Goal: Task Accomplishment & Management: Use online tool/utility

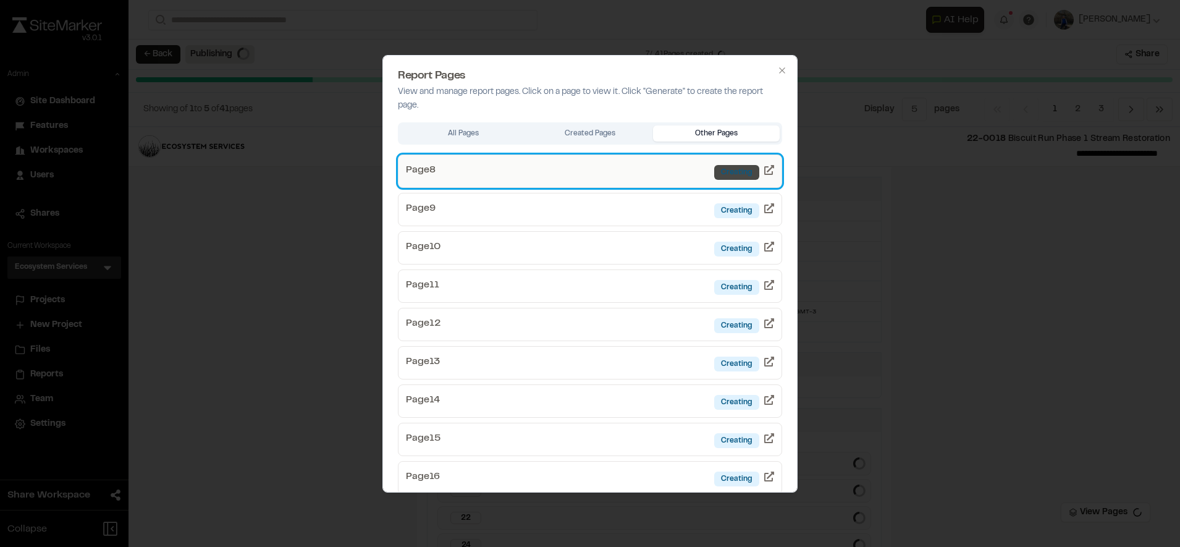
click at [738, 172] on div "Creating" at bounding box center [736, 172] width 45 height 15
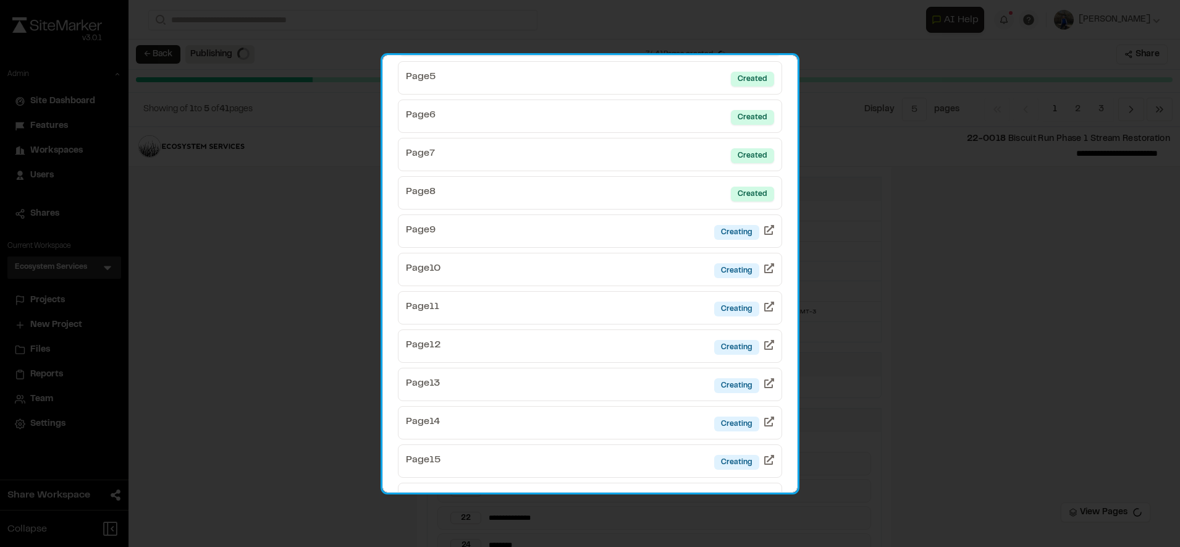
scroll to position [275, 0]
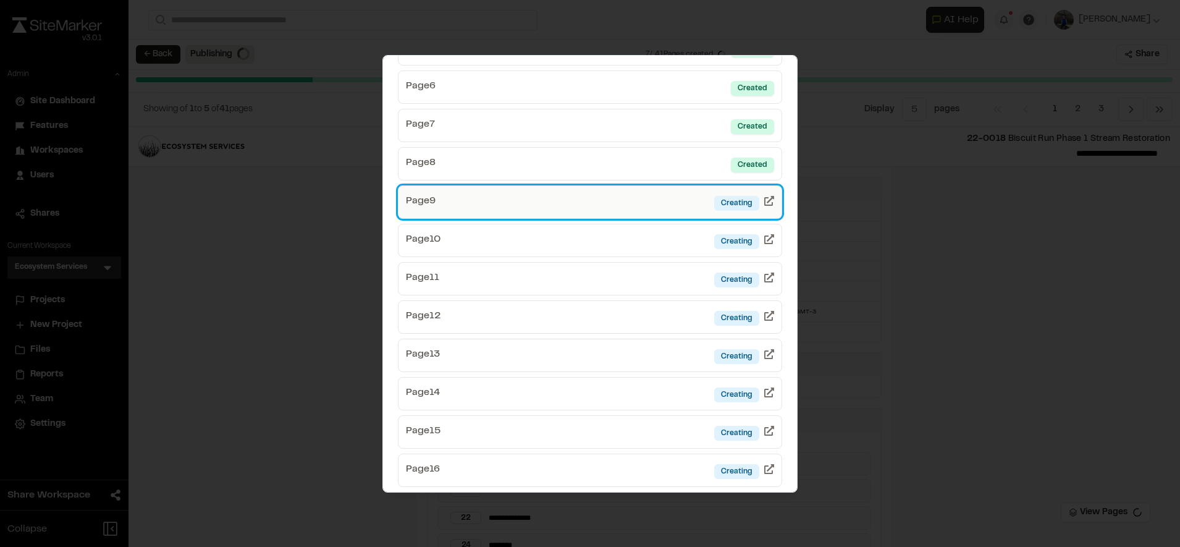
click at [651, 198] on link "Page 9 Creating" at bounding box center [590, 201] width 384 height 33
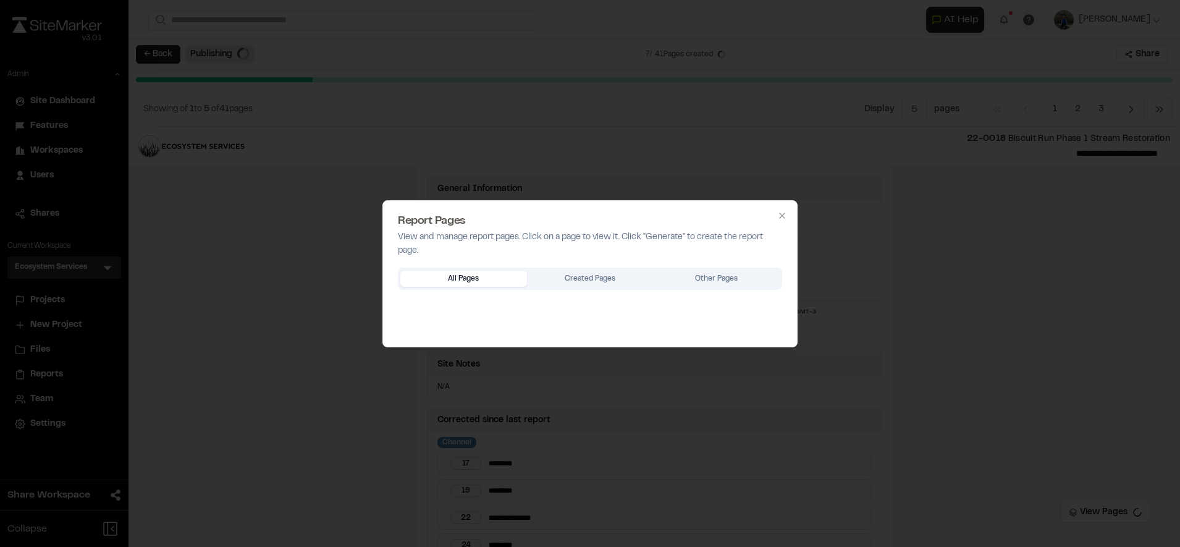
scroll to position [0, 0]
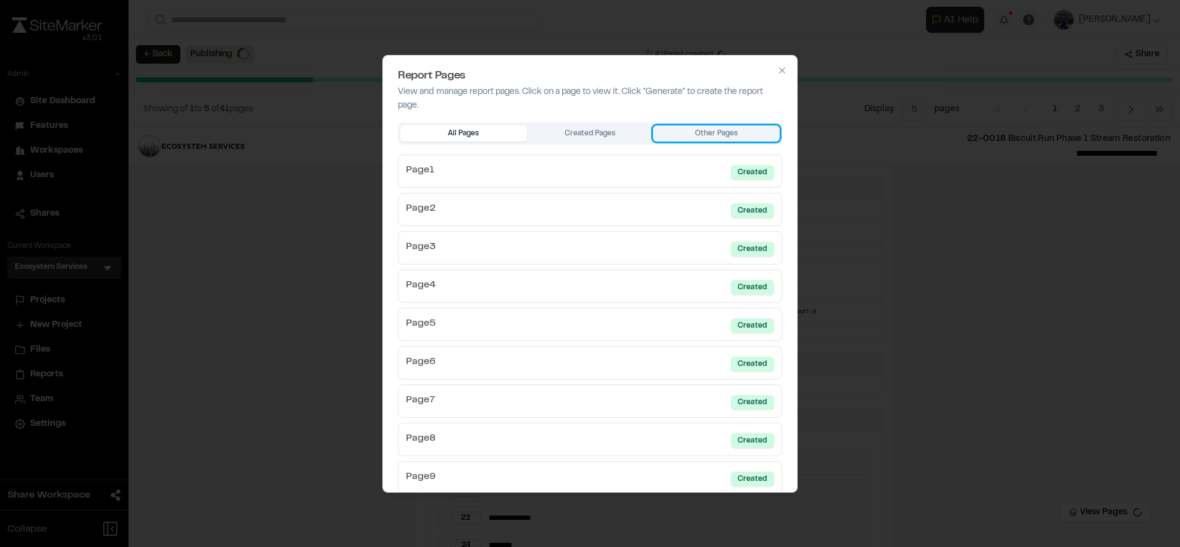
click at [696, 128] on button "Other Pages" at bounding box center [716, 133] width 127 height 16
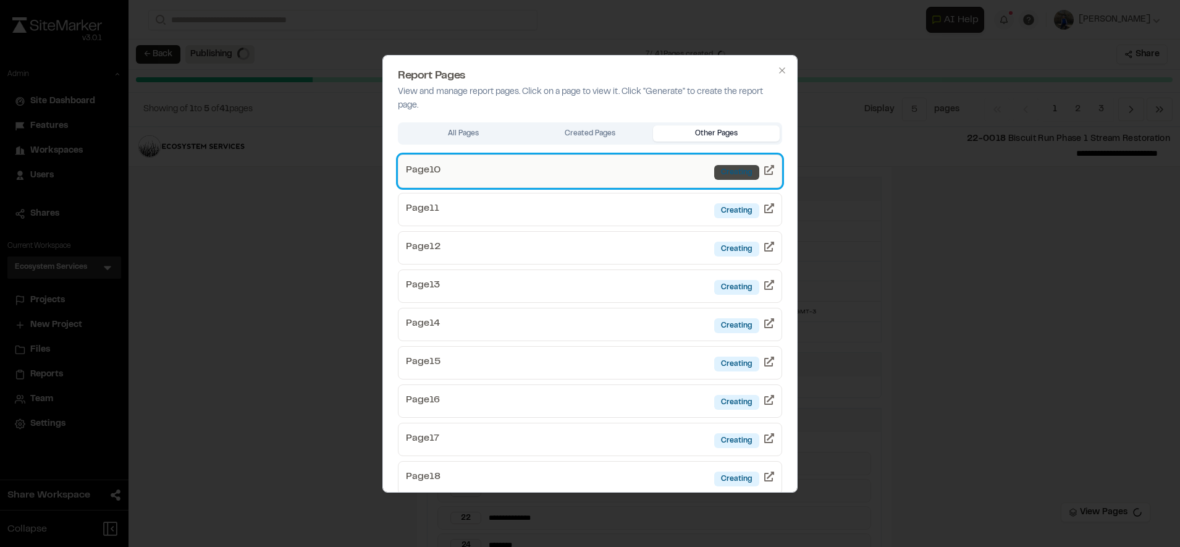
click at [717, 168] on div "Creating" at bounding box center [736, 172] width 45 height 15
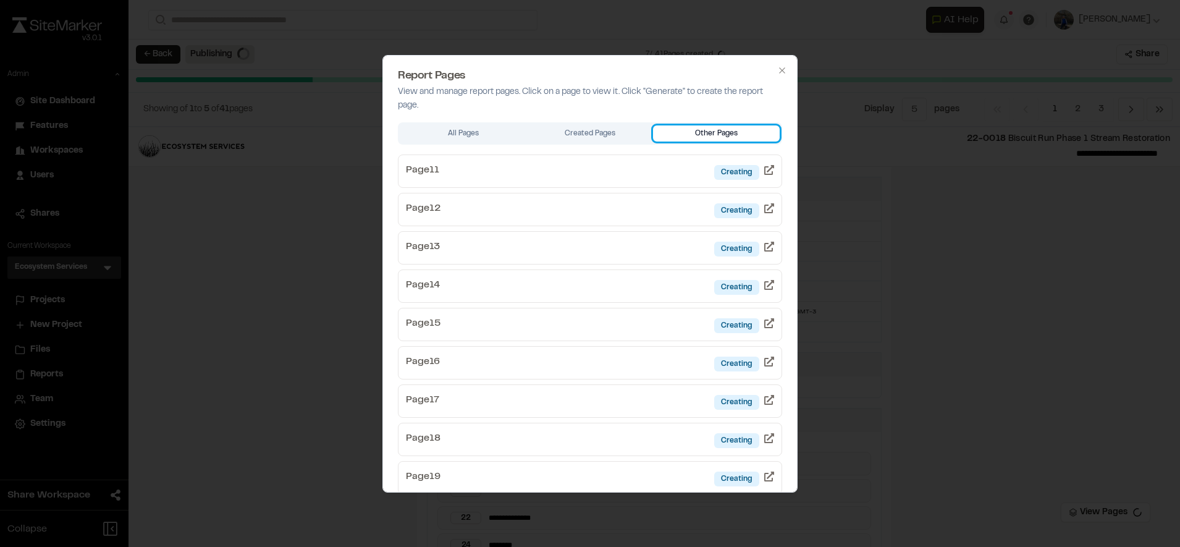
click at [714, 135] on button "Other Pages" at bounding box center [716, 133] width 127 height 16
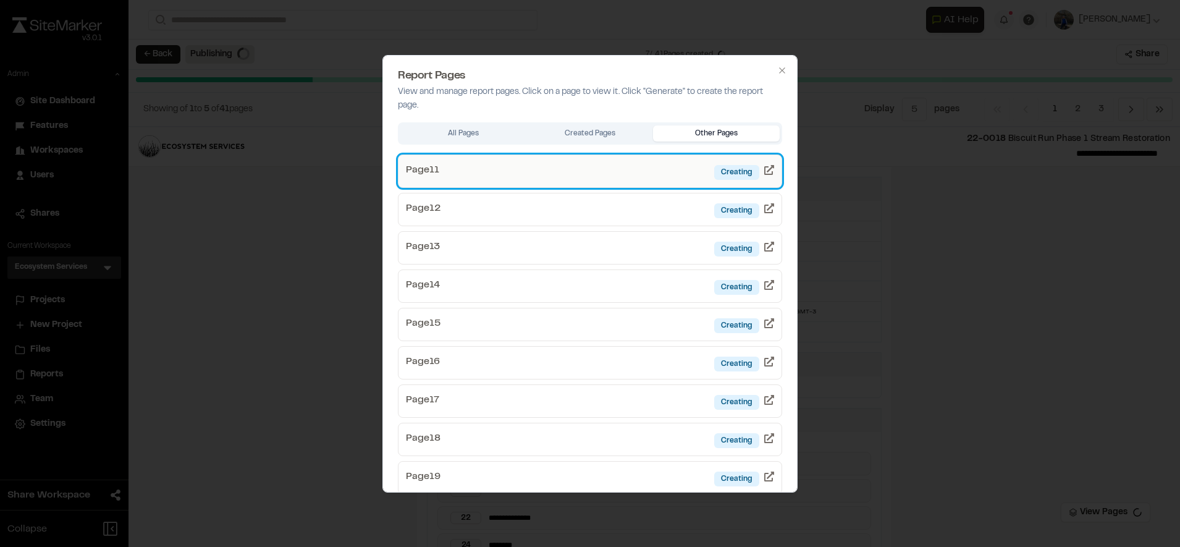
click at [684, 174] on link "Page 11 Creating" at bounding box center [590, 170] width 384 height 33
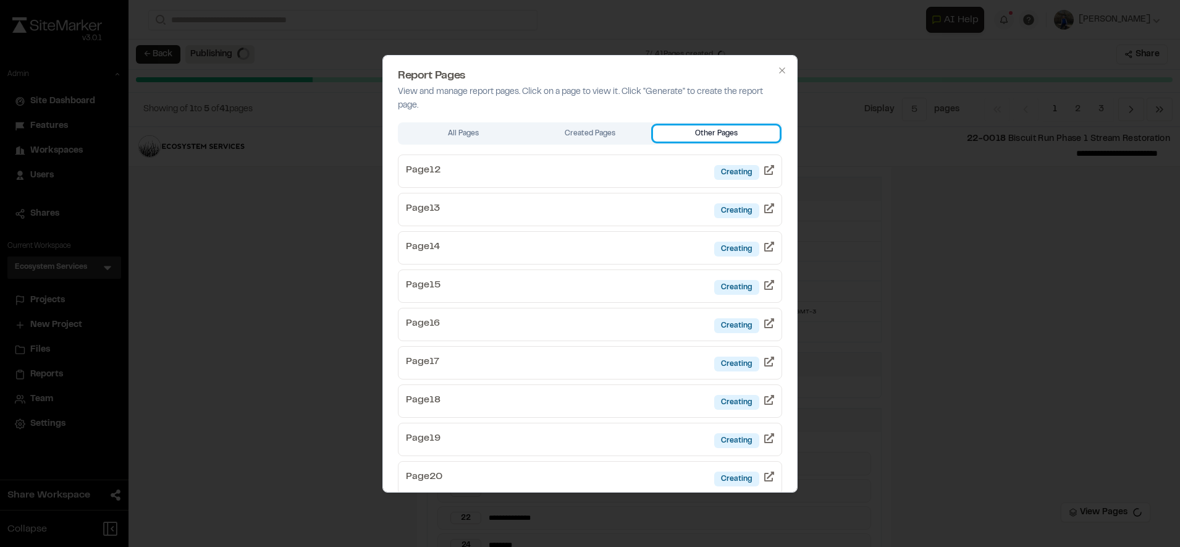
click at [721, 136] on button "Other Pages" at bounding box center [716, 133] width 127 height 16
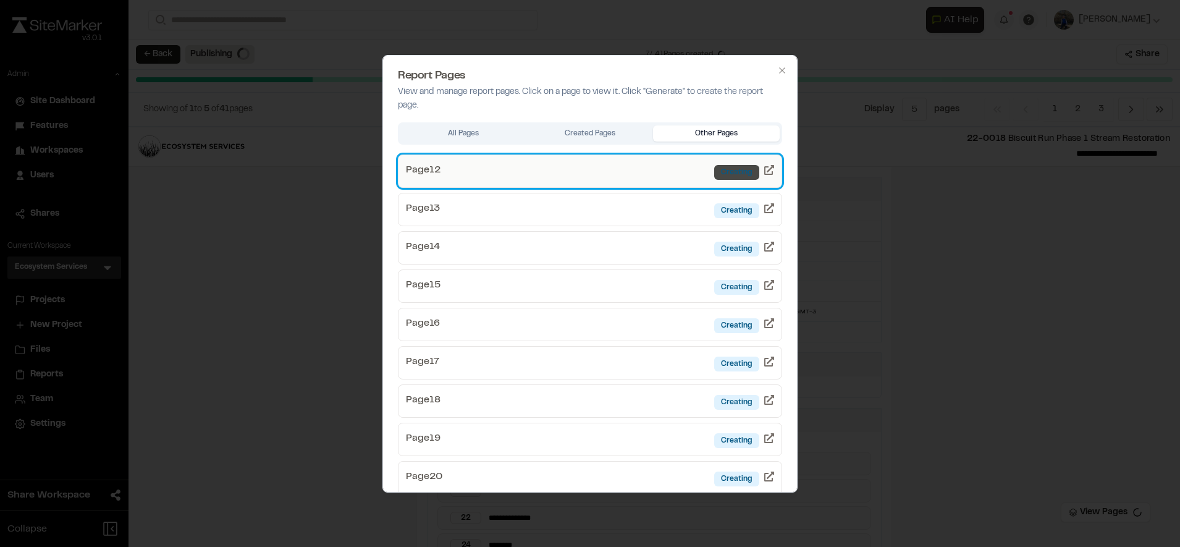
click at [714, 173] on div "Creating" at bounding box center [736, 172] width 45 height 15
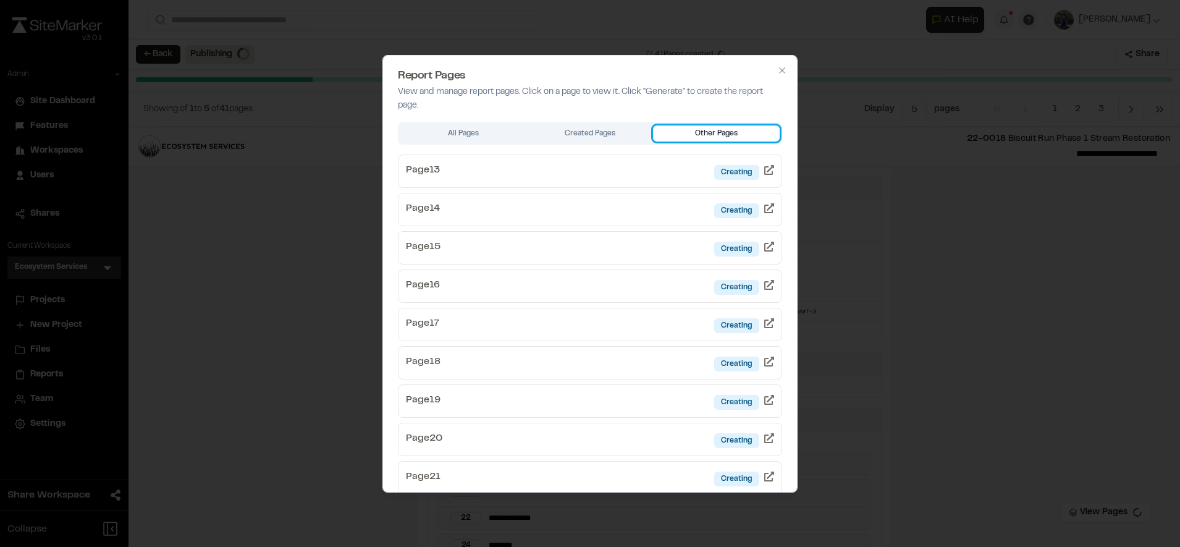
click at [716, 131] on button "Other Pages" at bounding box center [716, 133] width 127 height 16
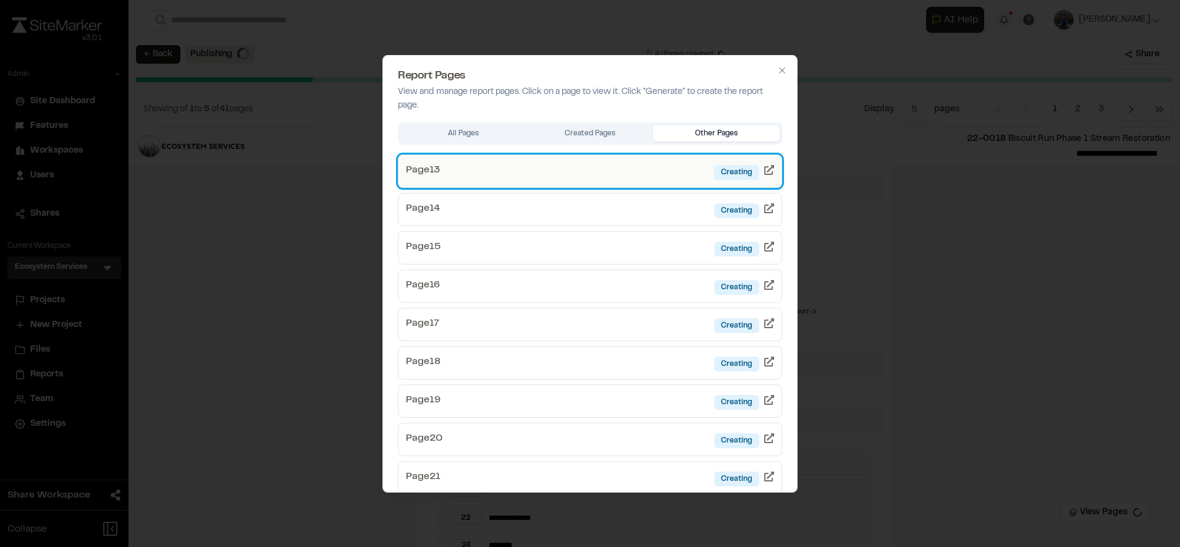
click at [692, 176] on link "Page 13 Creating" at bounding box center [590, 170] width 384 height 33
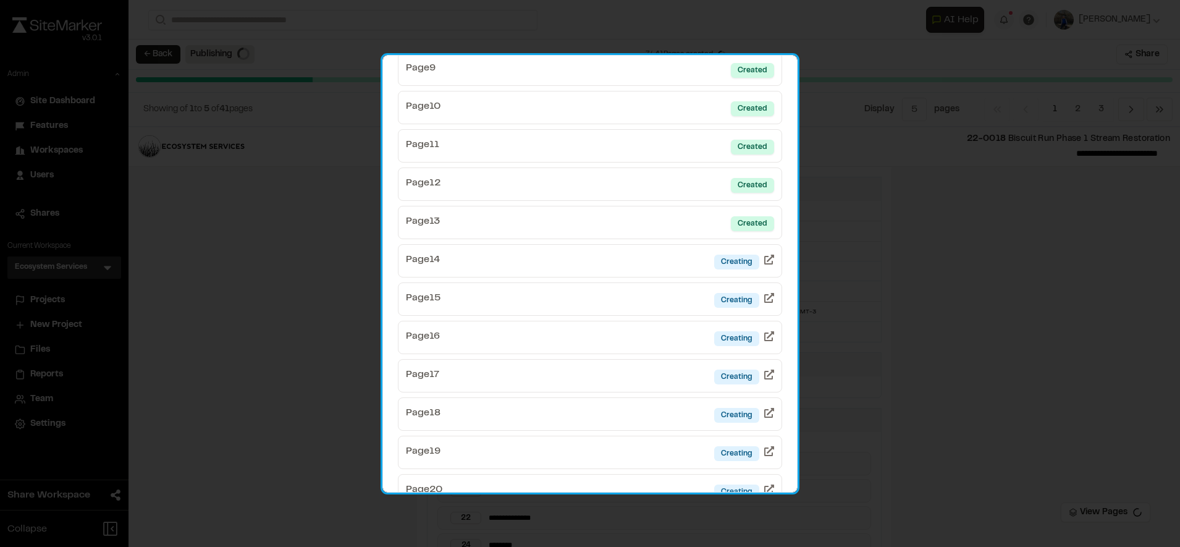
scroll to position [396, 0]
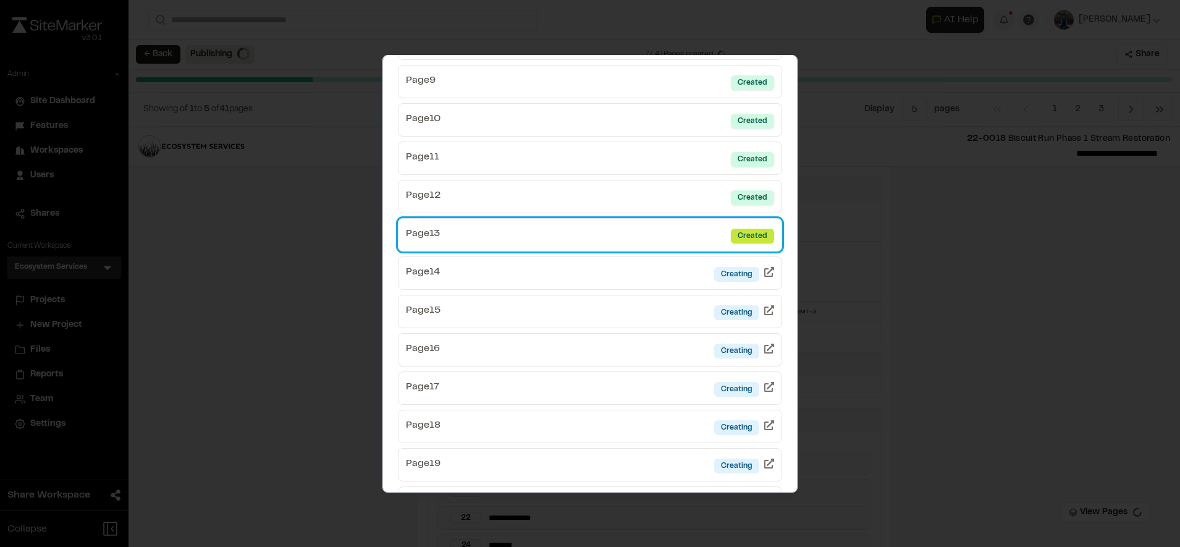
click at [732, 232] on div "Created" at bounding box center [752, 235] width 43 height 15
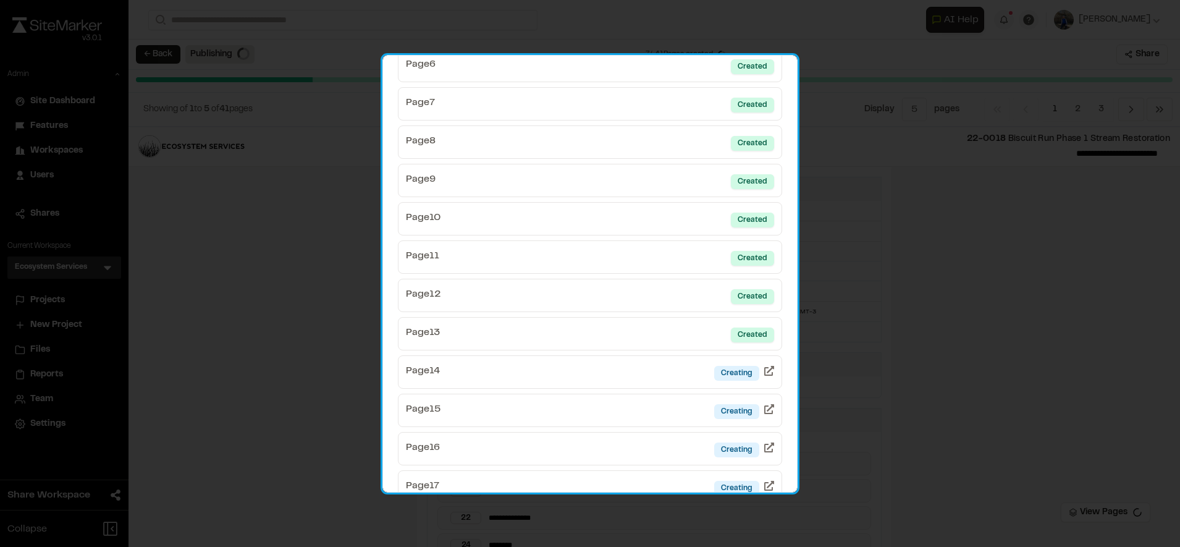
scroll to position [334, 0]
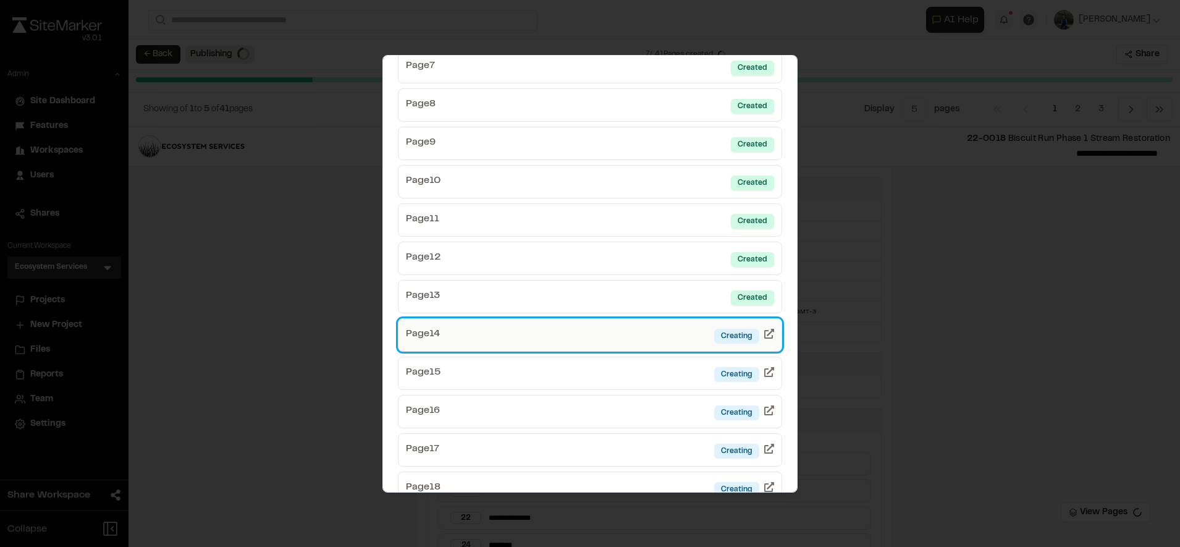
click at [651, 342] on link "Page 14 Creating" at bounding box center [590, 334] width 384 height 33
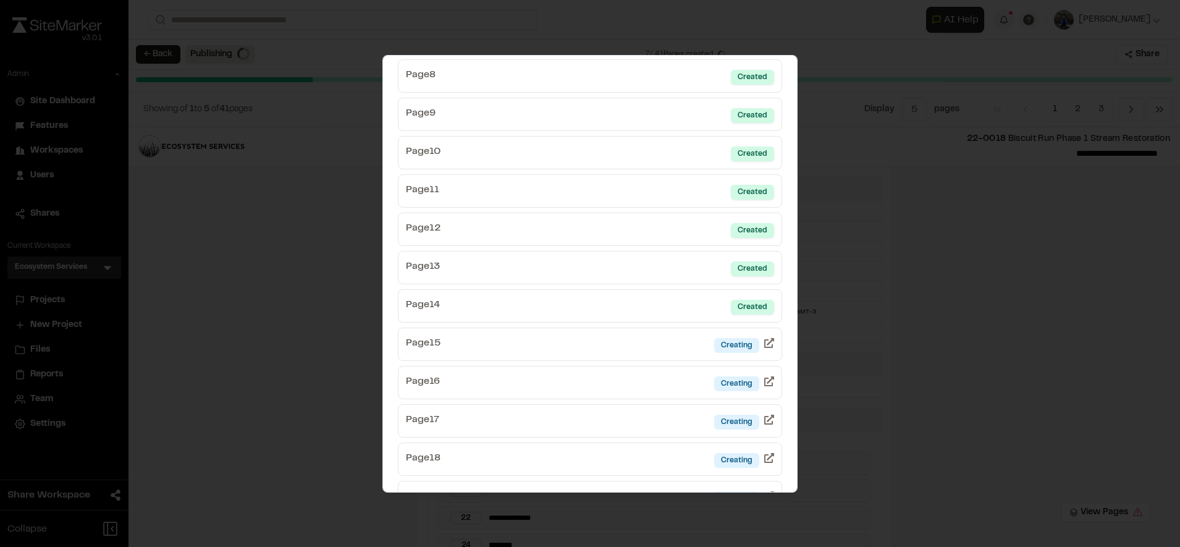
scroll to position [365, 0]
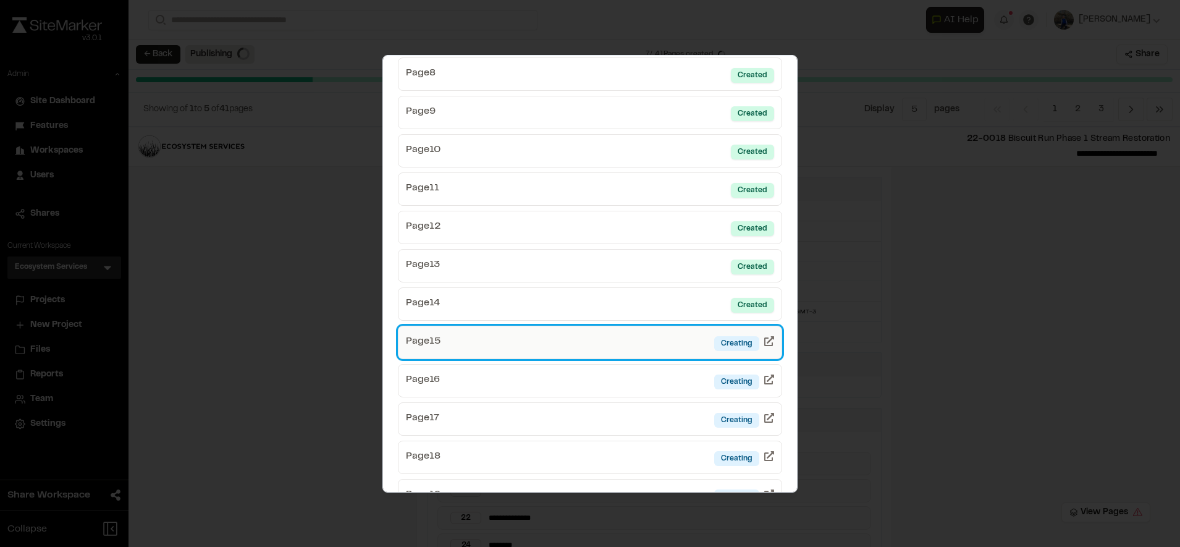
click at [661, 348] on link "Page 15 Creating" at bounding box center [590, 341] width 384 height 33
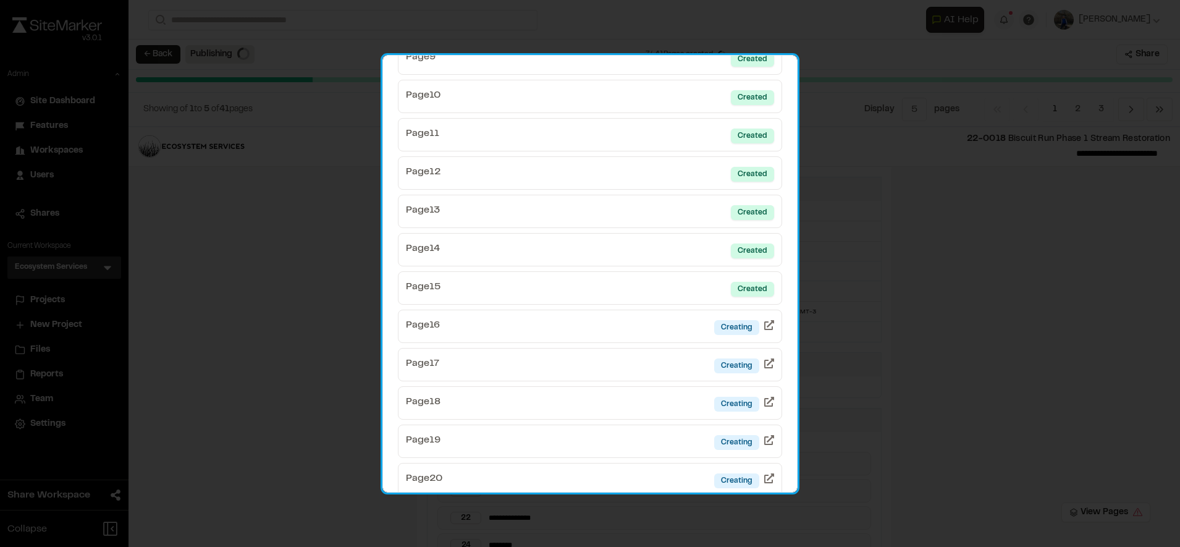
scroll to position [450, 0]
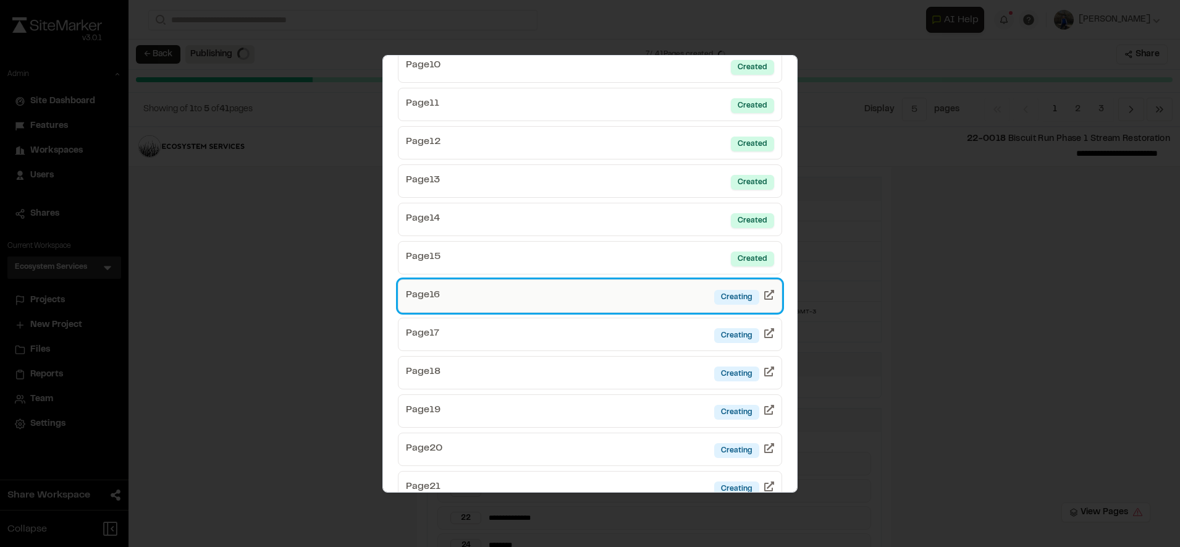
click at [670, 297] on link "Page 16 Creating" at bounding box center [590, 295] width 384 height 33
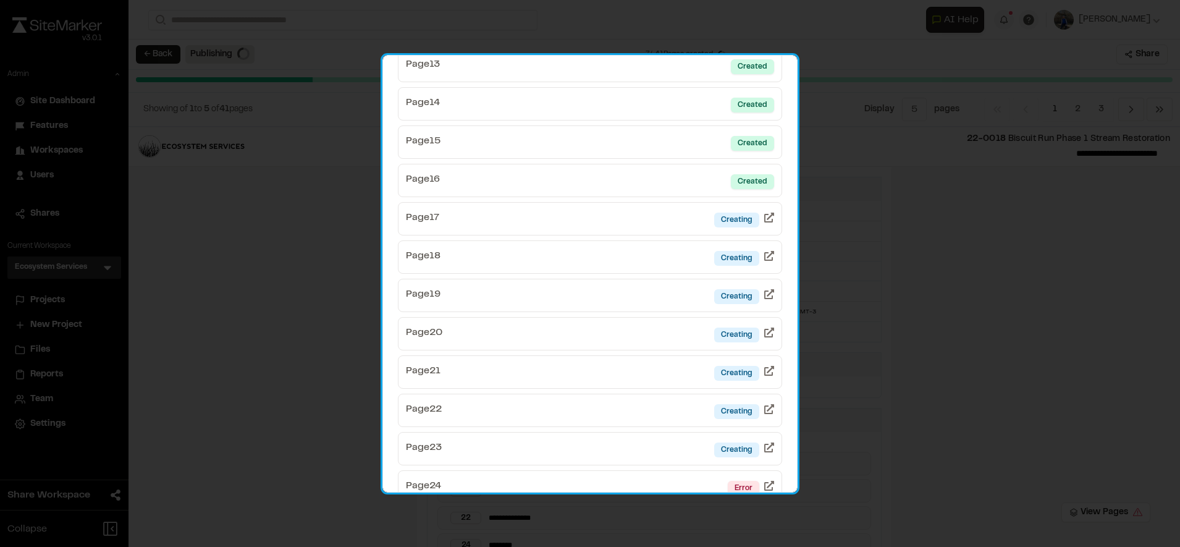
scroll to position [579, 0]
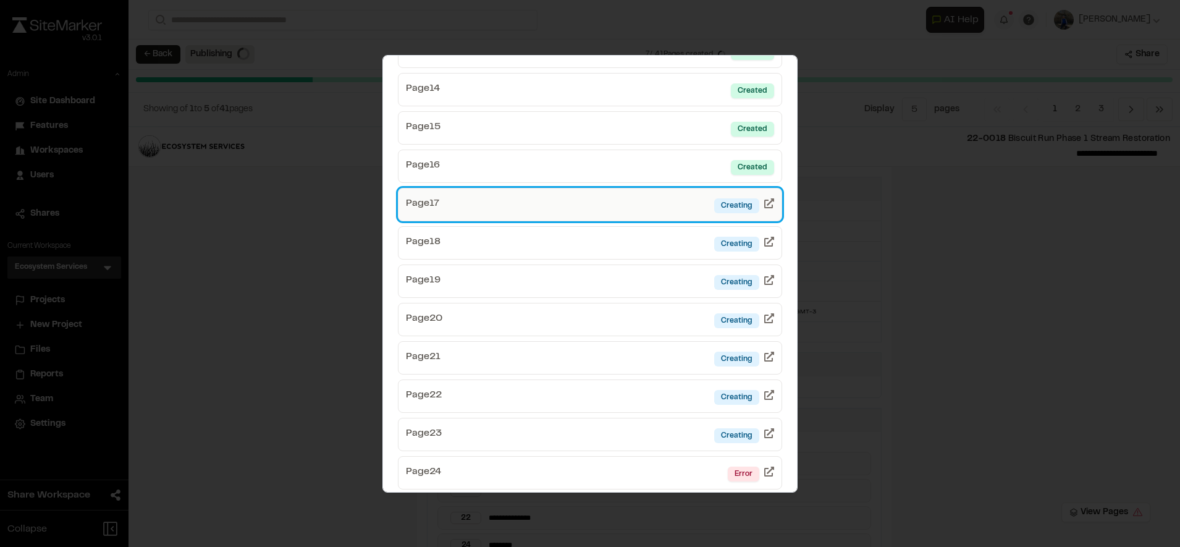
click at [659, 215] on link "Page 17 Creating" at bounding box center [590, 204] width 384 height 33
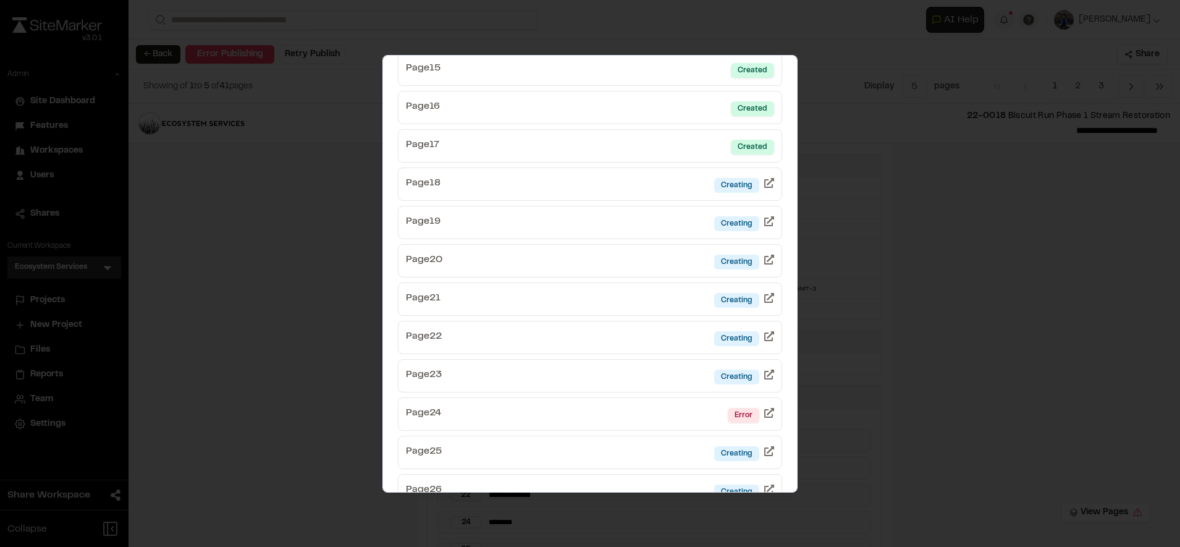
scroll to position [641, 0]
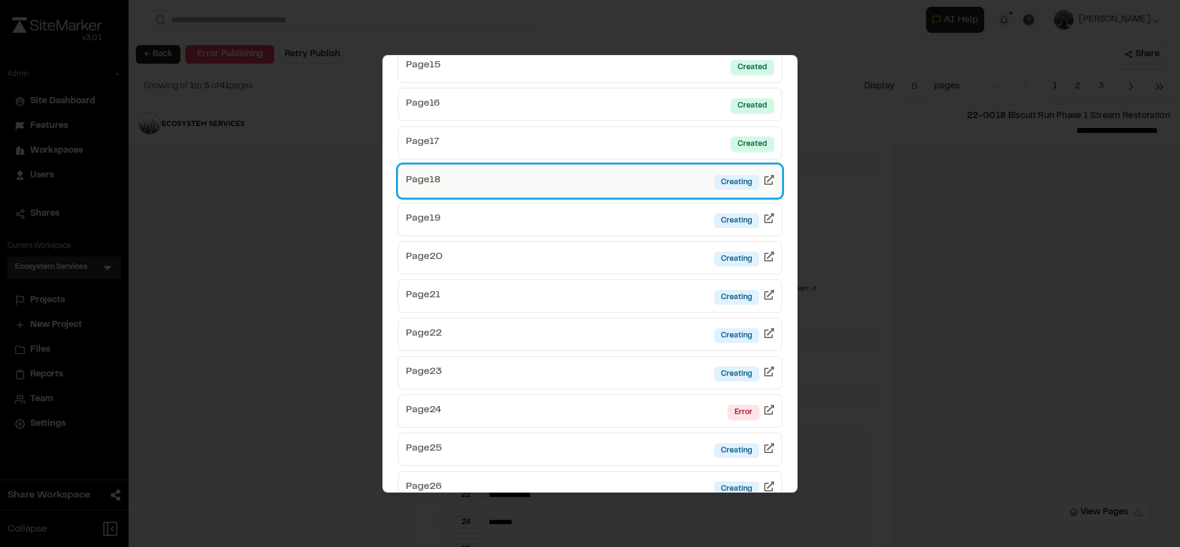
click at [697, 188] on link "Page 18 Creating" at bounding box center [590, 180] width 384 height 33
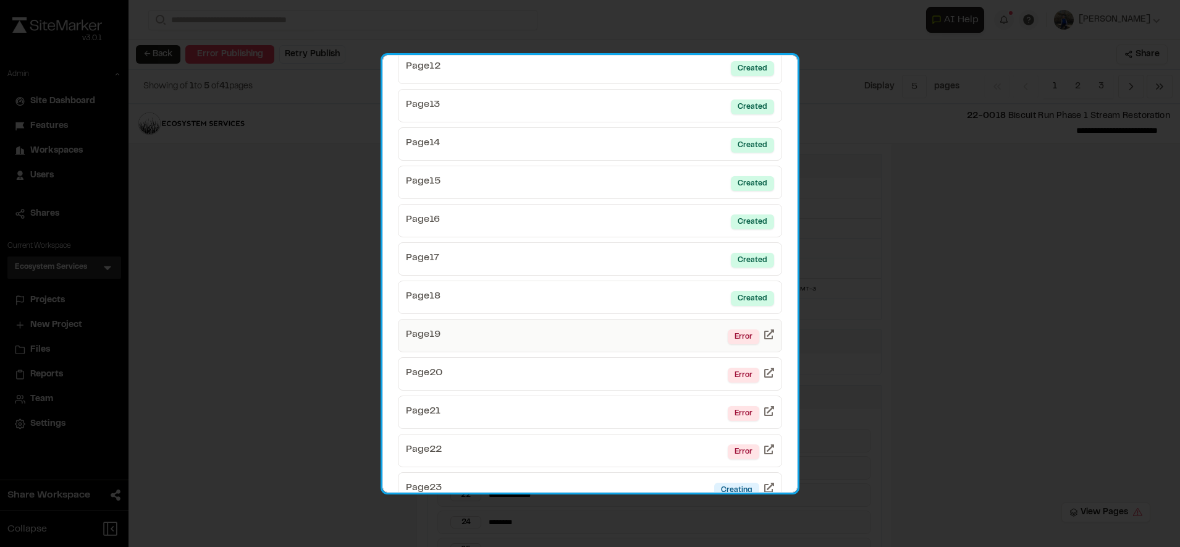
scroll to position [526, 0]
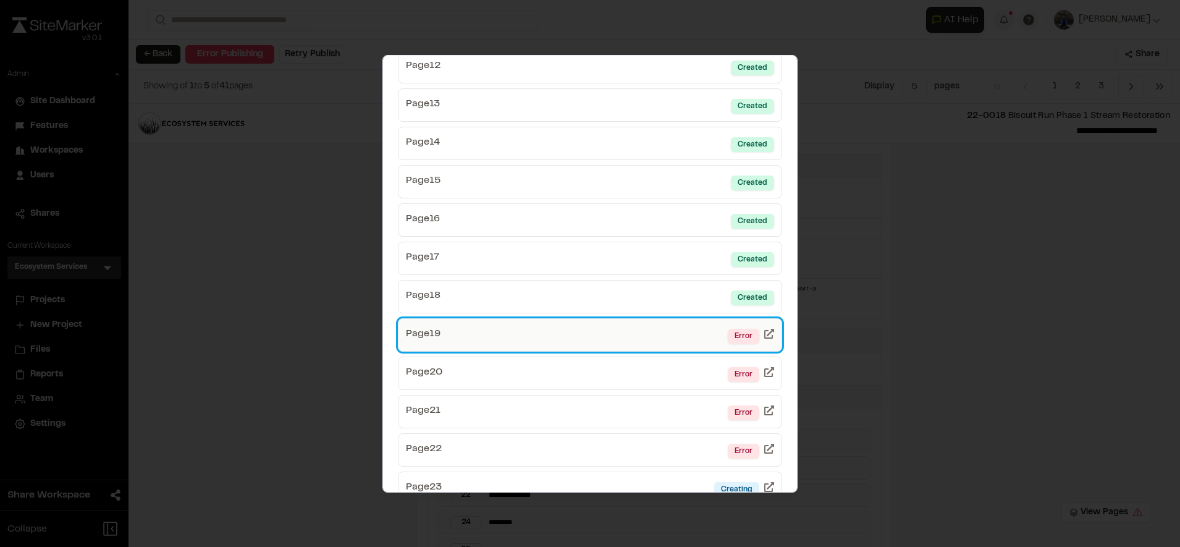
click at [661, 337] on link "Page 19 Error" at bounding box center [590, 334] width 384 height 33
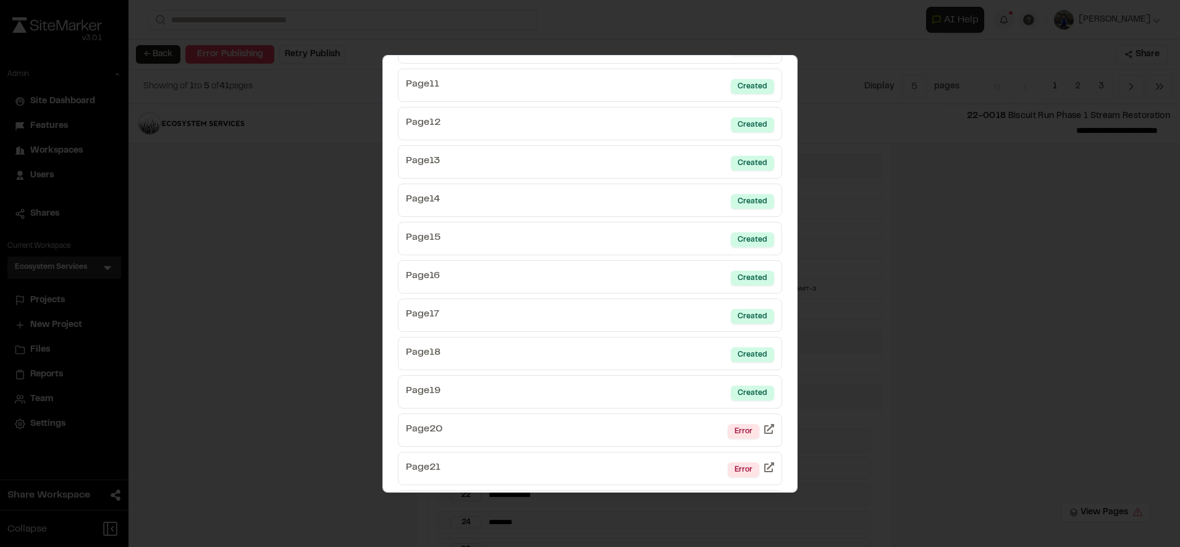
scroll to position [620, 0]
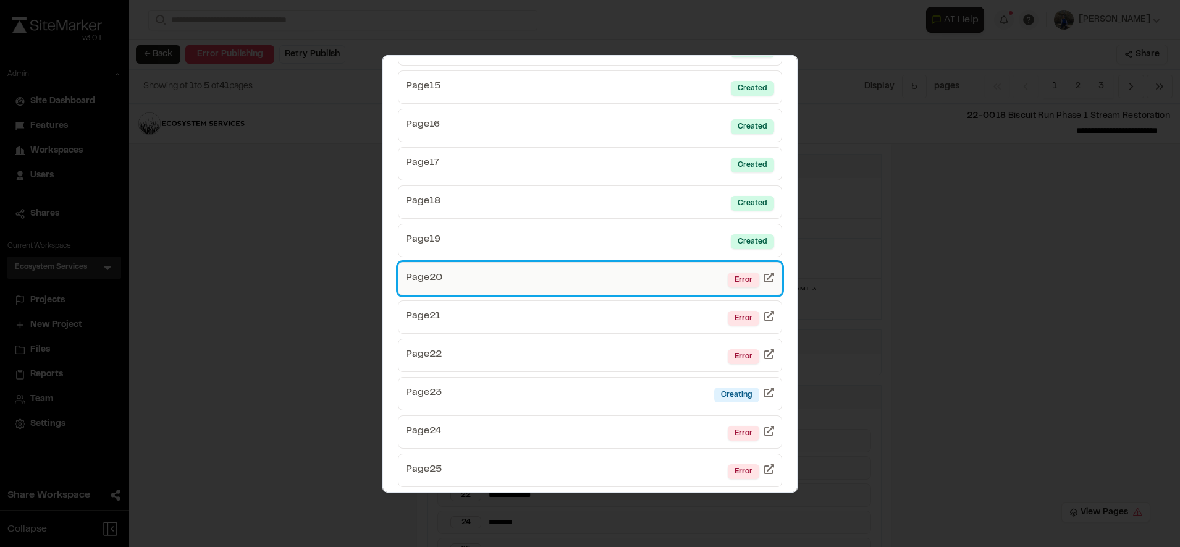
click at [634, 280] on link "Page 20 Error" at bounding box center [590, 278] width 384 height 33
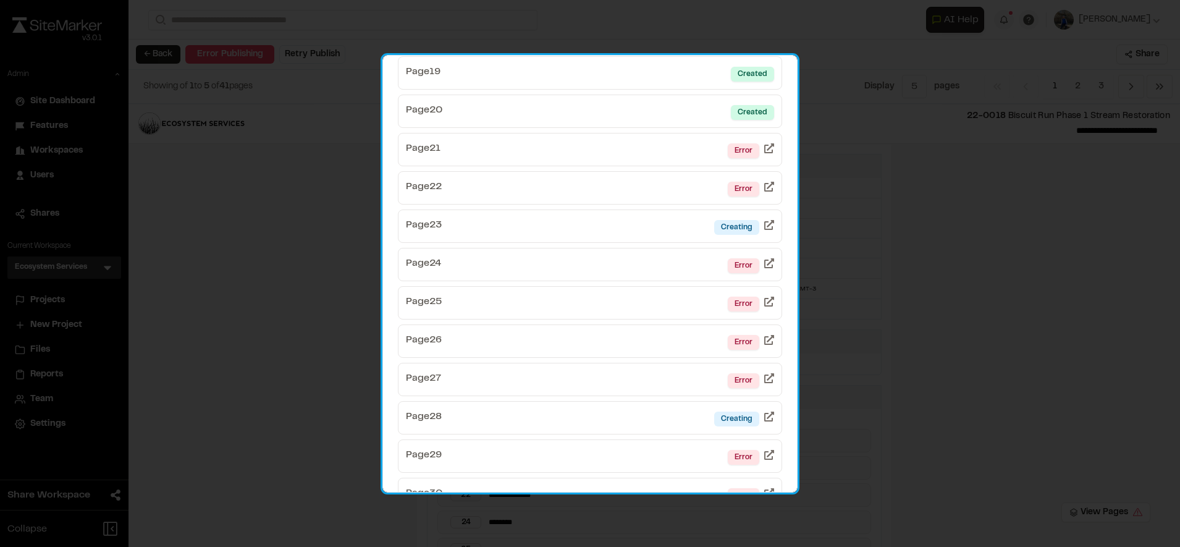
scroll to position [787, 0]
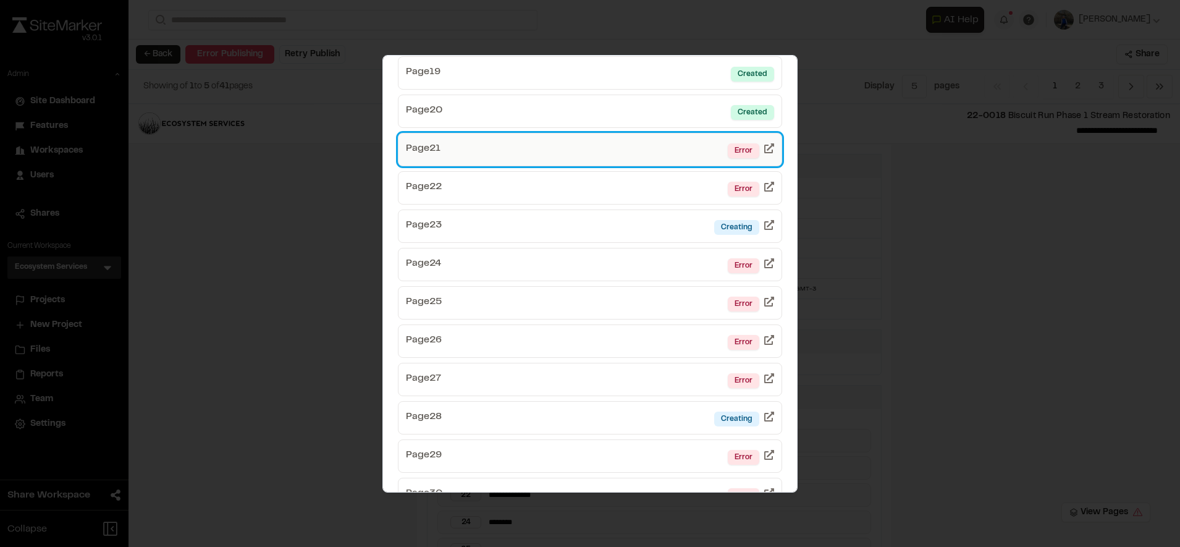
click at [689, 146] on link "Page 21 Error" at bounding box center [590, 149] width 384 height 33
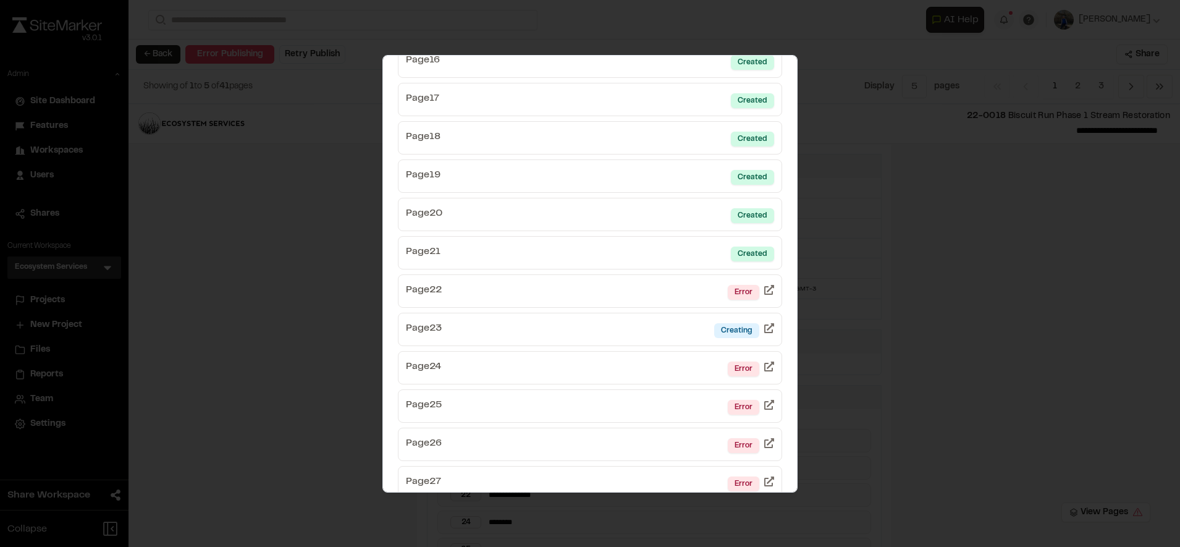
scroll to position [694, 0]
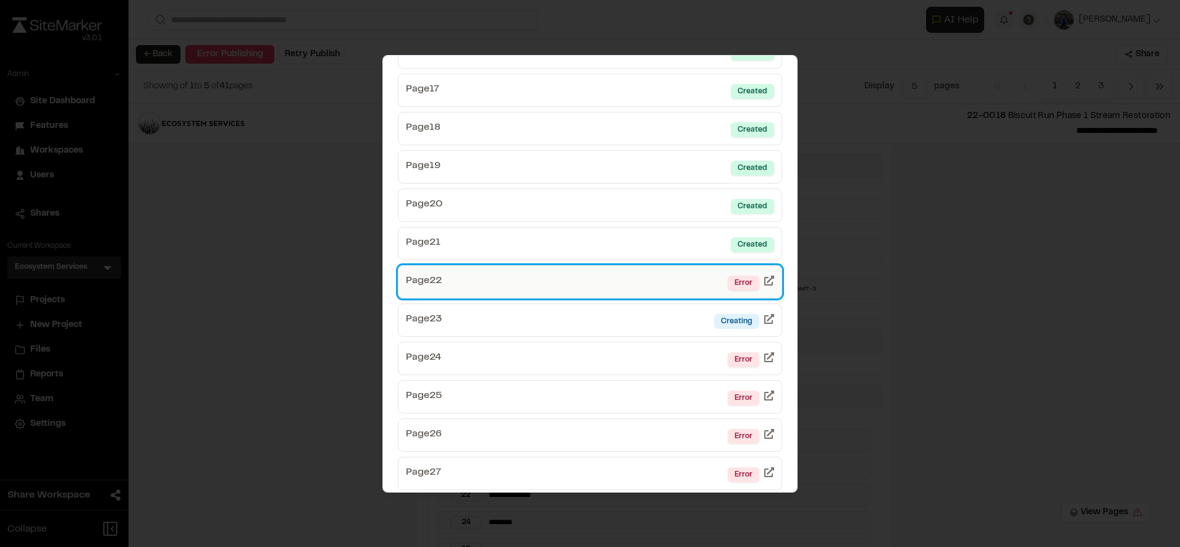
click at [689, 276] on link "Page 22 Error" at bounding box center [590, 281] width 384 height 33
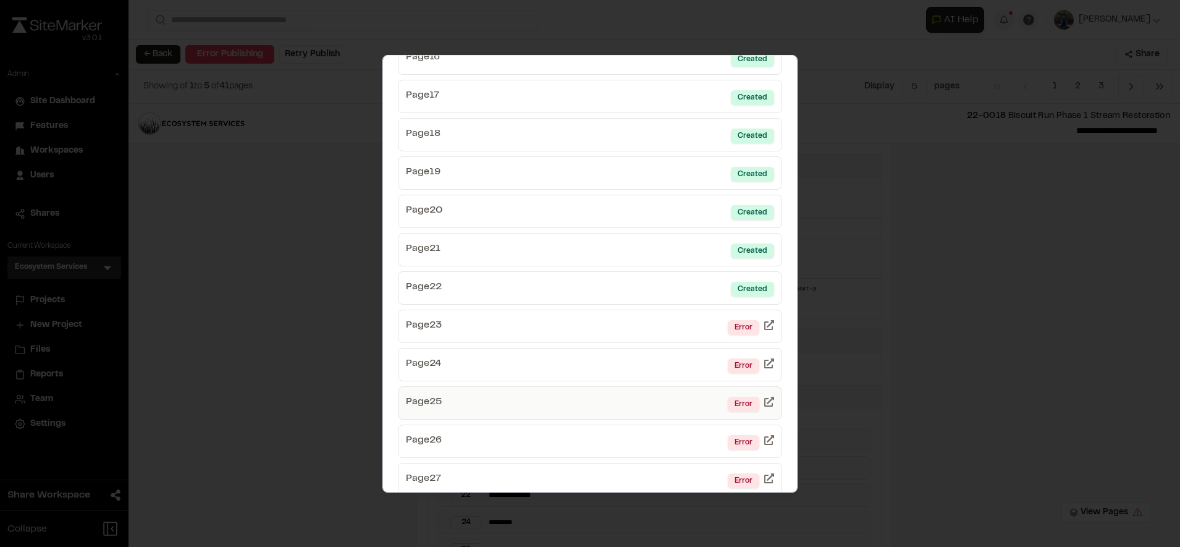
scroll to position [688, 0]
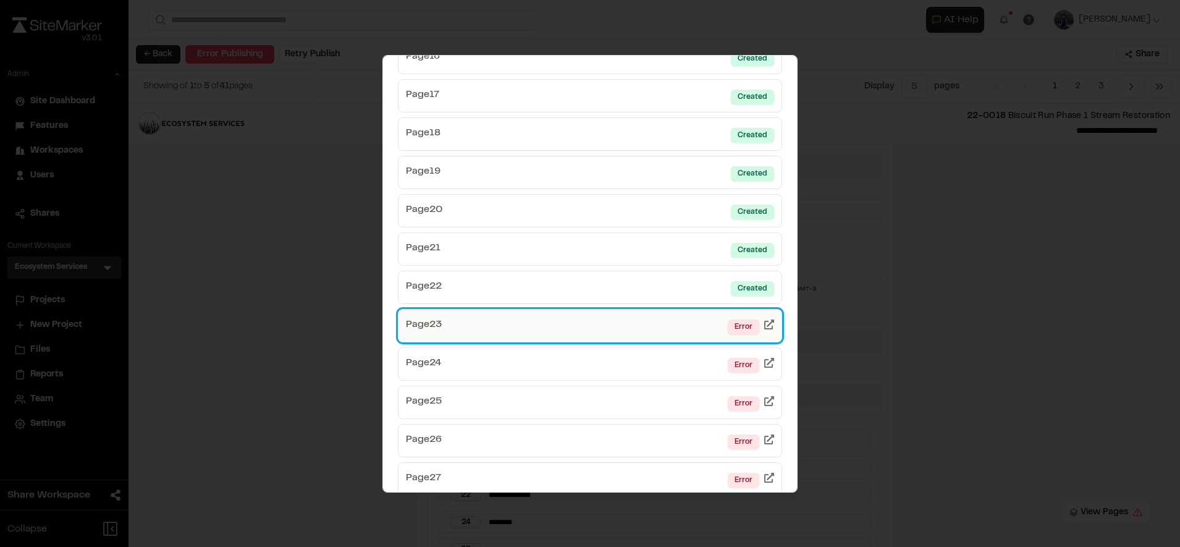
click at [624, 327] on link "Page 23 Error" at bounding box center [590, 325] width 384 height 33
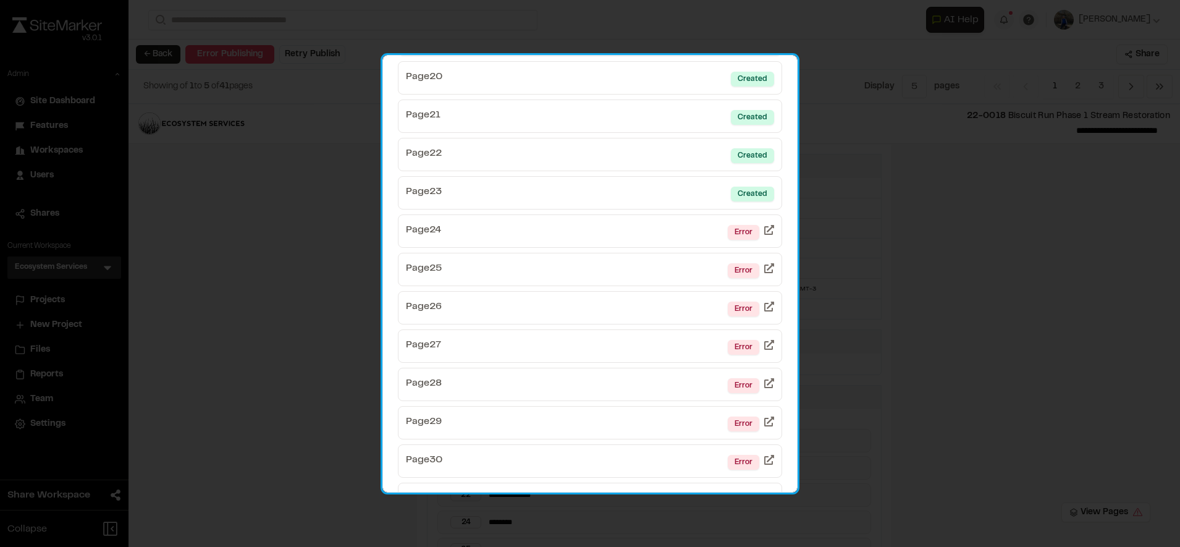
scroll to position [816, 0]
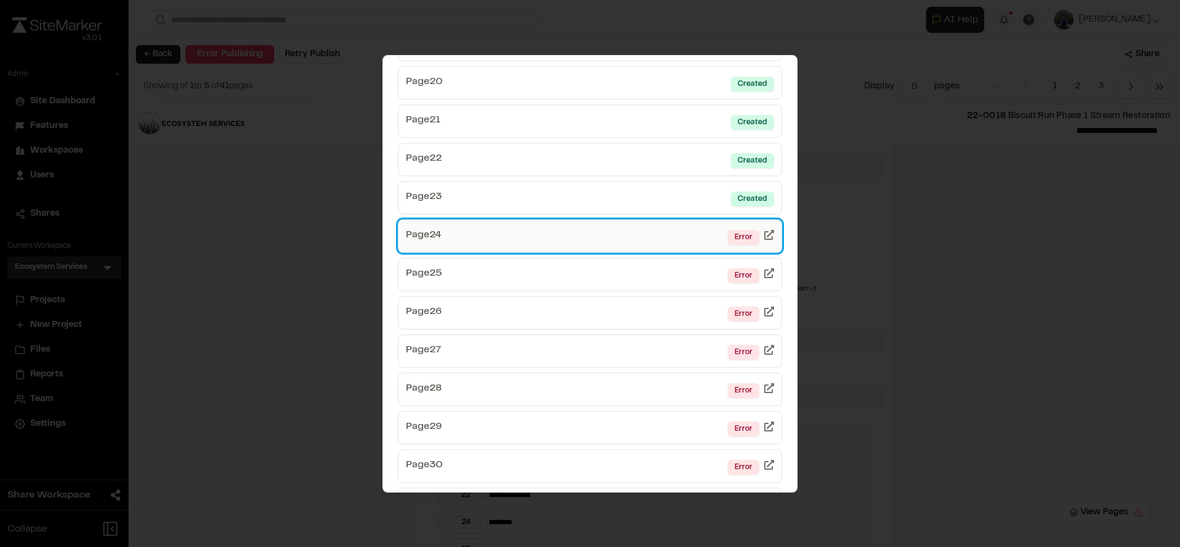
click at [661, 236] on link "Page 24 Error" at bounding box center [590, 235] width 384 height 33
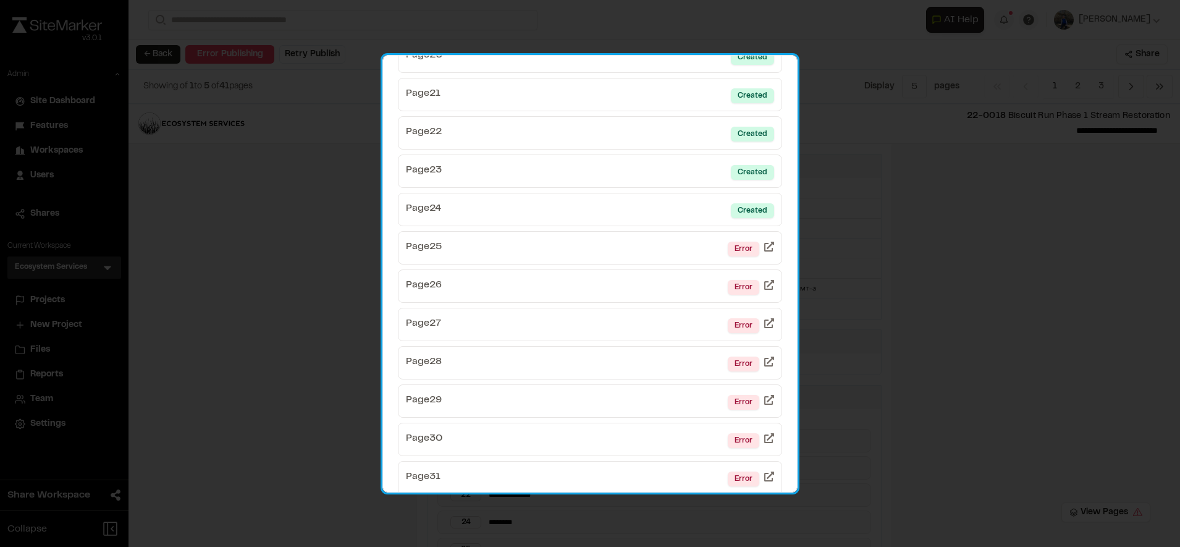
scroll to position [858, 0]
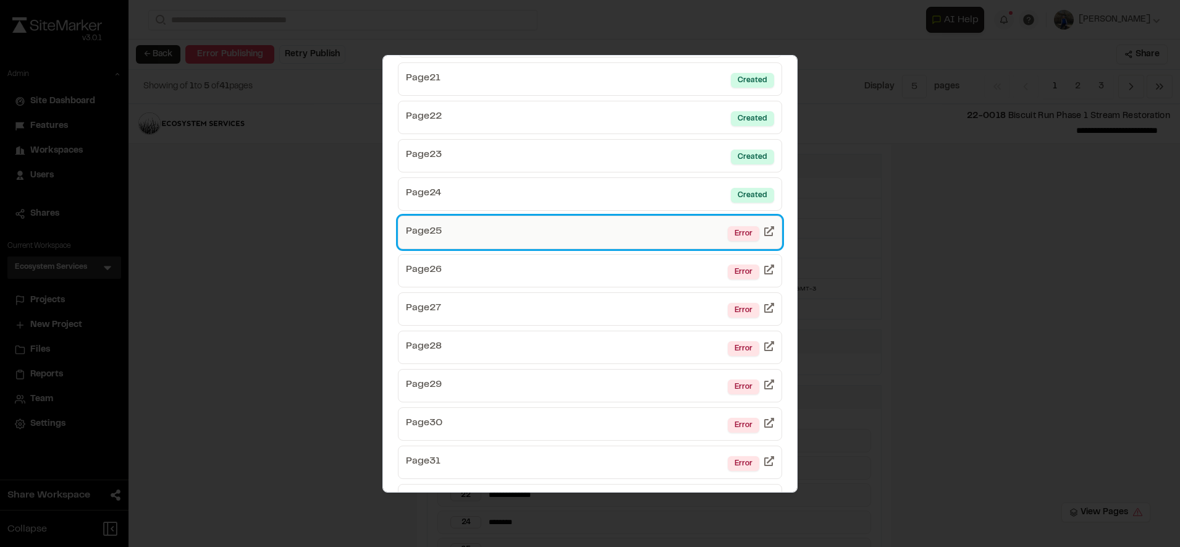
click at [637, 235] on link "Page 25 Error" at bounding box center [590, 232] width 384 height 33
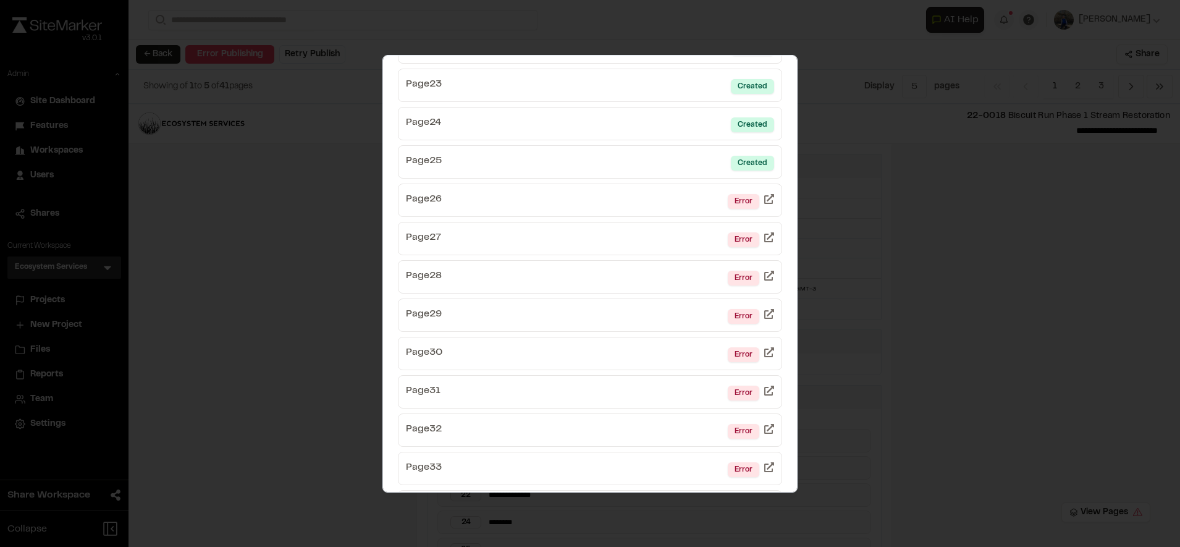
scroll to position [927, 0]
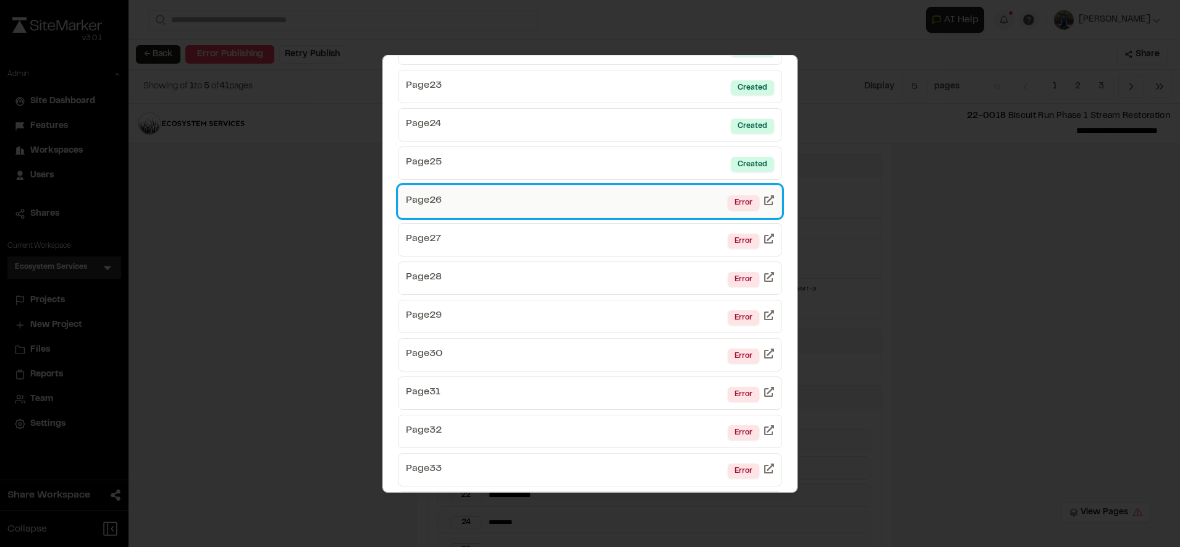
click at [640, 205] on link "Page 26 Error" at bounding box center [590, 201] width 384 height 33
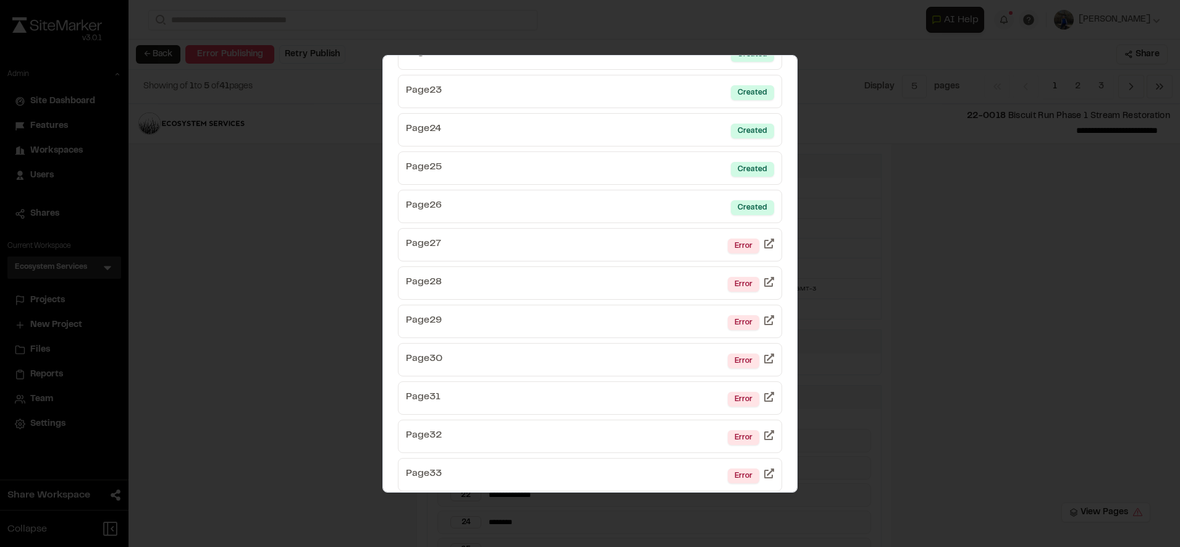
scroll to position [942, 0]
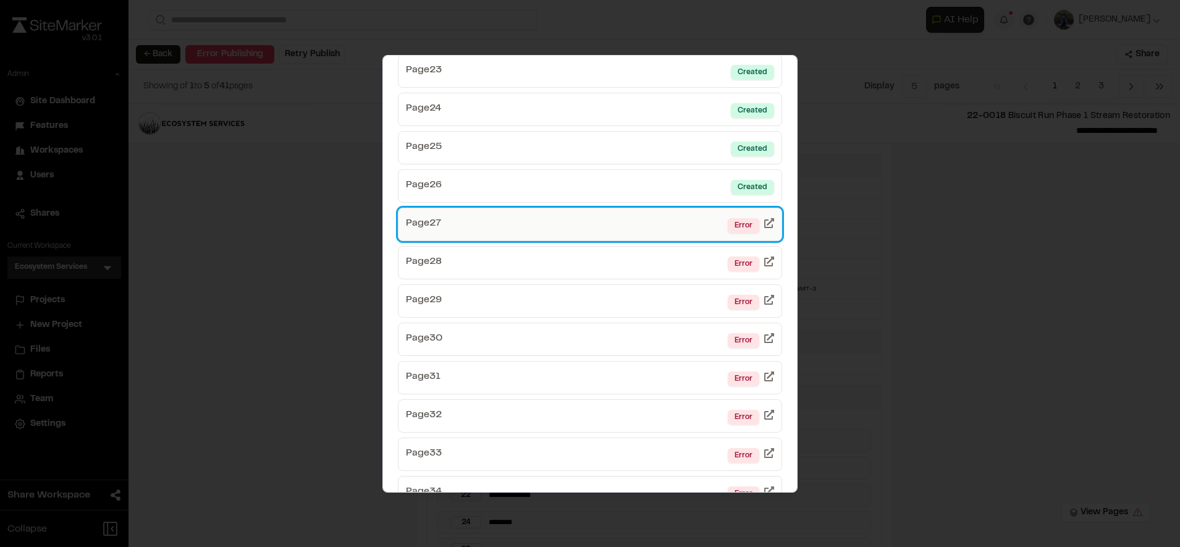
click at [641, 225] on link "Page 27 Error" at bounding box center [590, 223] width 384 height 33
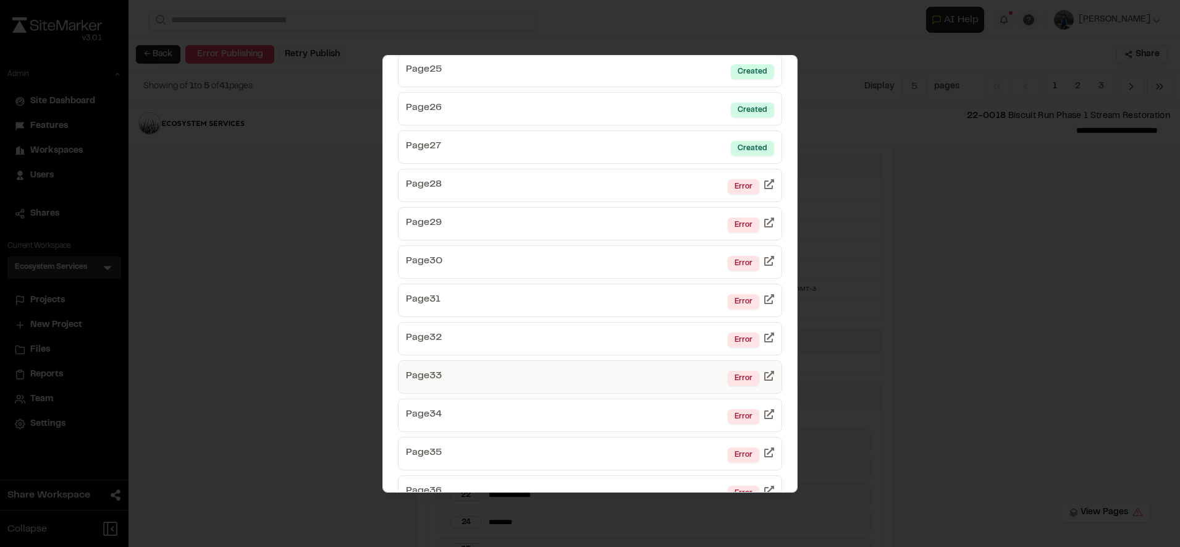
scroll to position [1018, 0]
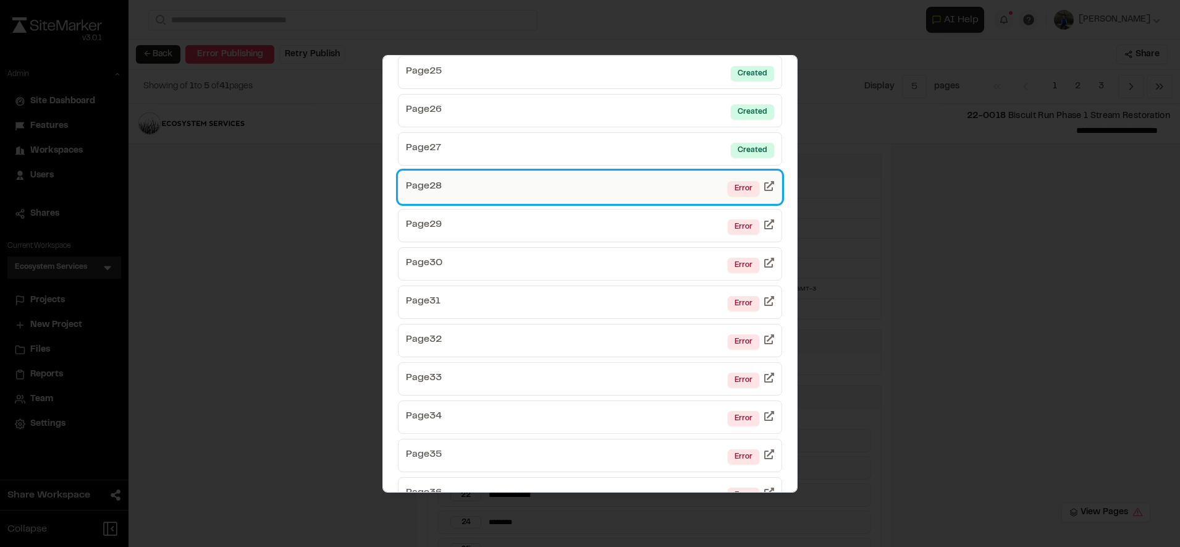
click at [602, 187] on link "Page 28 Error" at bounding box center [590, 186] width 384 height 33
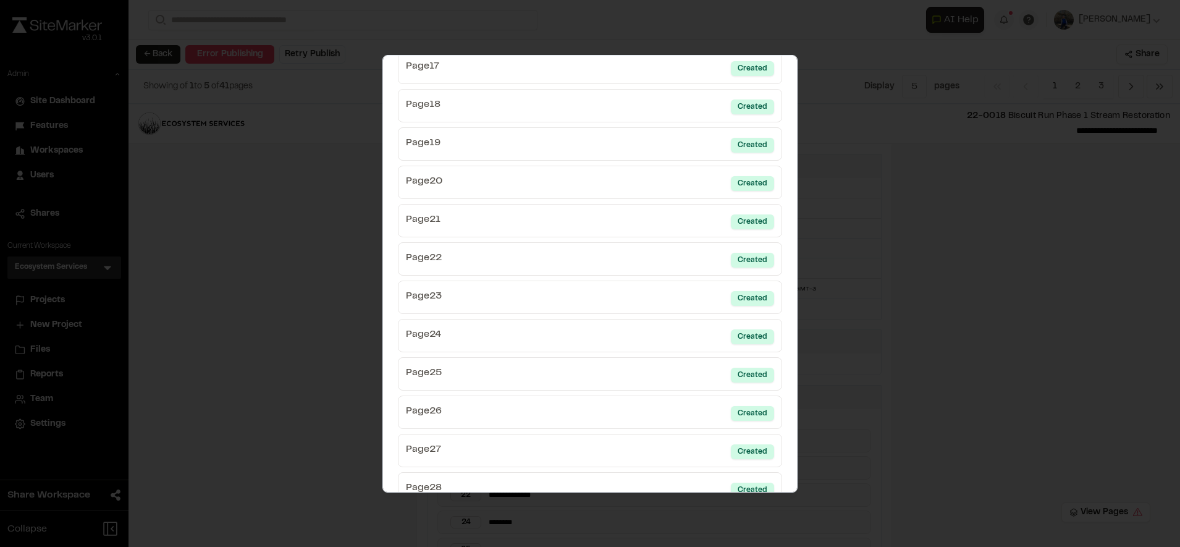
scroll to position [970, 0]
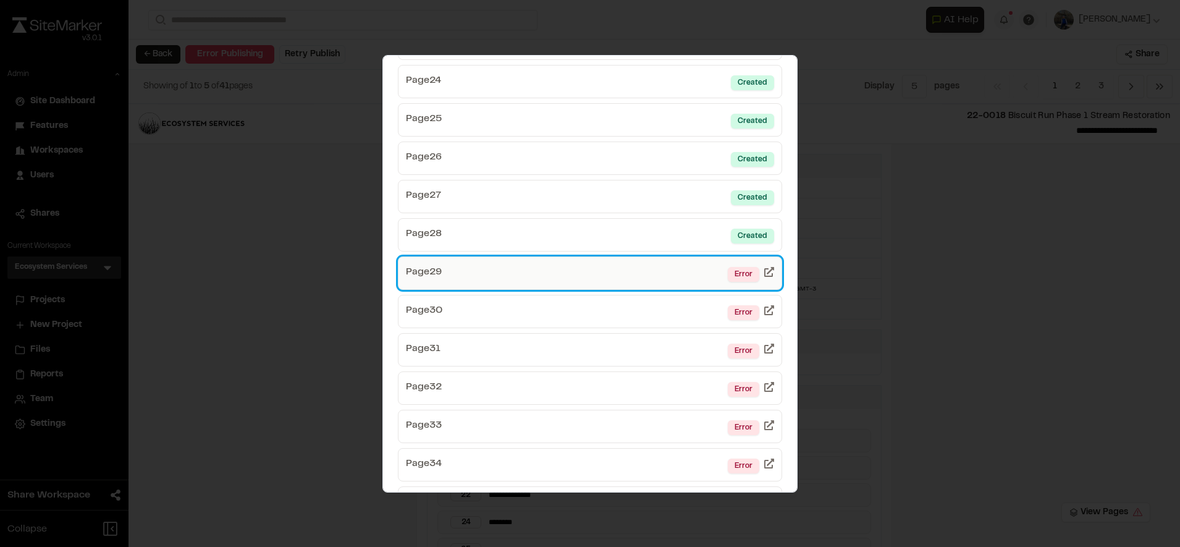
click at [562, 280] on link "Page 29 Error" at bounding box center [590, 272] width 384 height 33
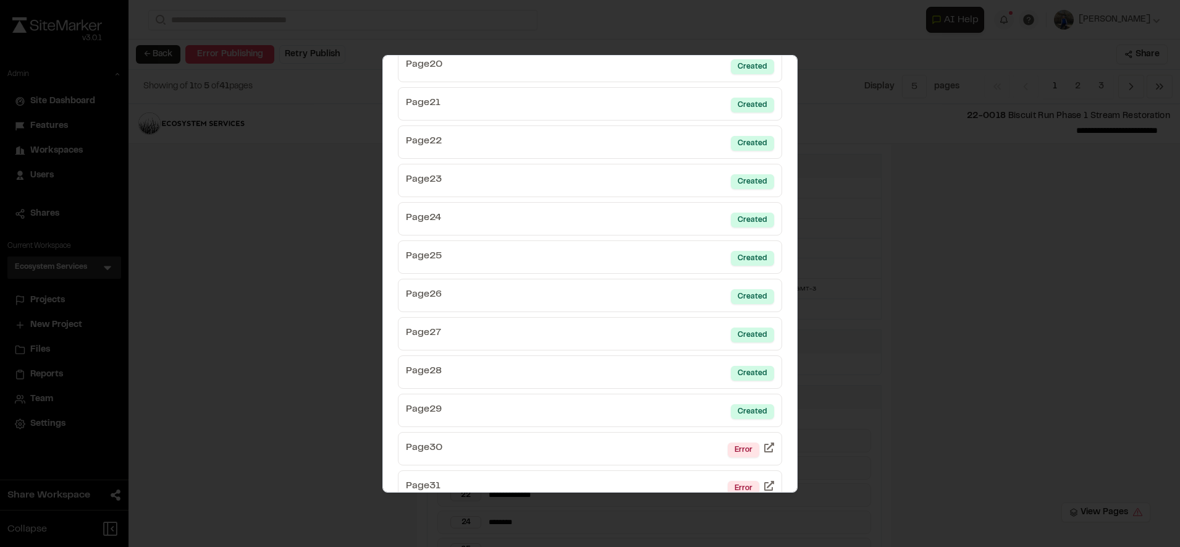
scroll to position [1059, 0]
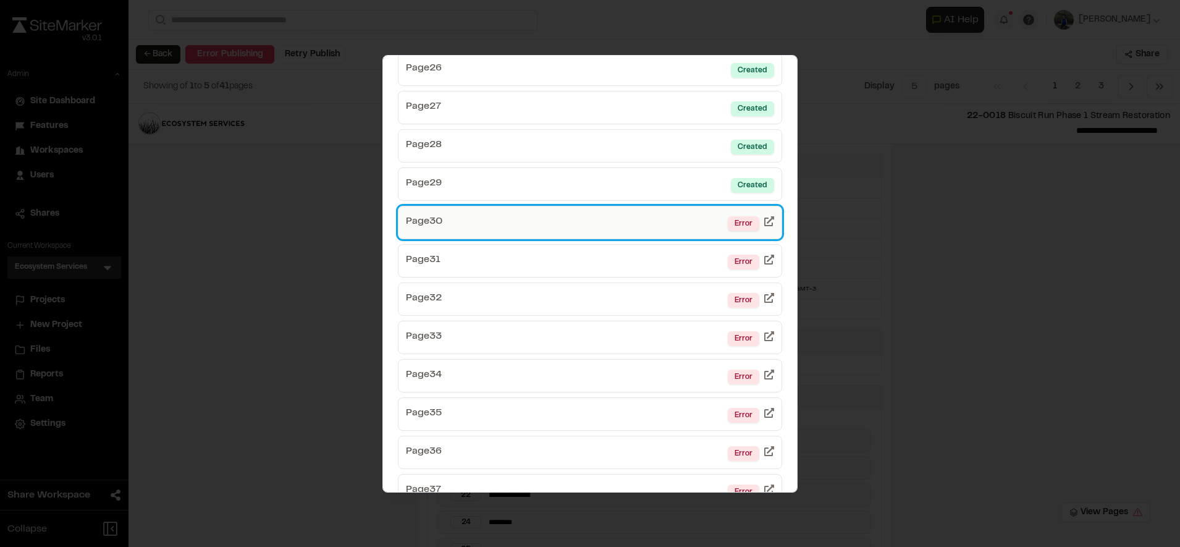
click at [633, 220] on link "Page 30 Error" at bounding box center [590, 222] width 384 height 33
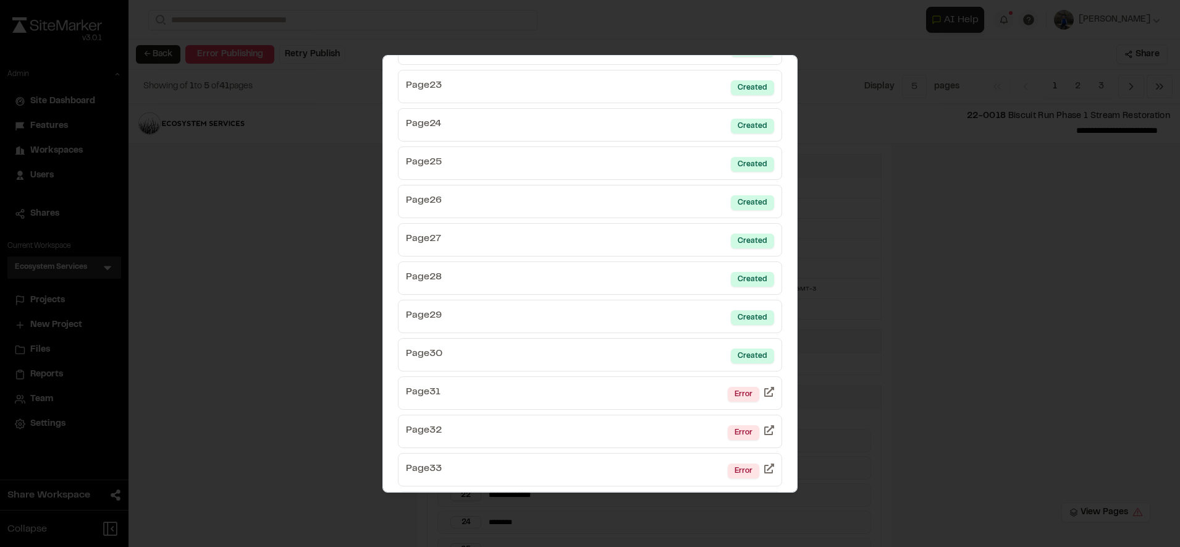
scroll to position [929, 0]
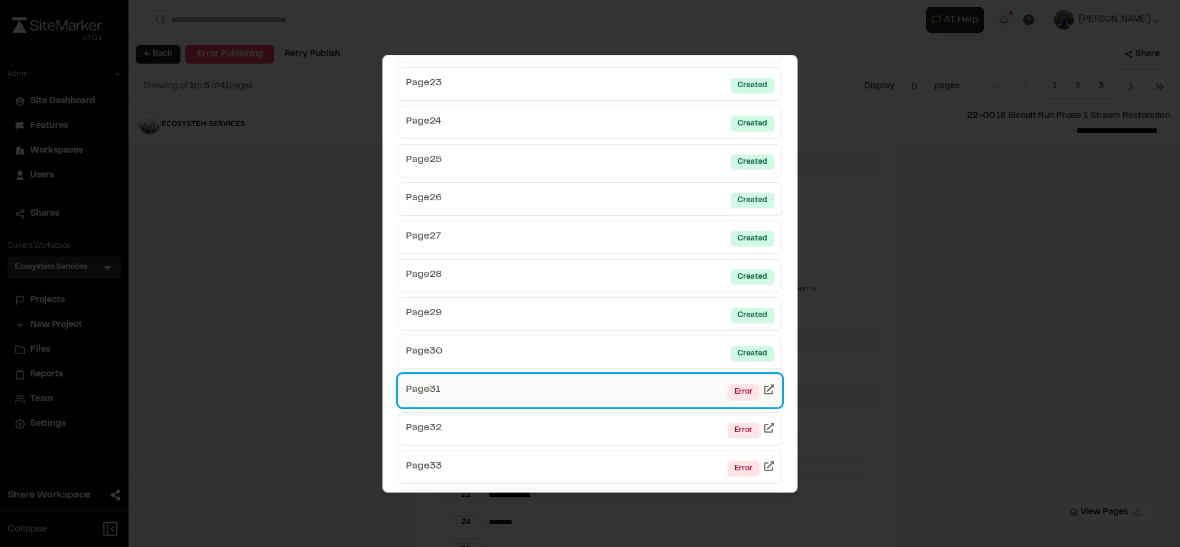
click at [637, 388] on link "Page 31 Error" at bounding box center [590, 390] width 384 height 33
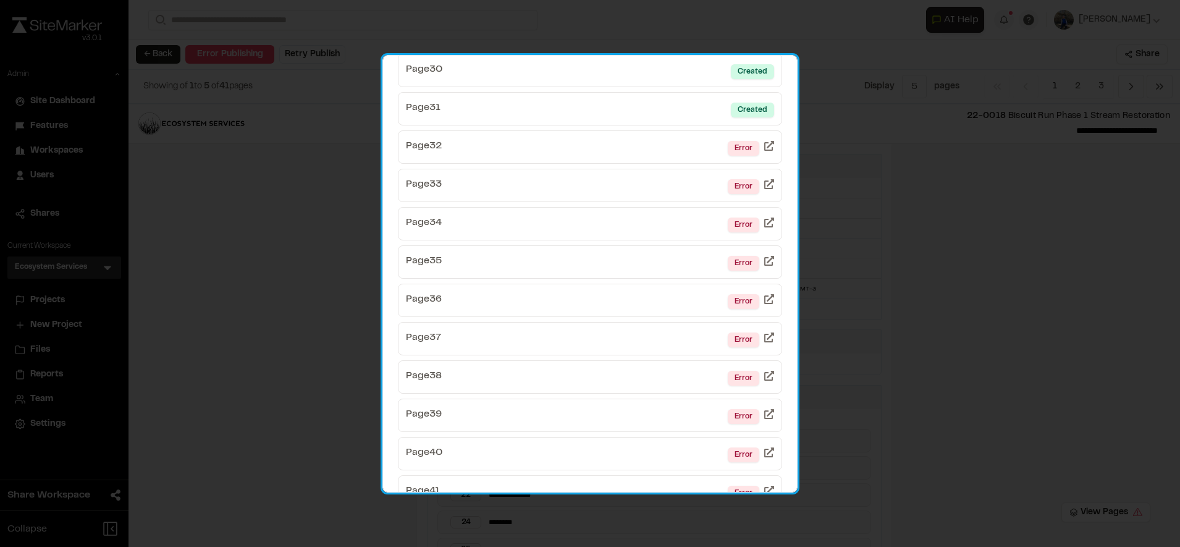
scroll to position [1242, 0]
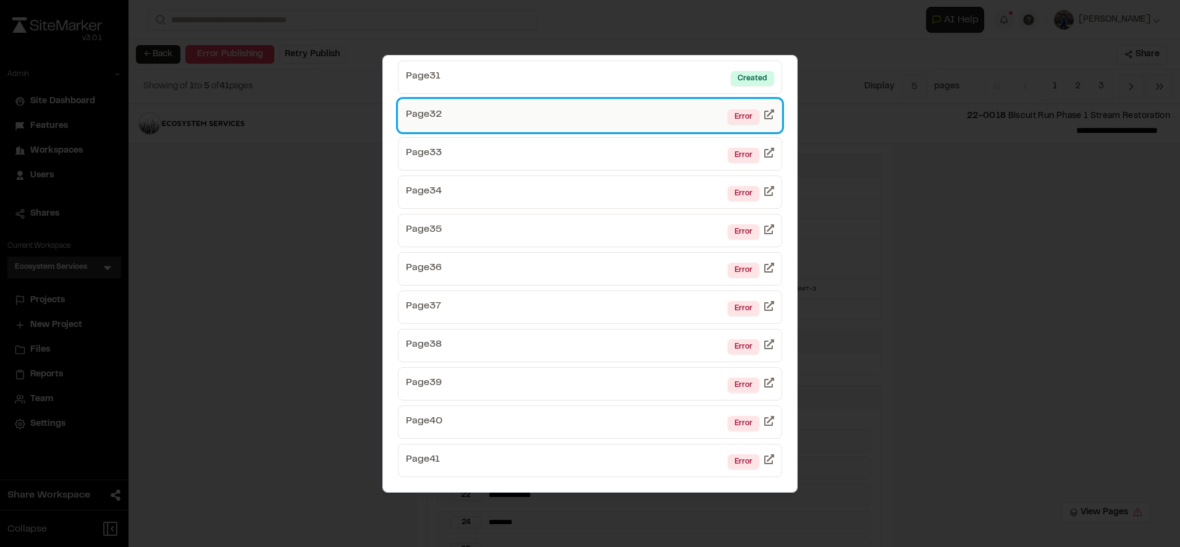
click at [571, 125] on link "Page 32 Error" at bounding box center [590, 115] width 384 height 33
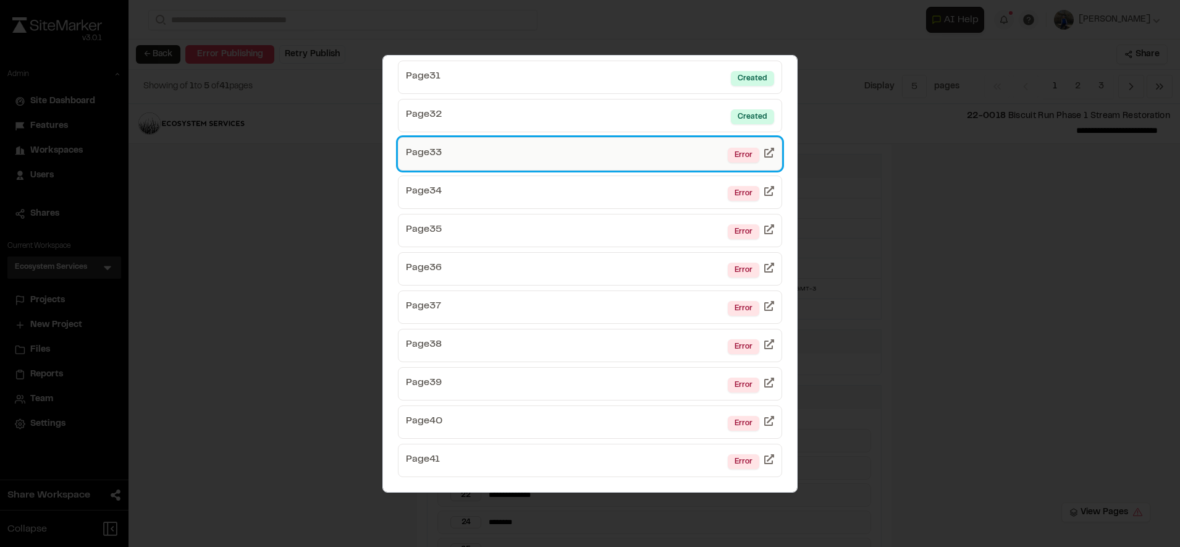
click at [634, 166] on link "Page 33 Error" at bounding box center [590, 153] width 384 height 33
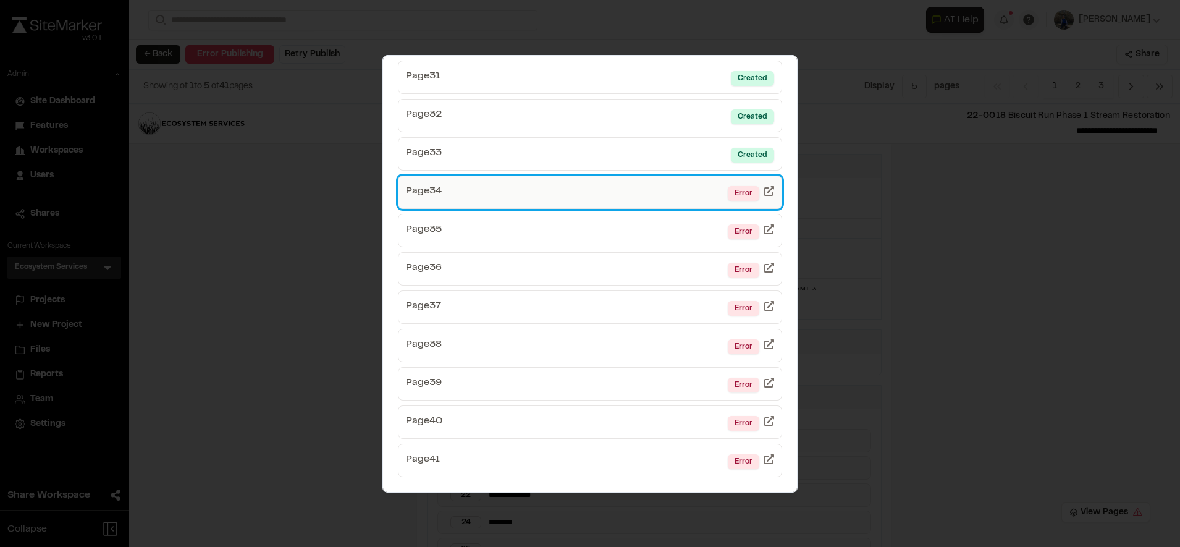
click at [645, 187] on link "Page 34 Error" at bounding box center [590, 191] width 384 height 33
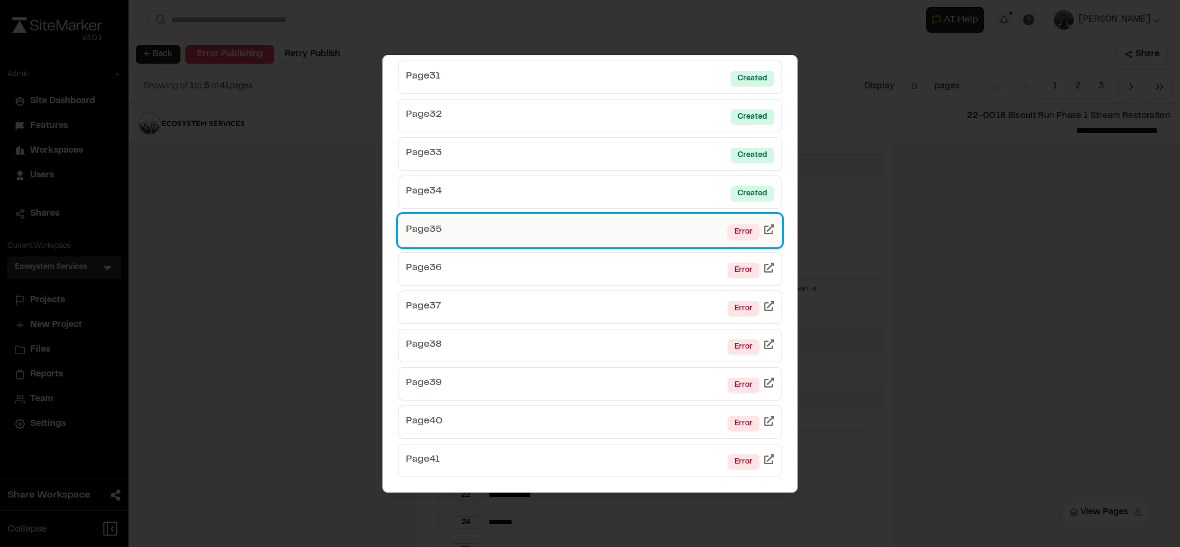
click at [656, 225] on link "Page 35 Error" at bounding box center [590, 230] width 384 height 33
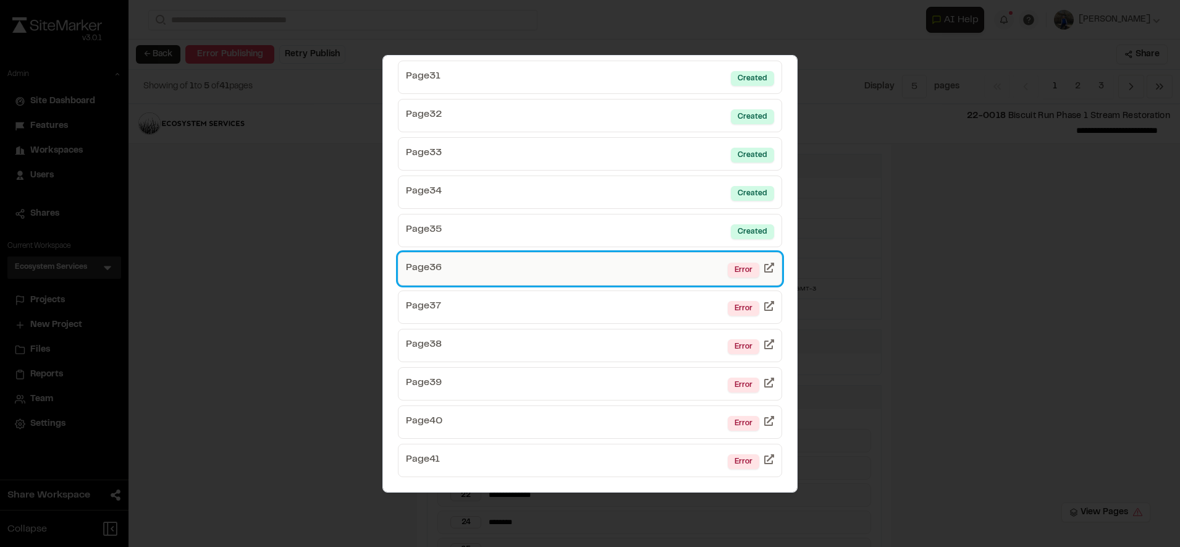
click at [631, 266] on link "Page 36 Error" at bounding box center [590, 268] width 384 height 33
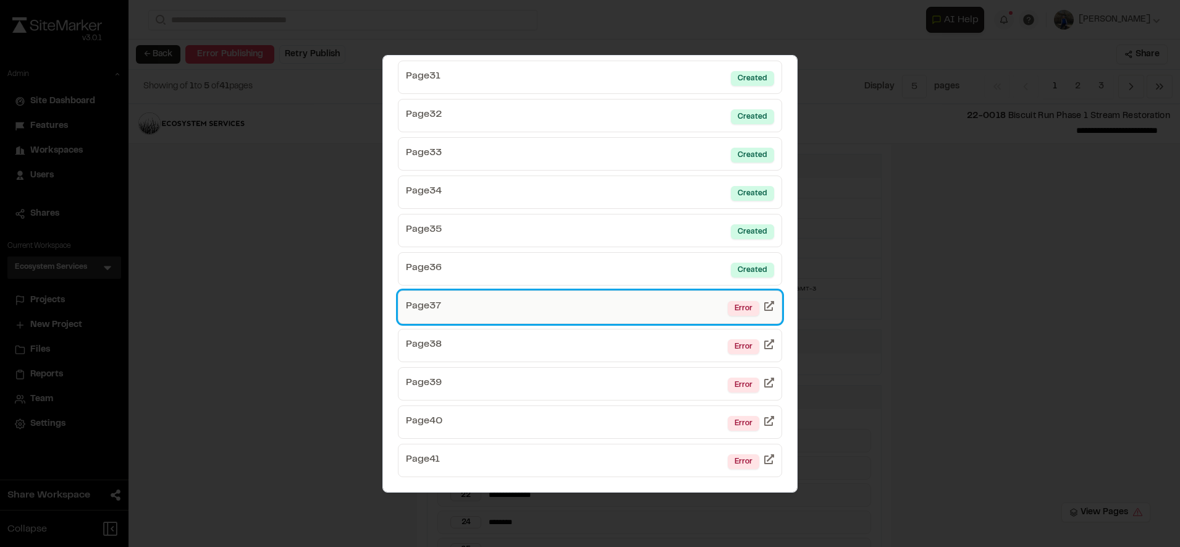
click at [605, 312] on link "Page 37 Error" at bounding box center [590, 306] width 384 height 33
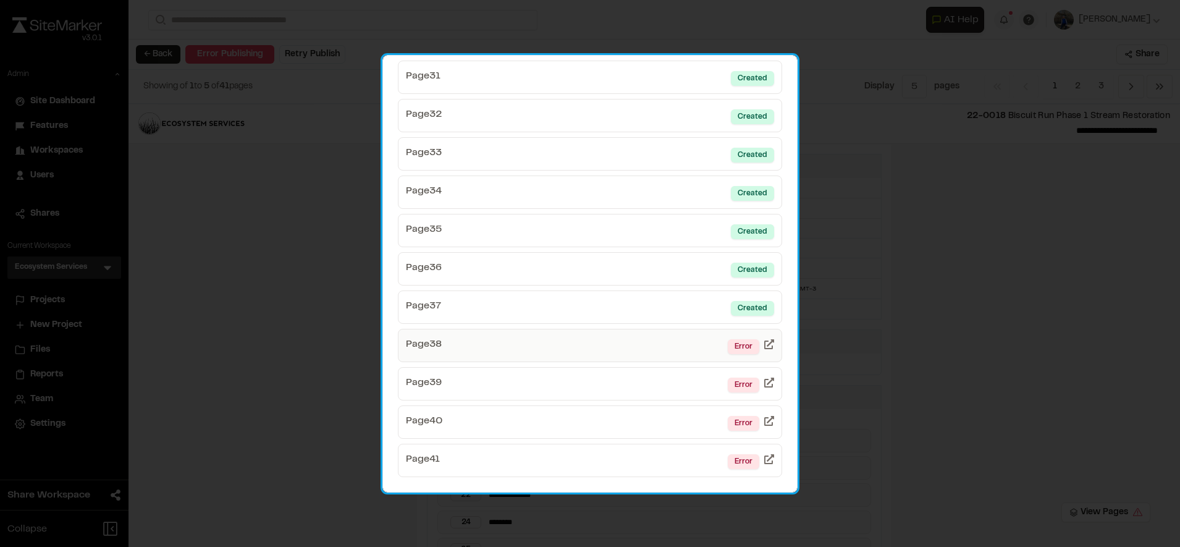
scroll to position [1242, 0]
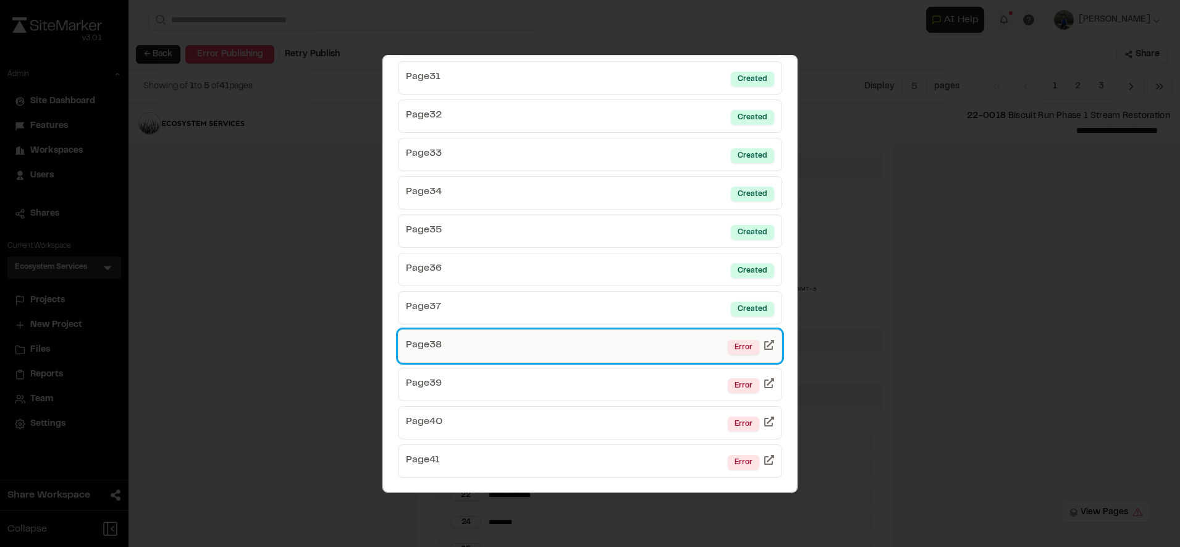
click at [616, 335] on link "Page 38 Error" at bounding box center [590, 345] width 384 height 33
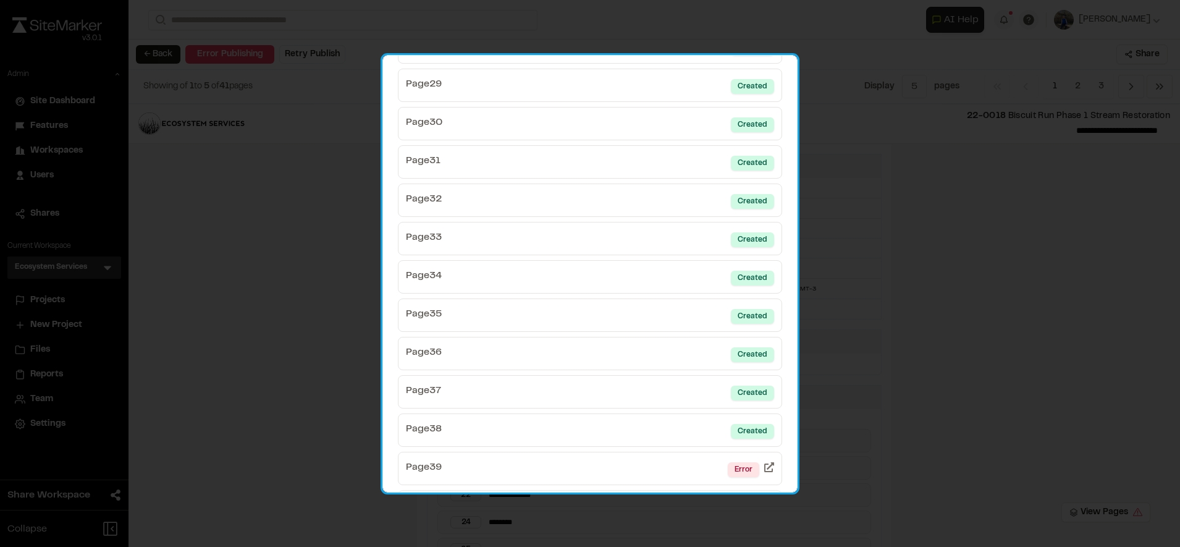
scroll to position [1242, 0]
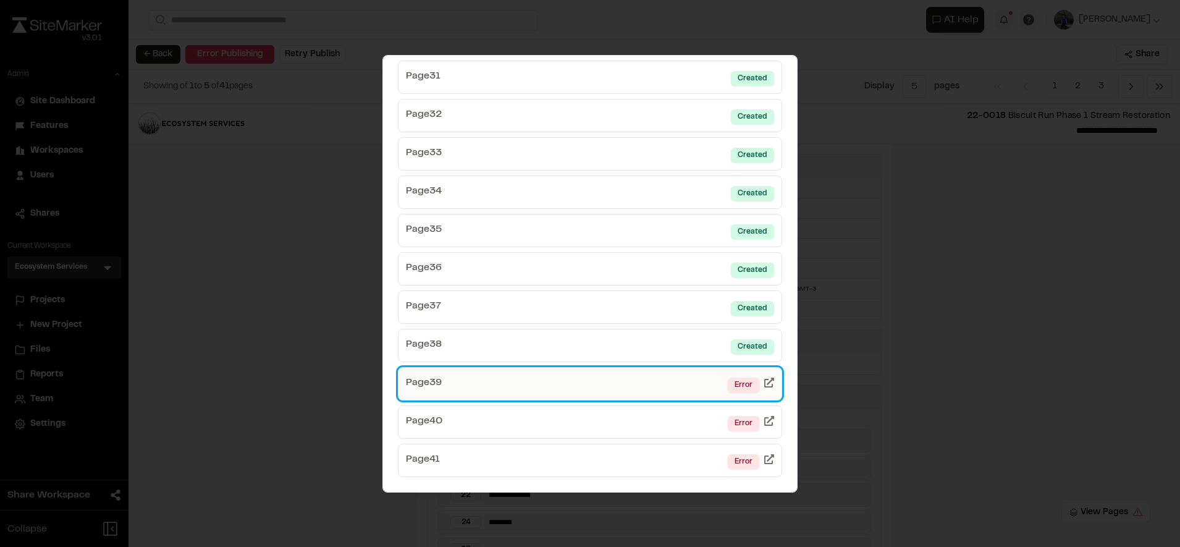
click at [629, 375] on link "Page 39 Error" at bounding box center [590, 383] width 384 height 33
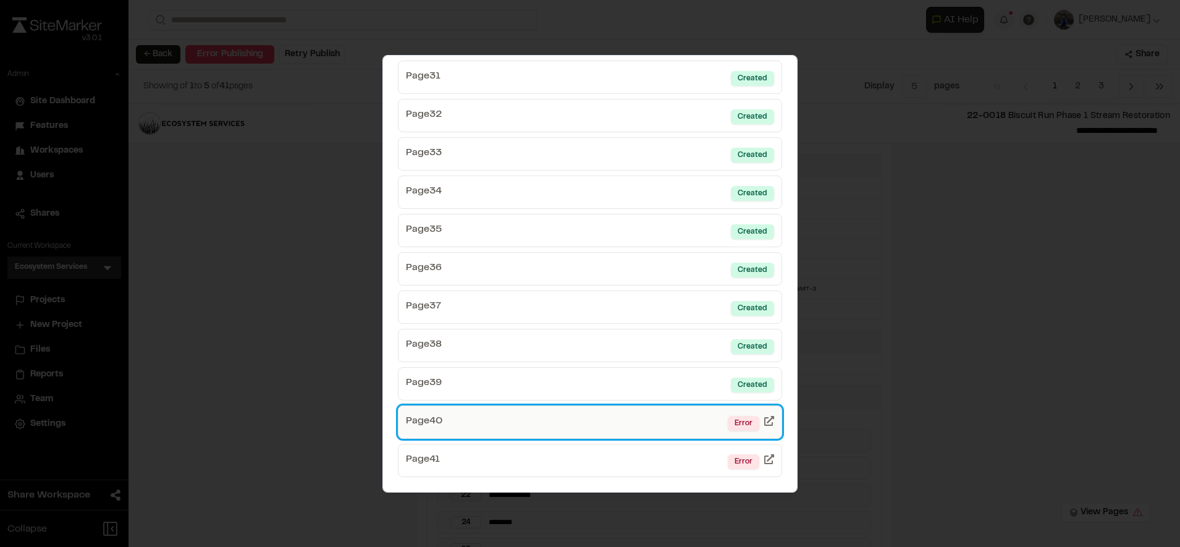
click at [623, 430] on link "Page 40 Error" at bounding box center [590, 421] width 384 height 33
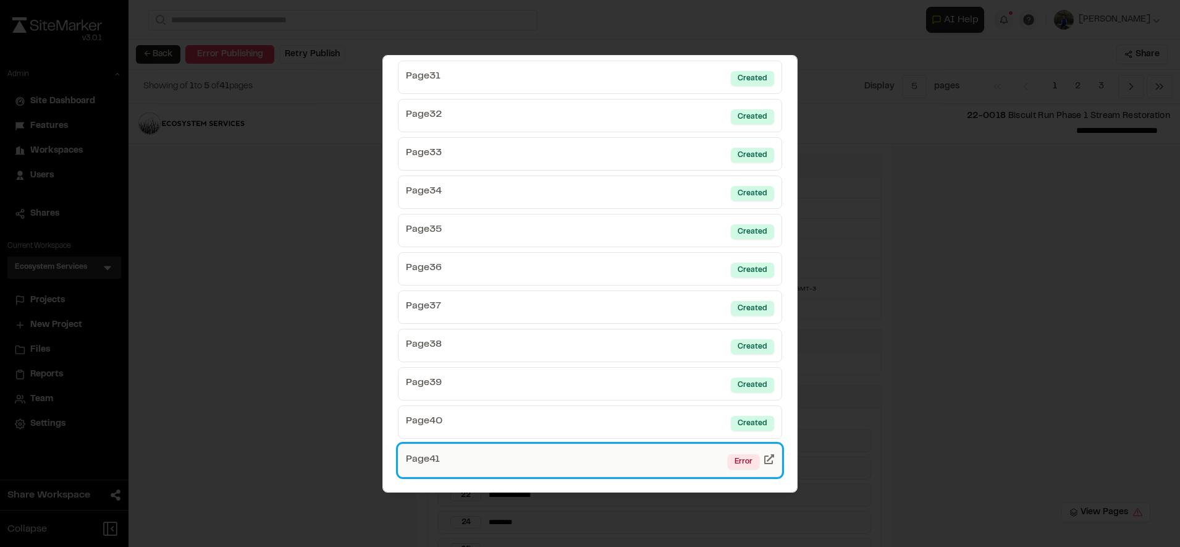
click at [609, 456] on link "Page 41 Error" at bounding box center [590, 459] width 384 height 33
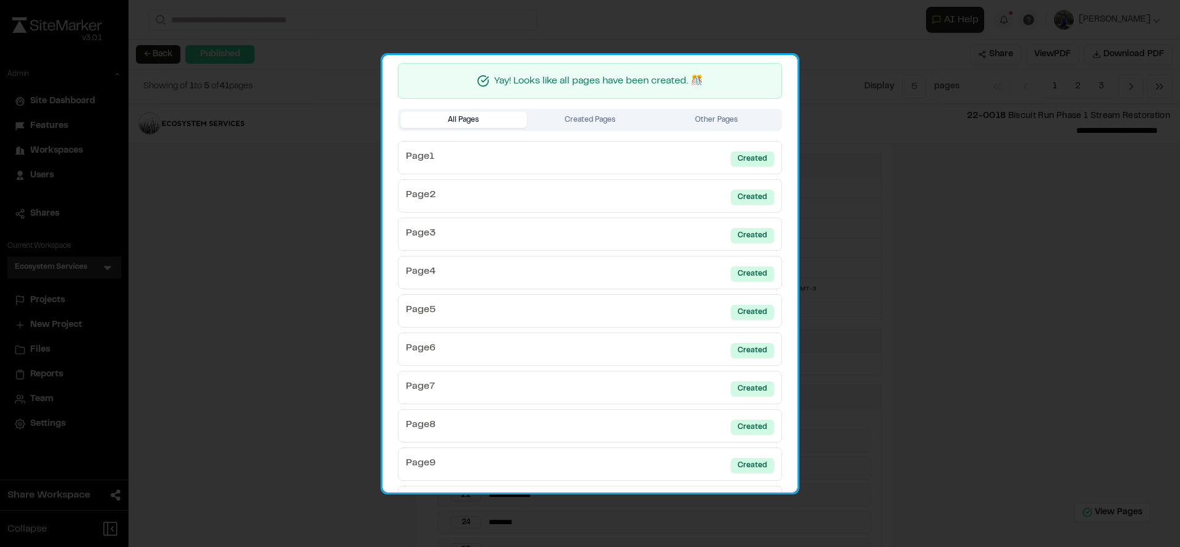
scroll to position [0, 0]
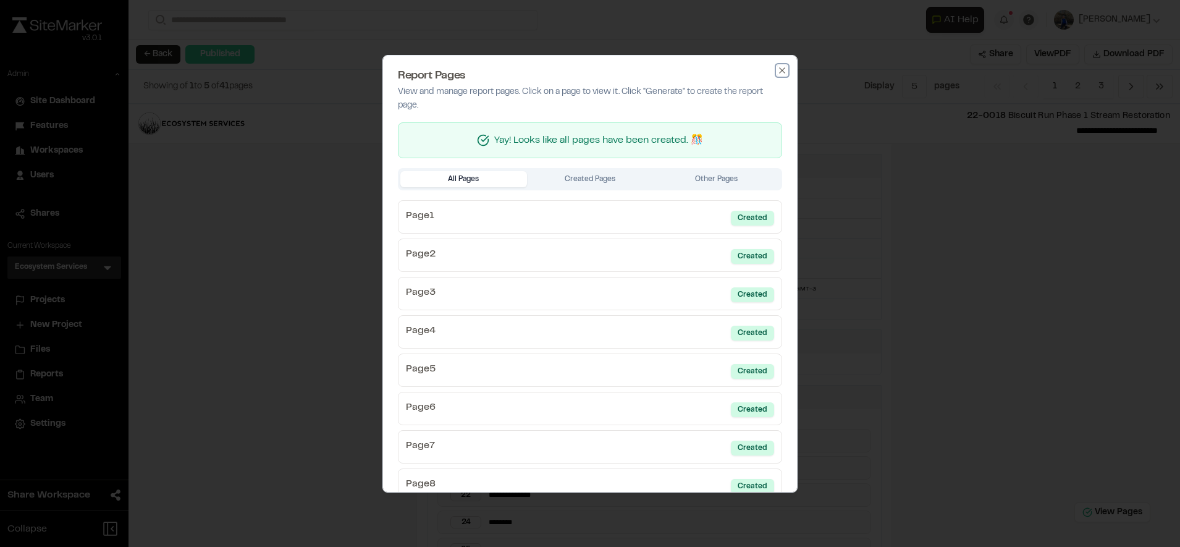
click at [779, 70] on icon "button" at bounding box center [782, 70] width 6 height 6
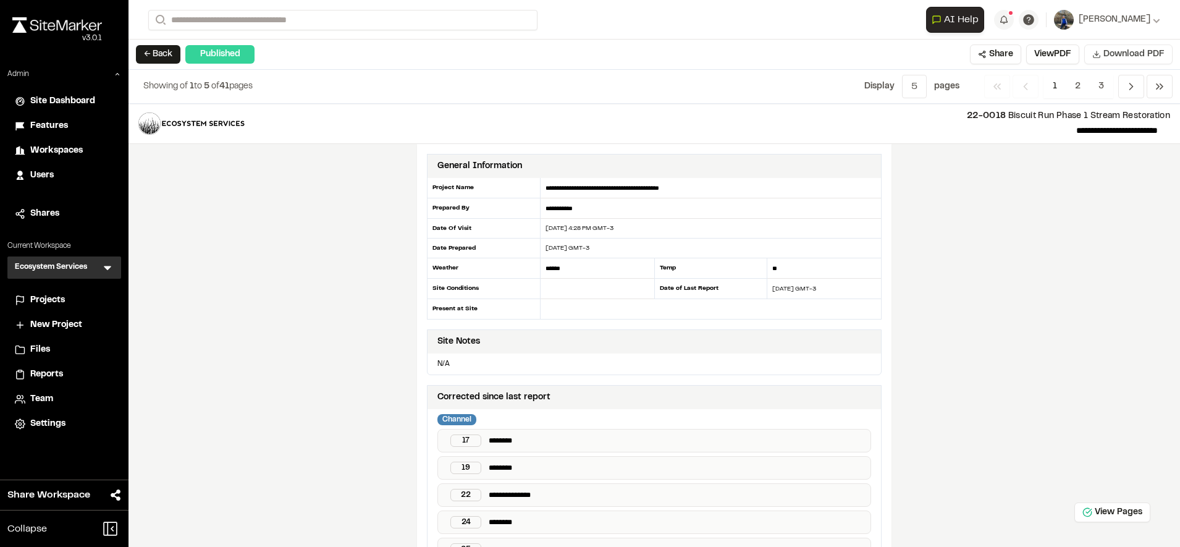
click at [1107, 57] on span "Download PDF" at bounding box center [1133, 55] width 61 height 14
click at [1054, 57] on button "View PDF" at bounding box center [1065, 54] width 53 height 20
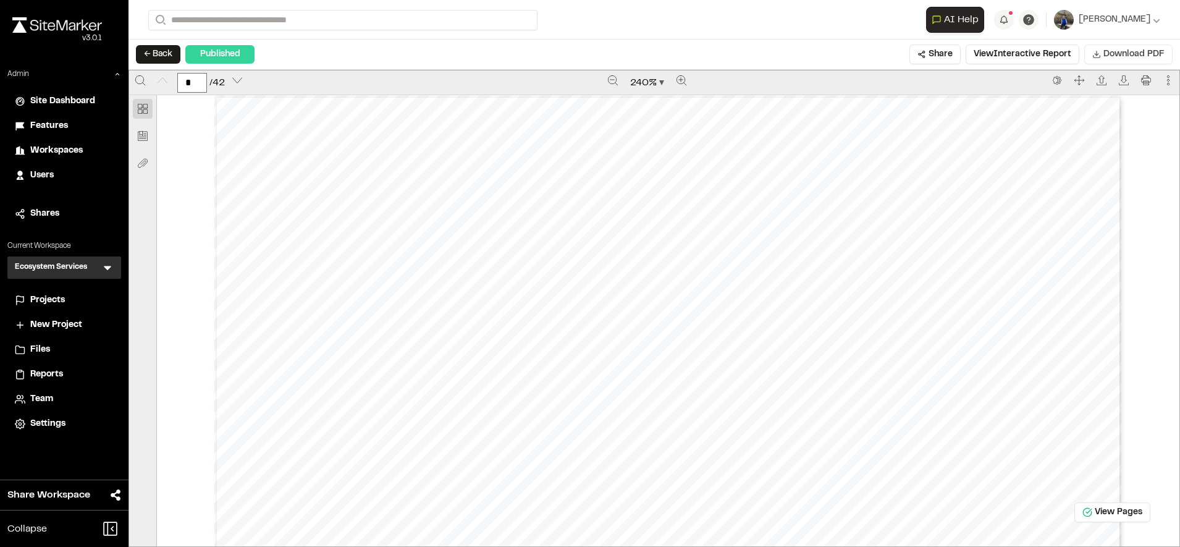
click at [714, 44] on div "← Back Published Share View Pages View Interactive Report Download PDF" at bounding box center [653, 55] width 1051 height 30
click at [612, 81] on icon "Zoom out" at bounding box center [613, 80] width 10 height 10
click at [612, 81] on icon "Zoom out" at bounding box center [612, 79] width 9 height 9
click at [612, 81] on icon "Zoom out" at bounding box center [613, 80] width 10 height 10
click at [612, 81] on icon "Zoom out" at bounding box center [614, 80] width 10 height 10
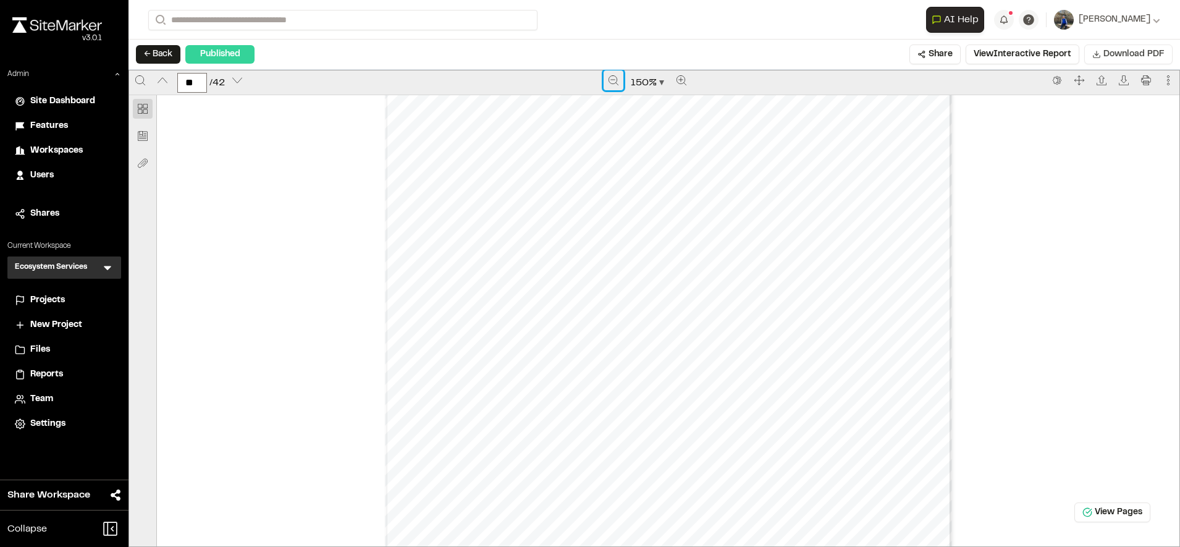
scroll to position [8901, 0]
click at [725, 228] on div "Prepared by Kyle Ashmun - 13 - Created with SiteMarker" at bounding box center [668, 365] width 567 height 734
click at [832, 219] on div "Prepared by Kyle Ashmun - 13 - Created with SiteMarker" at bounding box center [668, 510] width 567 height 734
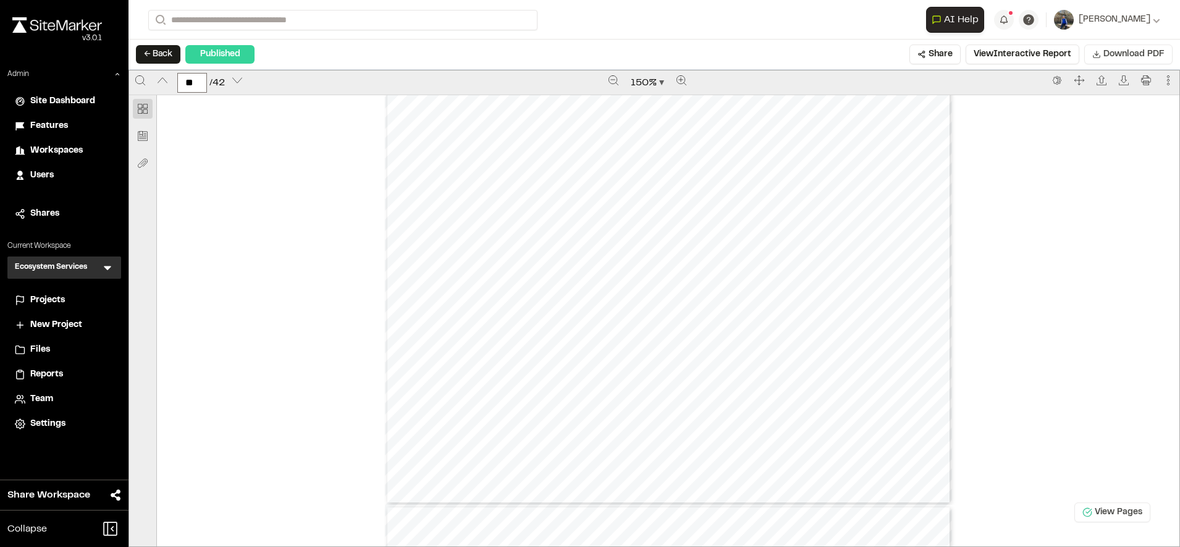
click at [1090, 514] on icon at bounding box center [1087, 512] width 10 height 10
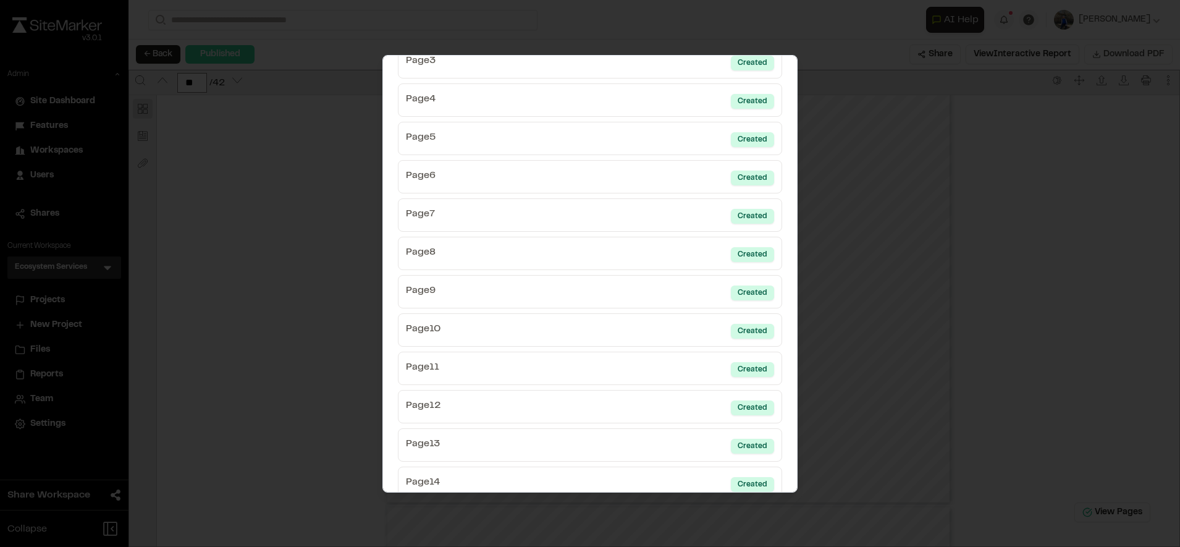
scroll to position [259, 0]
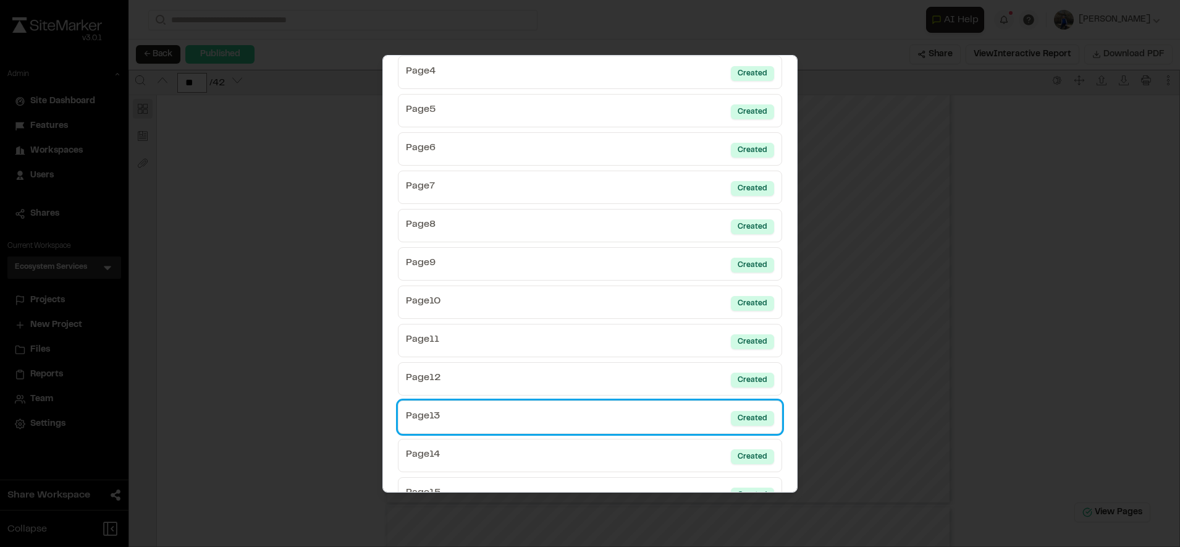
click at [682, 420] on link "Page 13 Created" at bounding box center [590, 416] width 384 height 33
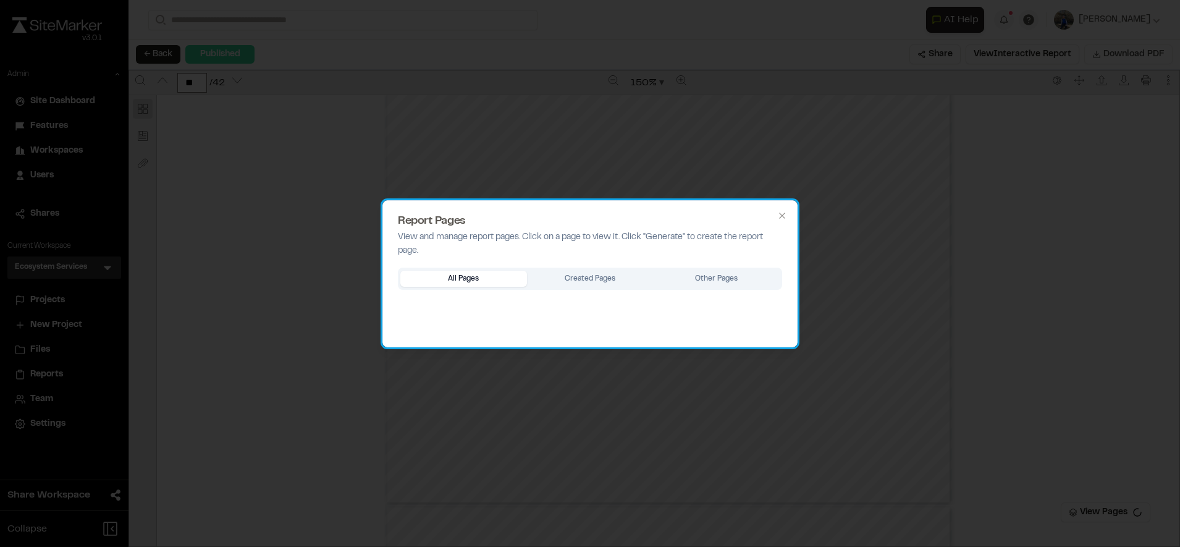
scroll to position [0, 0]
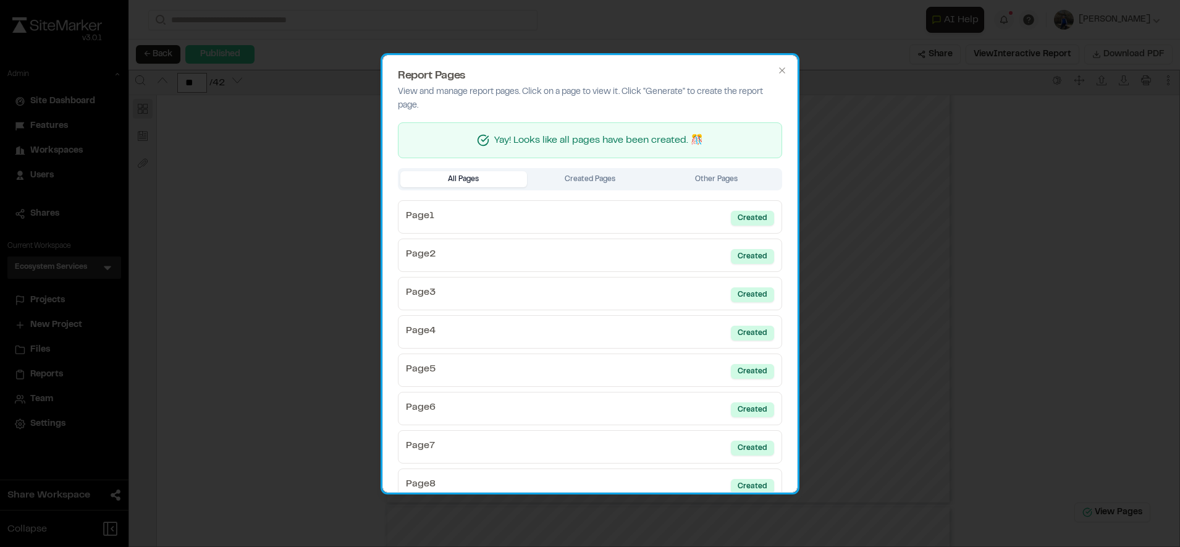
click at [639, 140] on span "Yay! Looks like all pages have been created. 🎊" at bounding box center [598, 140] width 209 height 15
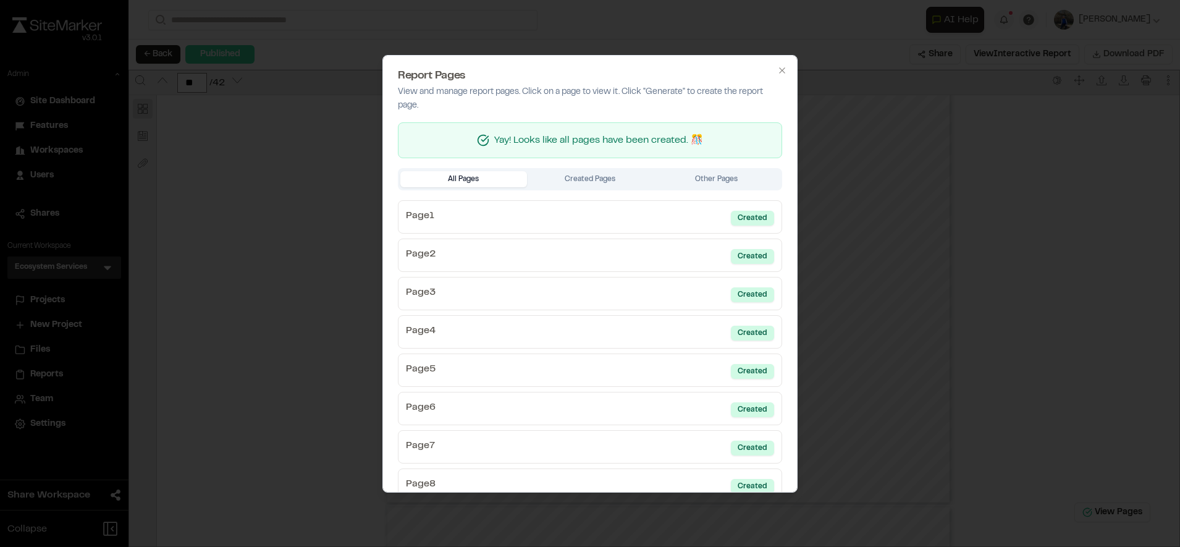
click at [961, 270] on div at bounding box center [590, 273] width 1180 height 547
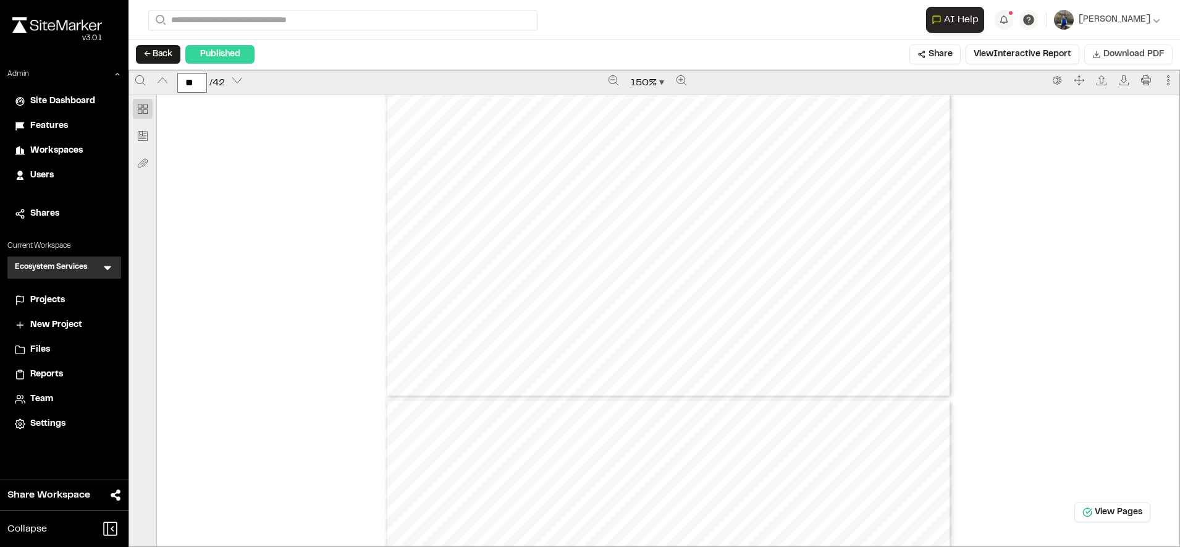
type input "**"
click at [1089, 506] on button "View Pages" at bounding box center [1112, 512] width 76 height 20
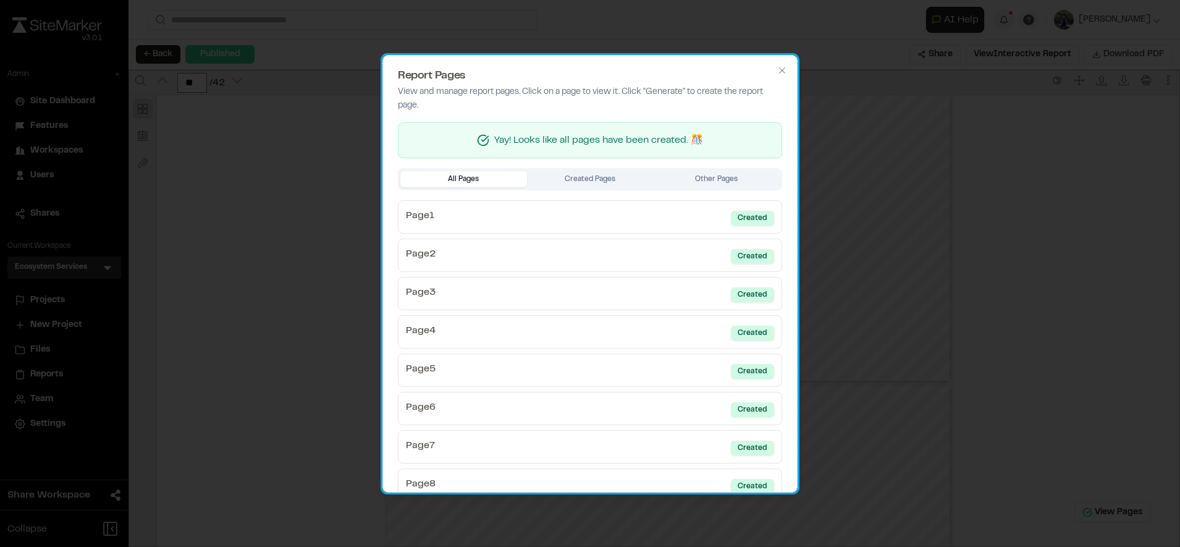
click at [612, 148] on div "Yay! Looks like all pages have been created. 🎊" at bounding box center [590, 140] width 384 height 36
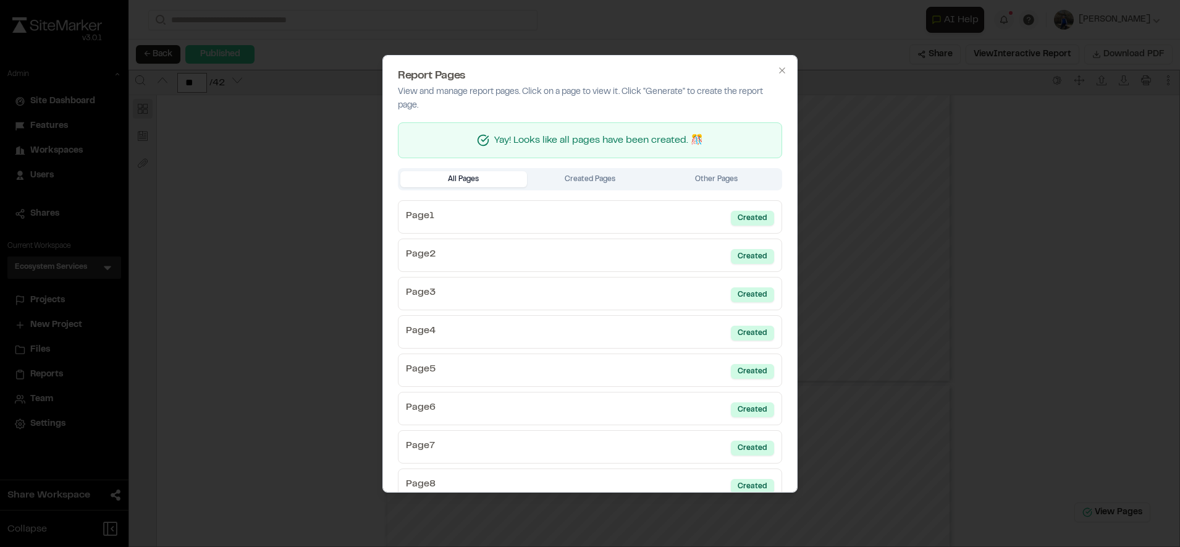
click at [585, 169] on div "All Pages Created Pages Other Pages" at bounding box center [590, 179] width 384 height 22
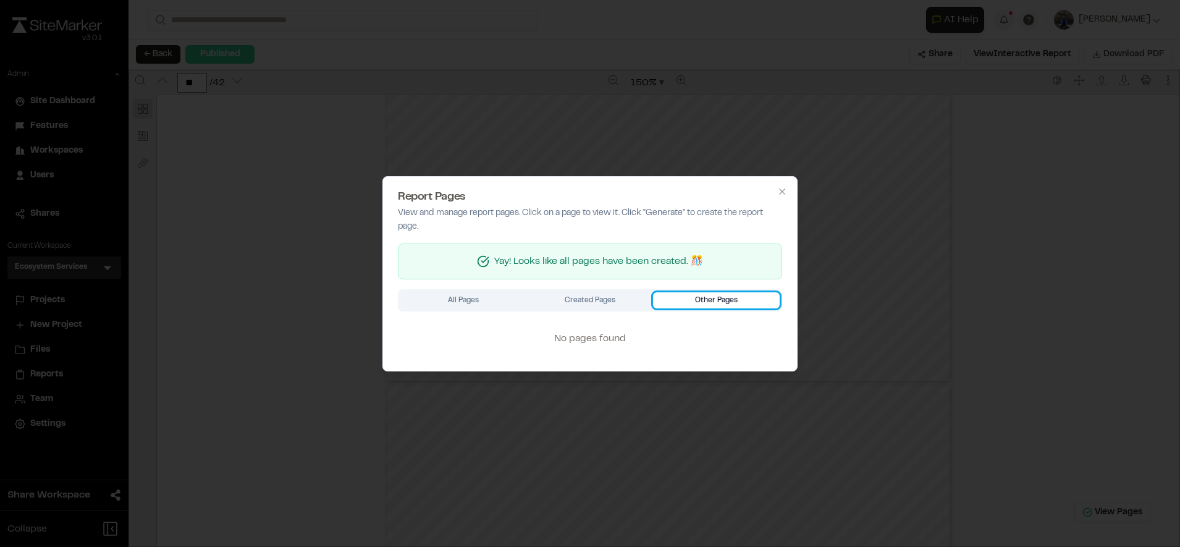
click at [669, 183] on div "Report Pages View and manage report pages. Click on a page to view it. Click "G…" at bounding box center [589, 273] width 415 height 195
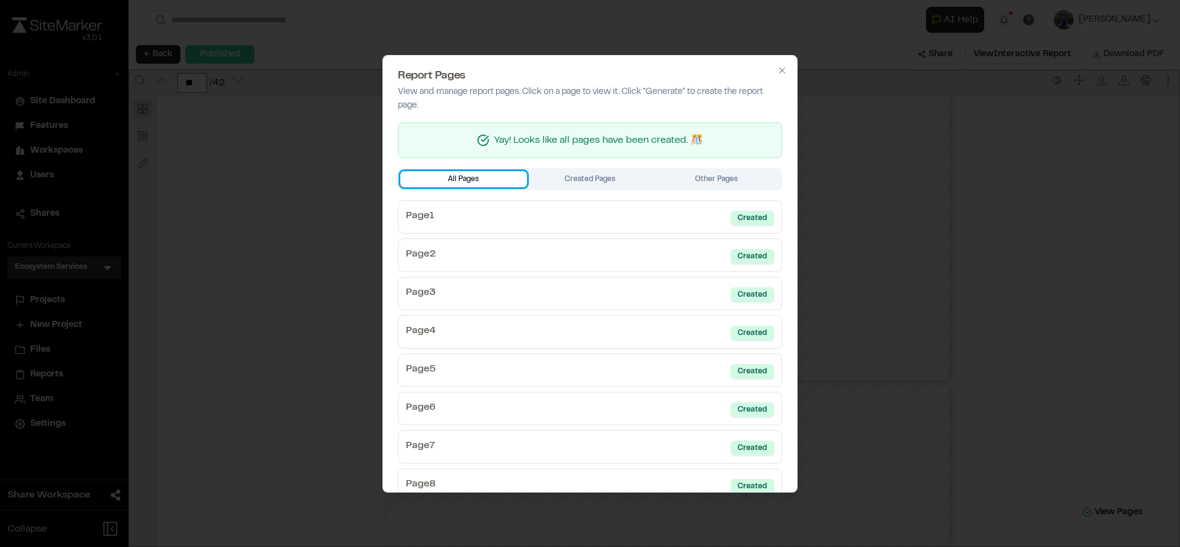
click at [777, 73] on icon "button" at bounding box center [782, 70] width 10 height 10
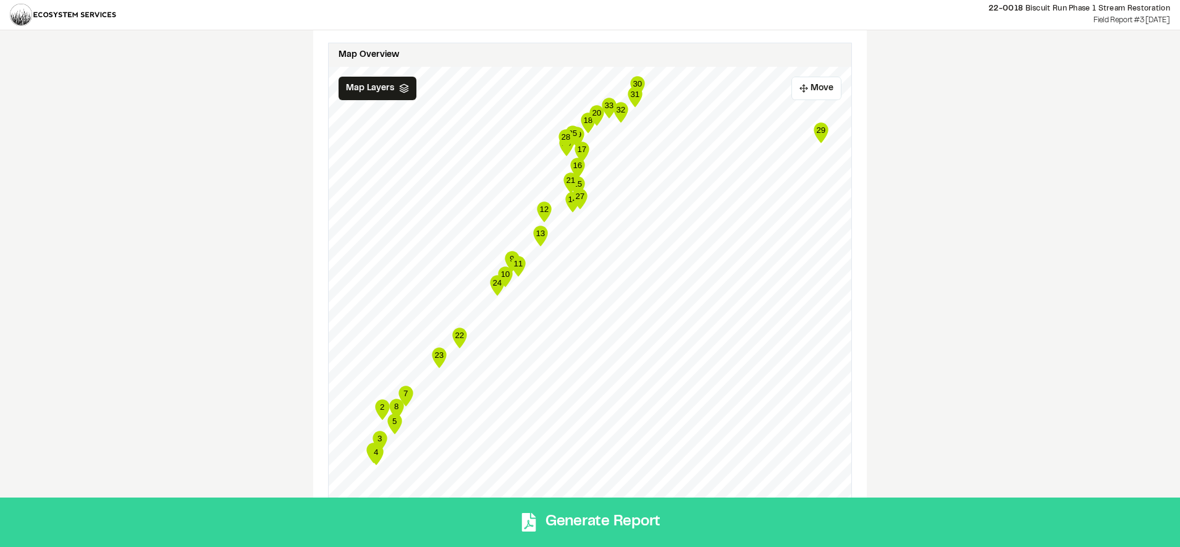
click at [616, 527] on button "Generate Report" at bounding box center [590, 521] width 1180 height 49
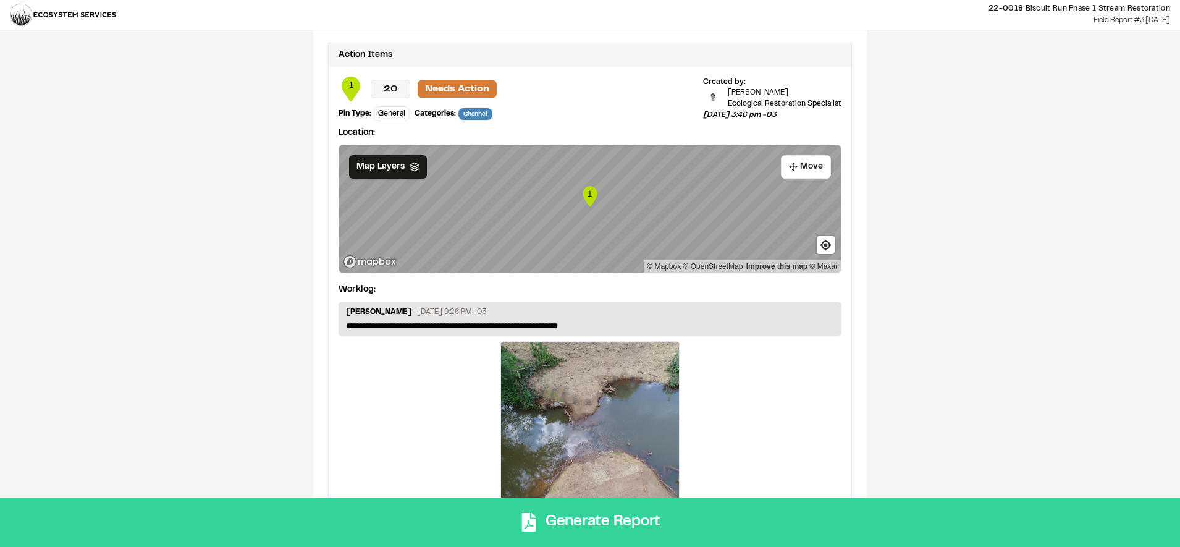
click at [601, 505] on button "Generate Report" at bounding box center [590, 521] width 1180 height 49
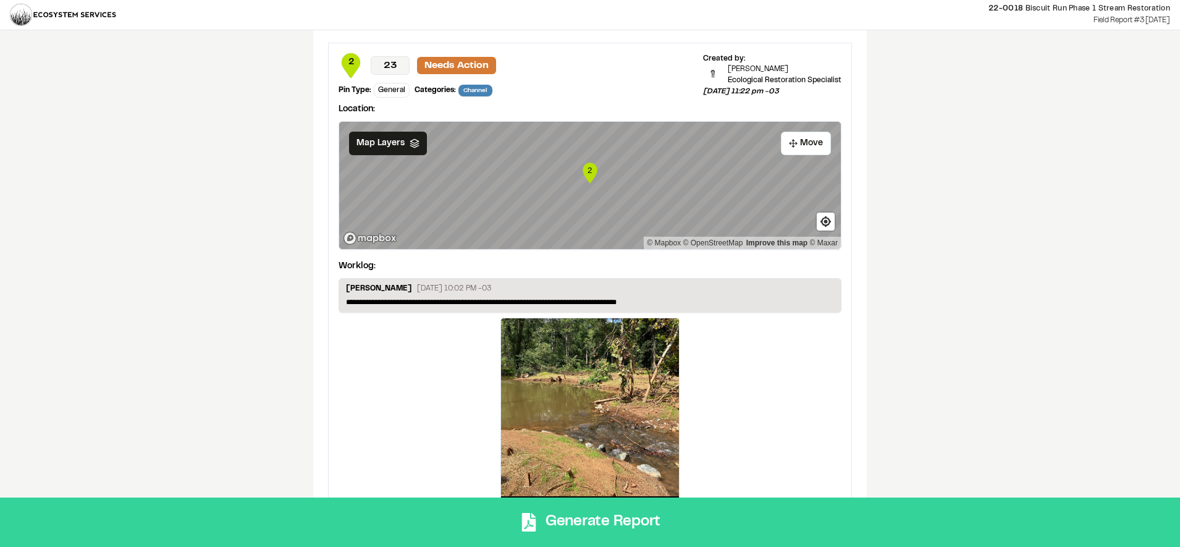
click at [553, 524] on button "Generate Report" at bounding box center [590, 521] width 1180 height 49
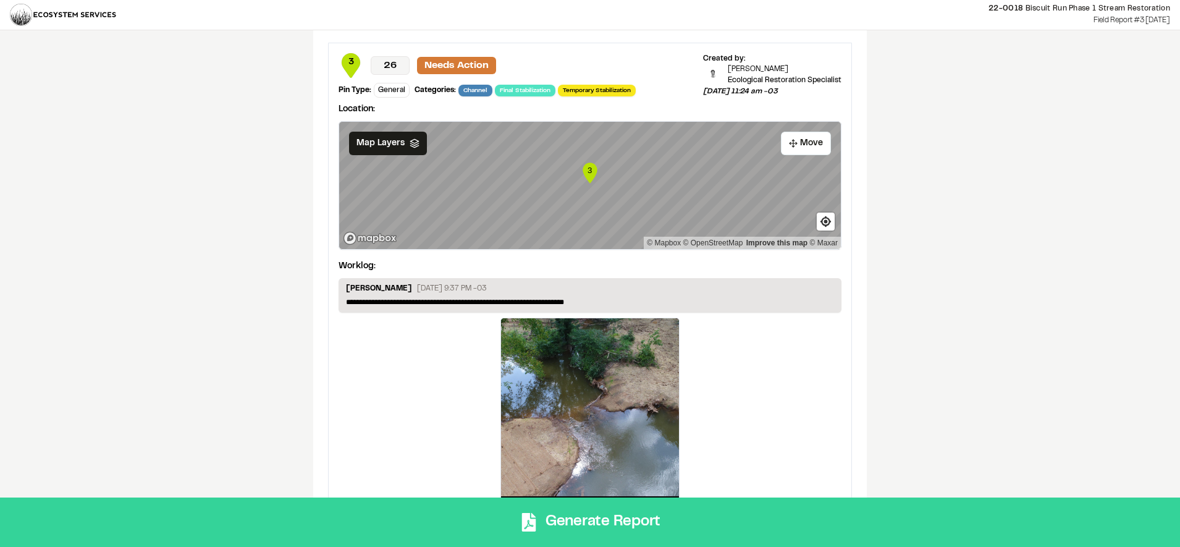
click at [687, 523] on button "Generate Report" at bounding box center [590, 521] width 1180 height 49
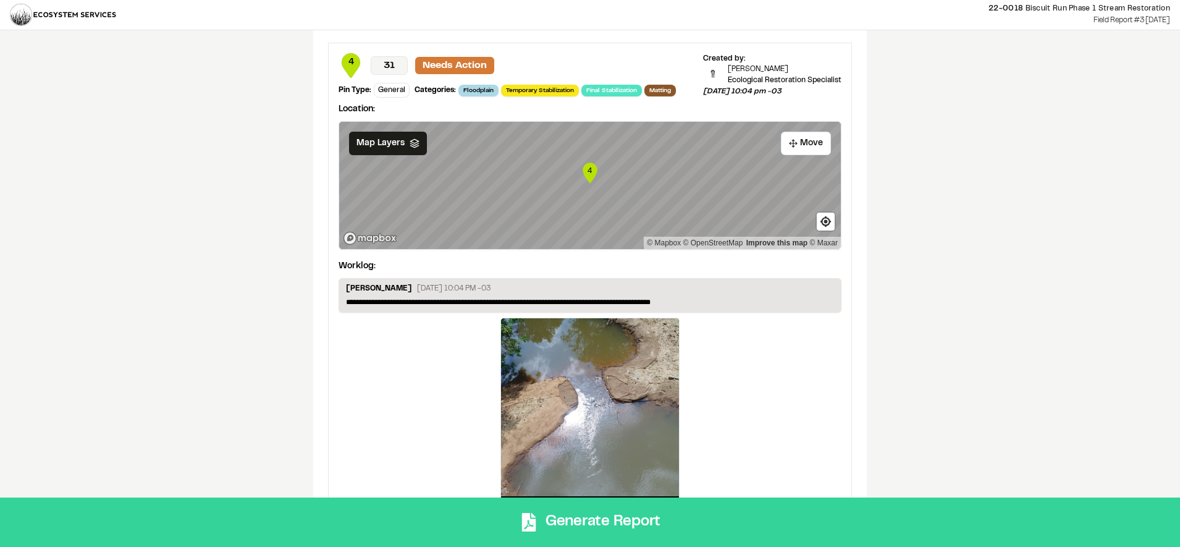
click at [658, 511] on button "Generate Report" at bounding box center [590, 521] width 1180 height 49
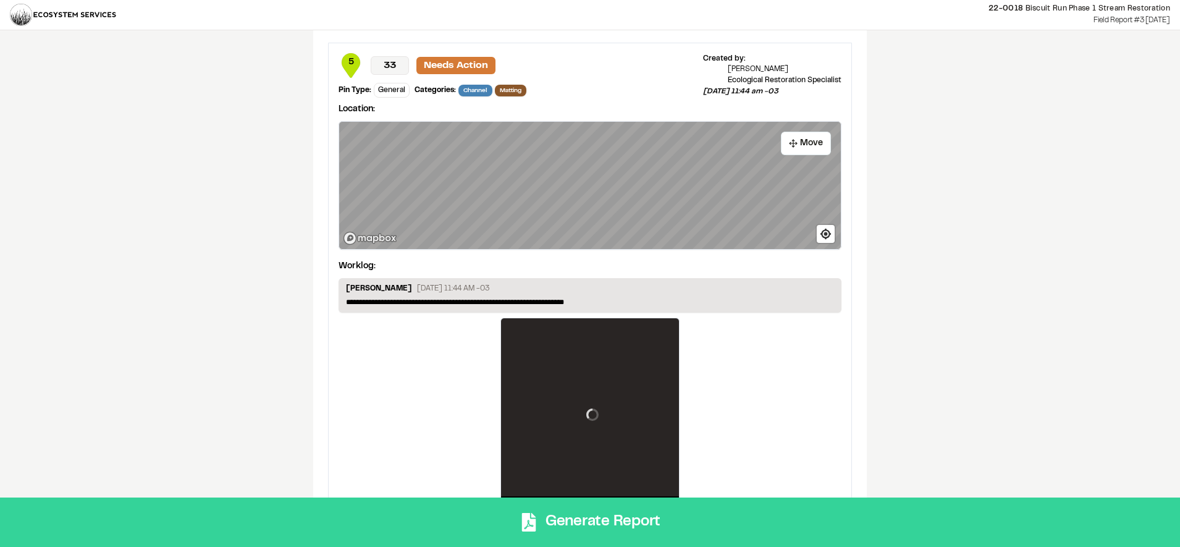
click at [582, 526] on button "Generate Report" at bounding box center [590, 521] width 1180 height 49
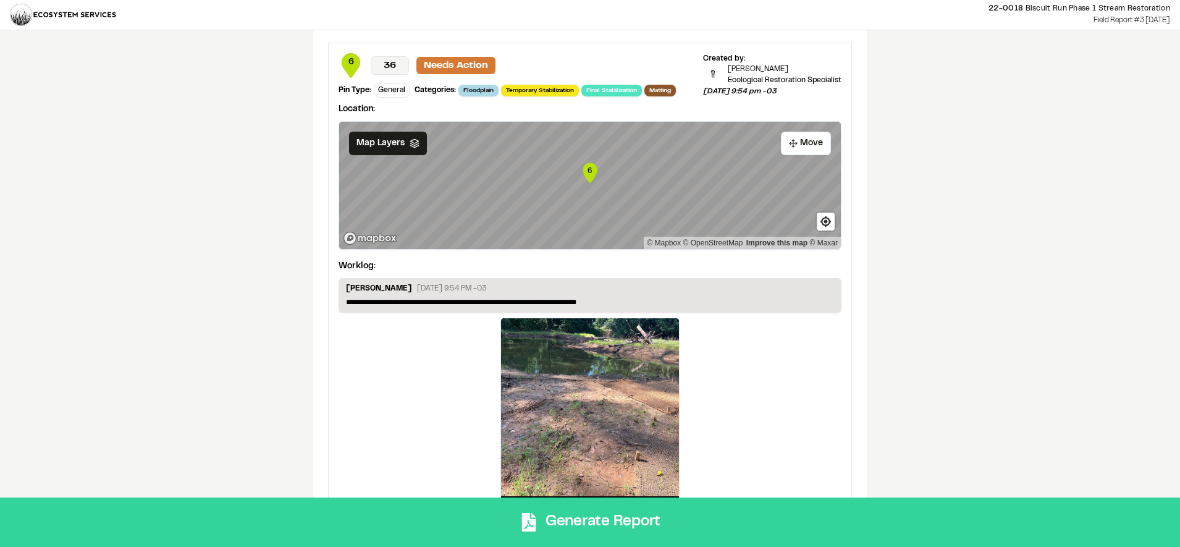
click at [456, 511] on button "Generate Report" at bounding box center [590, 521] width 1180 height 49
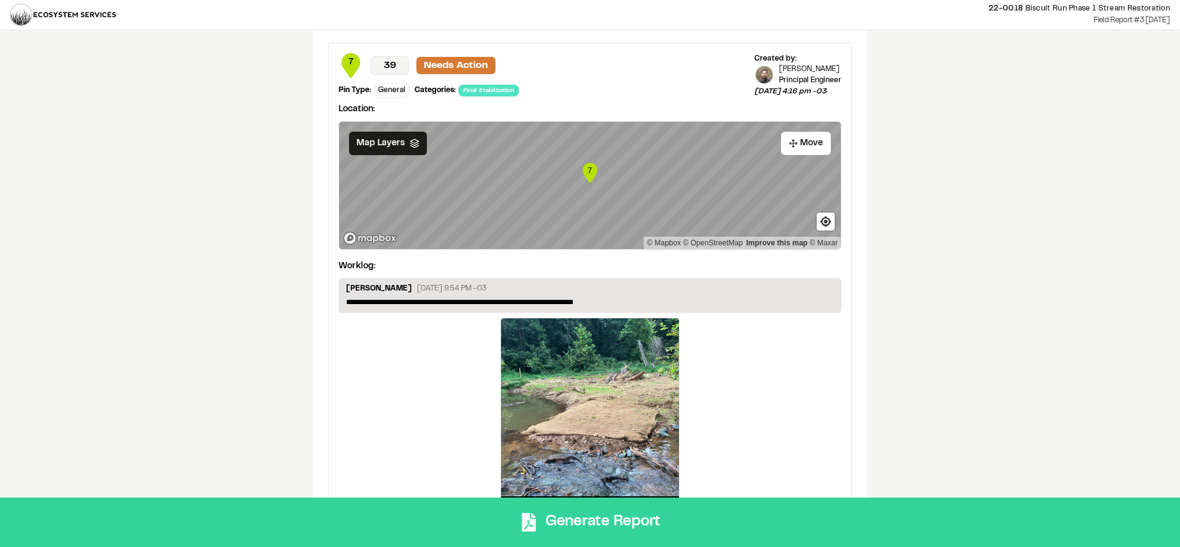
click at [616, 518] on button "Generate Report" at bounding box center [590, 521] width 1180 height 49
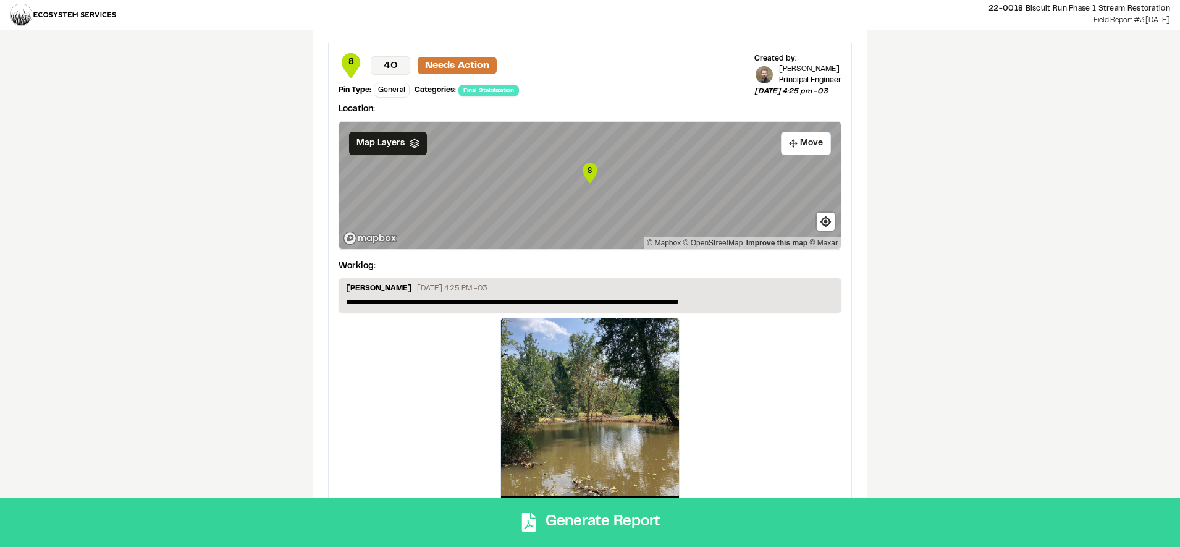
click at [594, 521] on button "Generate Report" at bounding box center [590, 521] width 1180 height 49
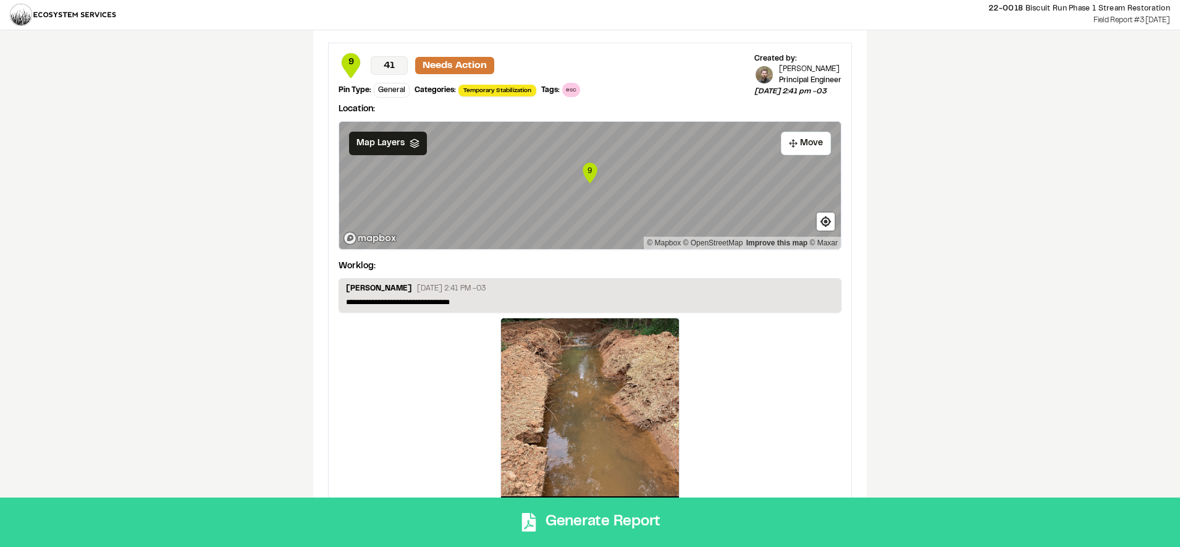
click at [582, 518] on button "Generate Report" at bounding box center [590, 521] width 1180 height 49
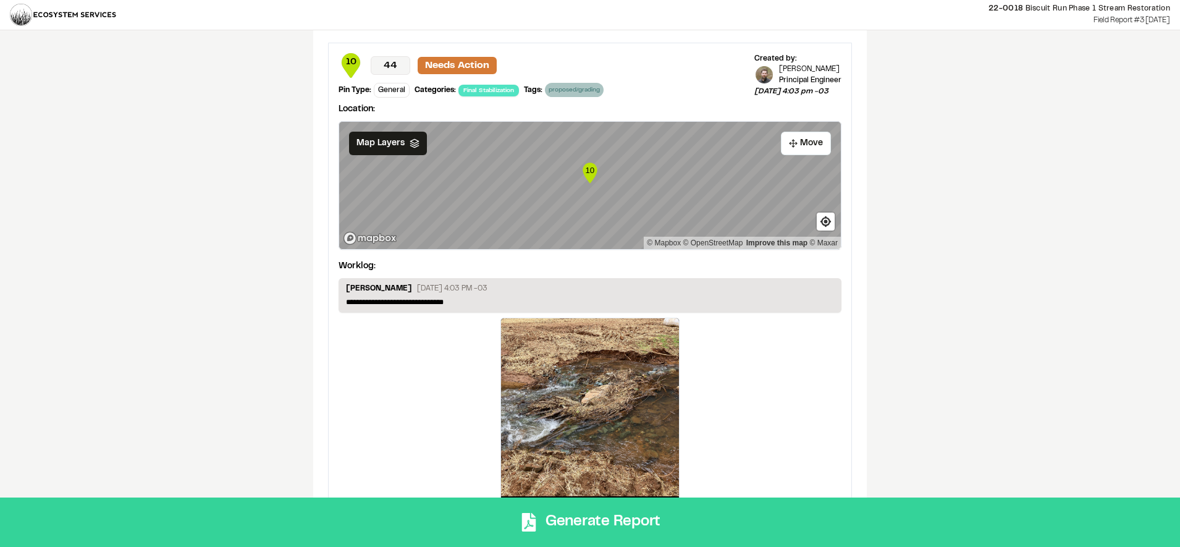
click at [639, 518] on button "Generate Report" at bounding box center [590, 521] width 1180 height 49
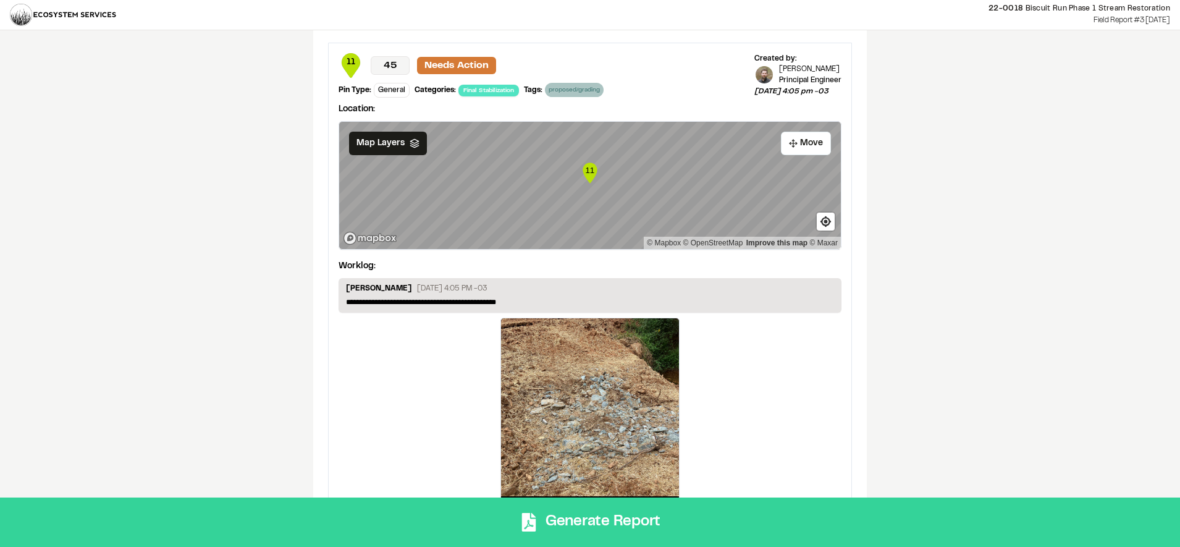
click at [608, 512] on button "Generate Report" at bounding box center [590, 521] width 1180 height 49
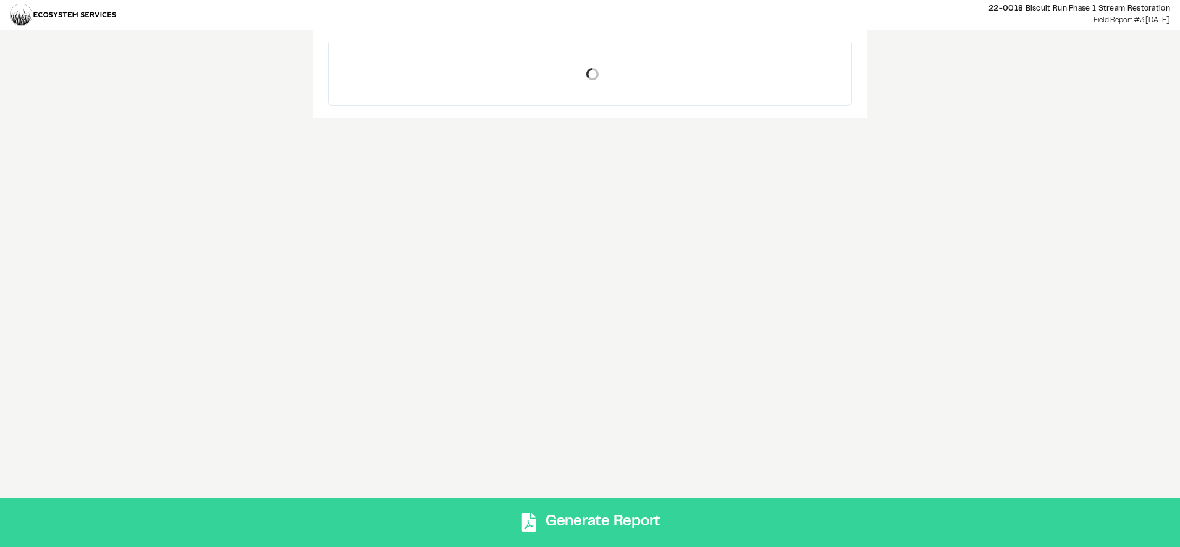
click at [612, 508] on button "Generate Report" at bounding box center [590, 521] width 1180 height 49
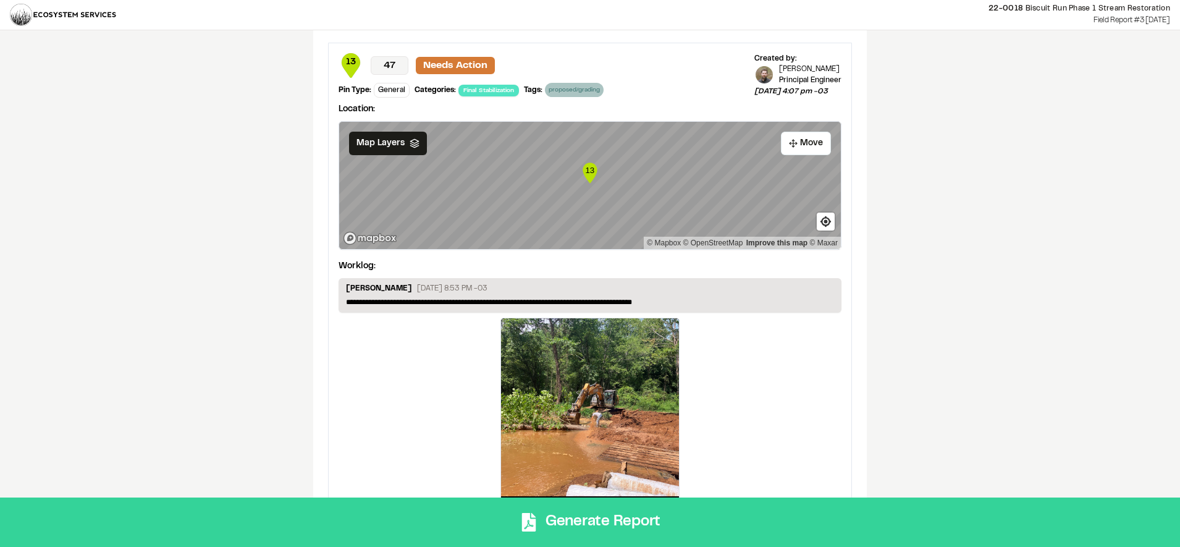
click at [524, 518] on icon at bounding box center [529, 522] width 14 height 19
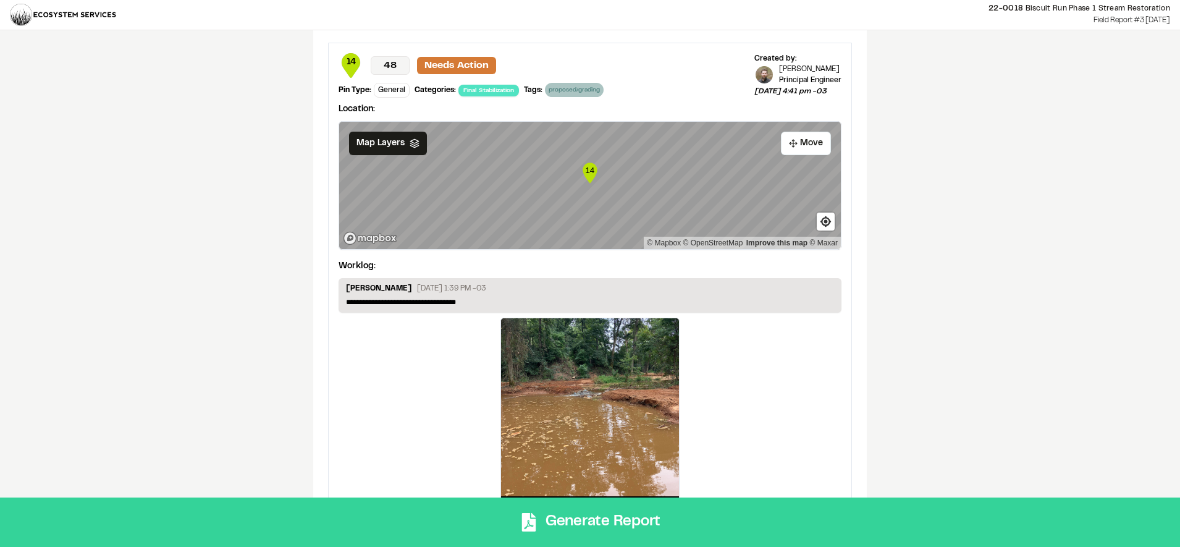
click at [525, 501] on button "Generate Report" at bounding box center [590, 521] width 1180 height 49
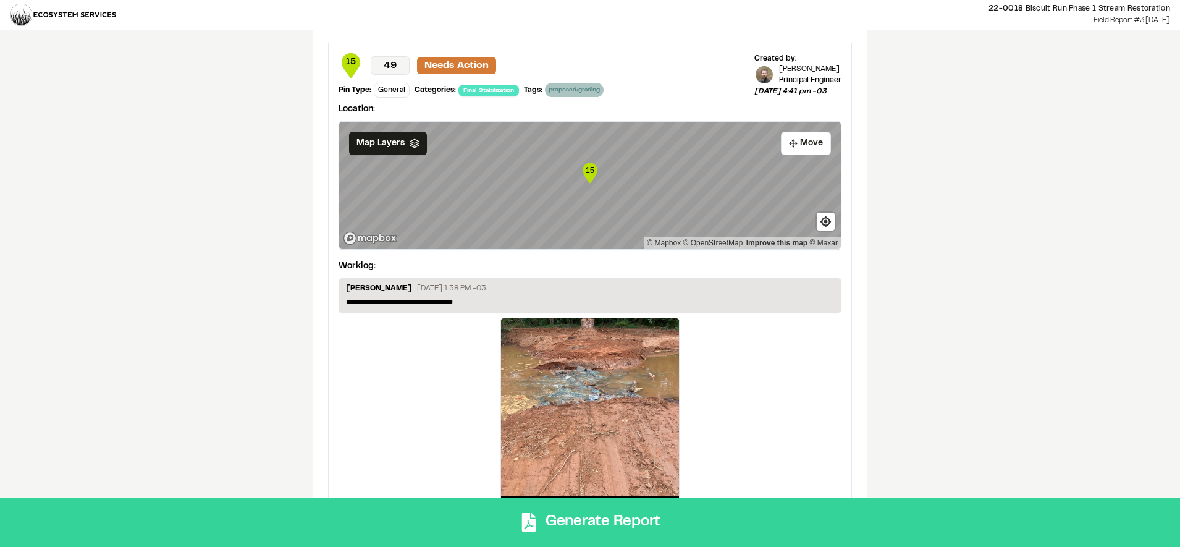
click at [666, 522] on button "Generate Report" at bounding box center [590, 521] width 1180 height 49
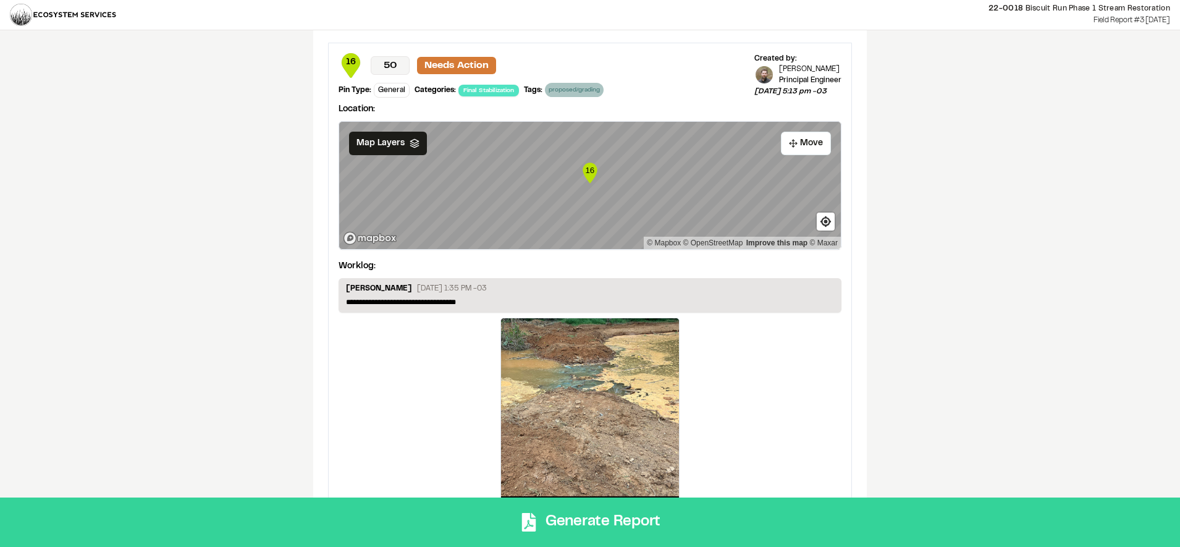
click at [726, 524] on button "Generate Report" at bounding box center [590, 521] width 1180 height 49
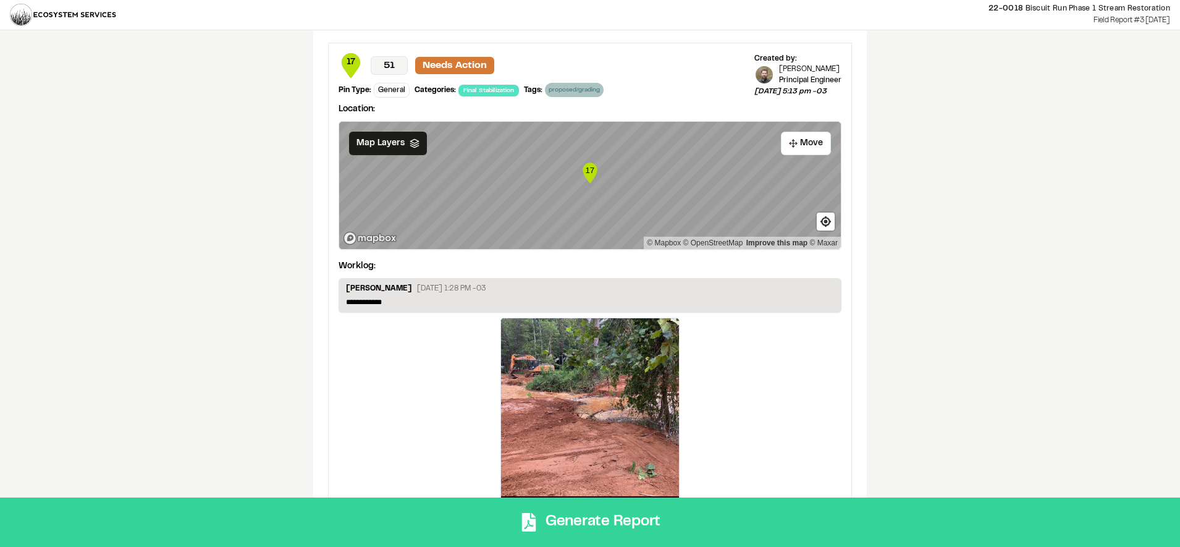
click at [617, 522] on button "Generate Report" at bounding box center [590, 521] width 1180 height 49
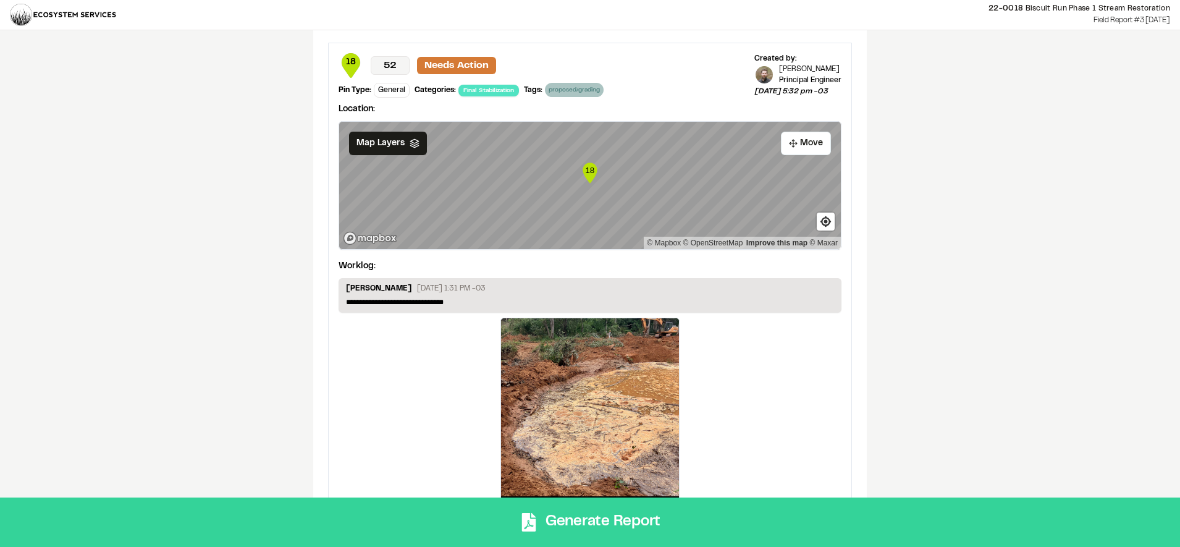
click at [616, 502] on button "Generate Report" at bounding box center [590, 521] width 1180 height 49
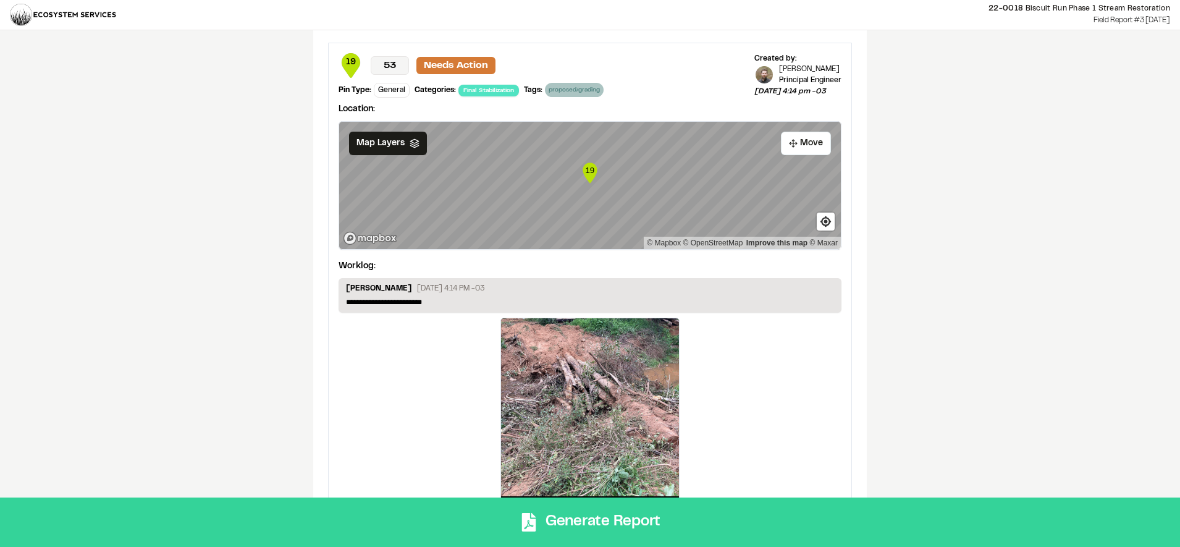
click at [505, 511] on button "Generate Report" at bounding box center [590, 521] width 1180 height 49
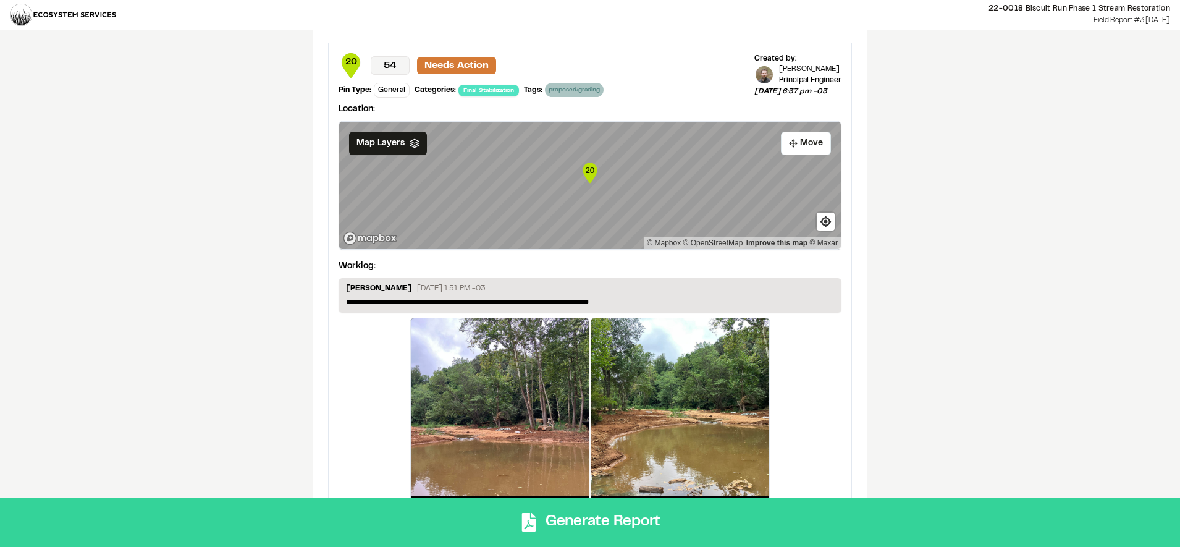
click at [474, 517] on button "Generate Report" at bounding box center [590, 521] width 1180 height 49
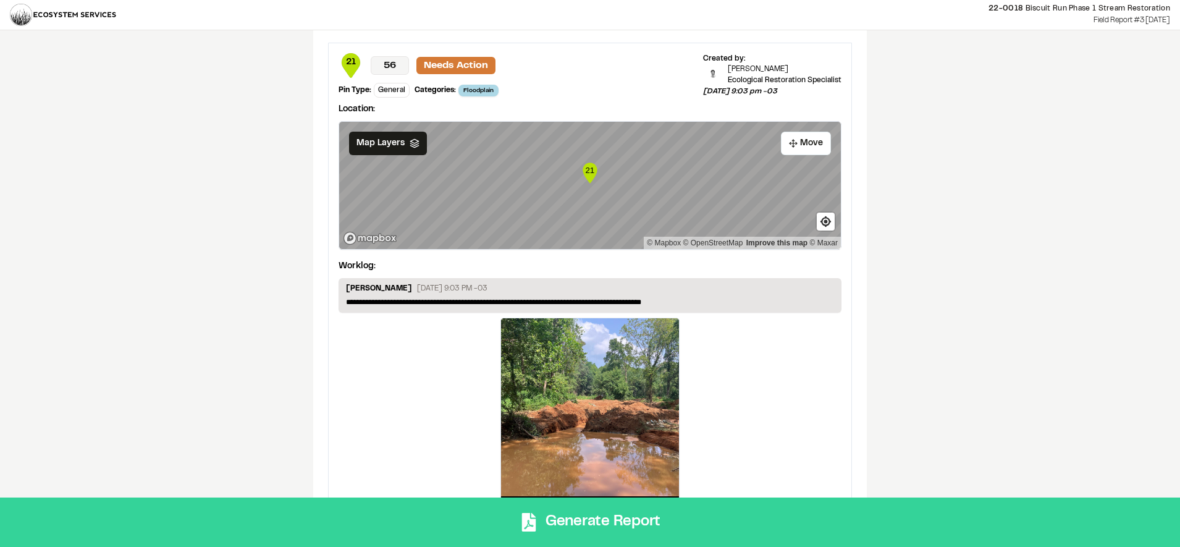
click at [608, 521] on button "Generate Report" at bounding box center [590, 521] width 1180 height 49
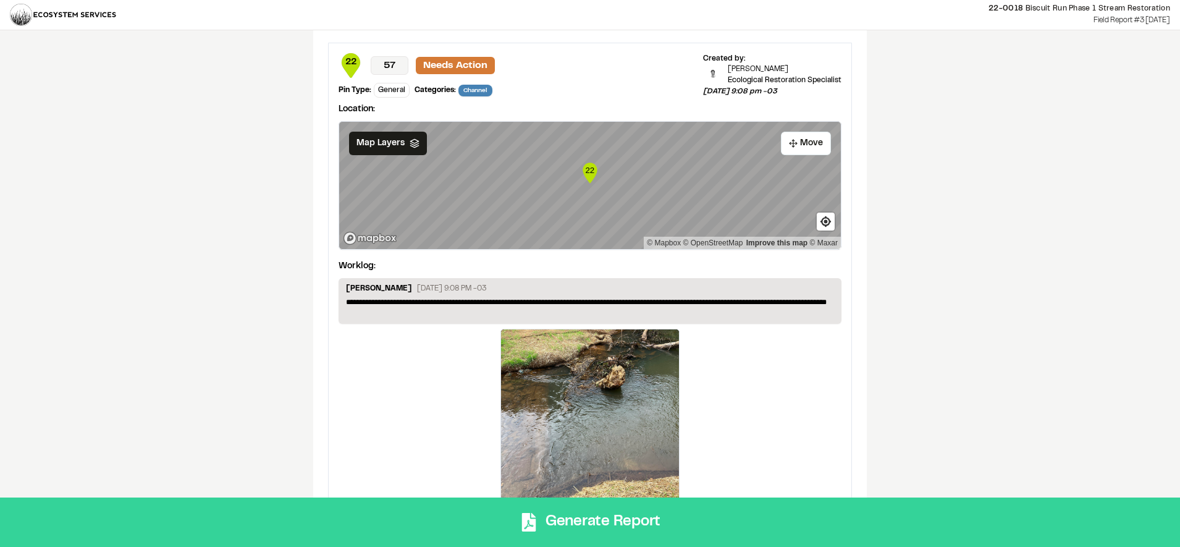
click at [656, 526] on button "Generate Report" at bounding box center [590, 521] width 1180 height 49
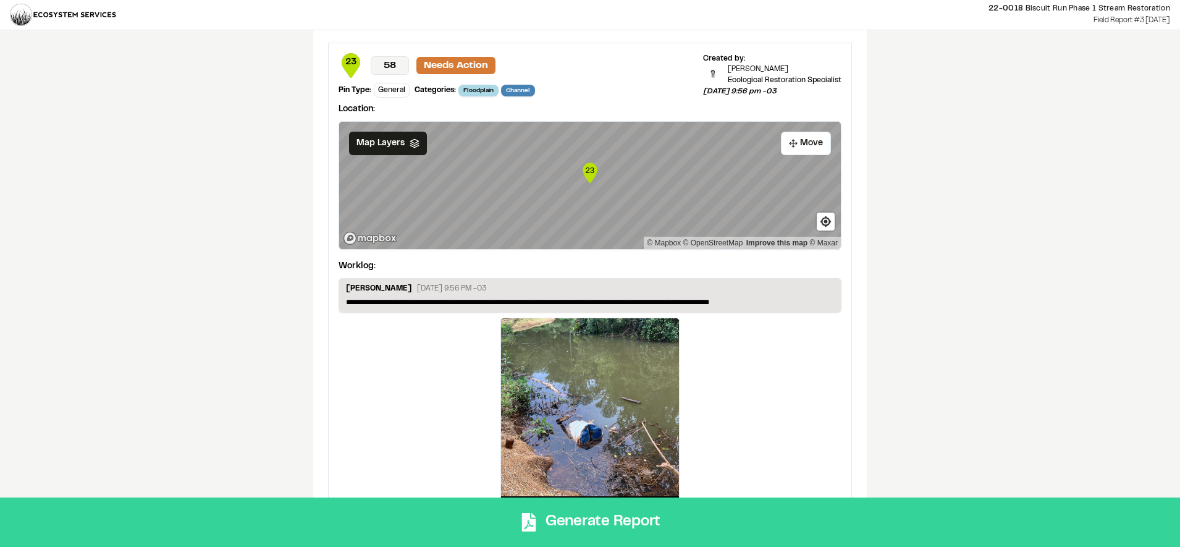
click at [576, 513] on button "Generate Report" at bounding box center [590, 521] width 1180 height 49
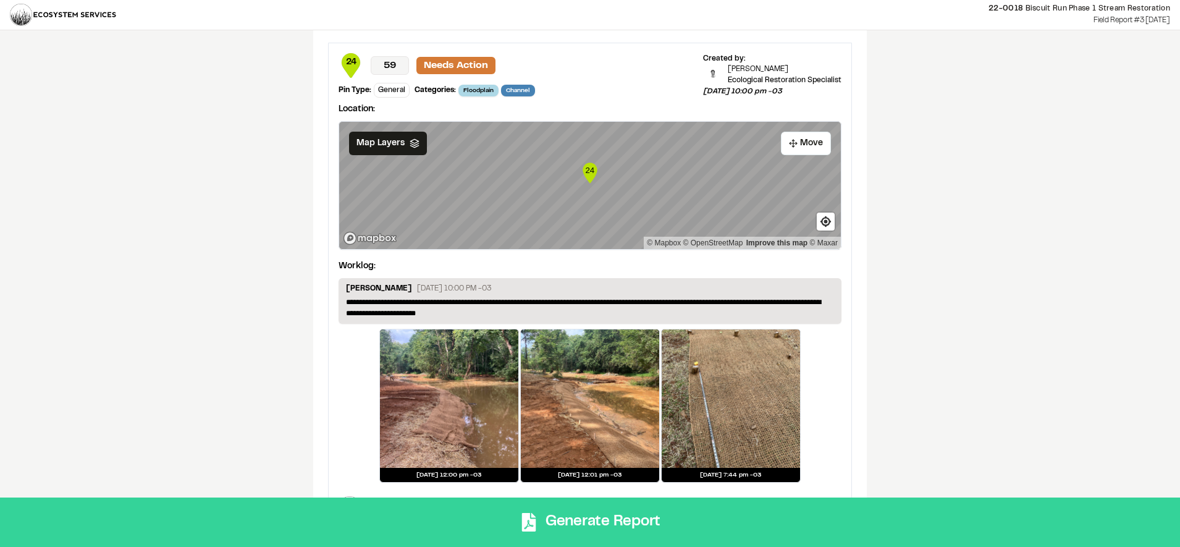
click at [585, 518] on button "Generate Report" at bounding box center [590, 521] width 1180 height 49
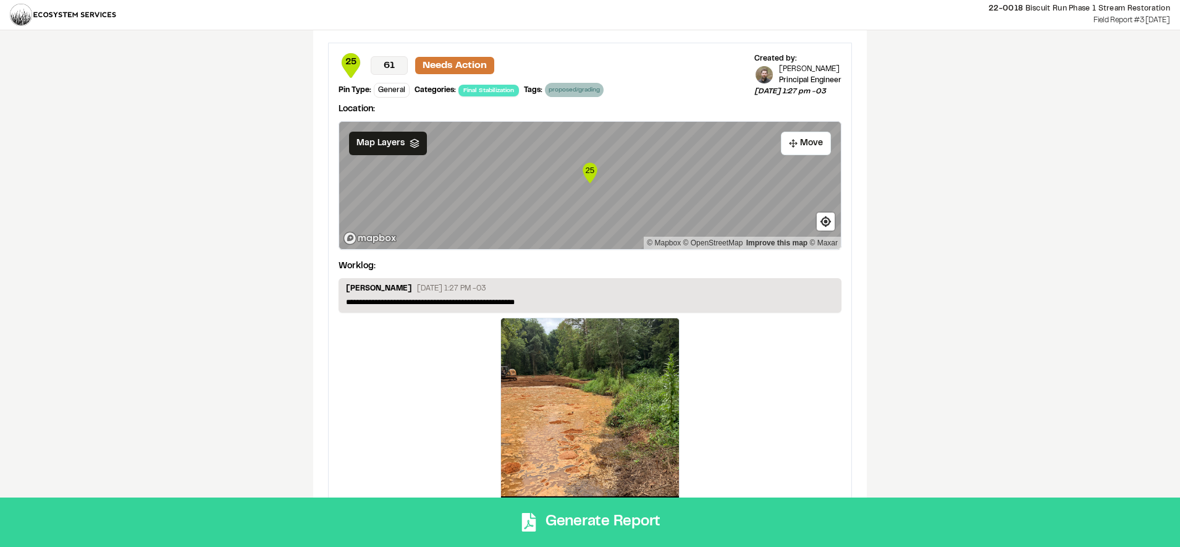
click at [645, 527] on button "Generate Report" at bounding box center [590, 521] width 1180 height 49
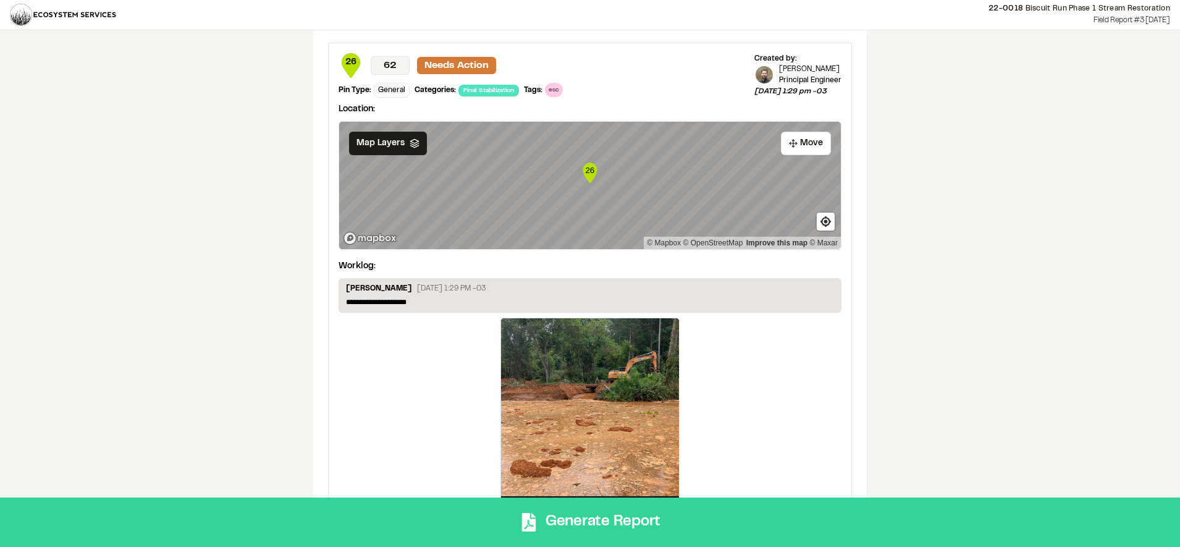
click at [599, 523] on button "Generate Report" at bounding box center [590, 521] width 1180 height 49
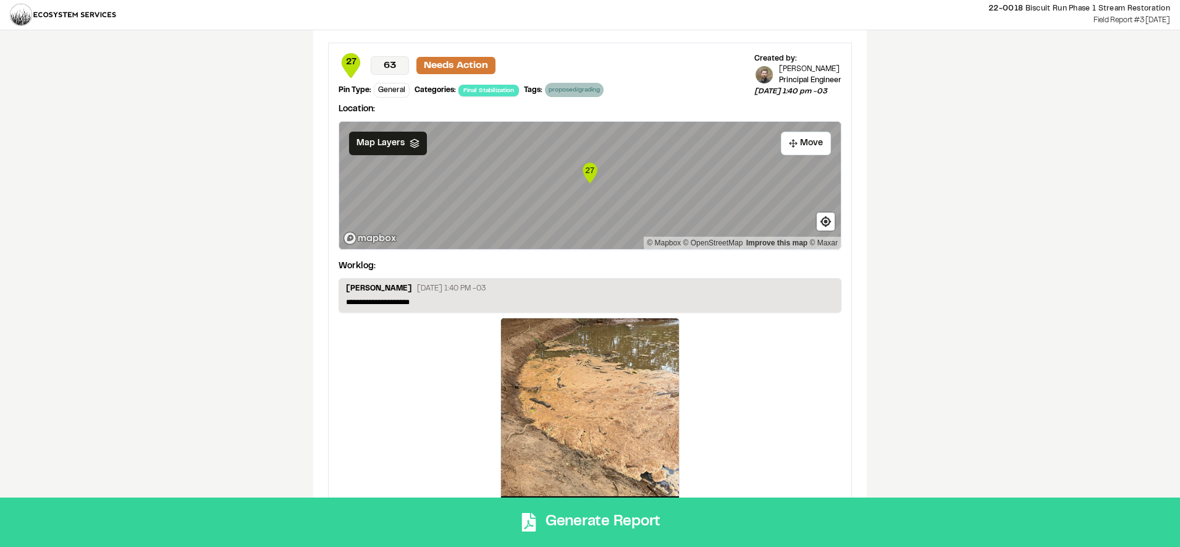
click at [579, 518] on button "Generate Report" at bounding box center [590, 521] width 1180 height 49
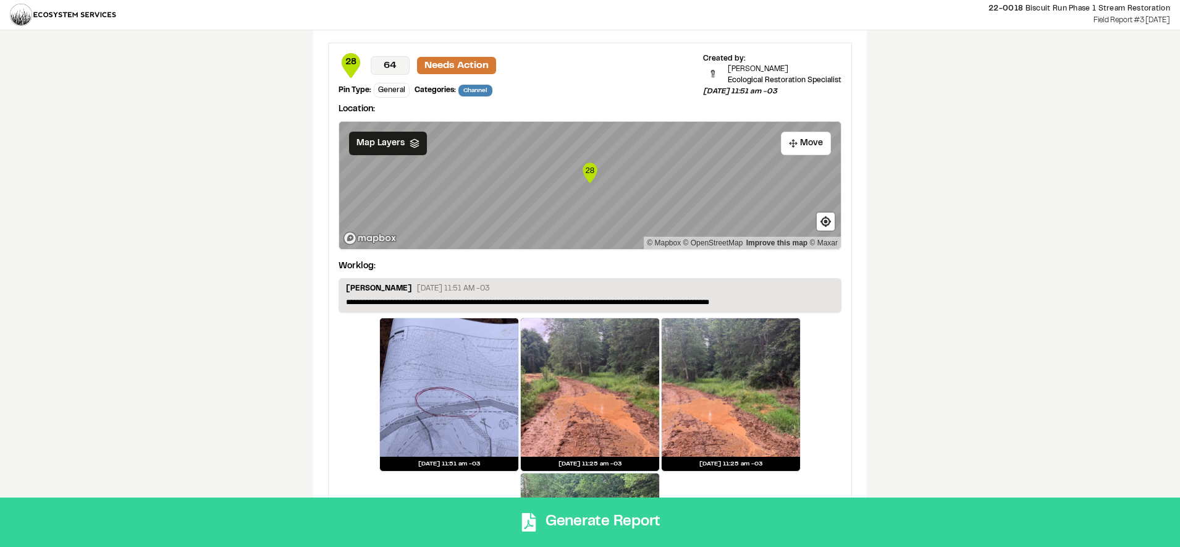
click at [620, 515] on button "Generate Report" at bounding box center [590, 521] width 1180 height 49
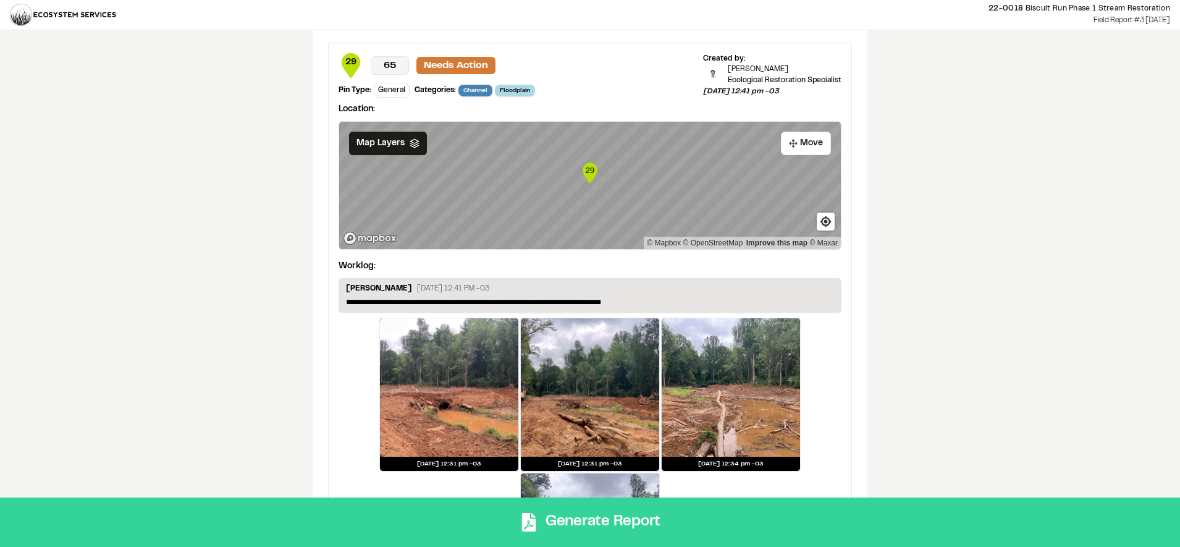
click at [589, 529] on button "Generate Report" at bounding box center [590, 521] width 1180 height 49
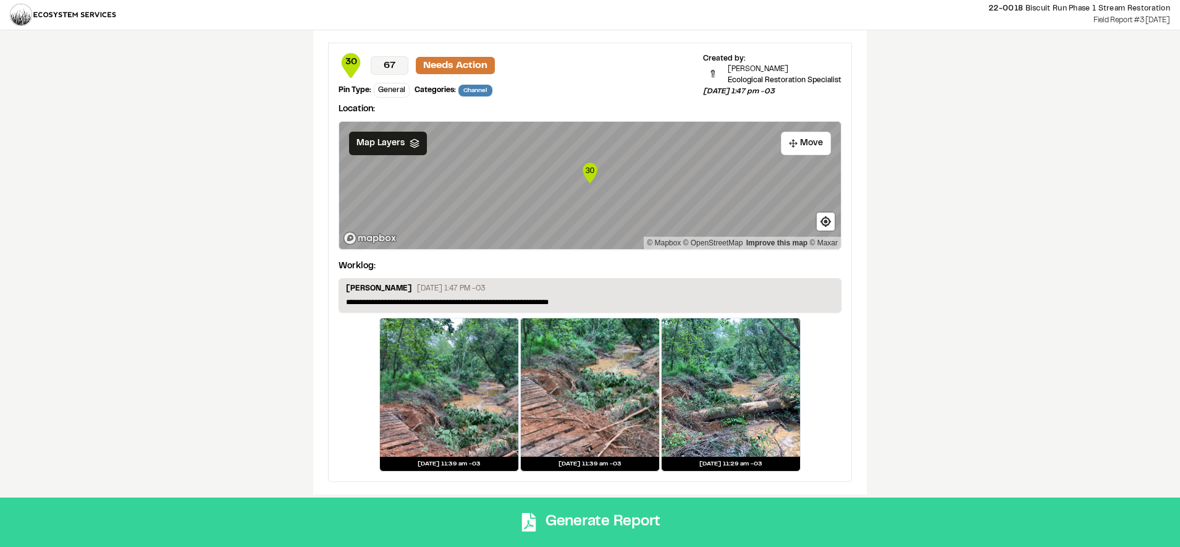
click at [608, 522] on button "Generate Report" at bounding box center [590, 521] width 1180 height 49
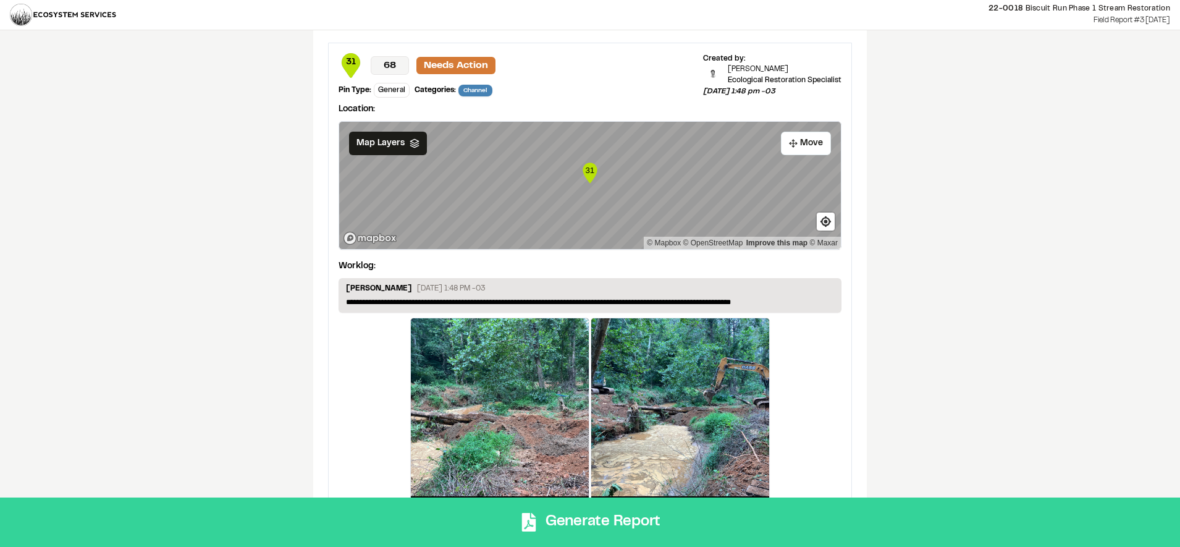
click at [613, 512] on button "Generate Report" at bounding box center [590, 521] width 1180 height 49
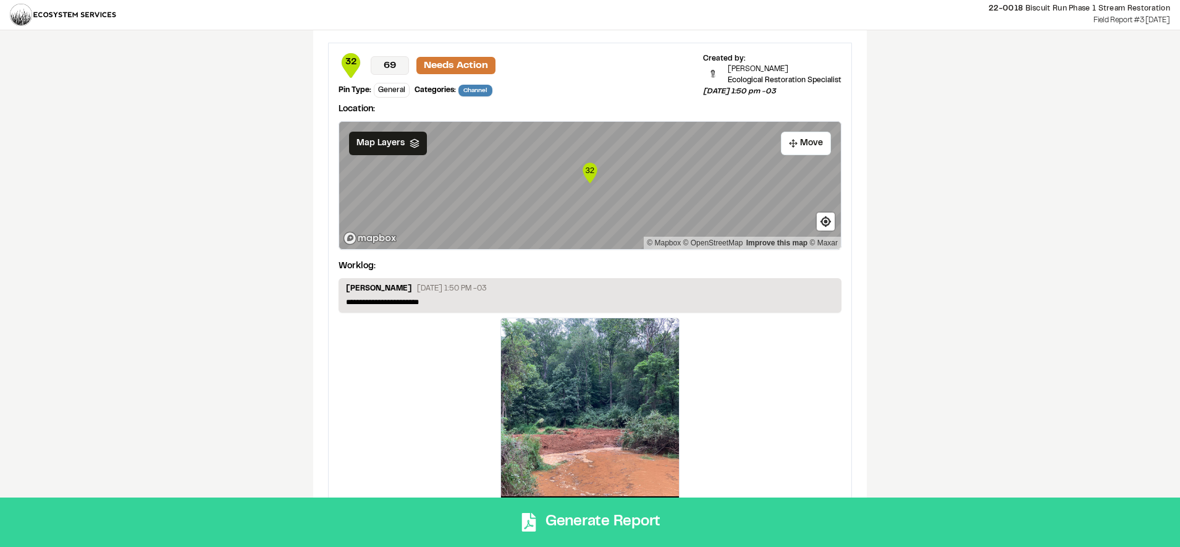
click at [579, 522] on button "Generate Report" at bounding box center [590, 521] width 1180 height 49
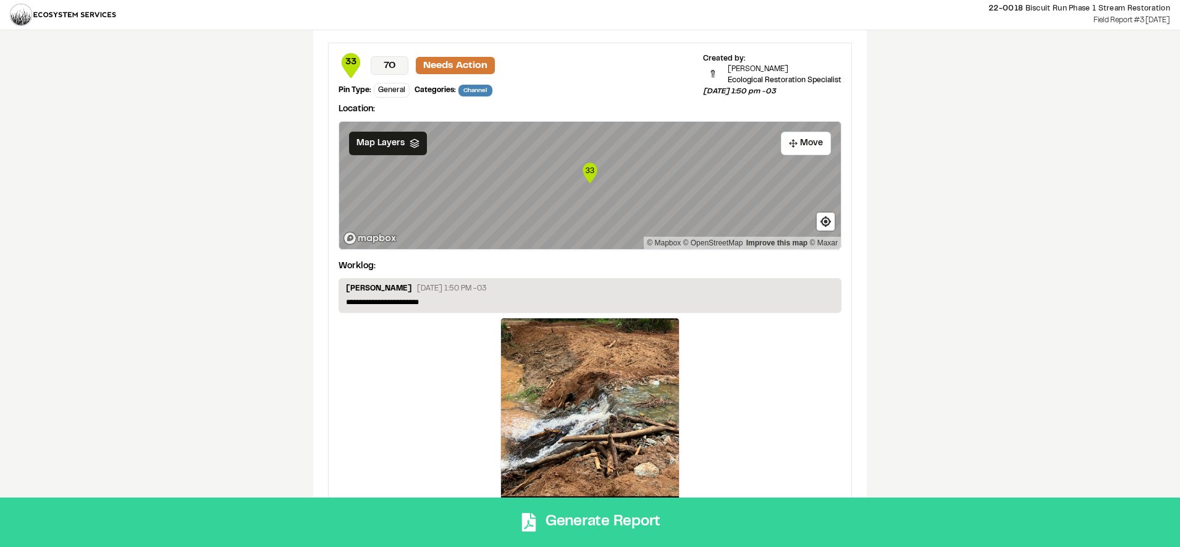
click at [633, 513] on button "Generate Report" at bounding box center [590, 521] width 1180 height 49
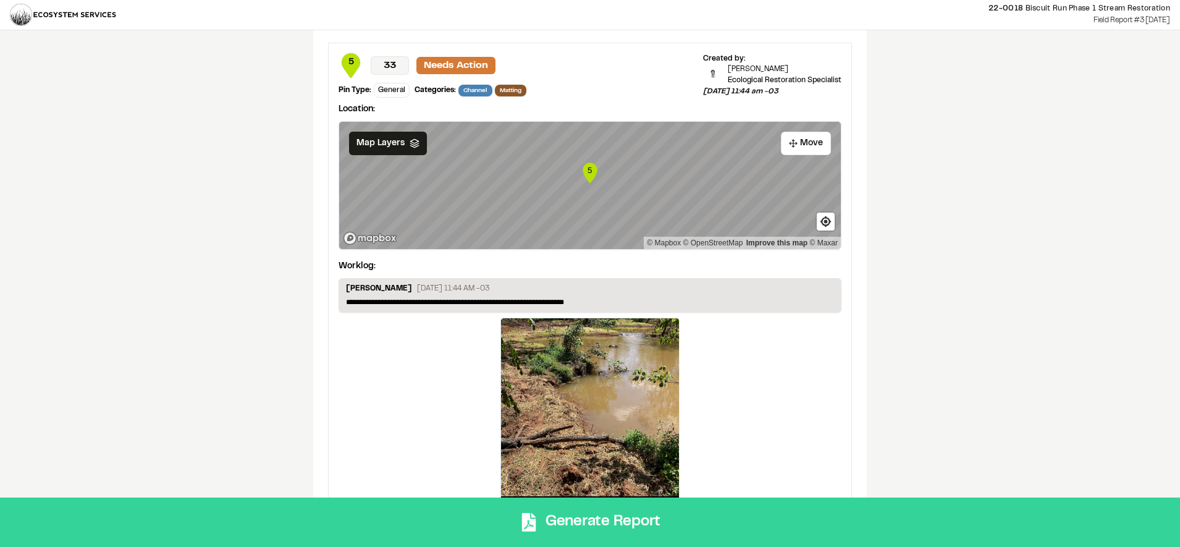
click at [610, 517] on button "Generate Report" at bounding box center [590, 521] width 1180 height 49
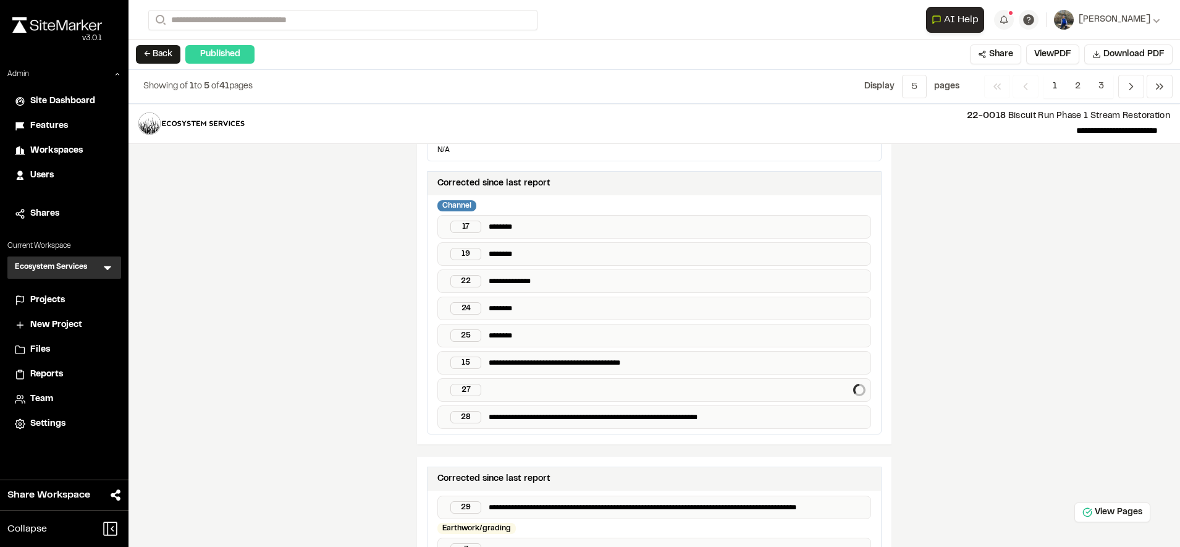
scroll to position [212, 0]
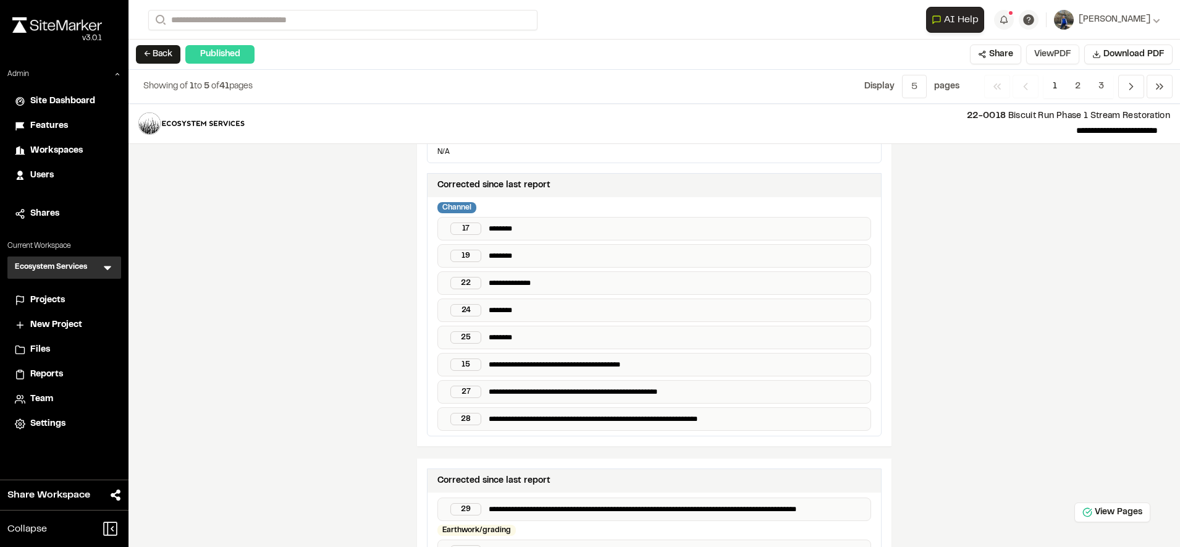
click at [1075, 57] on button "View PDF" at bounding box center [1052, 54] width 53 height 20
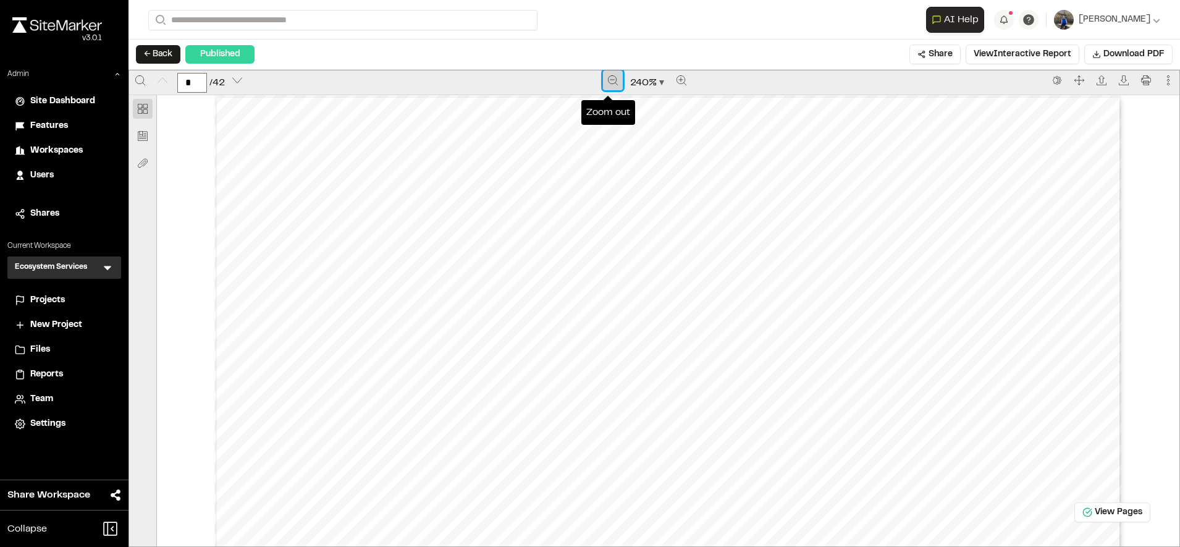
click at [603, 79] on button "Zoom out" at bounding box center [613, 80] width 20 height 20
click at [604, 79] on button "Zoom out" at bounding box center [614, 80] width 20 height 20
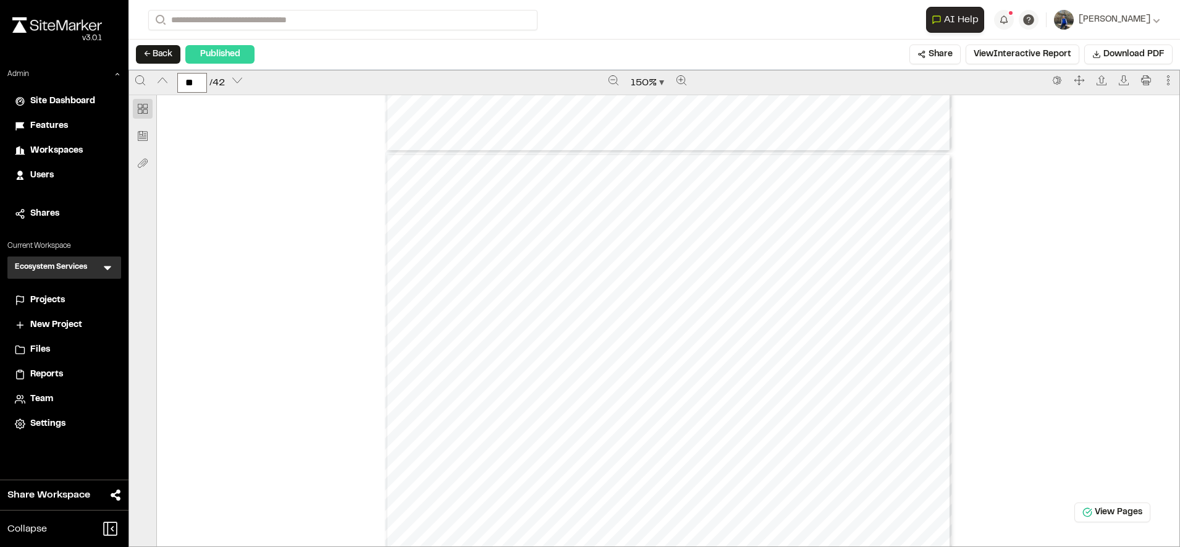
type input "**"
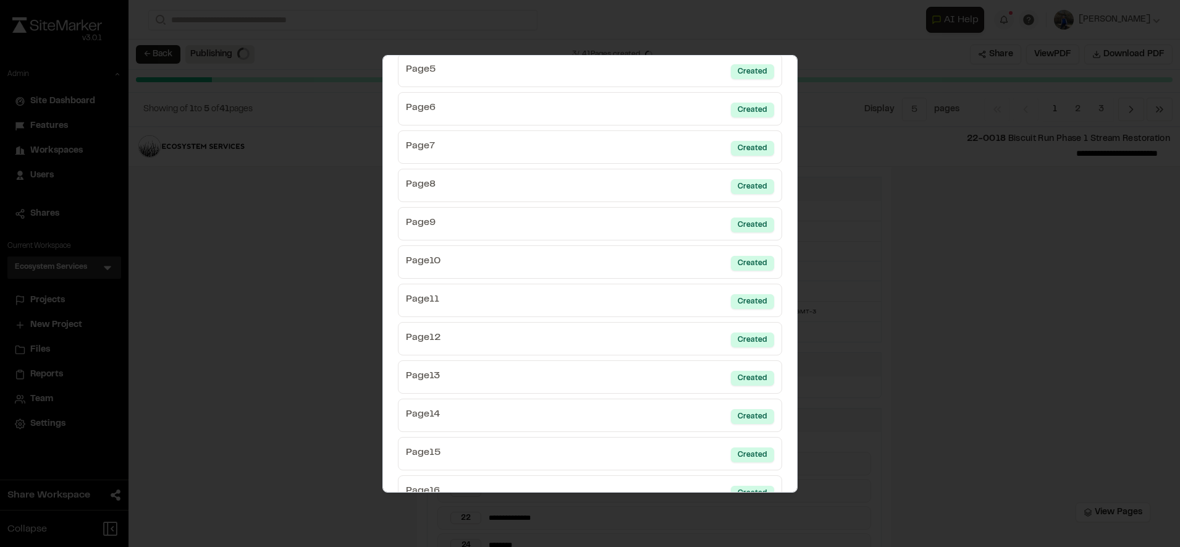
scroll to position [352, 0]
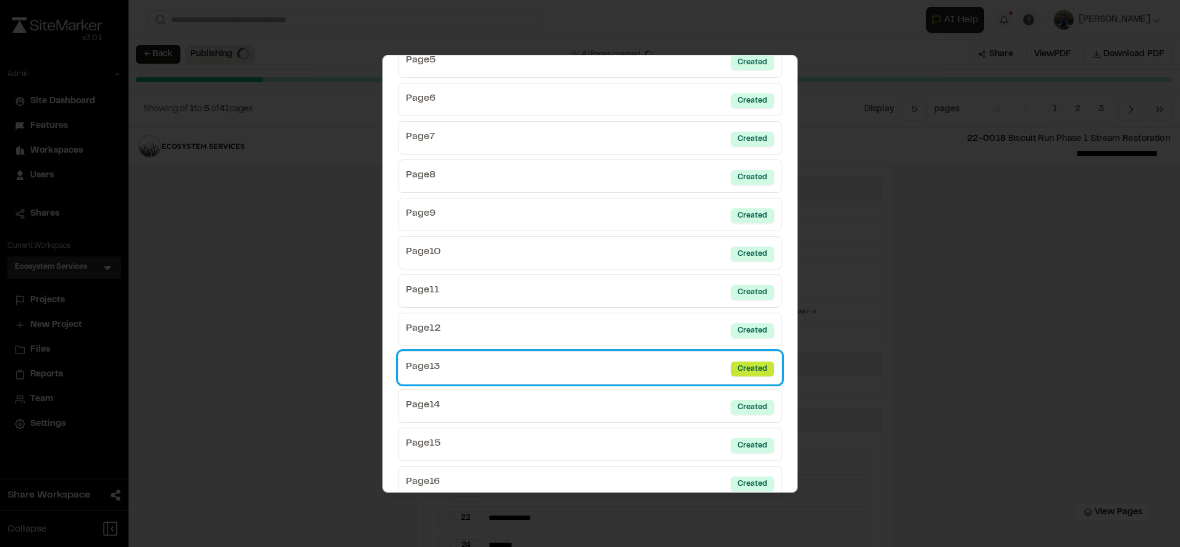
click at [741, 368] on div "Created" at bounding box center [752, 368] width 43 height 15
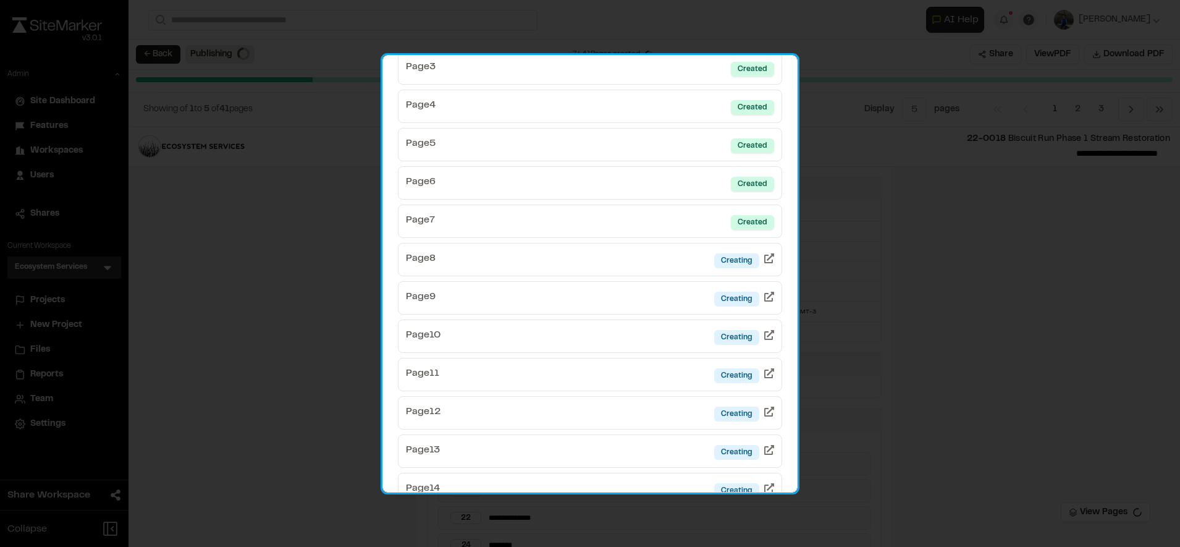
scroll to position [0, 0]
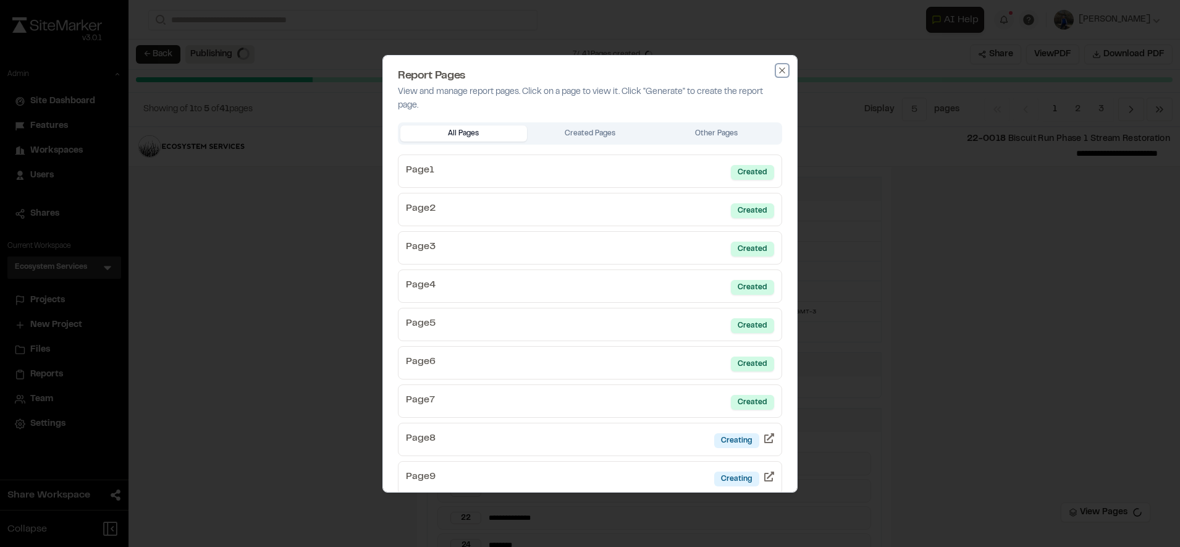
click at [777, 73] on icon "button" at bounding box center [782, 70] width 10 height 10
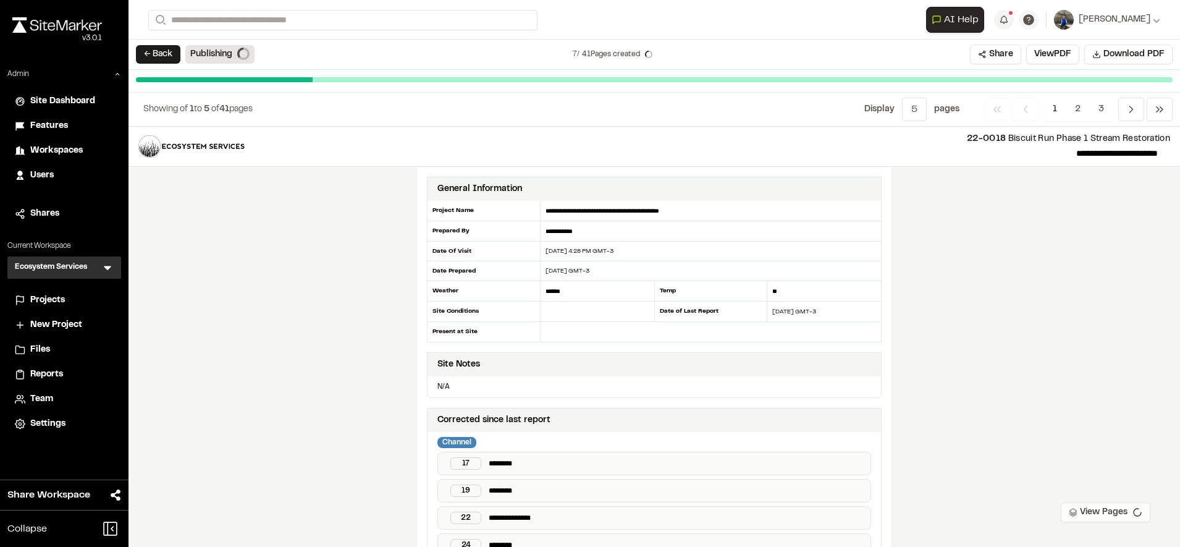
click at [1079, 505] on button "View Pages" at bounding box center [1105, 512] width 90 height 20
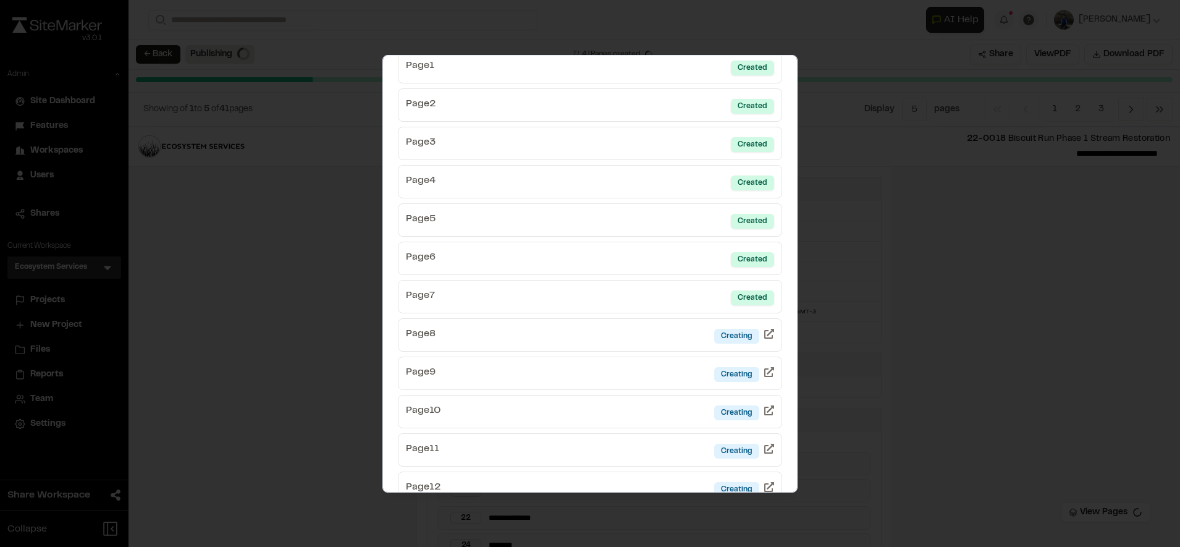
scroll to position [112, 0]
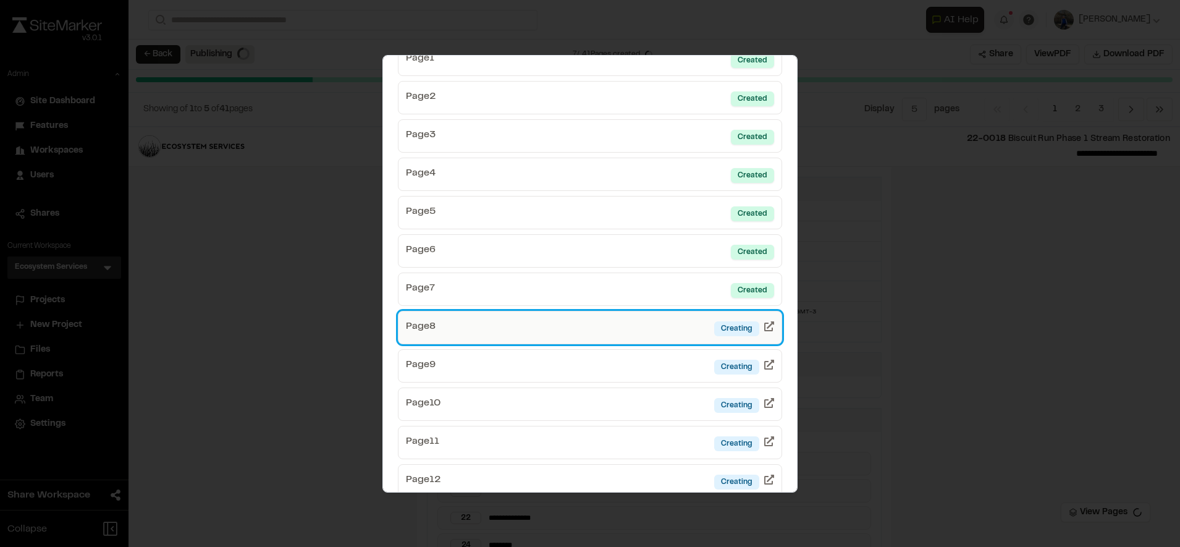
click at [680, 325] on link "Page 8 Creating" at bounding box center [590, 327] width 384 height 33
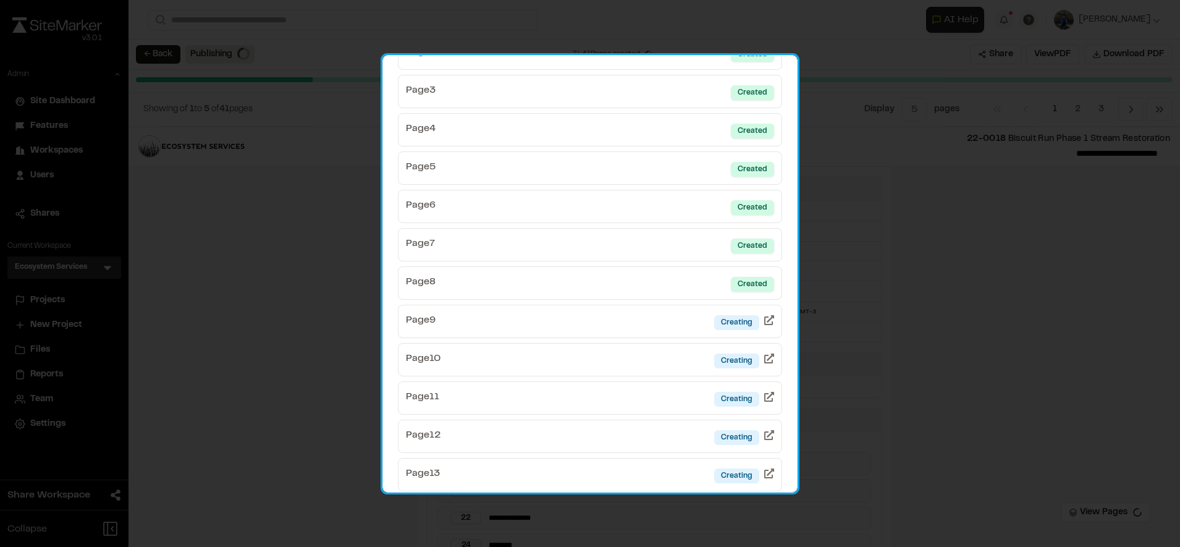
scroll to position [157, 0]
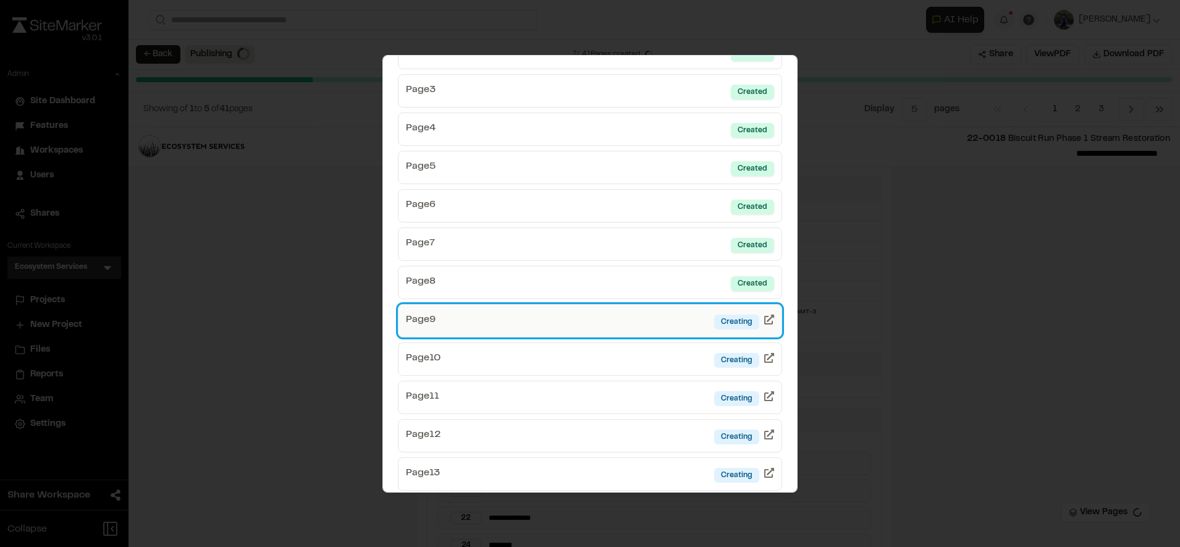
click at [677, 314] on link "Page 9 Creating" at bounding box center [590, 320] width 384 height 33
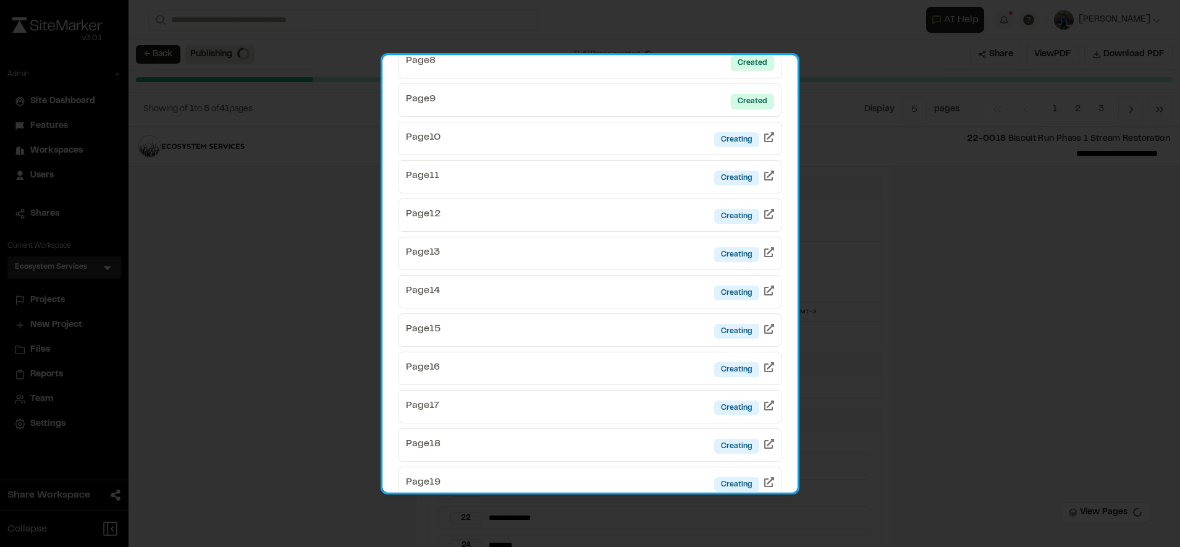
scroll to position [377, 0]
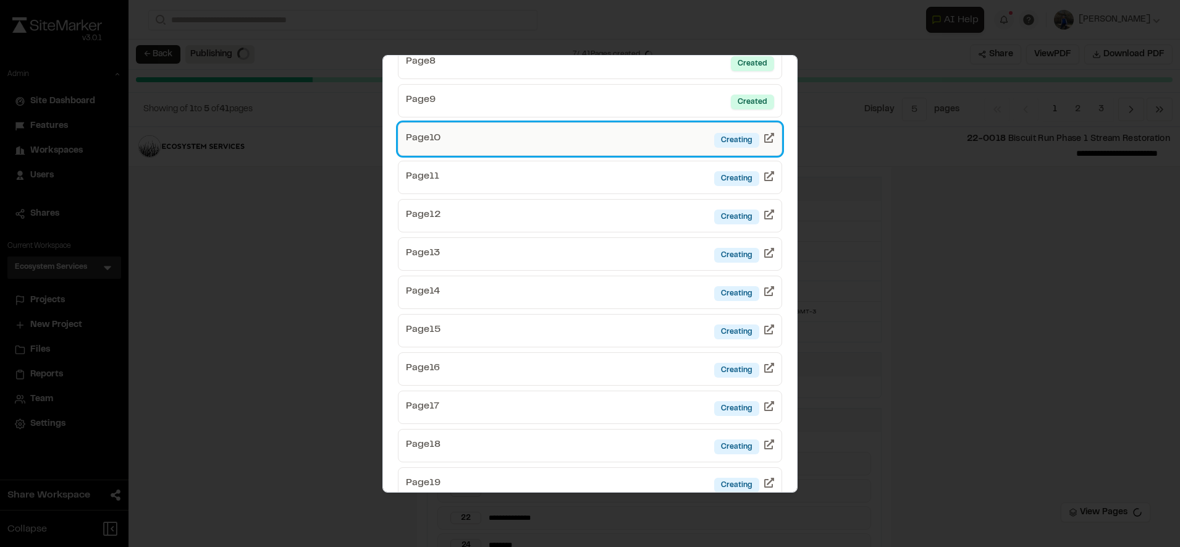
click at [642, 138] on link "Page 10 Creating" at bounding box center [590, 138] width 384 height 33
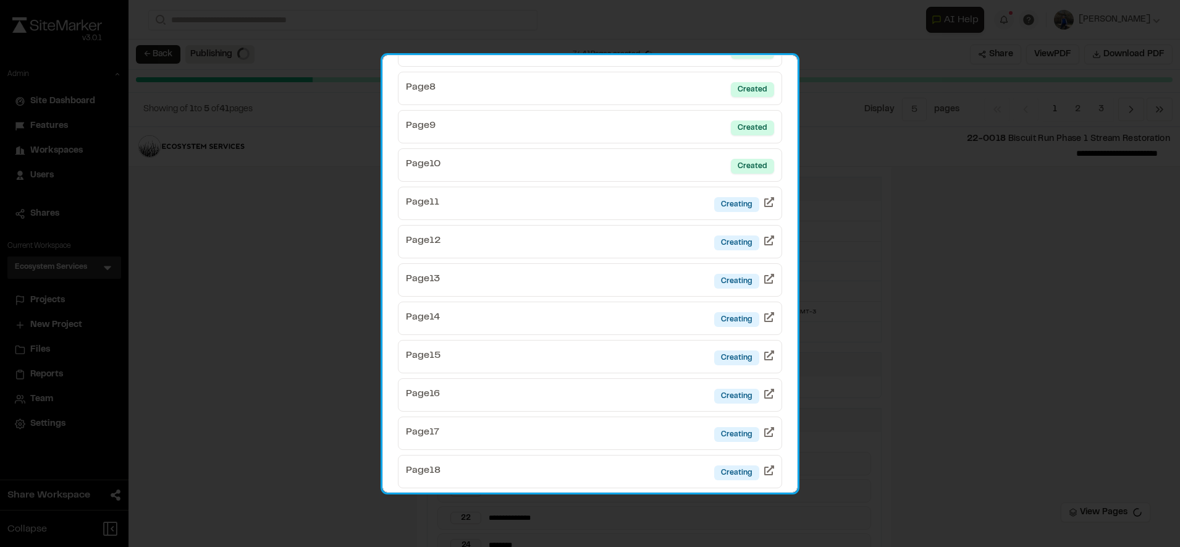
scroll to position [333, 0]
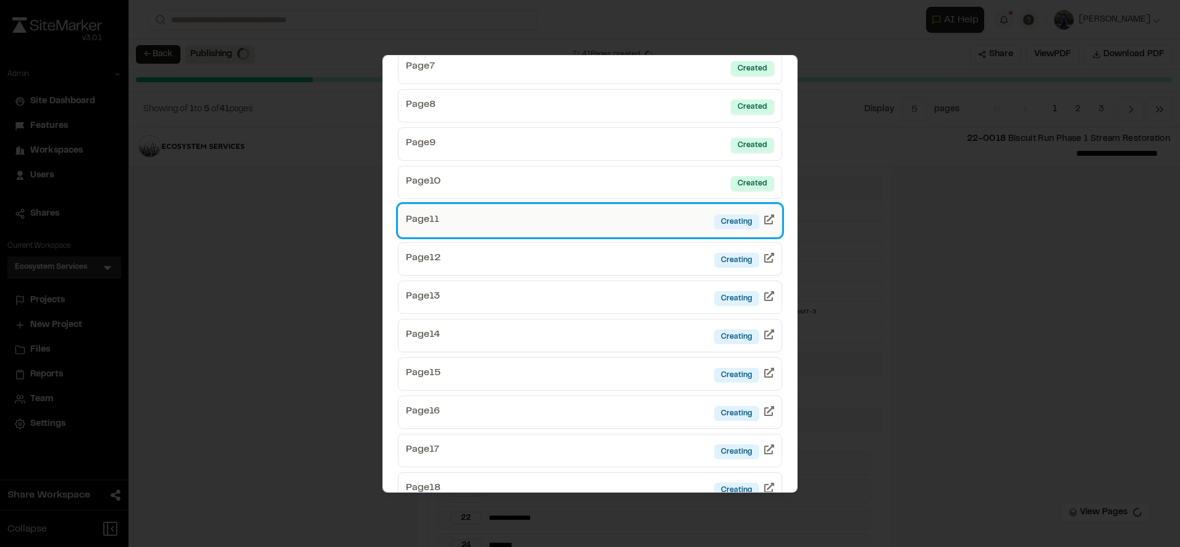
click at [637, 222] on link "Page 11 Creating" at bounding box center [590, 220] width 384 height 33
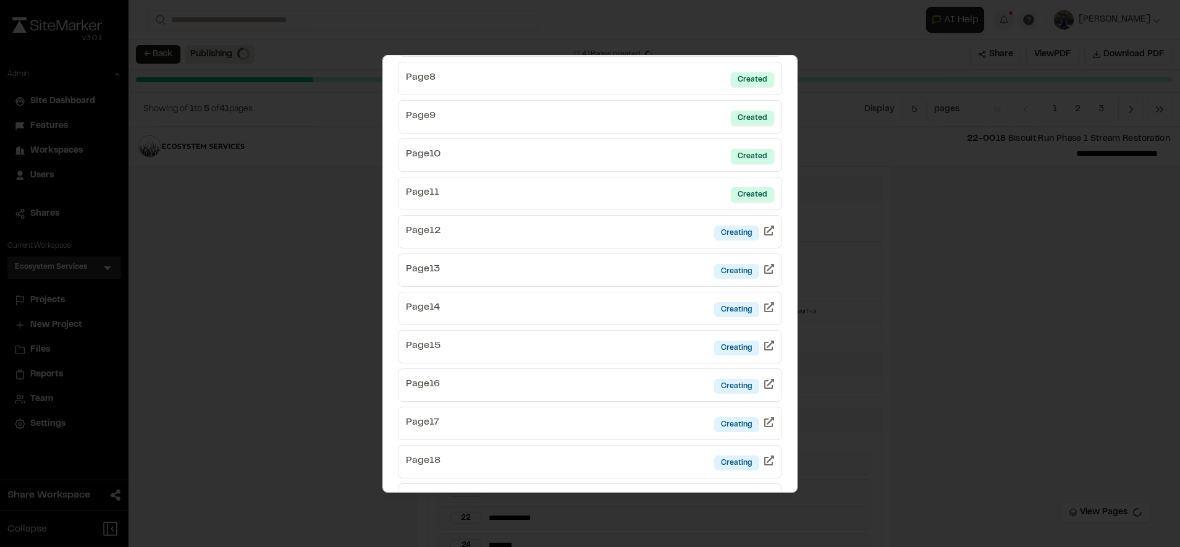
scroll to position [354, 0]
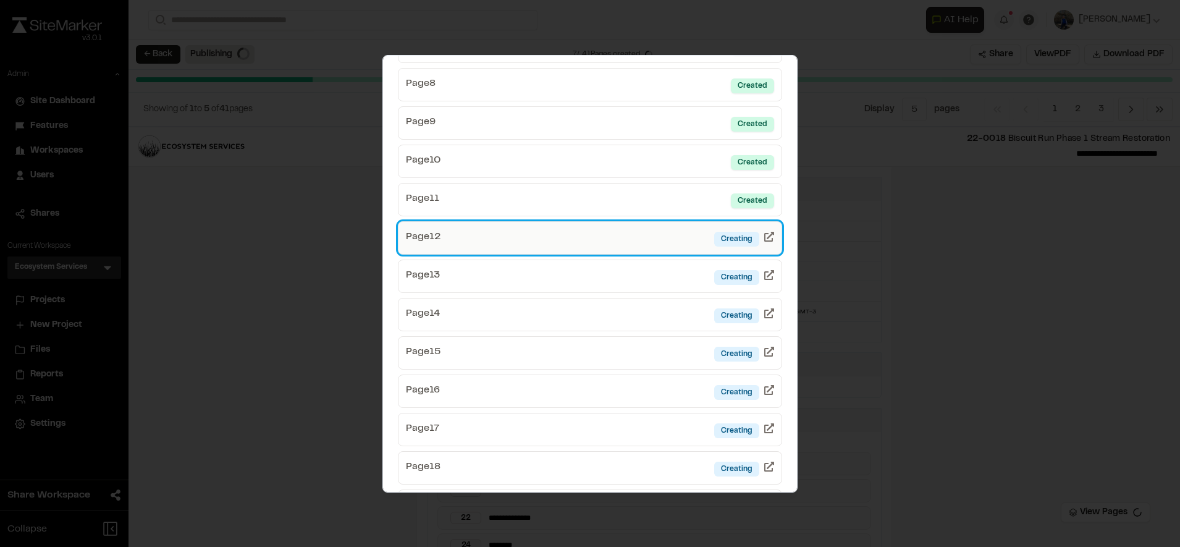
click at [604, 235] on link "Page 12 Creating" at bounding box center [590, 237] width 384 height 33
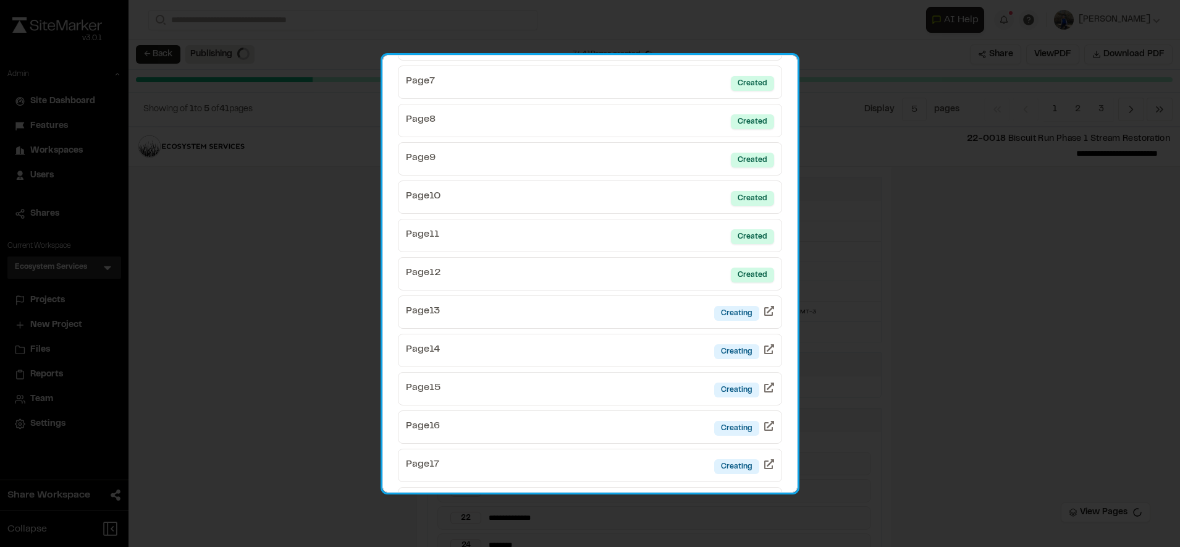
scroll to position [371, 0]
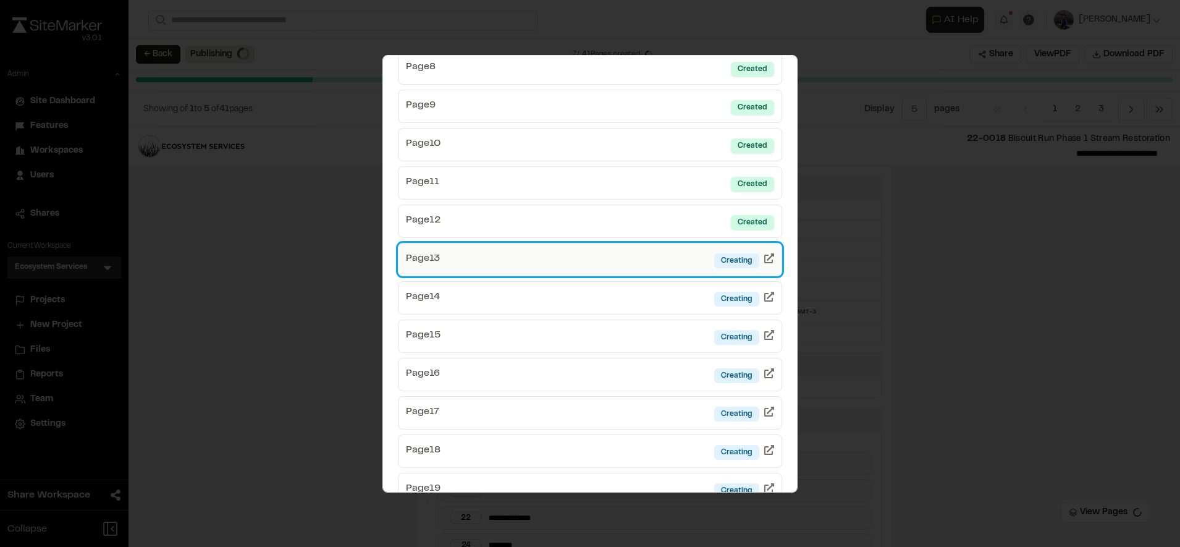
click at [594, 258] on link "Page 13 Creating" at bounding box center [590, 259] width 384 height 33
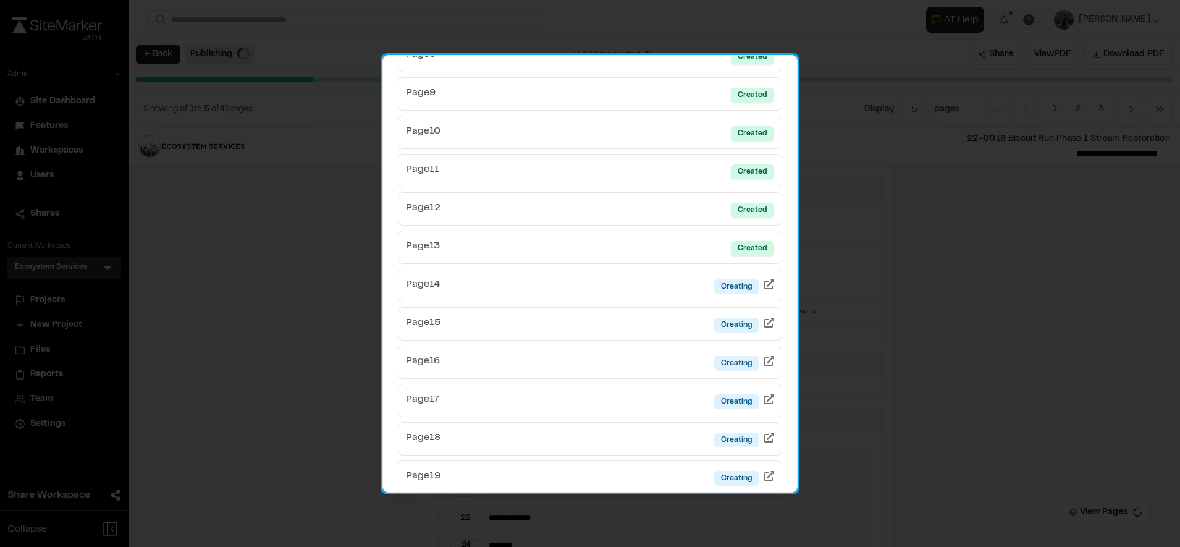
scroll to position [385, 0]
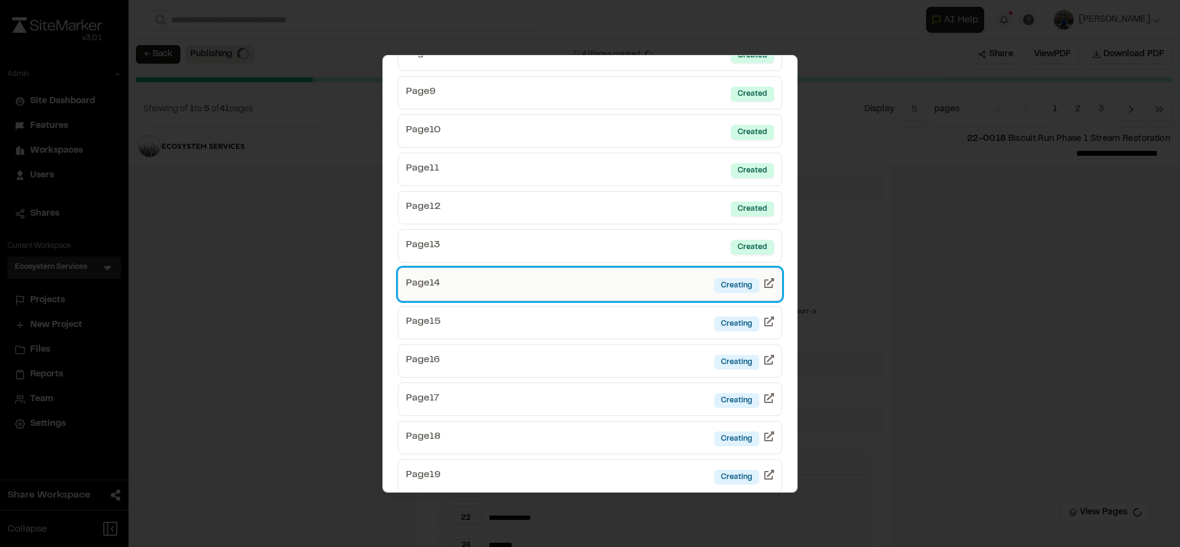
click at [606, 294] on link "Page 14 Creating" at bounding box center [590, 283] width 384 height 33
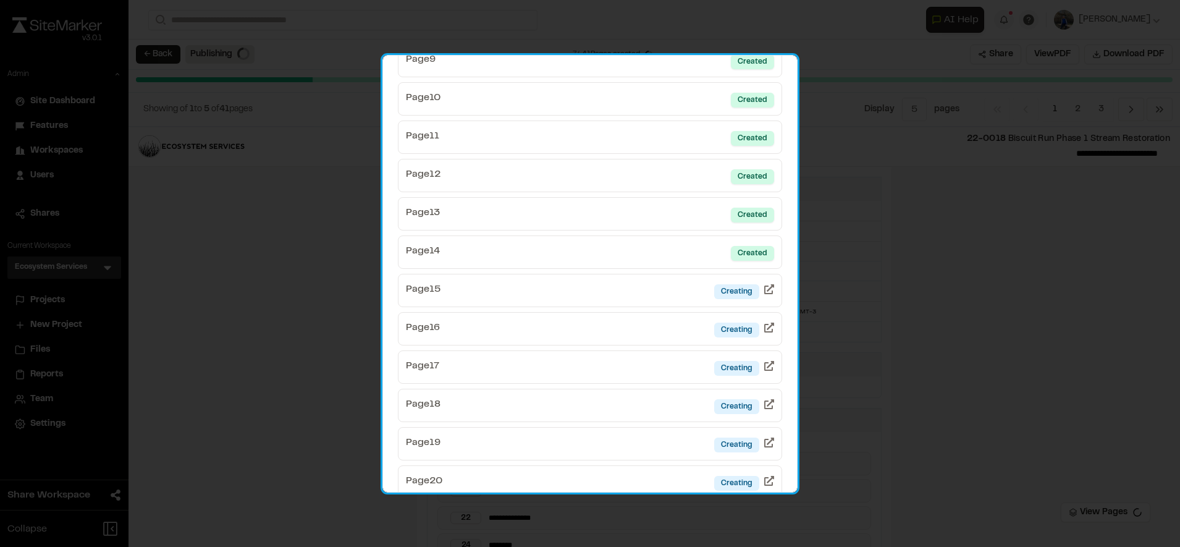
scroll to position [416, 0]
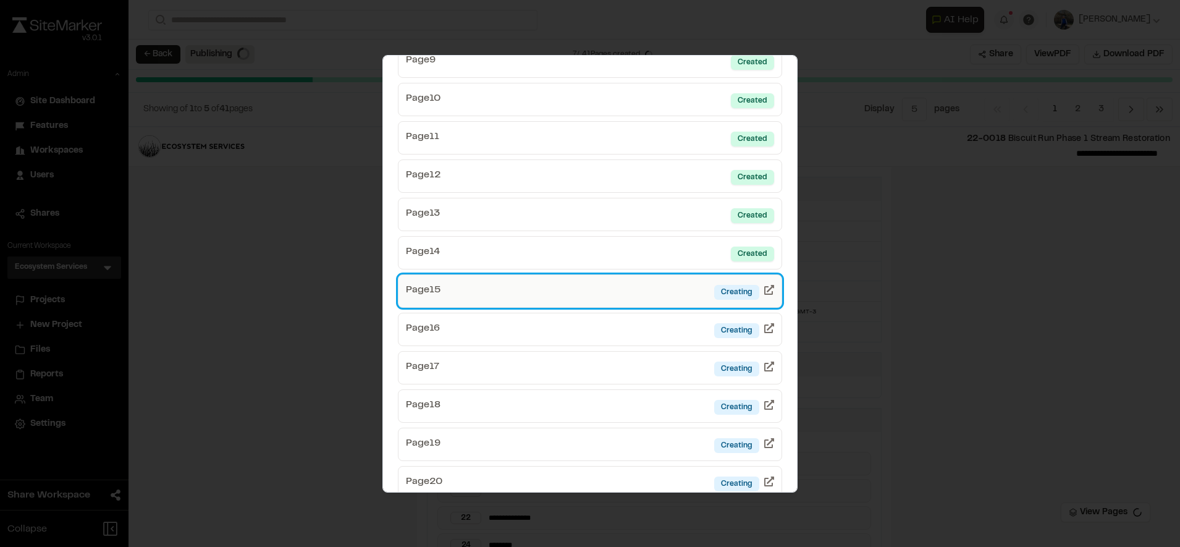
click at [624, 300] on link "Page 15 Creating" at bounding box center [590, 290] width 384 height 33
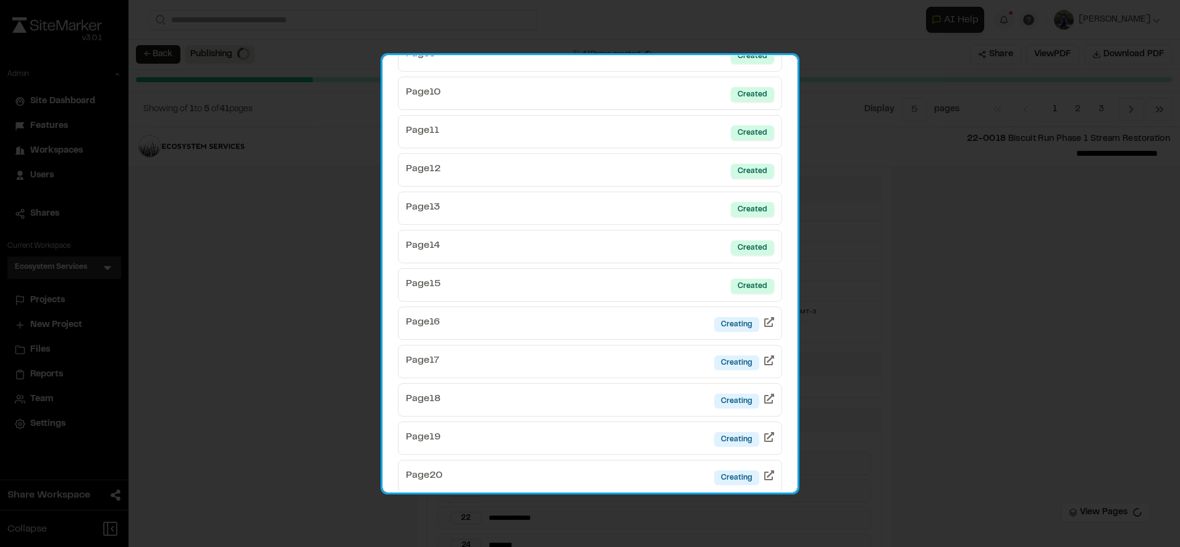
scroll to position [472, 0]
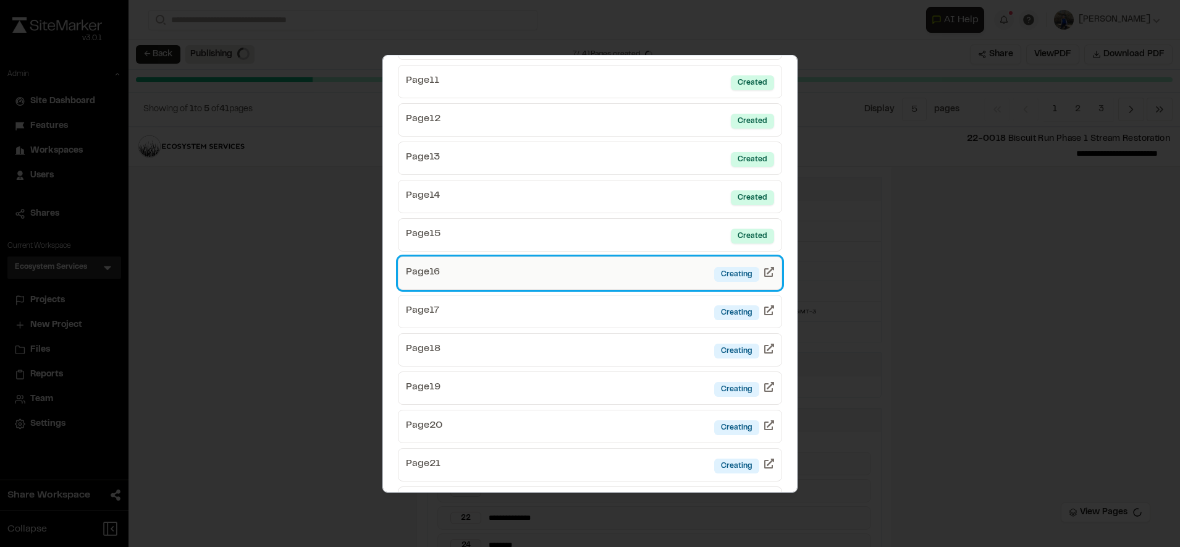
click at [583, 280] on link "Page 16 Creating" at bounding box center [590, 272] width 384 height 33
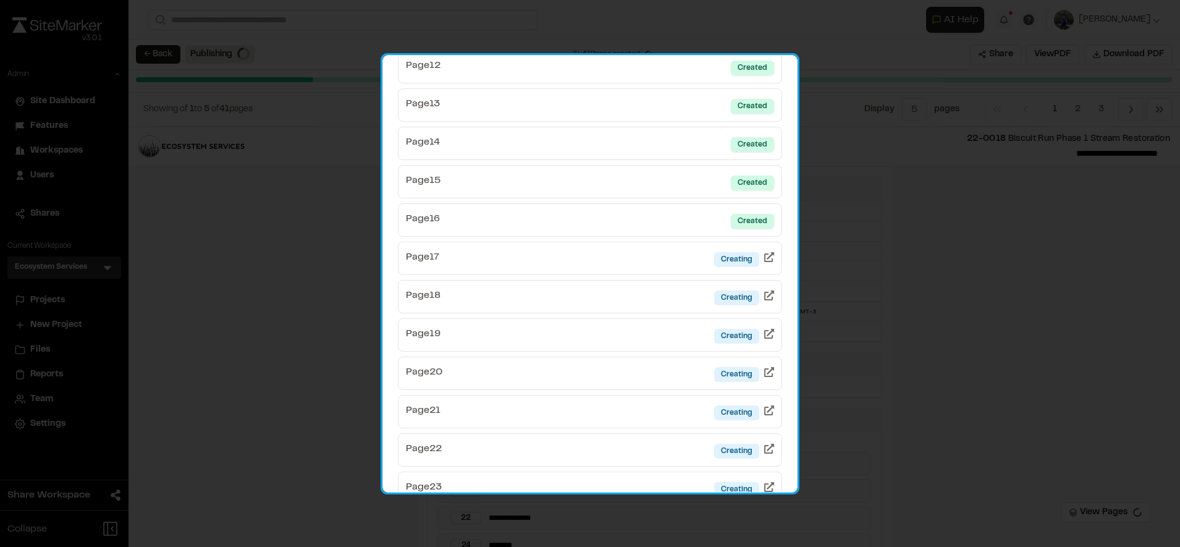
scroll to position [527, 0]
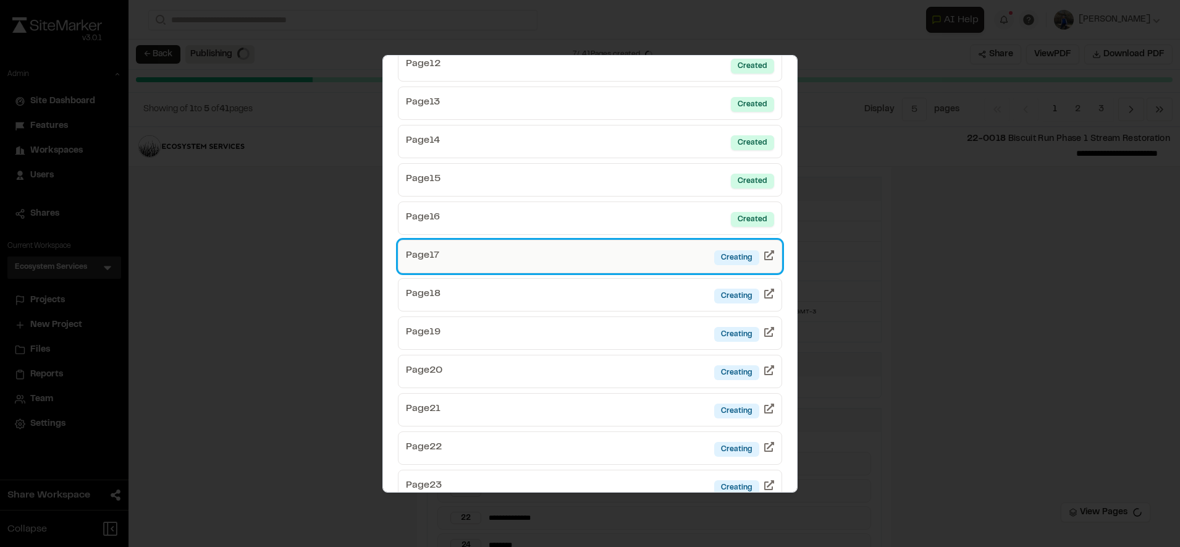
click at [585, 253] on link "Page 17 Creating" at bounding box center [590, 256] width 384 height 33
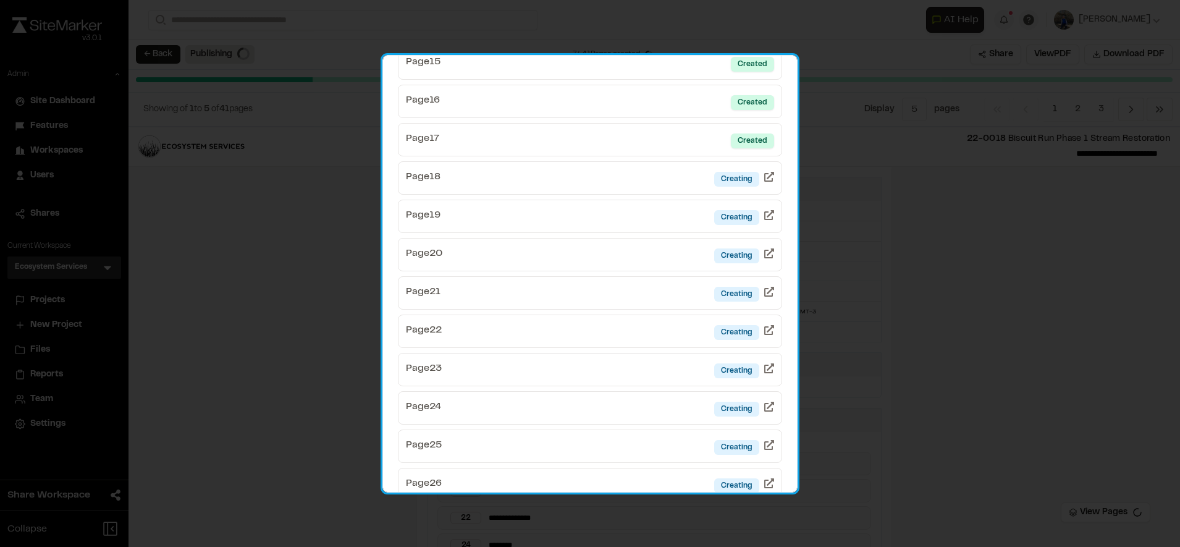
scroll to position [643, 0]
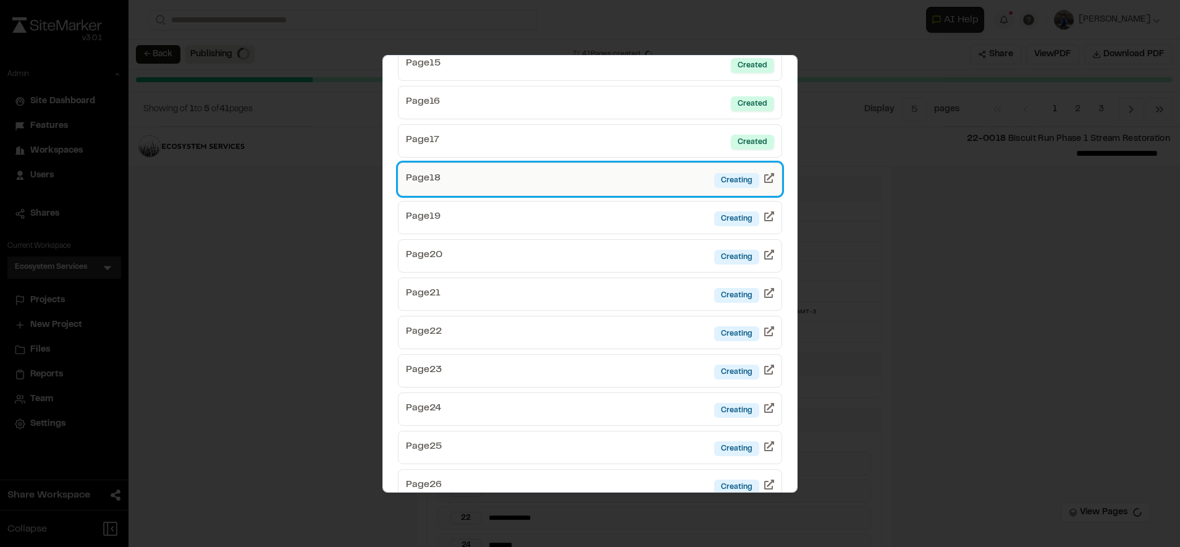
click at [645, 176] on link "Page 18 Creating" at bounding box center [590, 178] width 384 height 33
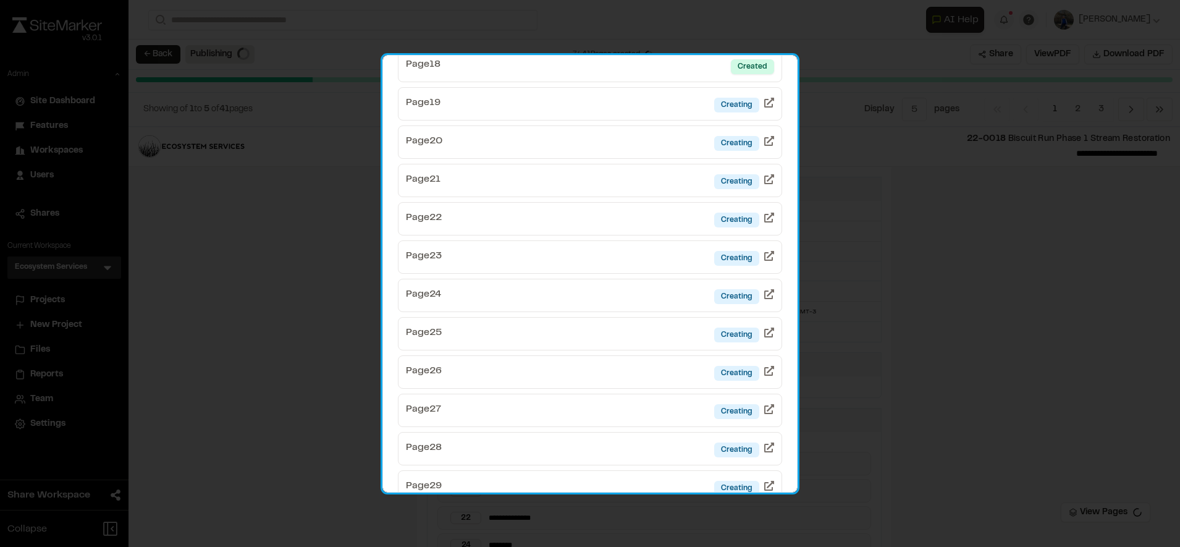
scroll to position [756, 0]
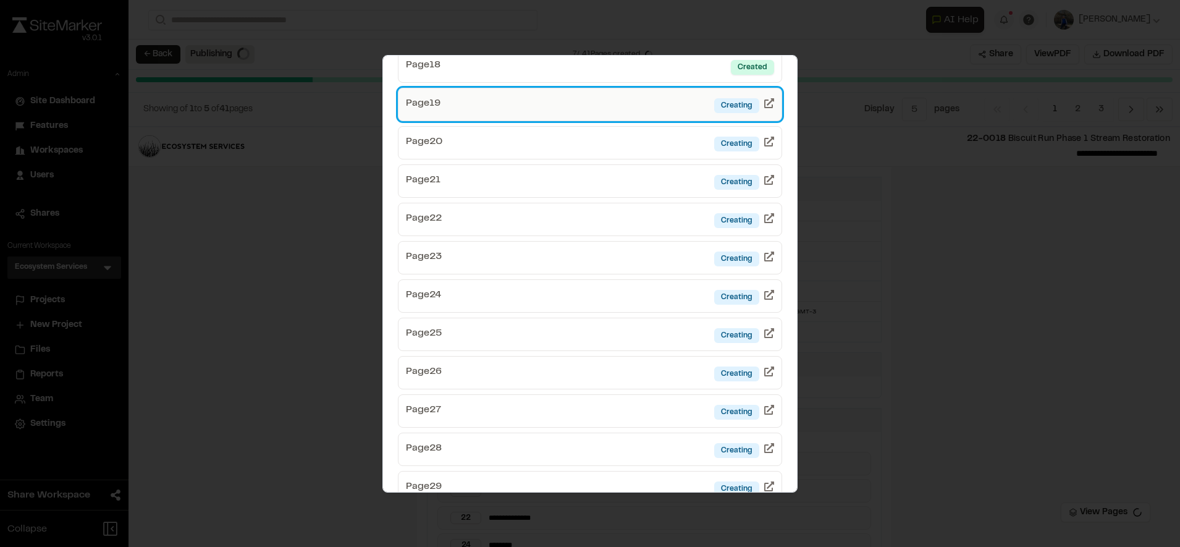
click at [646, 106] on link "Page 19 Creating" at bounding box center [590, 104] width 384 height 33
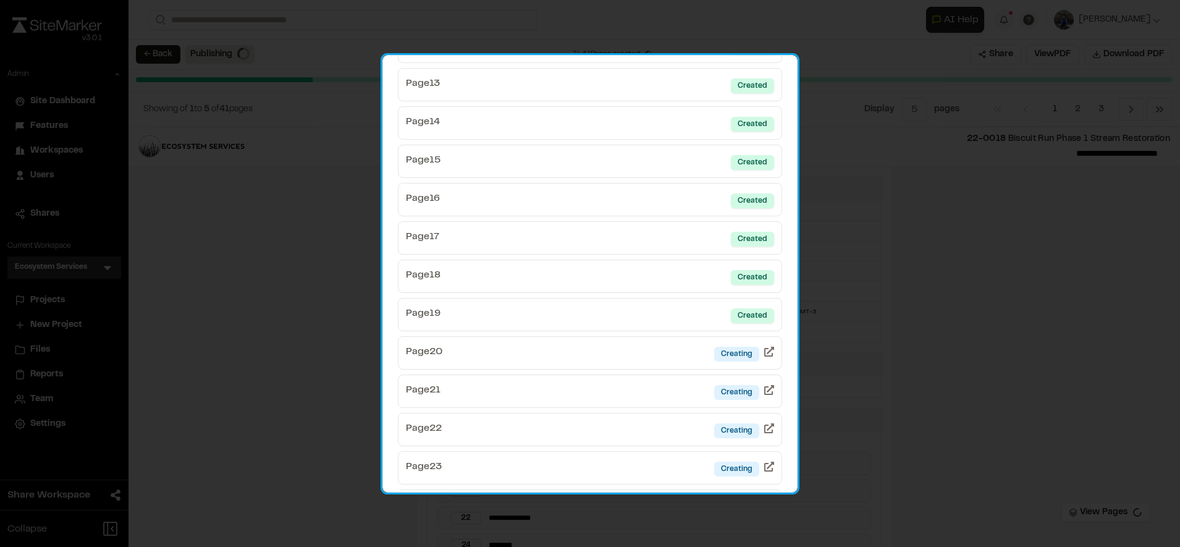
scroll to position [555, 0]
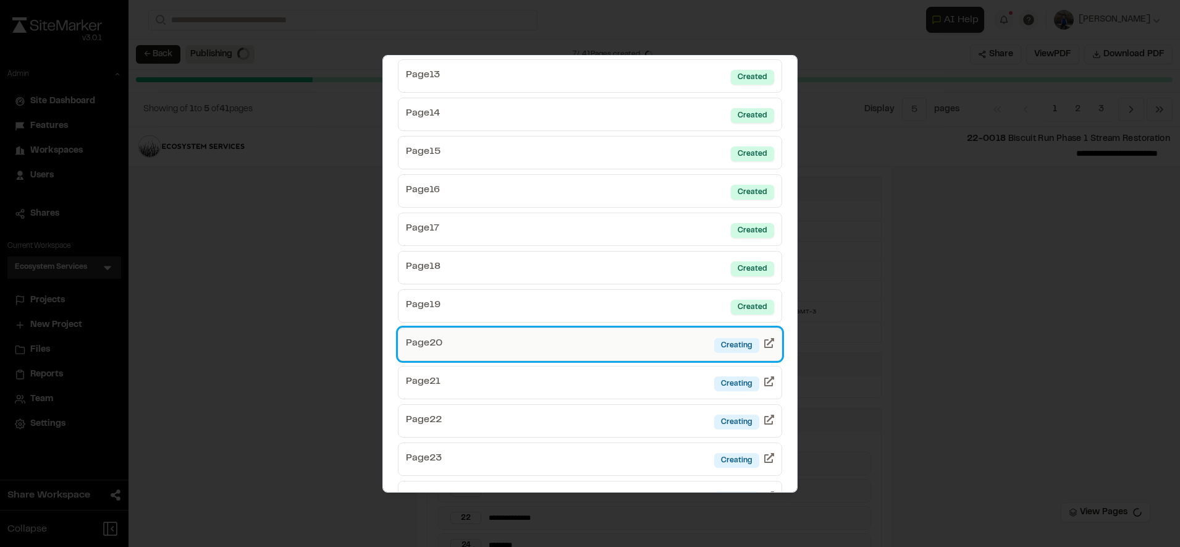
click at [651, 354] on link "Page 20 Creating" at bounding box center [590, 343] width 384 height 33
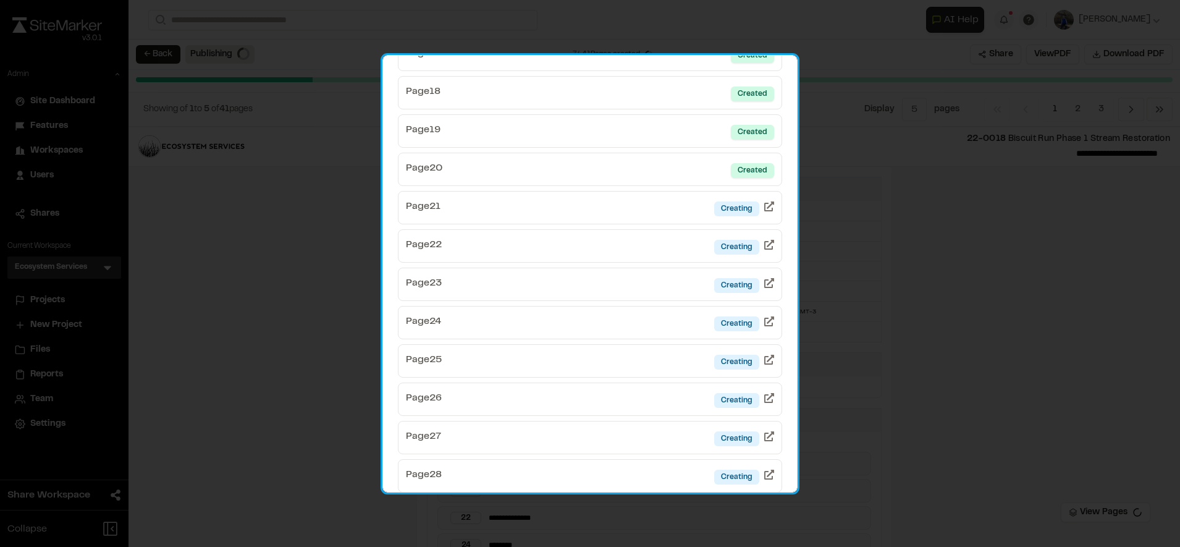
scroll to position [746, 0]
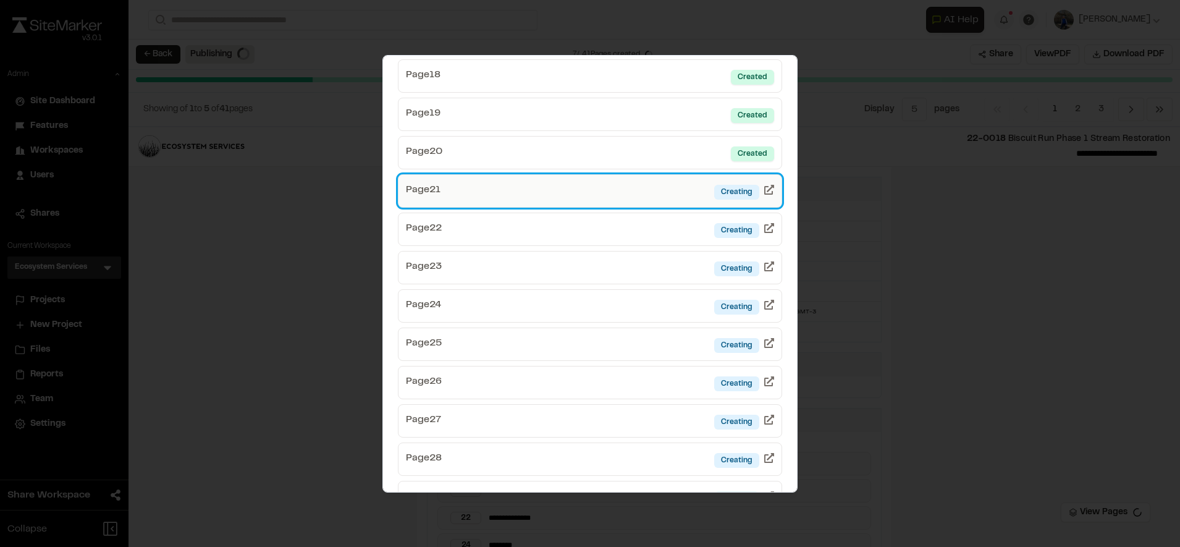
click at [619, 183] on link "Page 21 Creating" at bounding box center [590, 190] width 384 height 33
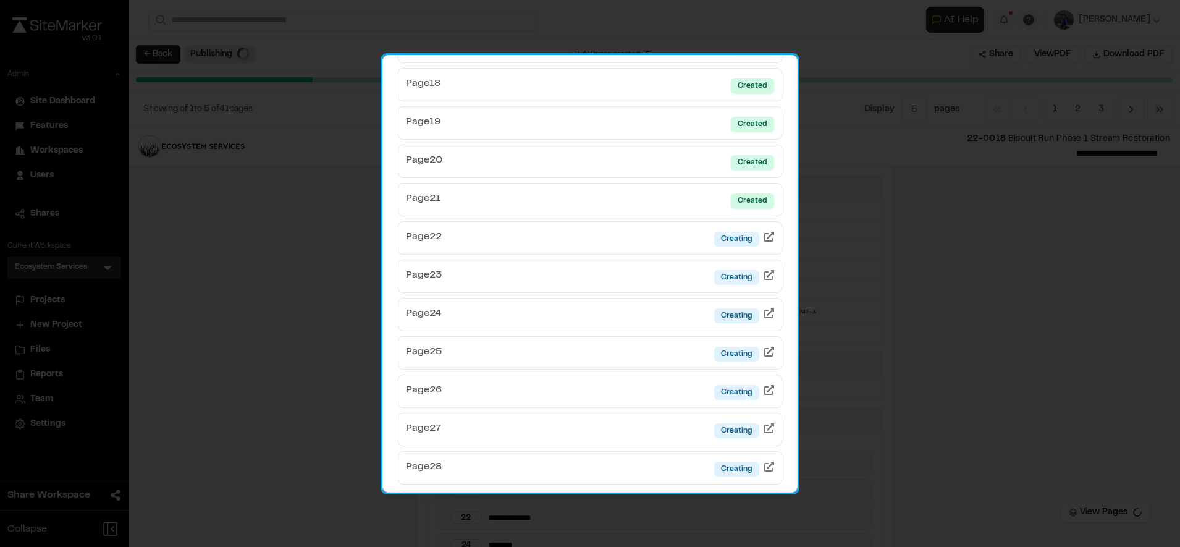
scroll to position [744, 0]
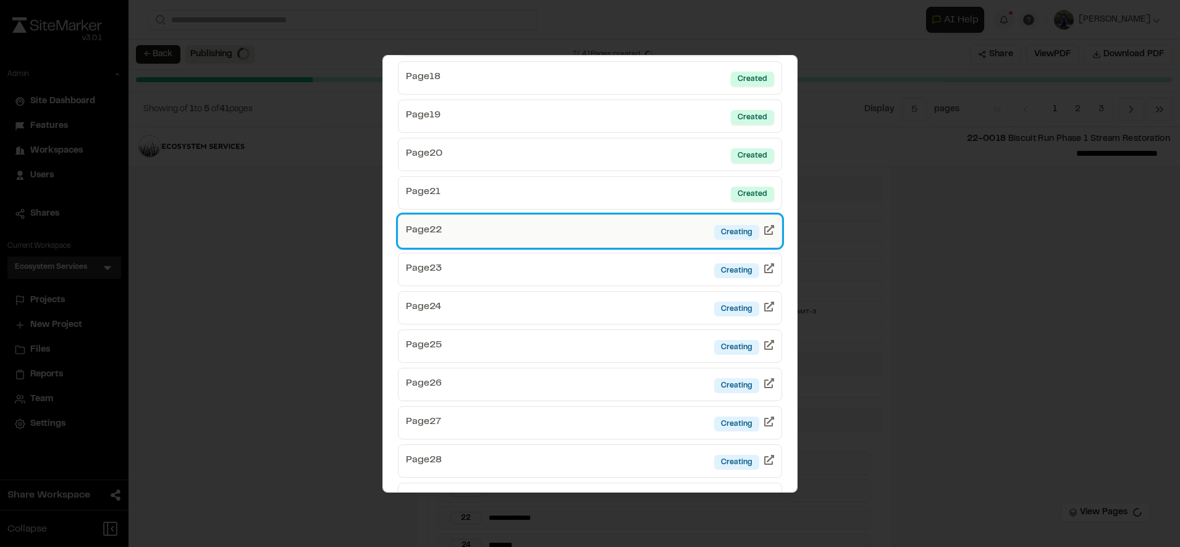
click at [623, 242] on link "Page 22 Creating" at bounding box center [590, 230] width 384 height 33
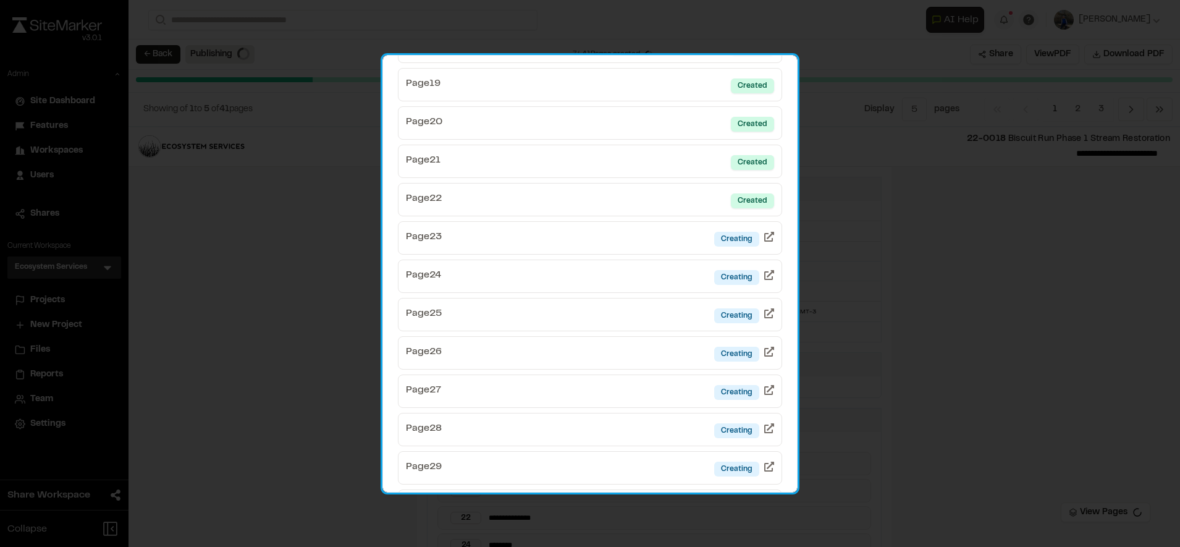
scroll to position [777, 0]
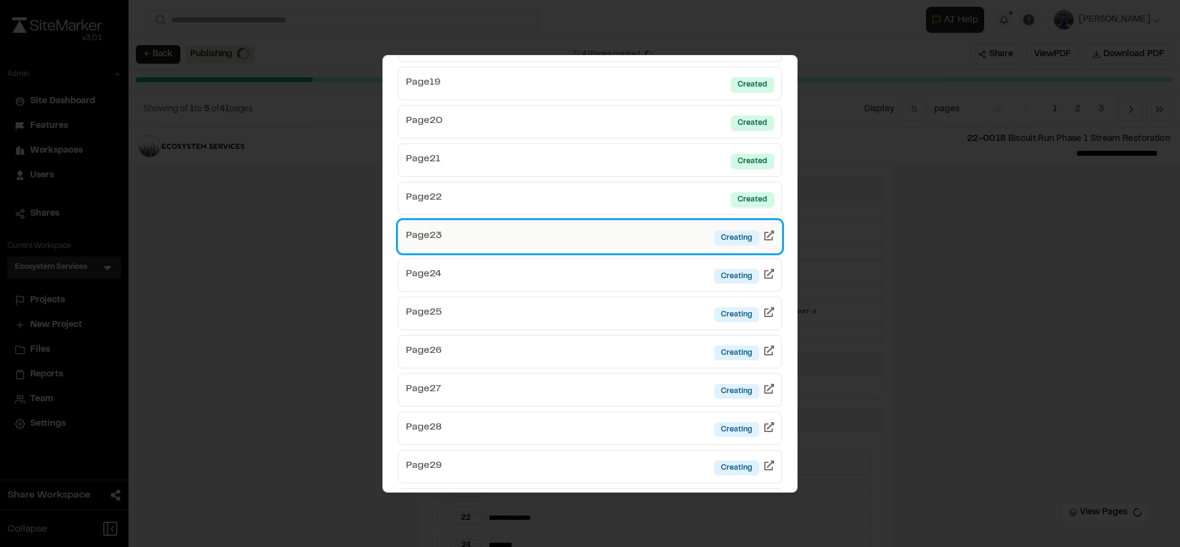
click at [593, 240] on link "Page 23 Creating" at bounding box center [590, 236] width 384 height 33
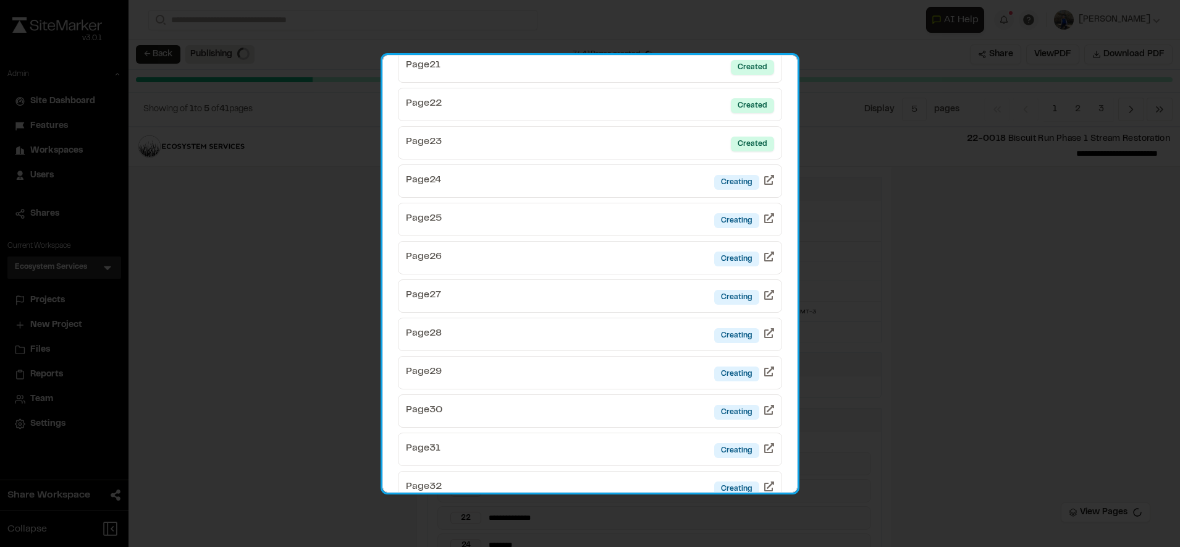
scroll to position [874, 0]
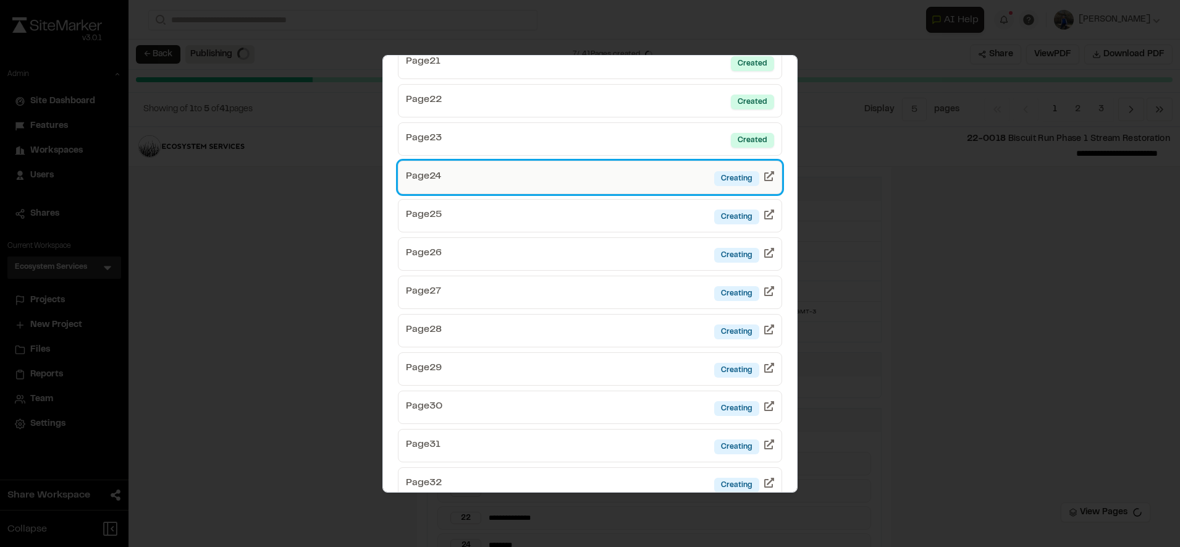
click at [616, 178] on link "Page 24 Creating" at bounding box center [590, 177] width 384 height 33
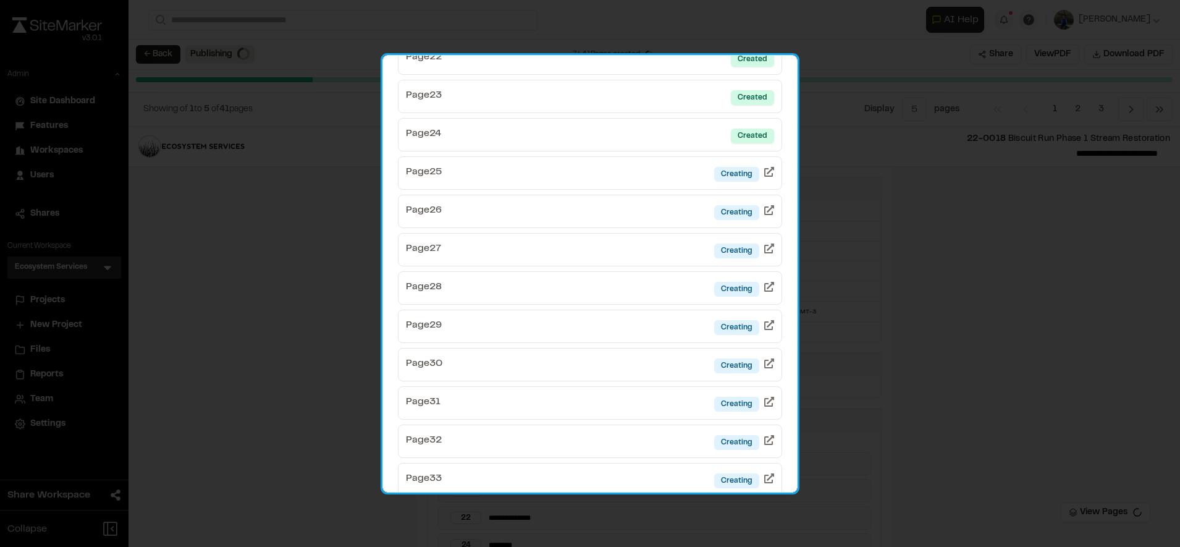
scroll to position [920, 0]
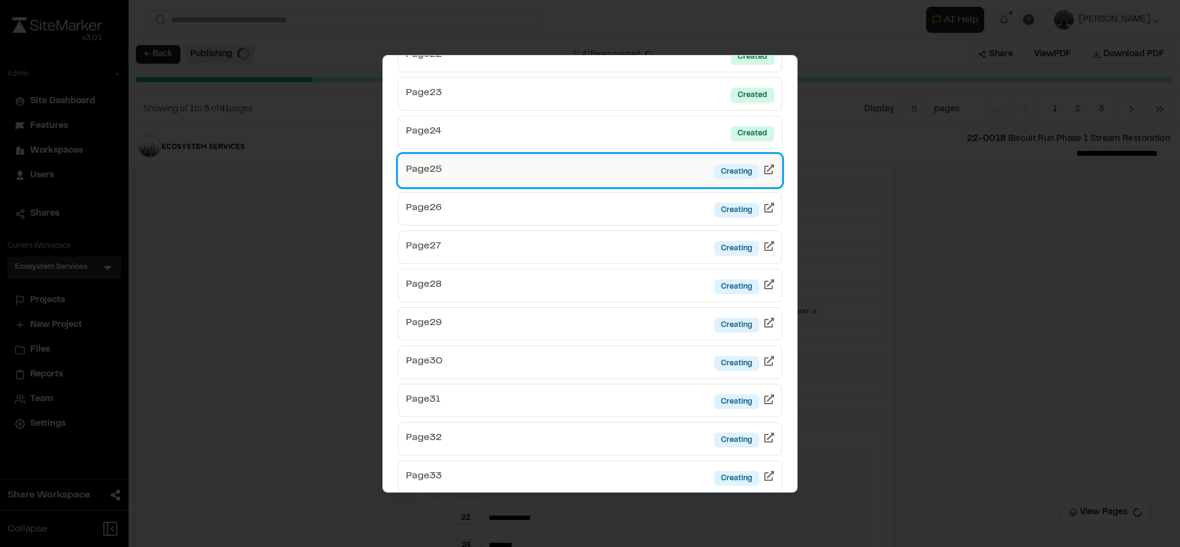
click at [612, 159] on link "Page 25 Creating" at bounding box center [590, 170] width 384 height 33
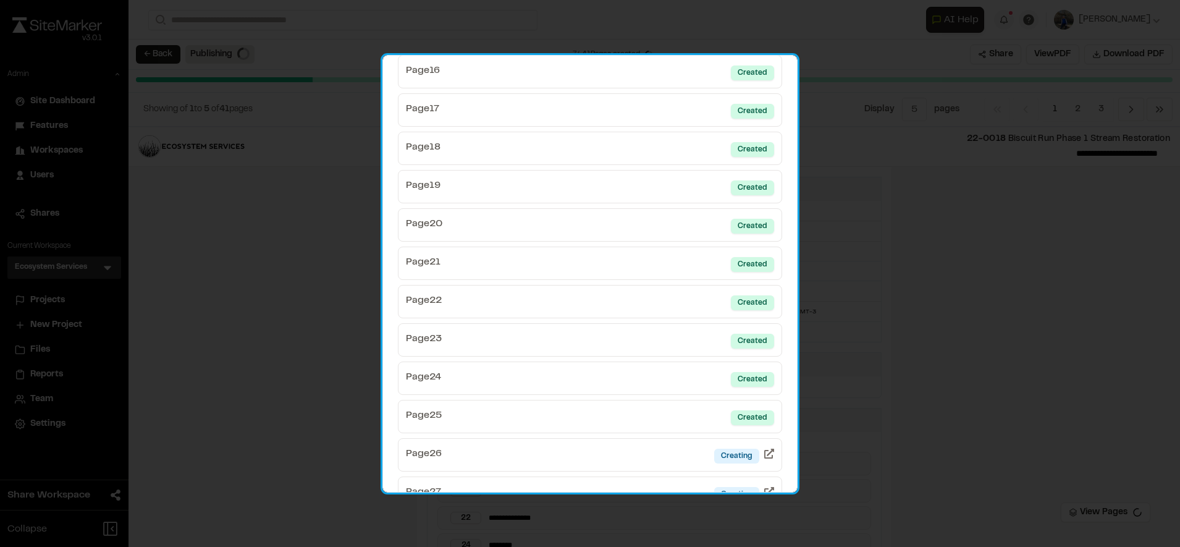
scroll to position [915, 0]
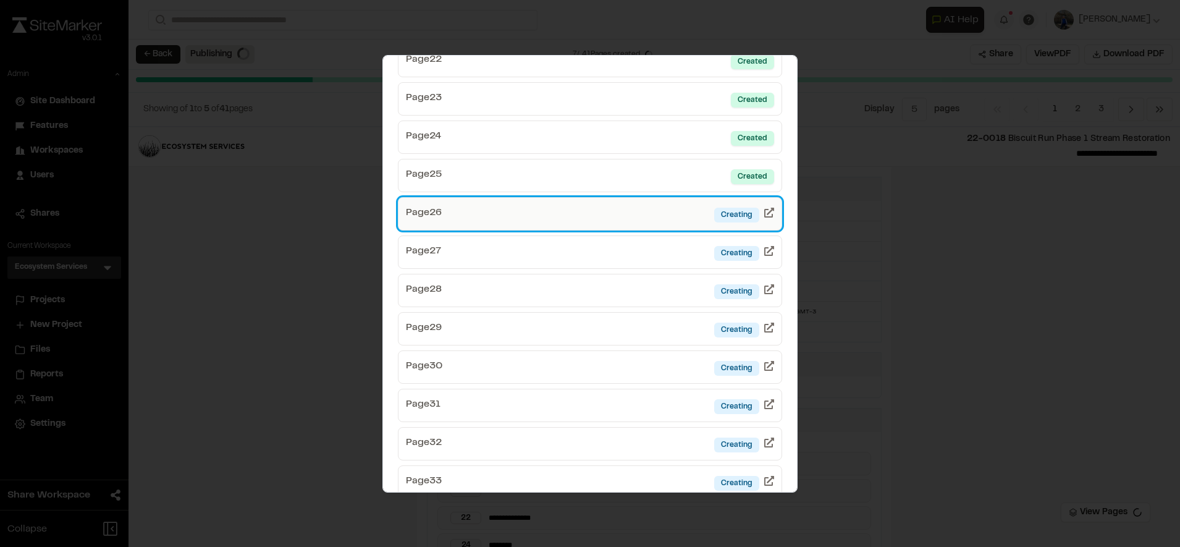
click at [629, 209] on link "Page 26 Creating" at bounding box center [590, 213] width 384 height 33
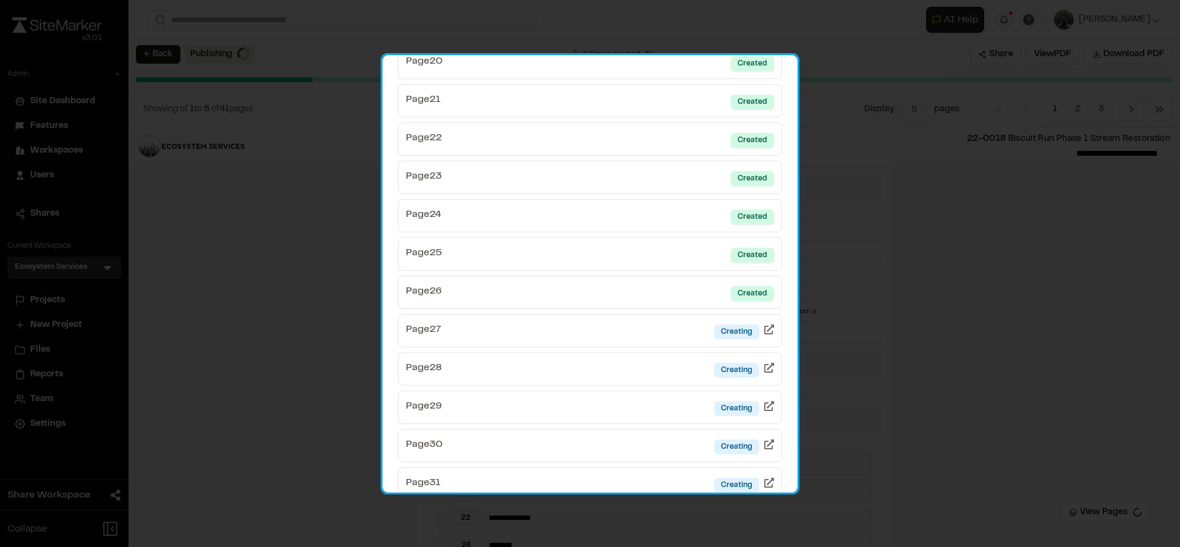
scroll to position [837, 0]
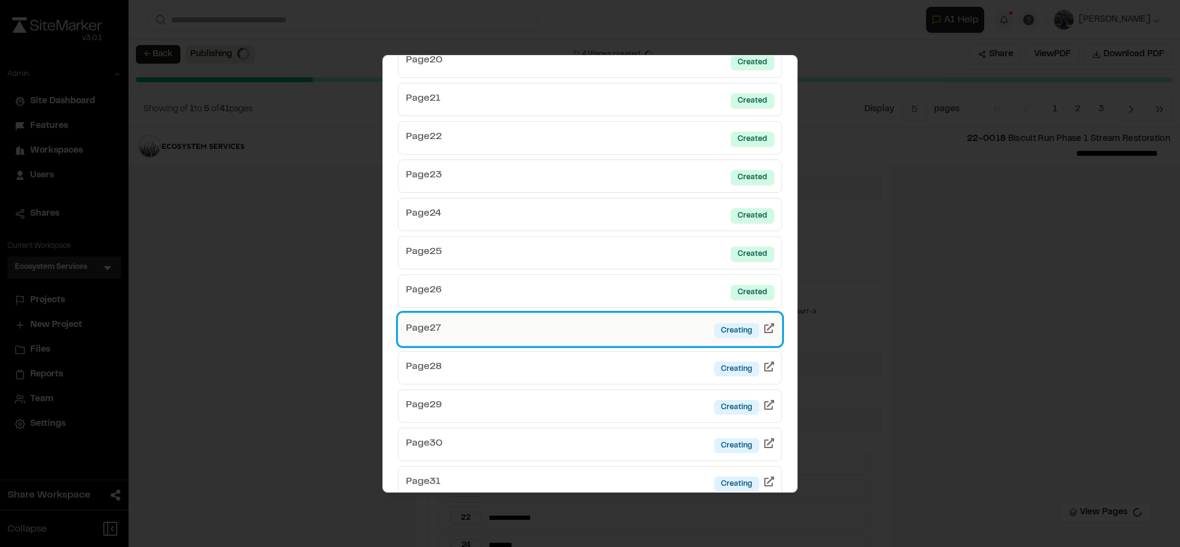
click at [611, 337] on link "Page 27 Creating" at bounding box center [590, 328] width 384 height 33
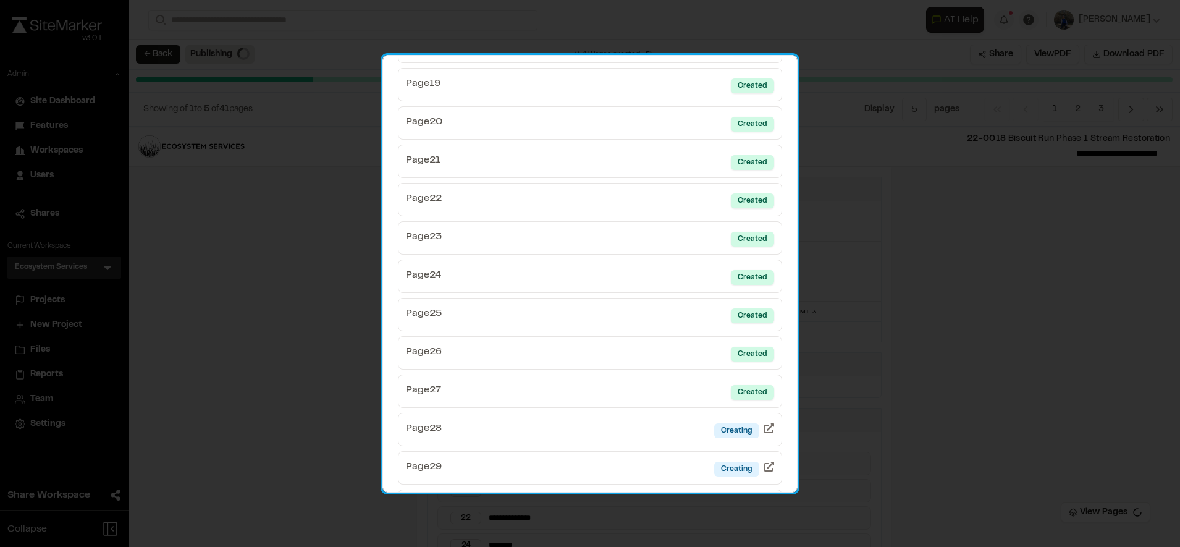
scroll to position [785, 0]
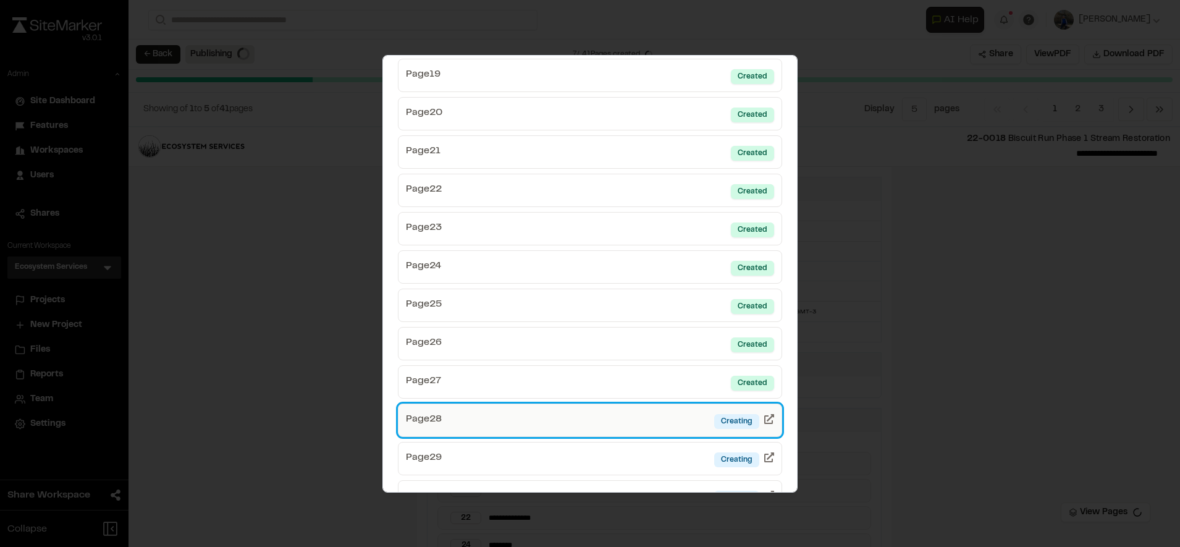
click at [621, 424] on link "Page 28 Creating" at bounding box center [590, 419] width 384 height 33
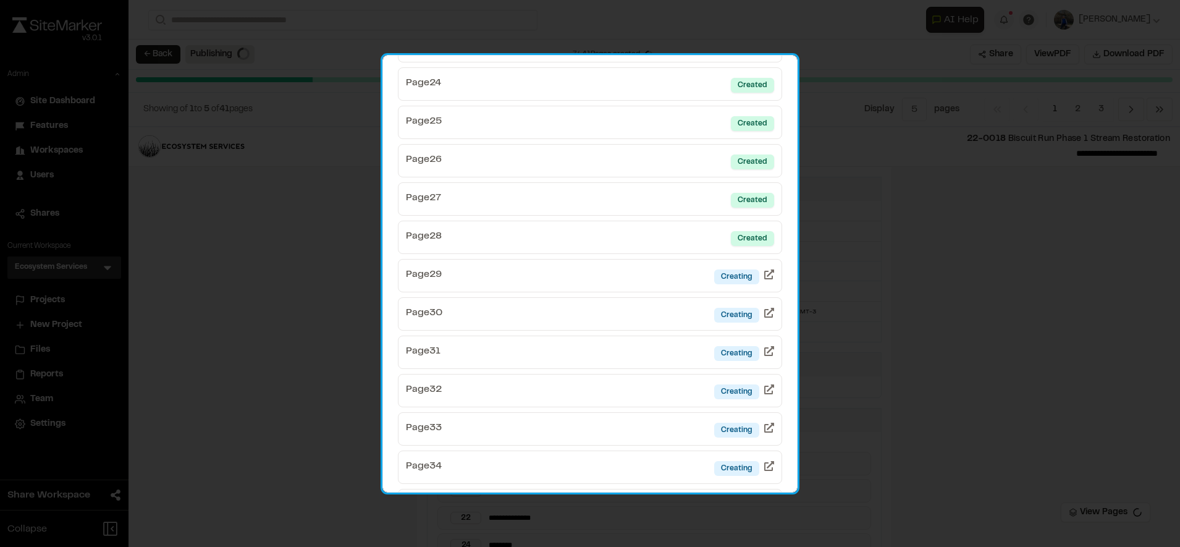
scroll to position [953, 0]
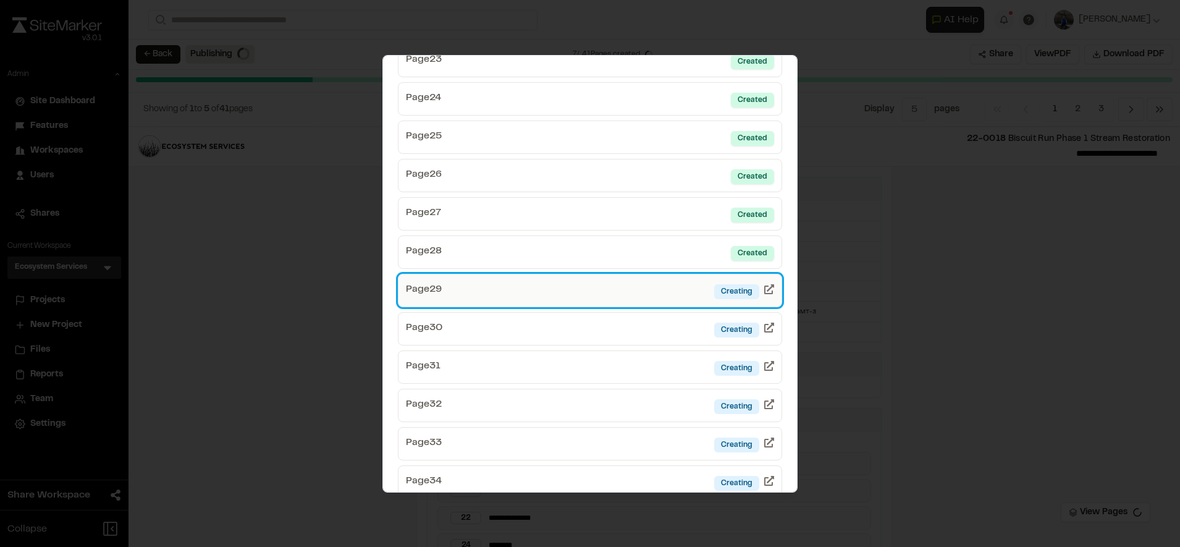
click at [645, 283] on link "Page 29 Creating" at bounding box center [590, 290] width 384 height 33
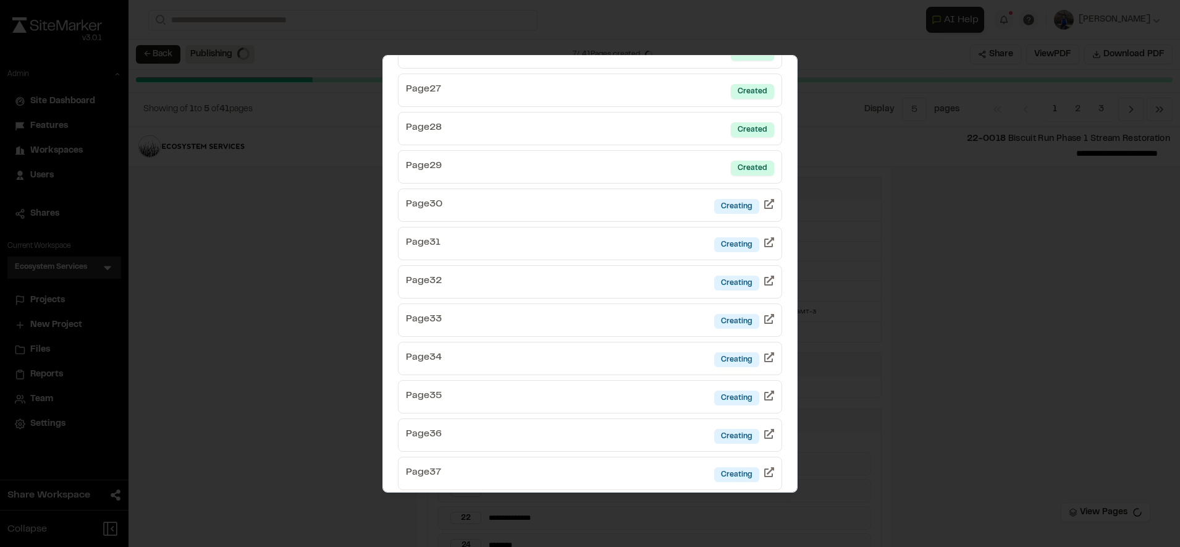
scroll to position [926, 0]
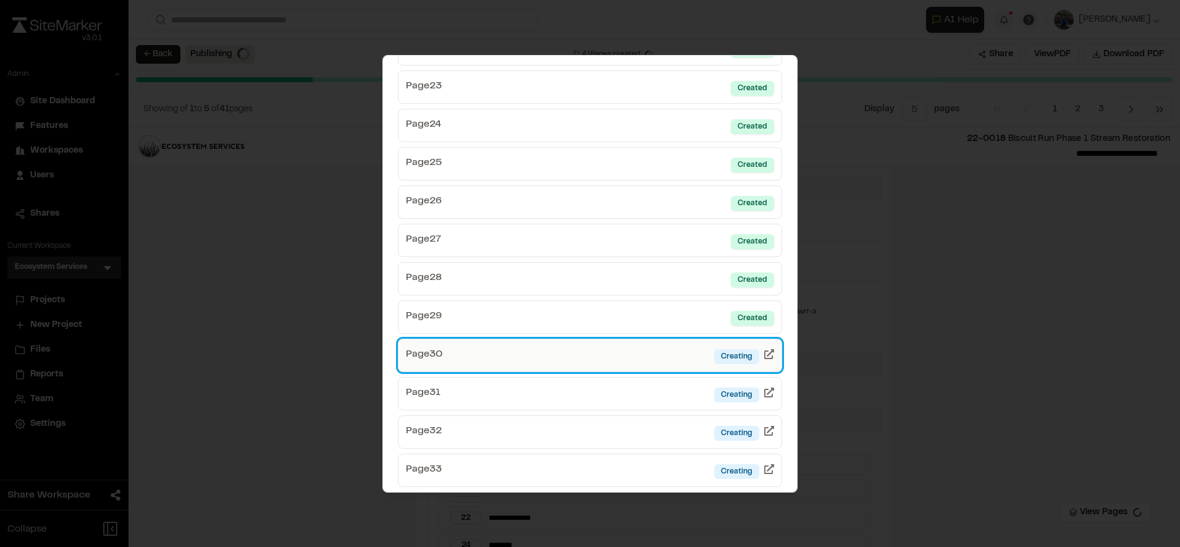
click at [631, 365] on link "Page 30 Creating" at bounding box center [590, 354] width 384 height 33
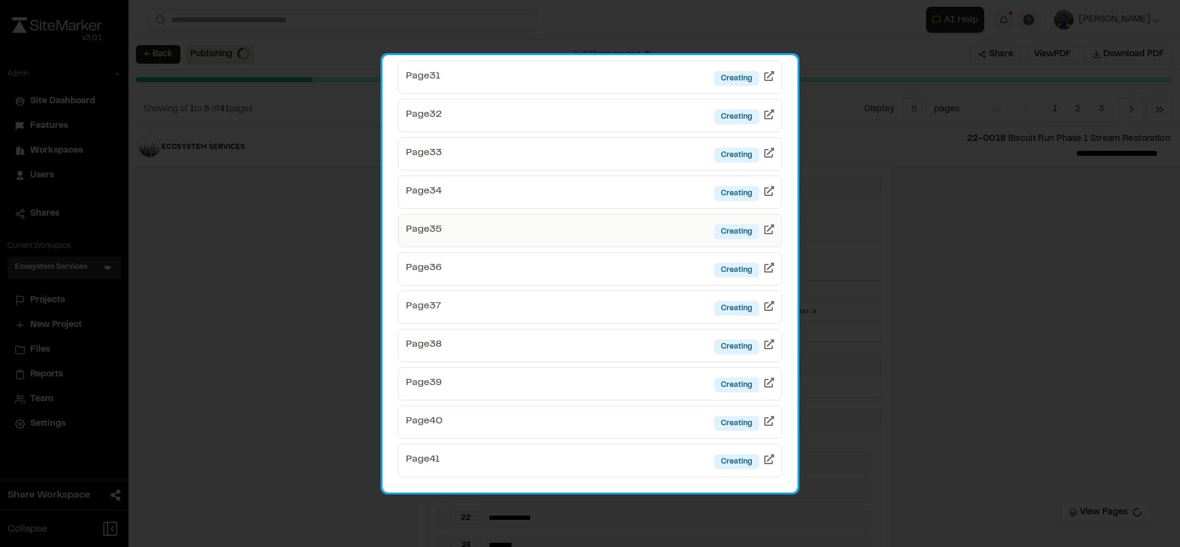
scroll to position [1026, 0]
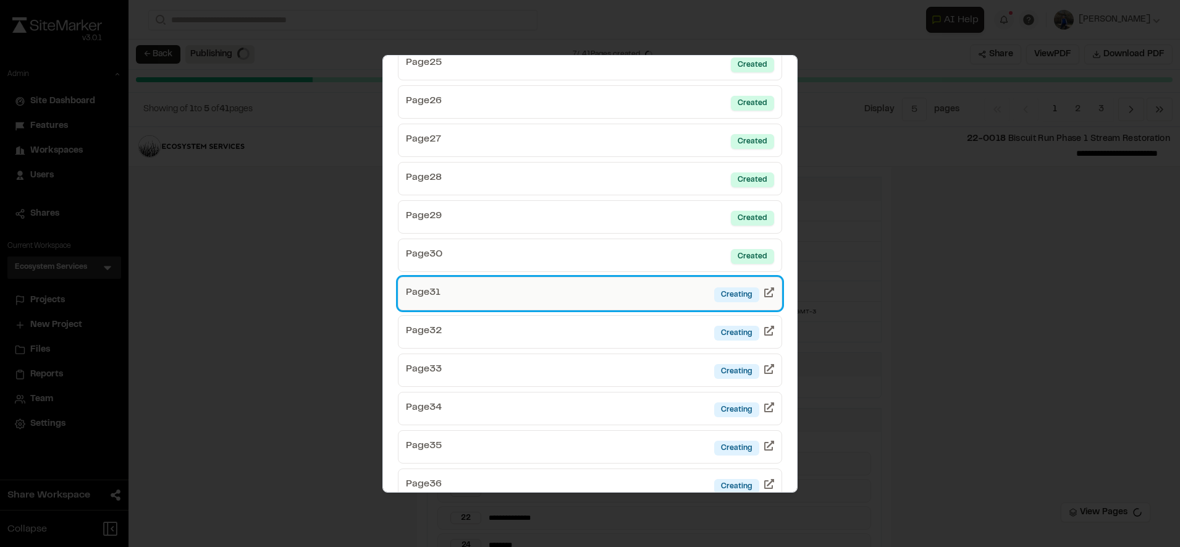
click at [610, 301] on link "Page 31 Creating" at bounding box center [590, 293] width 384 height 33
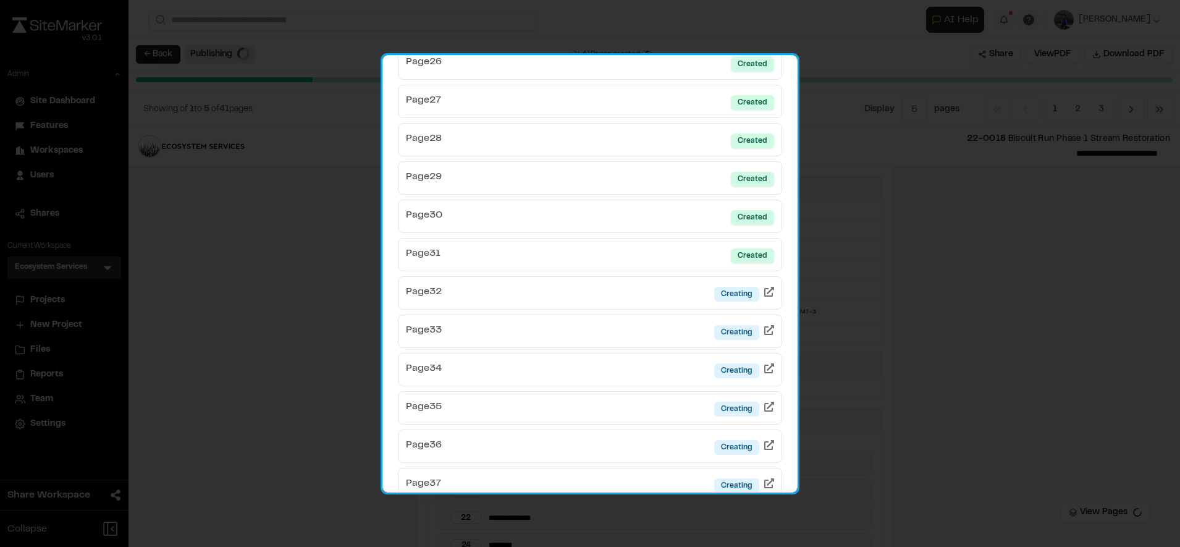
scroll to position [1055, 0]
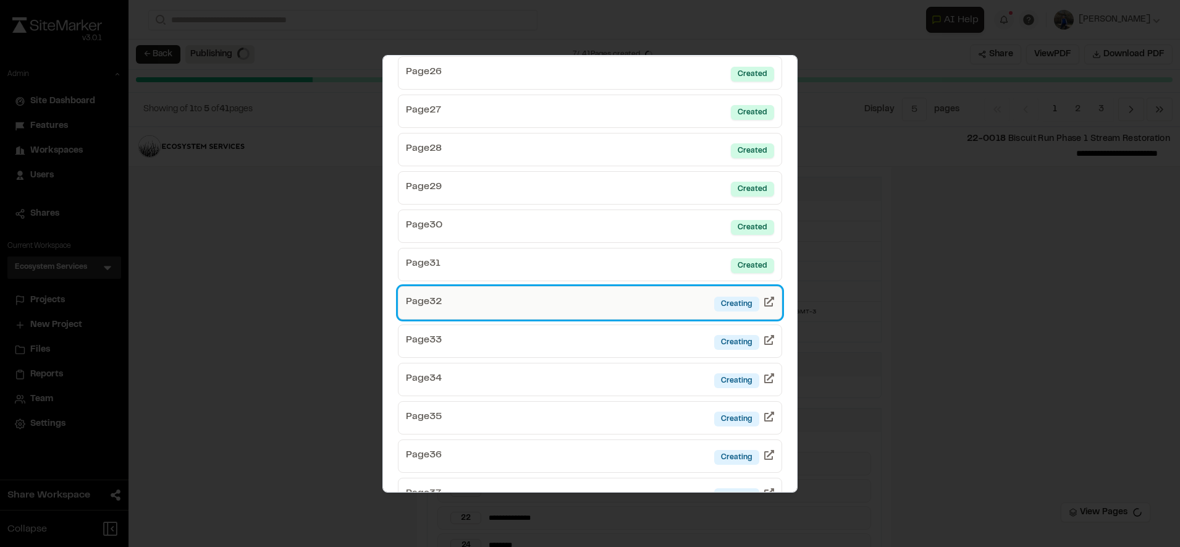
click at [635, 303] on link "Page 32 Creating" at bounding box center [590, 302] width 384 height 33
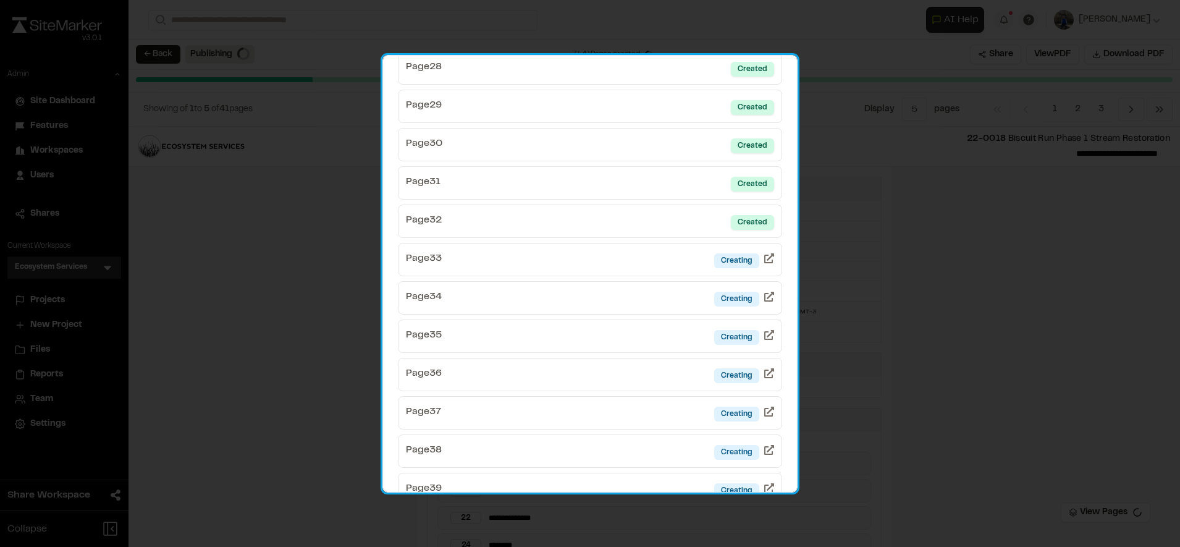
scroll to position [1242, 0]
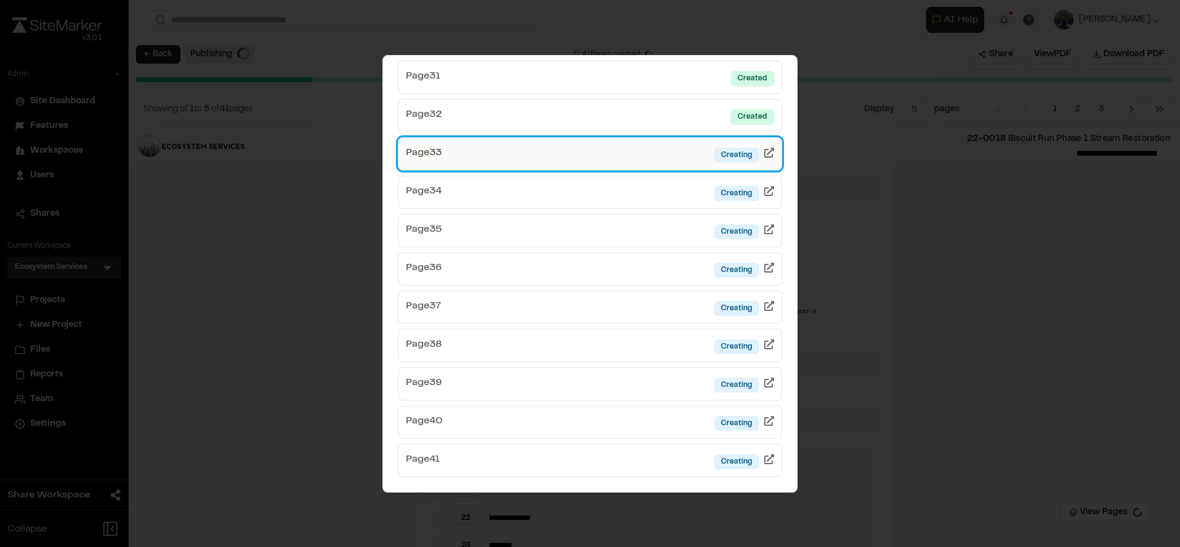
click at [603, 159] on link "Page 33 Creating" at bounding box center [590, 153] width 384 height 33
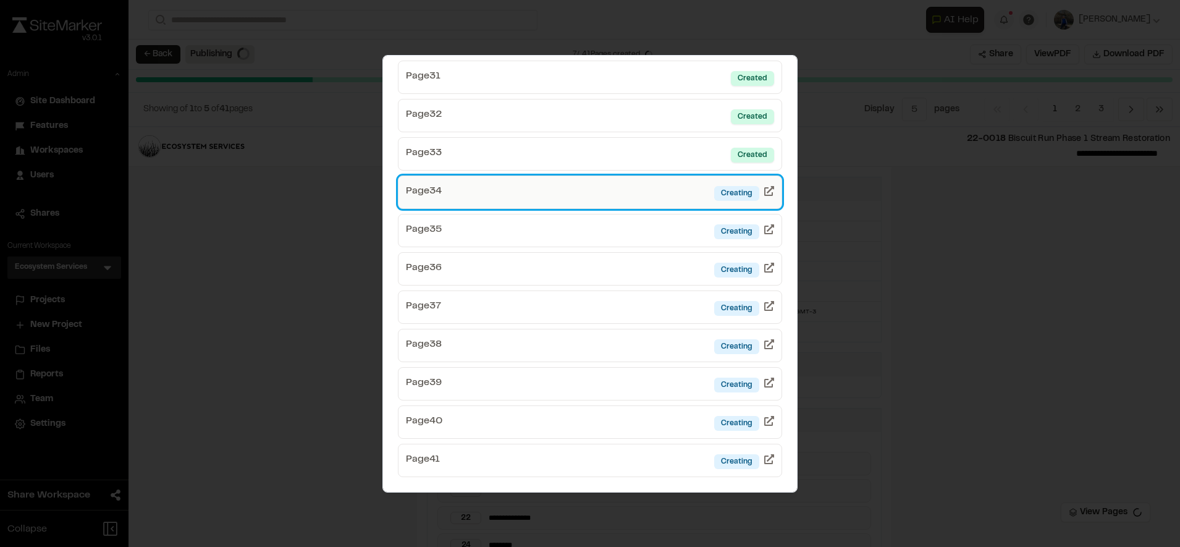
click at [624, 186] on link "Page 34 Creating" at bounding box center [590, 191] width 384 height 33
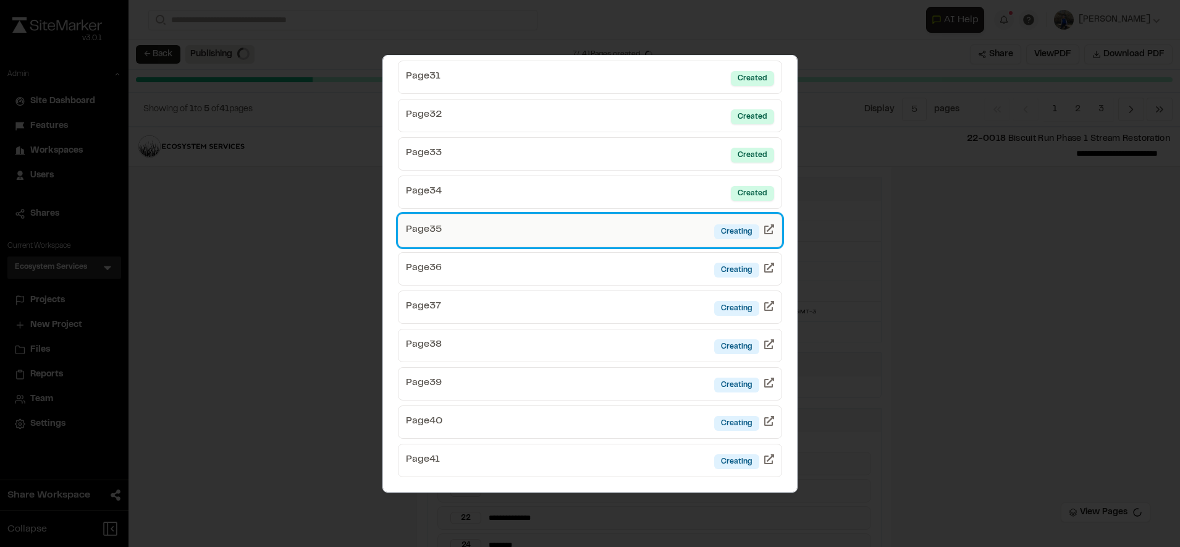
click at [642, 230] on link "Page 35 Creating" at bounding box center [590, 230] width 384 height 33
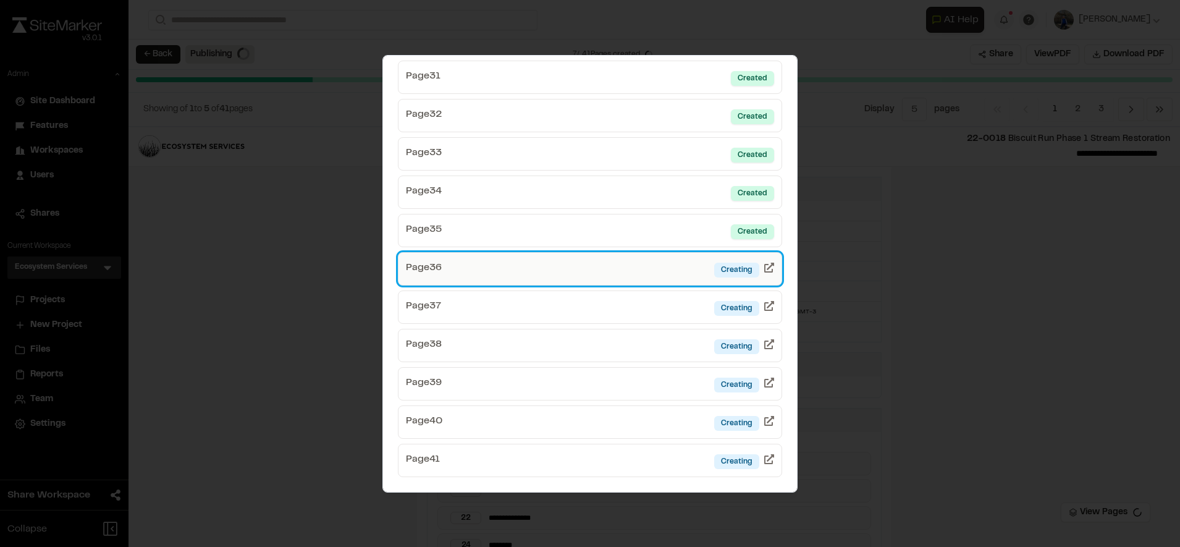
click at [629, 269] on link "Page 36 Creating" at bounding box center [590, 268] width 384 height 33
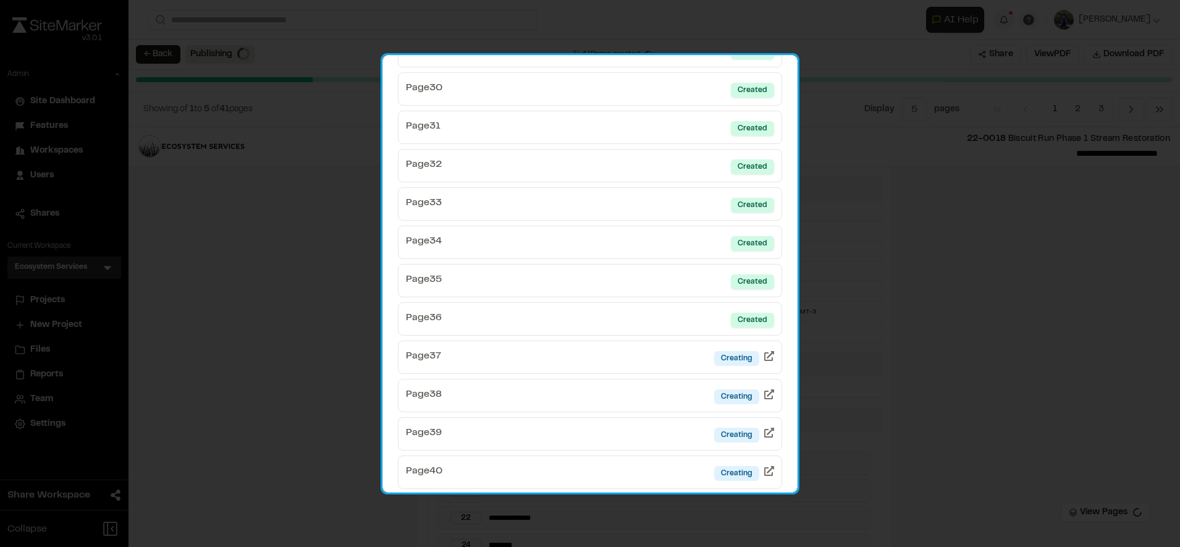
scroll to position [1196, 0]
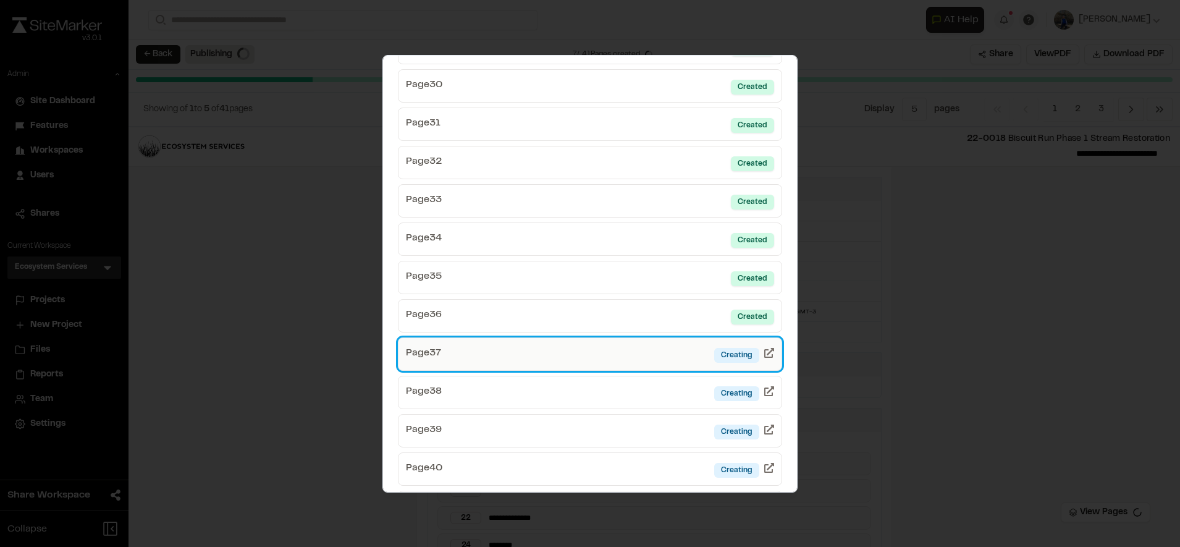
click at [614, 350] on link "Page 37 Creating" at bounding box center [590, 353] width 384 height 33
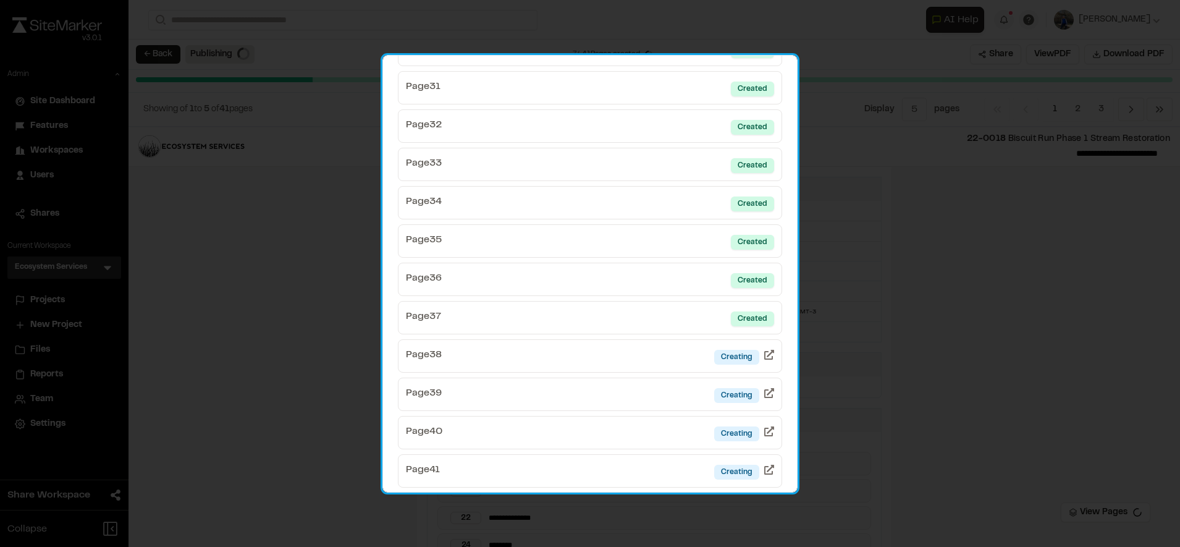
scroll to position [1242, 0]
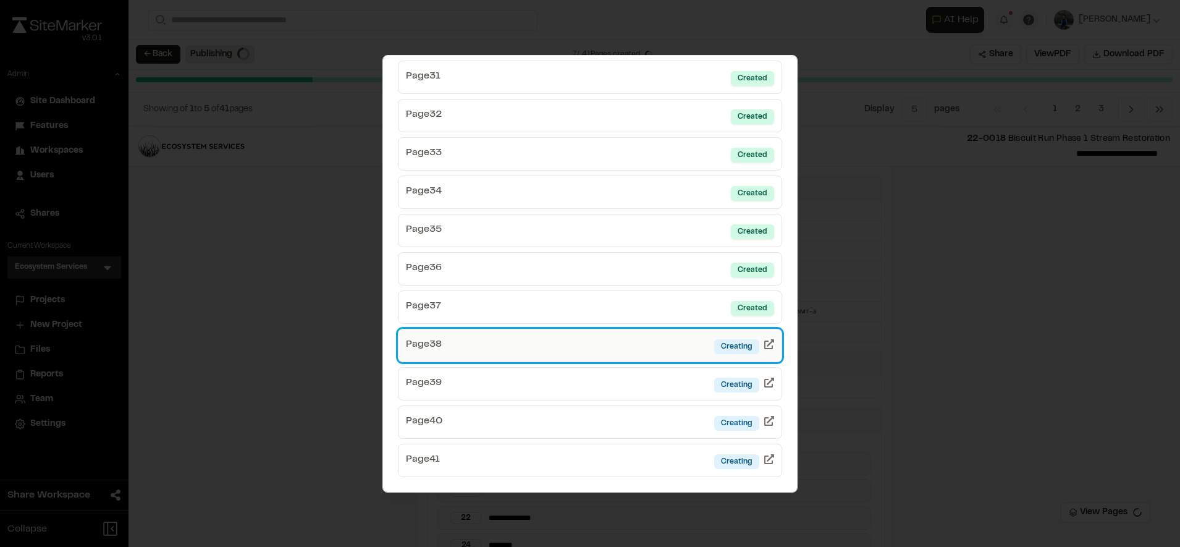
click at [629, 342] on link "Page 38 Creating" at bounding box center [590, 345] width 384 height 33
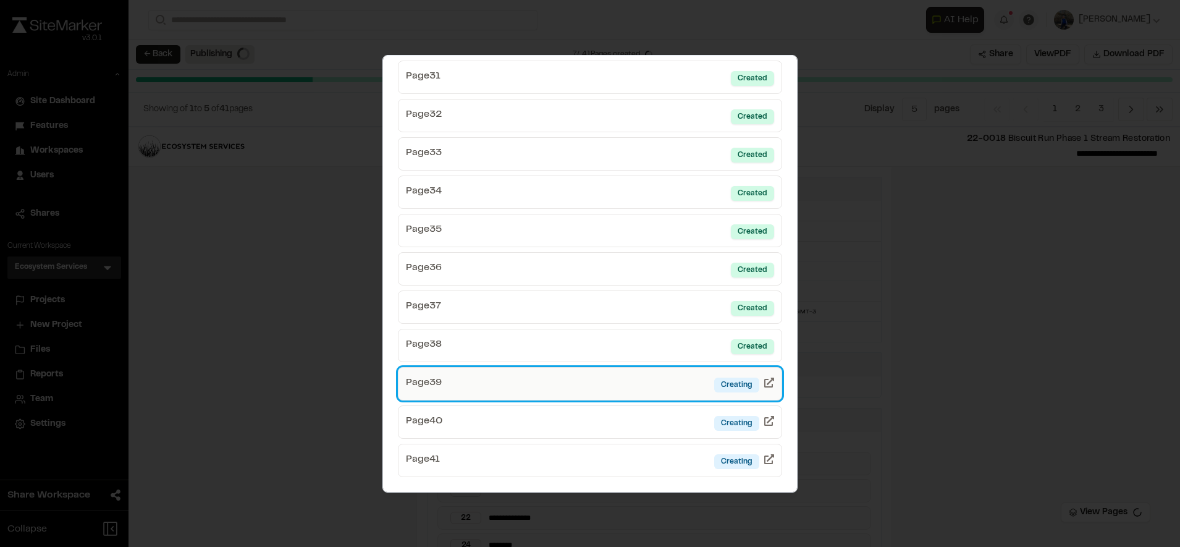
click at [610, 390] on link "Page 39 Creating" at bounding box center [590, 383] width 384 height 33
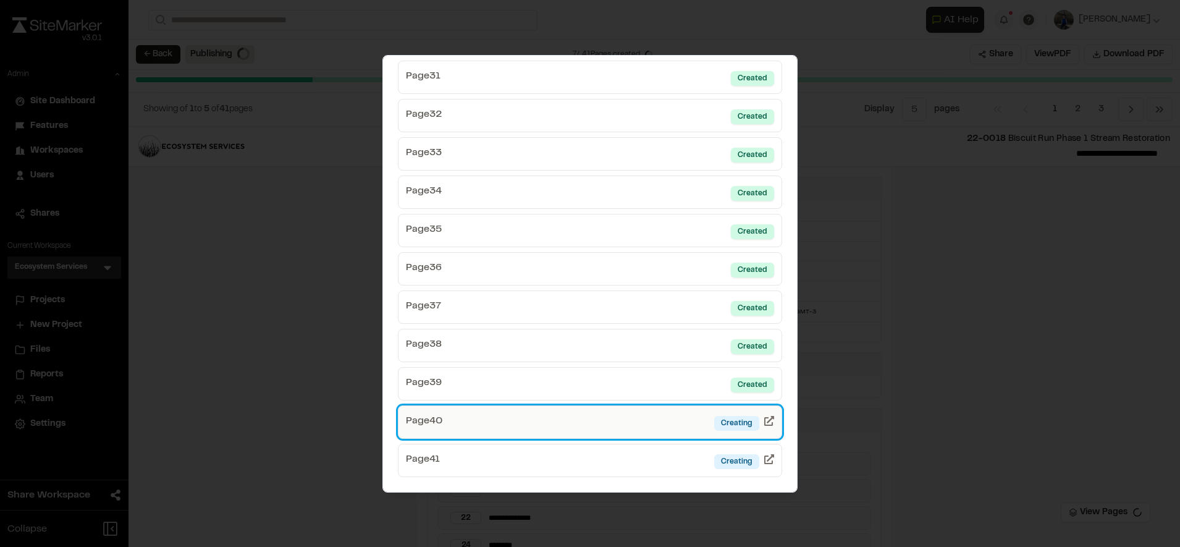
click at [611, 427] on link "Page 40 Creating" at bounding box center [590, 421] width 384 height 33
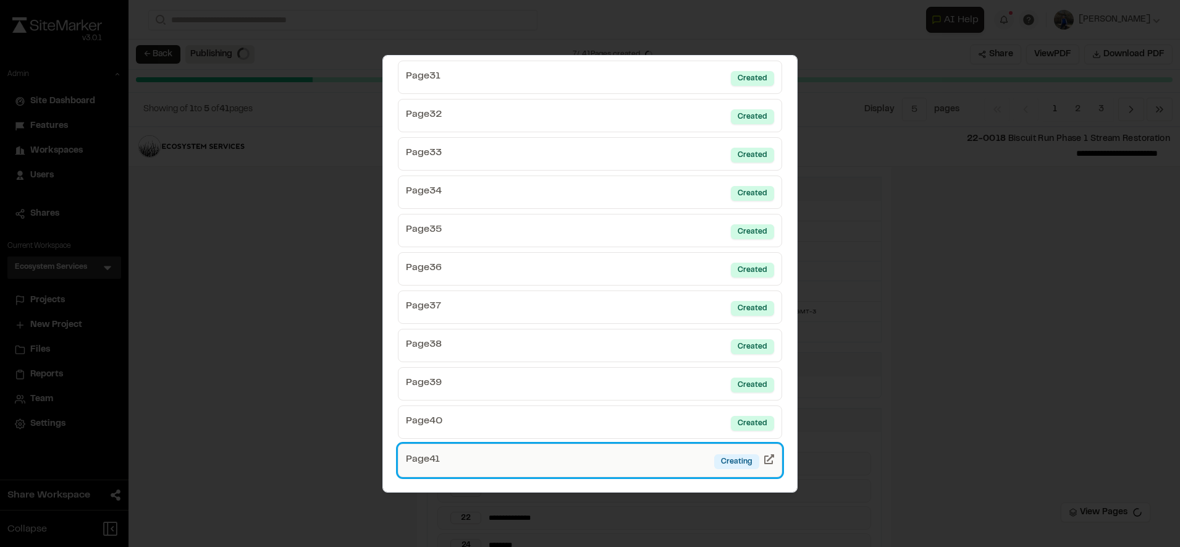
click at [602, 458] on link "Page 41 Creating" at bounding box center [590, 459] width 384 height 33
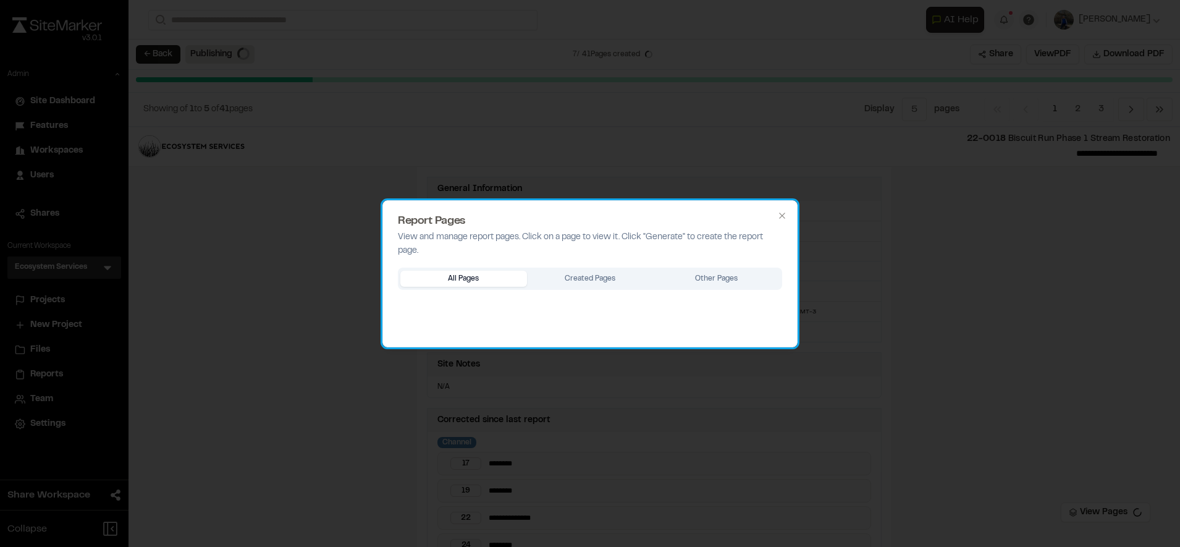
scroll to position [0, 0]
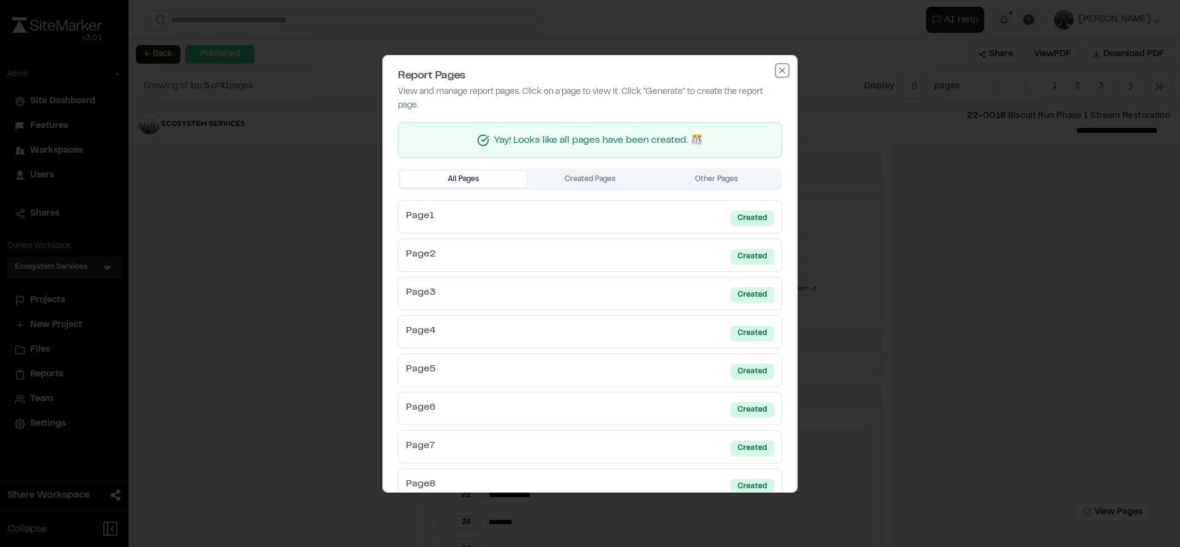
click at [777, 73] on icon "button" at bounding box center [782, 70] width 10 height 10
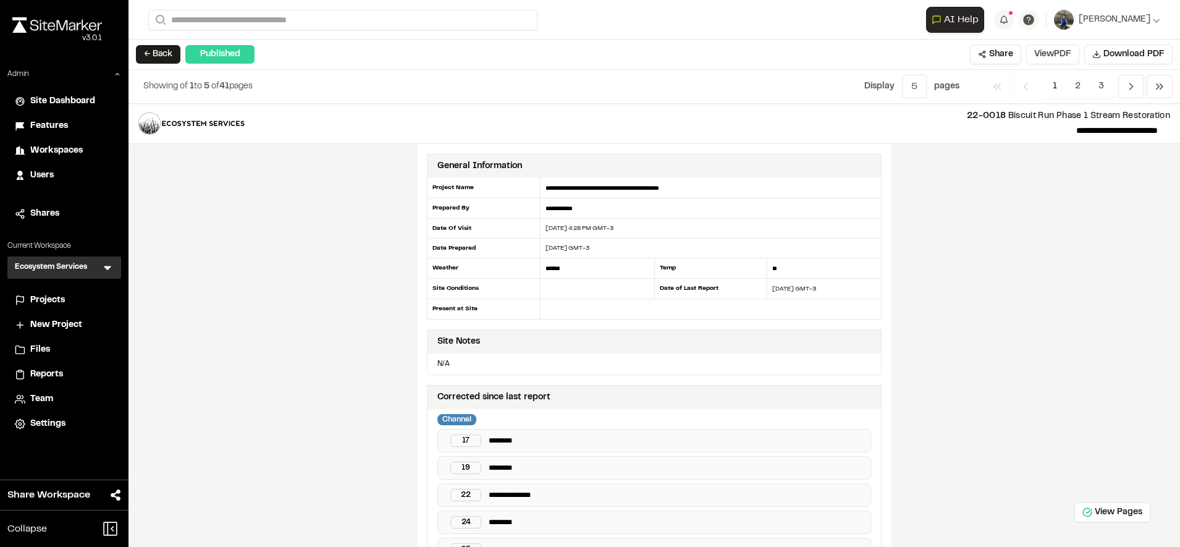
click at [1059, 61] on button "View PDF" at bounding box center [1052, 54] width 53 height 20
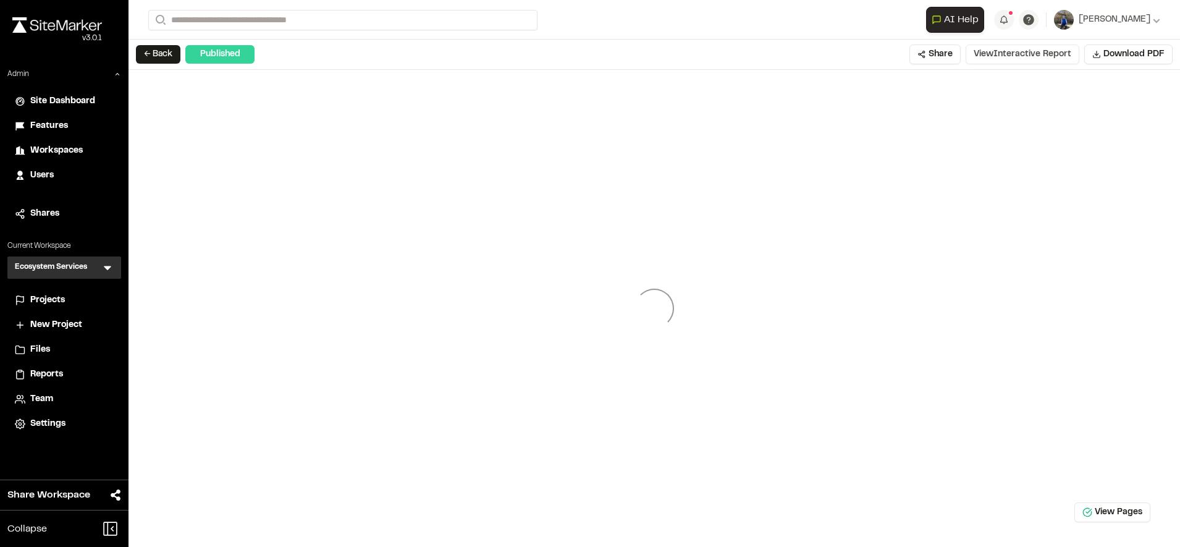
click at [986, 54] on button "View Interactive Report" at bounding box center [1022, 54] width 114 height 20
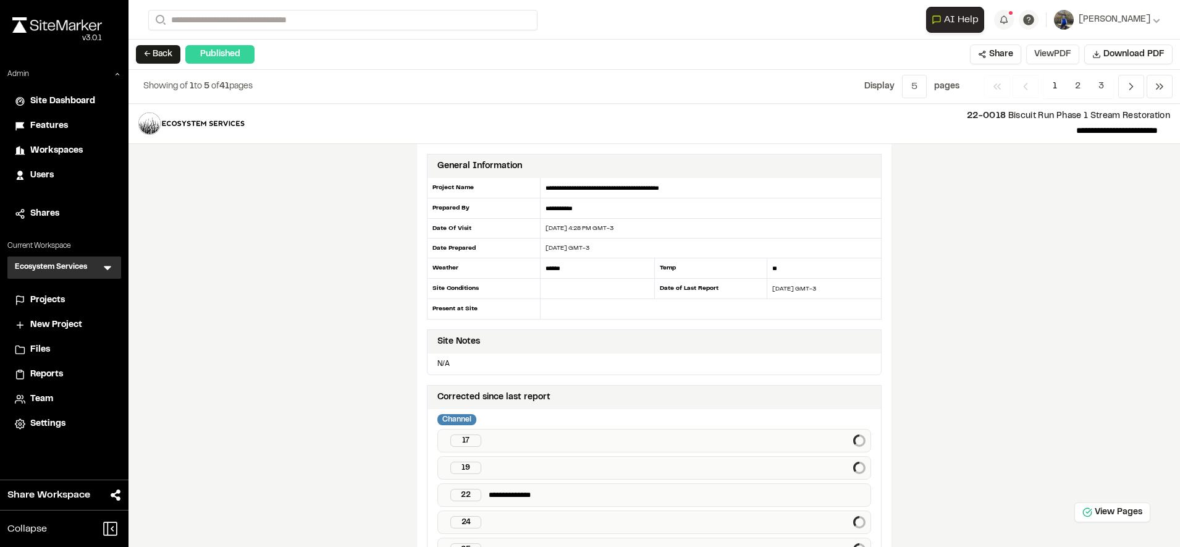
click at [1044, 59] on button "View PDF" at bounding box center [1052, 54] width 53 height 20
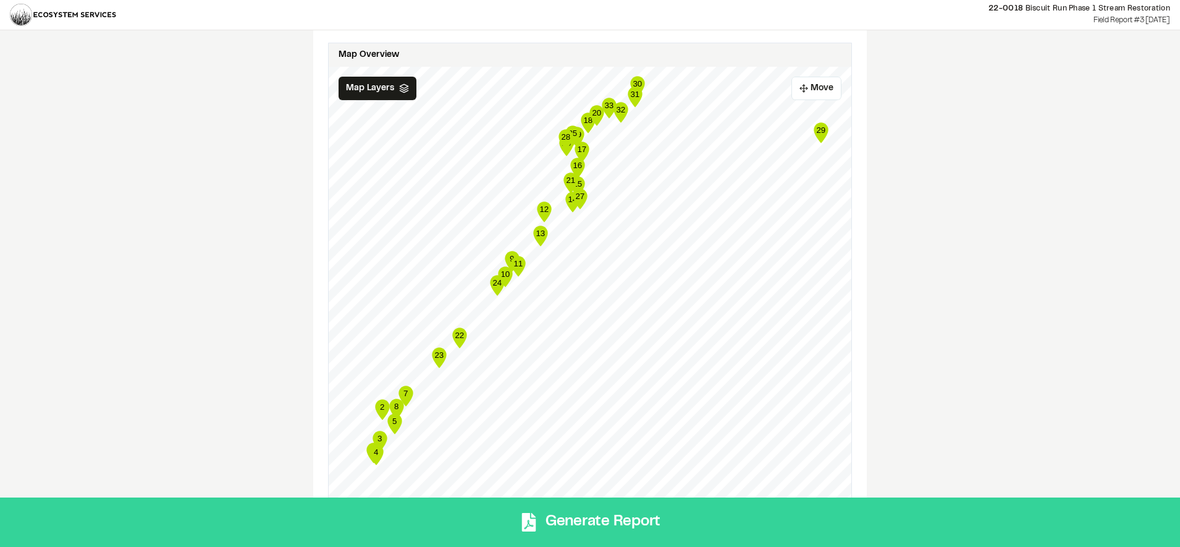
click at [600, 520] on button "Generate Report" at bounding box center [590, 521] width 1180 height 49
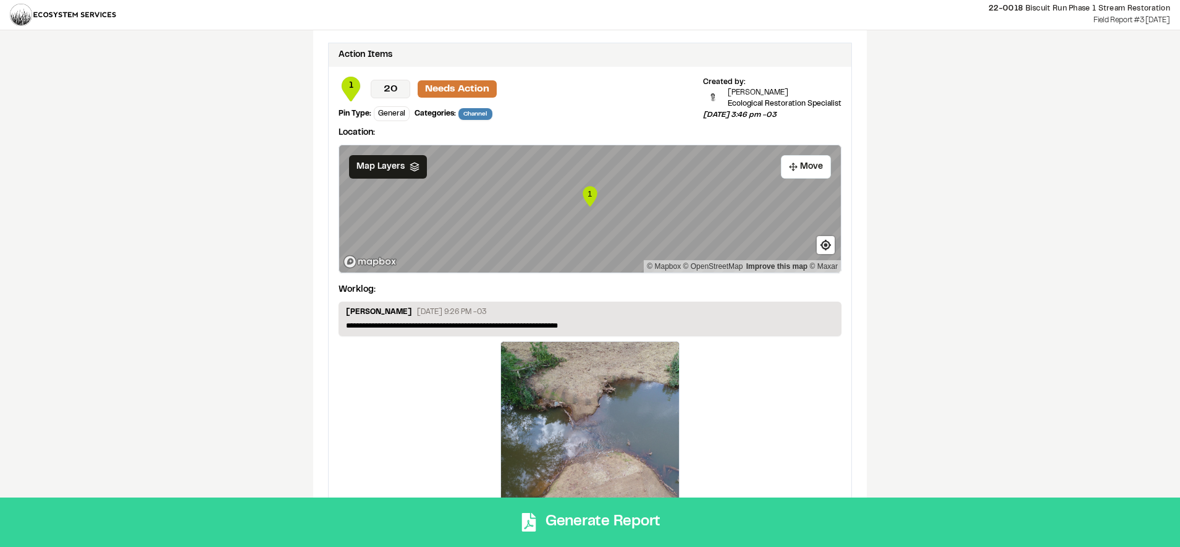
click at [599, 509] on button "Generate Report" at bounding box center [590, 521] width 1180 height 49
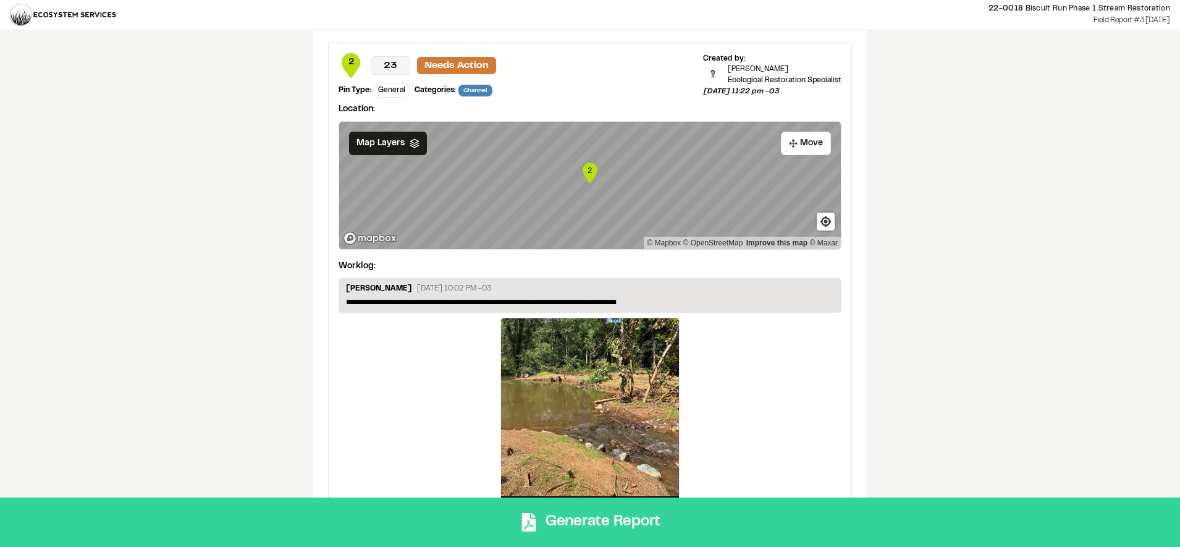
click at [395, 511] on button "Generate Report" at bounding box center [590, 521] width 1180 height 49
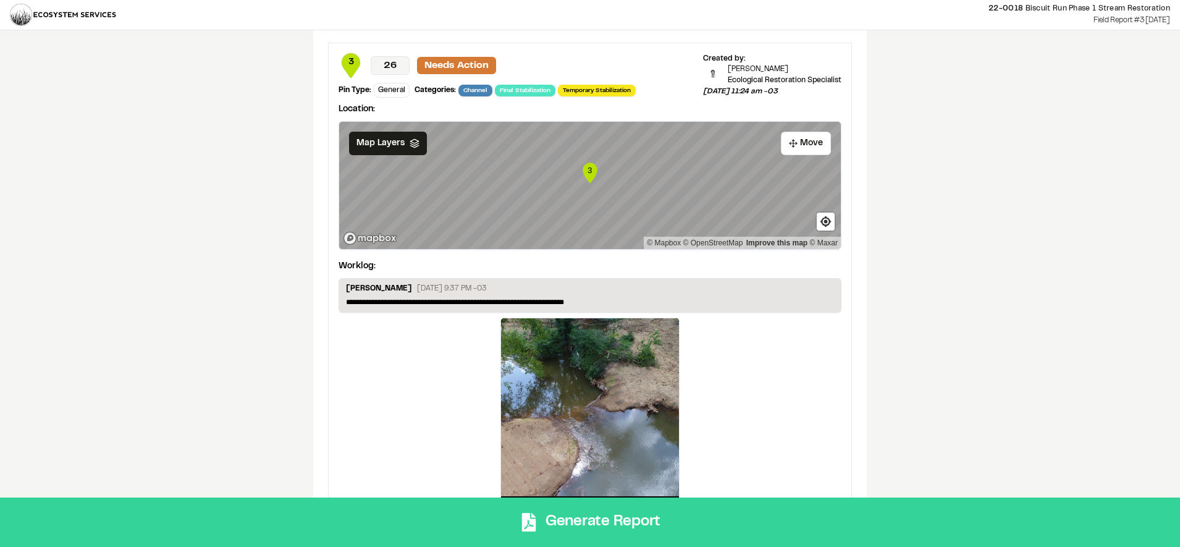
click at [664, 522] on button "Generate Report" at bounding box center [590, 521] width 1180 height 49
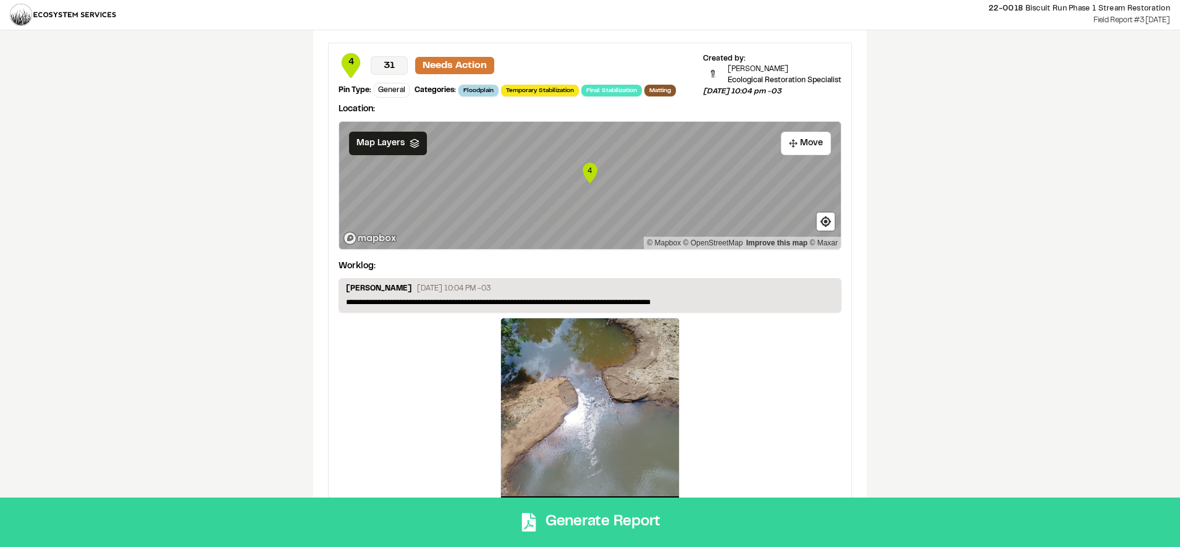
click at [563, 518] on button "Generate Report" at bounding box center [590, 521] width 1180 height 49
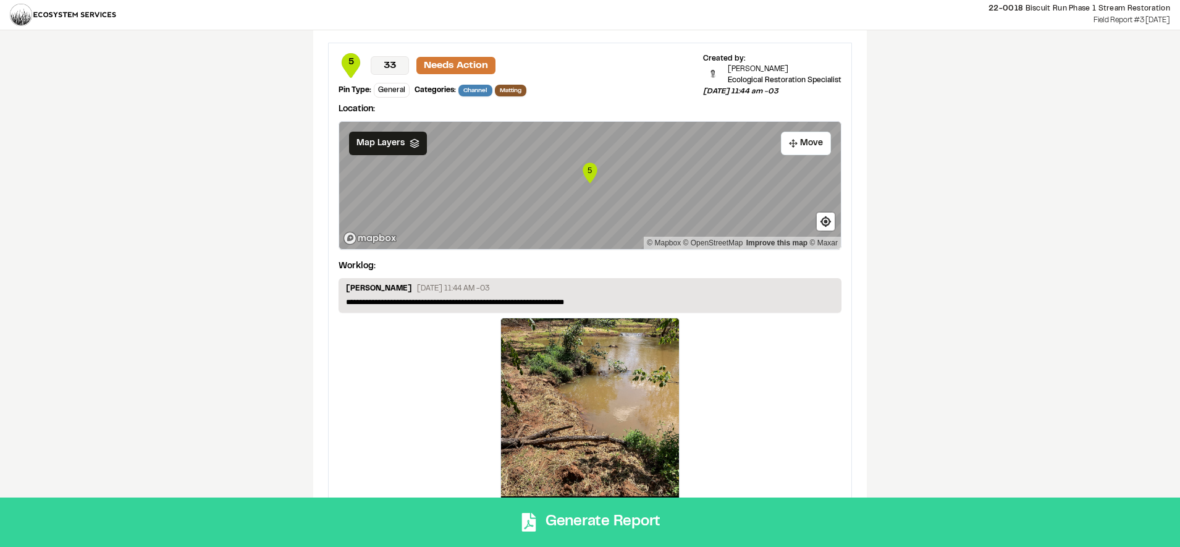
click at [574, 514] on button "Generate Report" at bounding box center [590, 521] width 1180 height 49
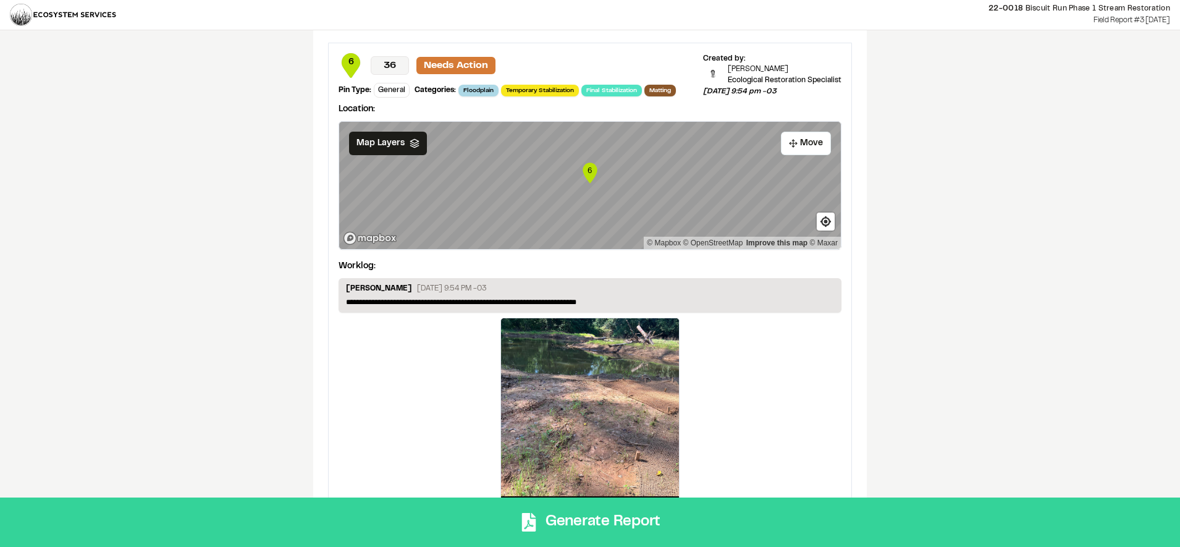
click at [622, 524] on button "Generate Report" at bounding box center [590, 521] width 1180 height 49
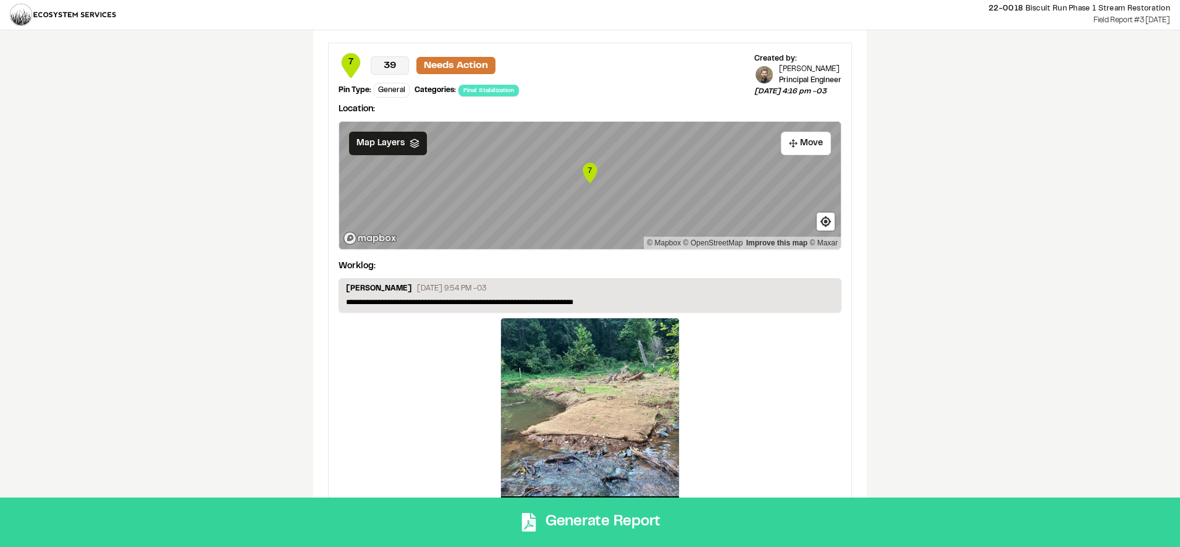
click at [561, 518] on button "Generate Report" at bounding box center [590, 521] width 1180 height 49
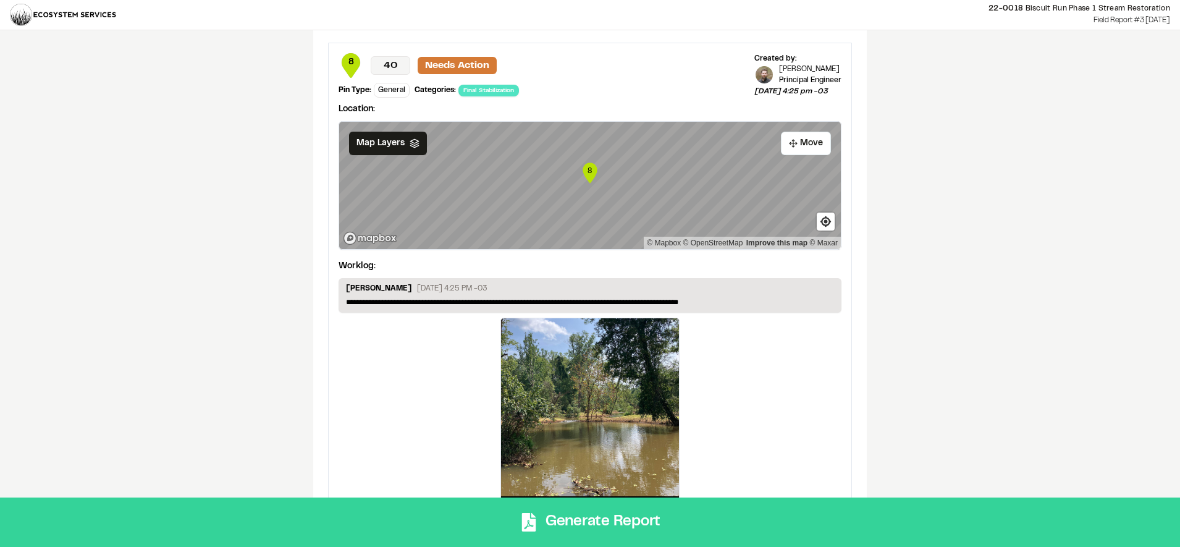
click at [545, 522] on button "Generate Report" at bounding box center [590, 521] width 1180 height 49
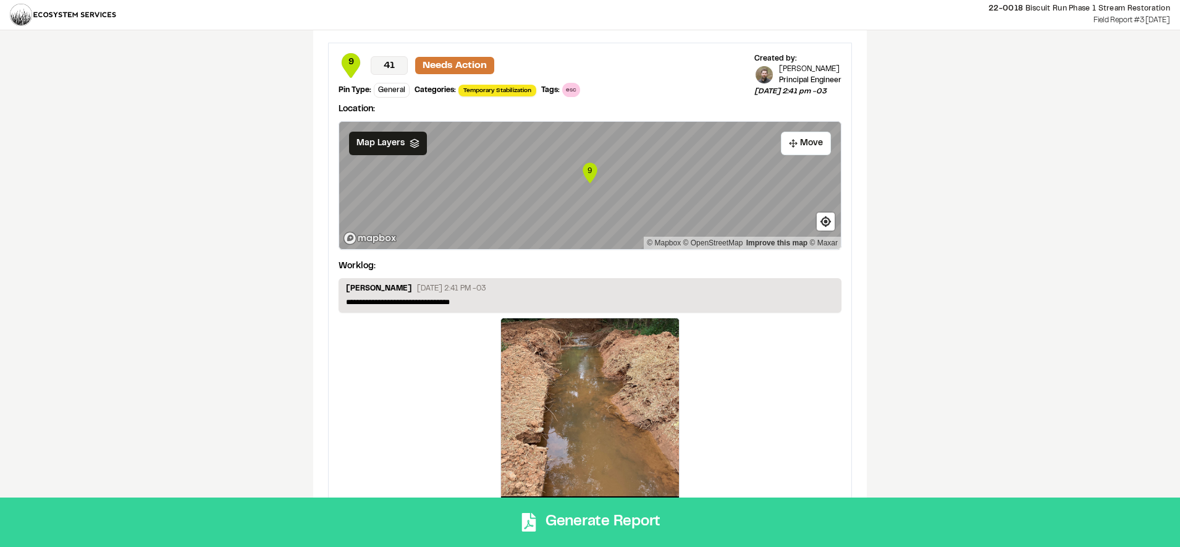
click at [601, 516] on button "Generate Report" at bounding box center [590, 521] width 1180 height 49
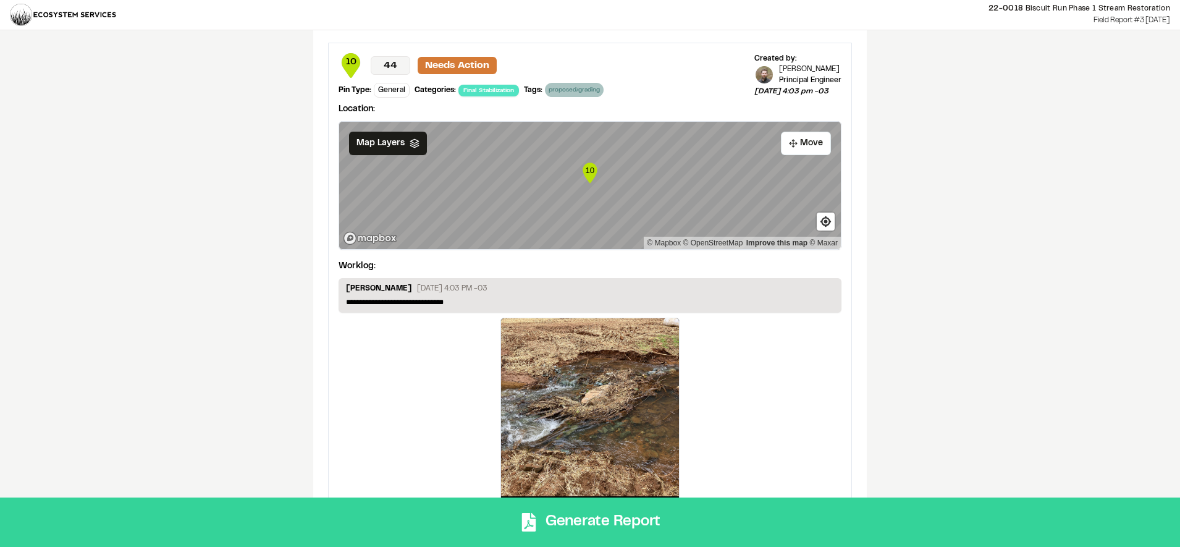
click at [654, 504] on button "Generate Report" at bounding box center [590, 521] width 1180 height 49
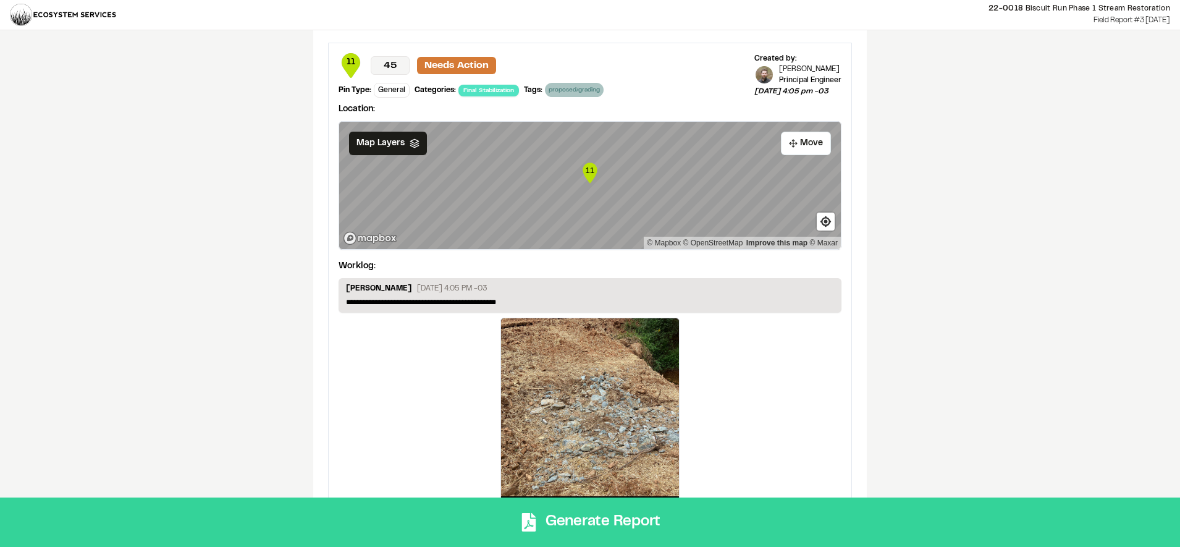
click at [631, 516] on button "Generate Report" at bounding box center [590, 521] width 1180 height 49
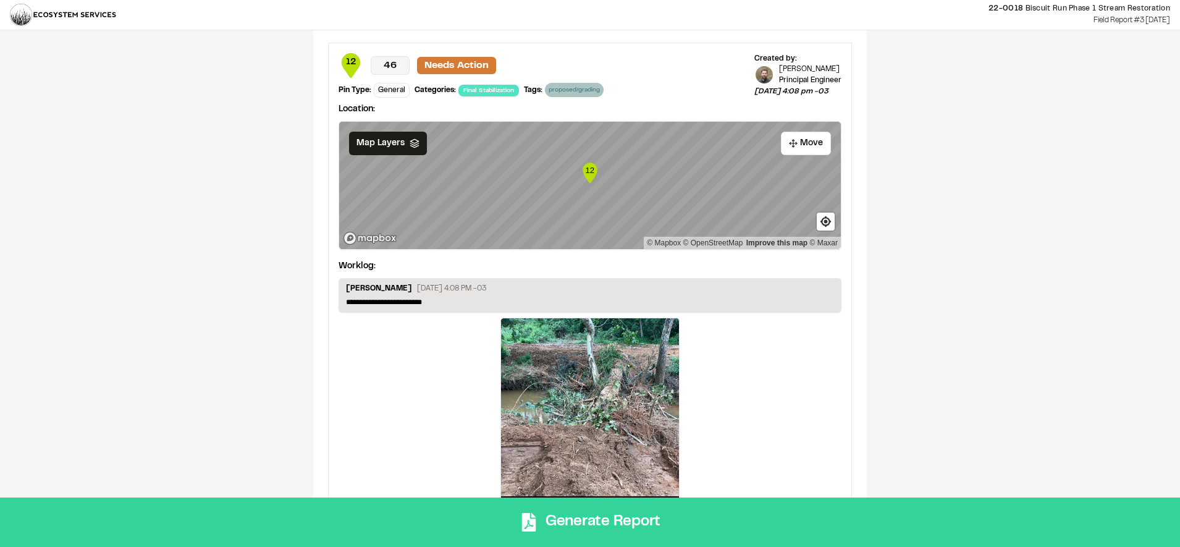
click at [616, 518] on button "Generate Report" at bounding box center [590, 521] width 1180 height 49
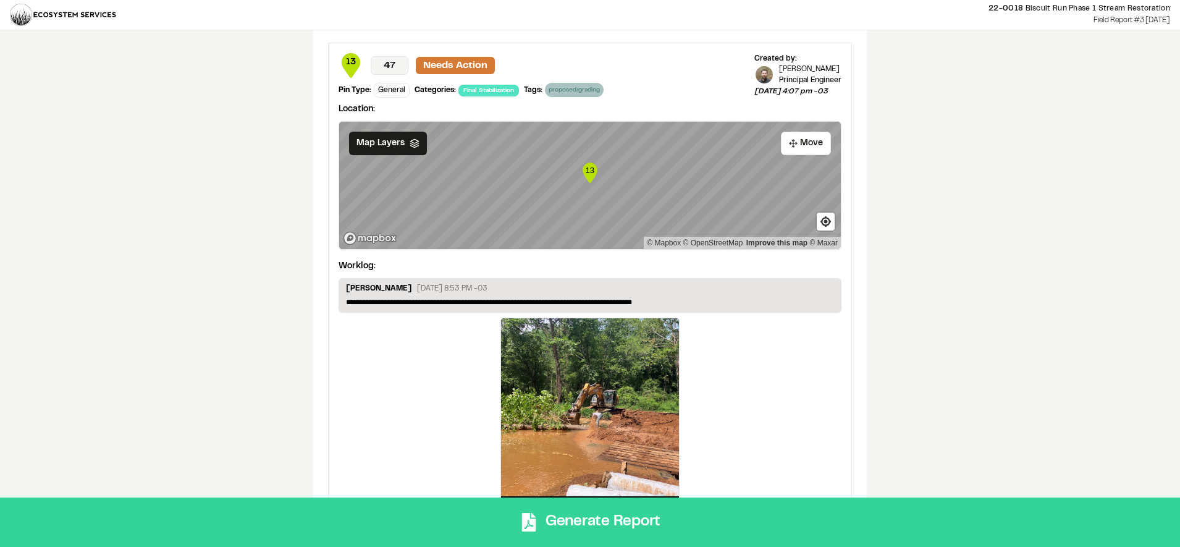
click at [591, 518] on button "Generate Report" at bounding box center [590, 521] width 1180 height 49
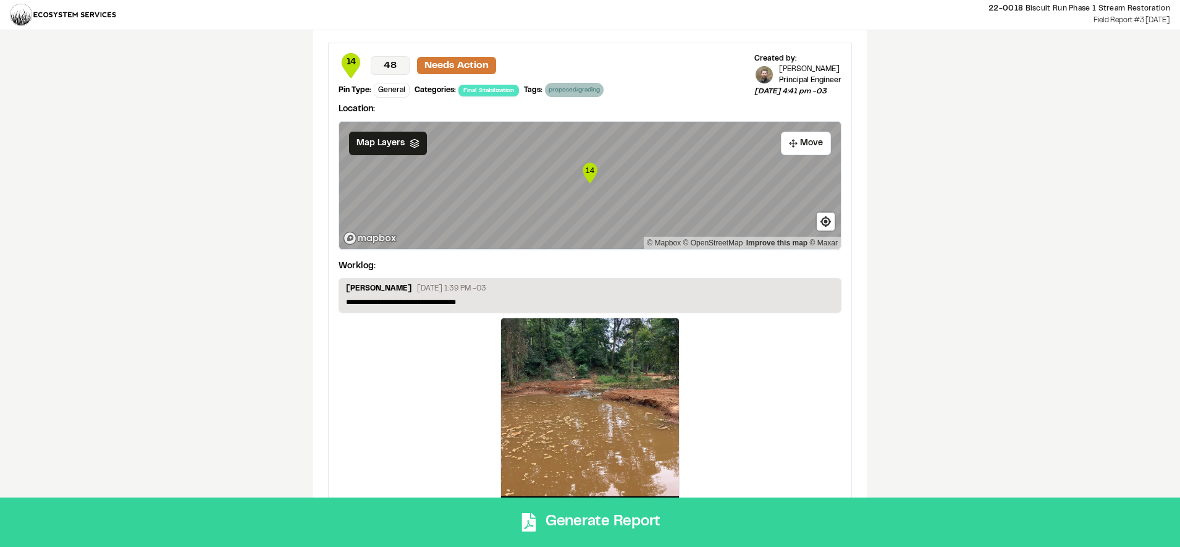
click at [597, 524] on button "Generate Report" at bounding box center [590, 521] width 1180 height 49
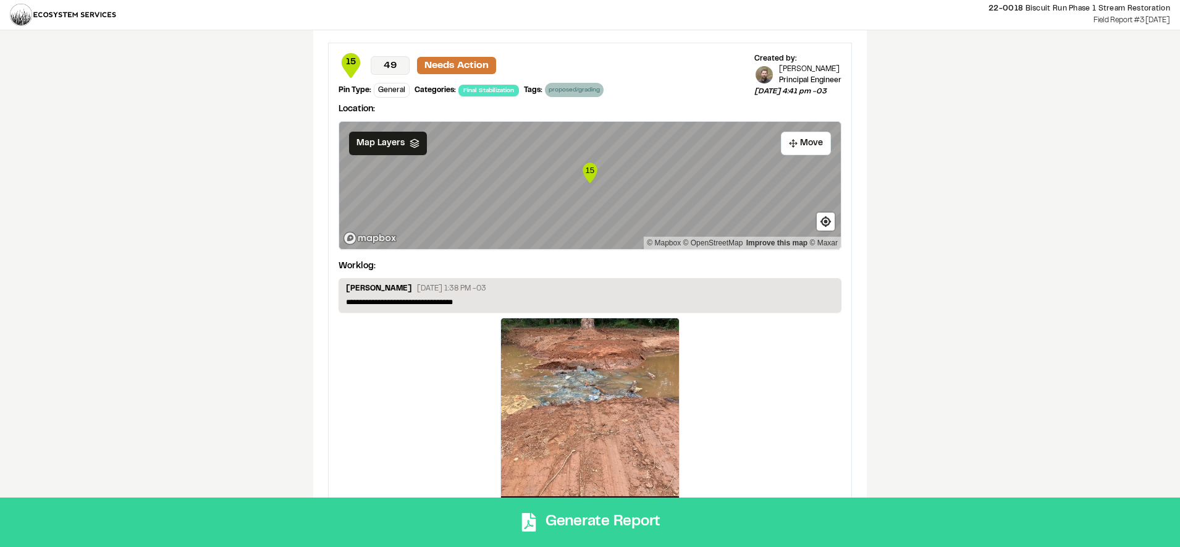
click at [579, 518] on button "Generate Report" at bounding box center [590, 521] width 1180 height 49
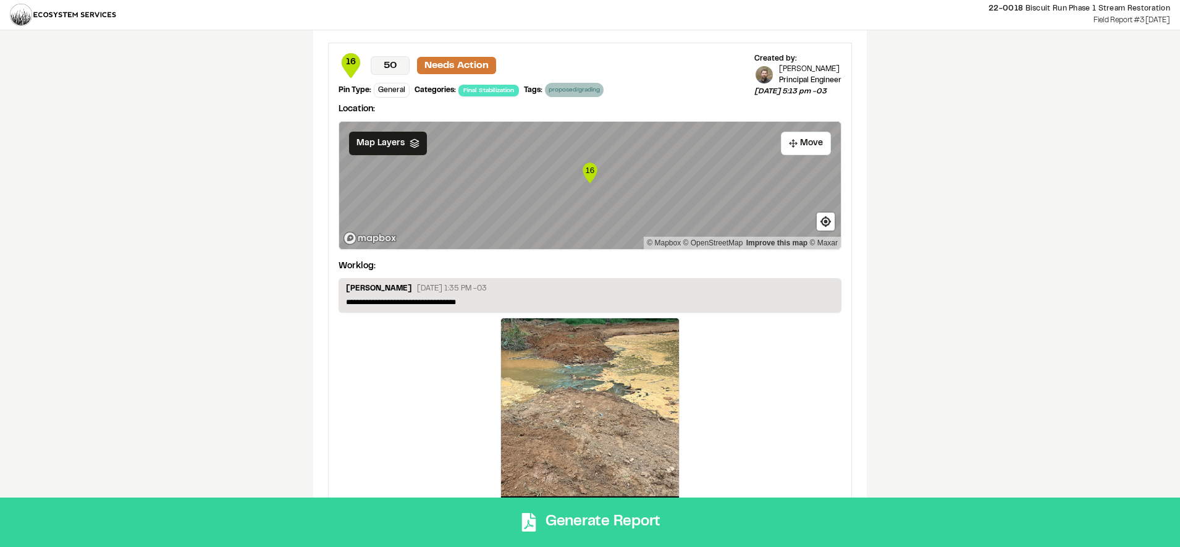
click at [580, 520] on button "Generate Report" at bounding box center [590, 521] width 1180 height 49
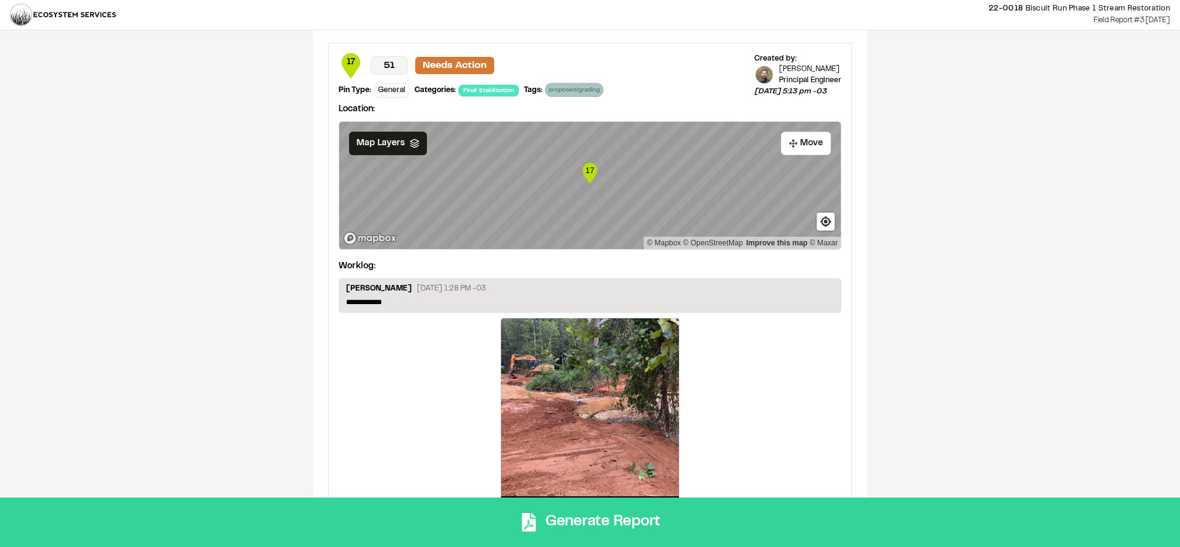
click at [644, 512] on button "Generate Report" at bounding box center [590, 521] width 1180 height 49
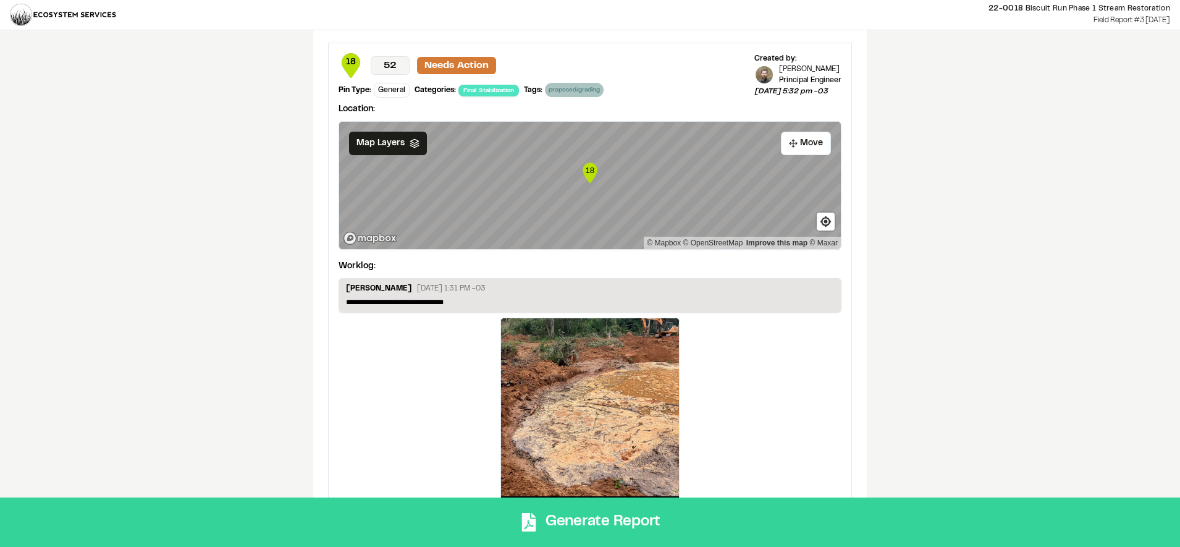
click at [613, 518] on button "Generate Report" at bounding box center [590, 521] width 1180 height 49
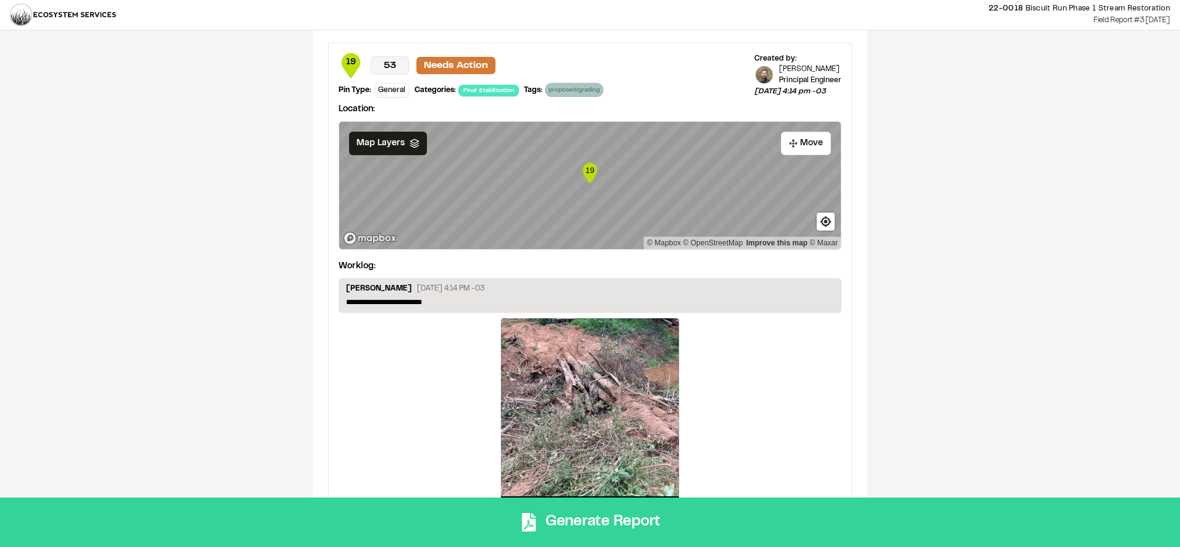
click at [634, 514] on button "Generate Report" at bounding box center [590, 521] width 1180 height 49
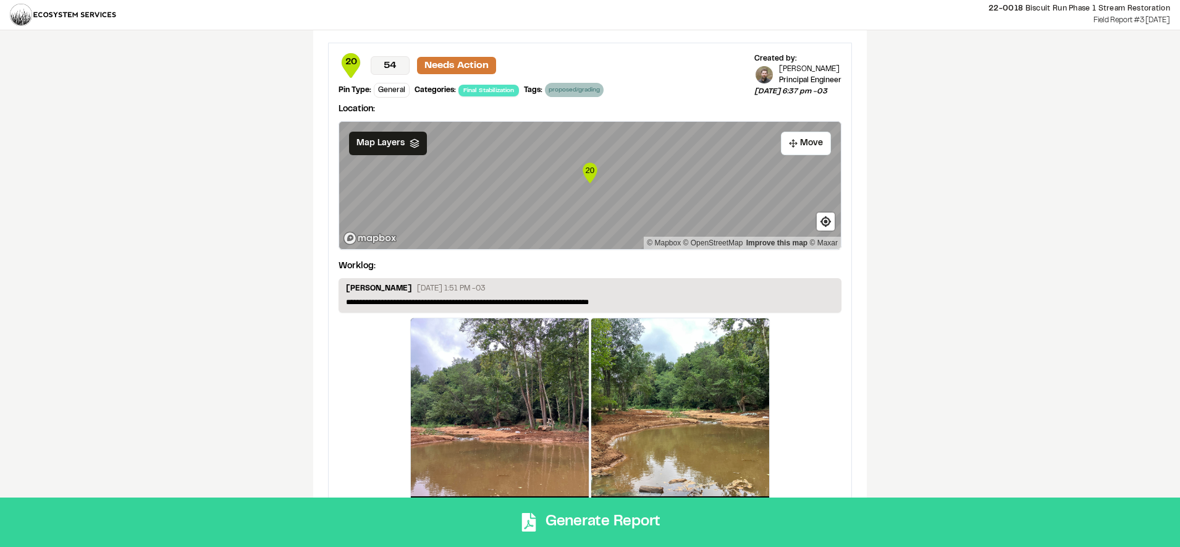
click at [593, 528] on button "Generate Report" at bounding box center [590, 521] width 1180 height 49
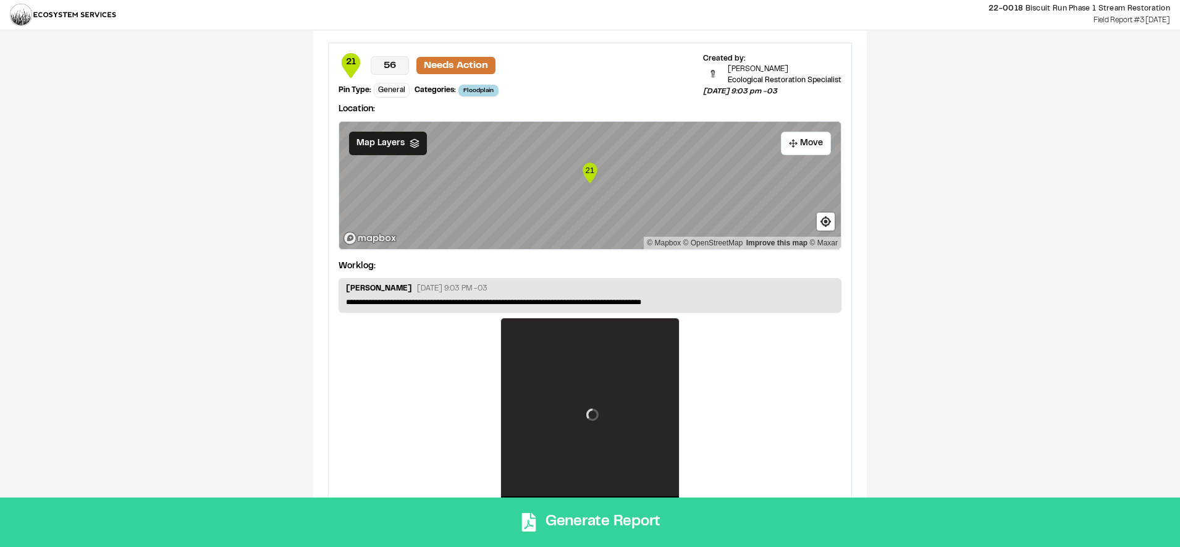
click at [567, 516] on button "Generate Report" at bounding box center [590, 521] width 1180 height 49
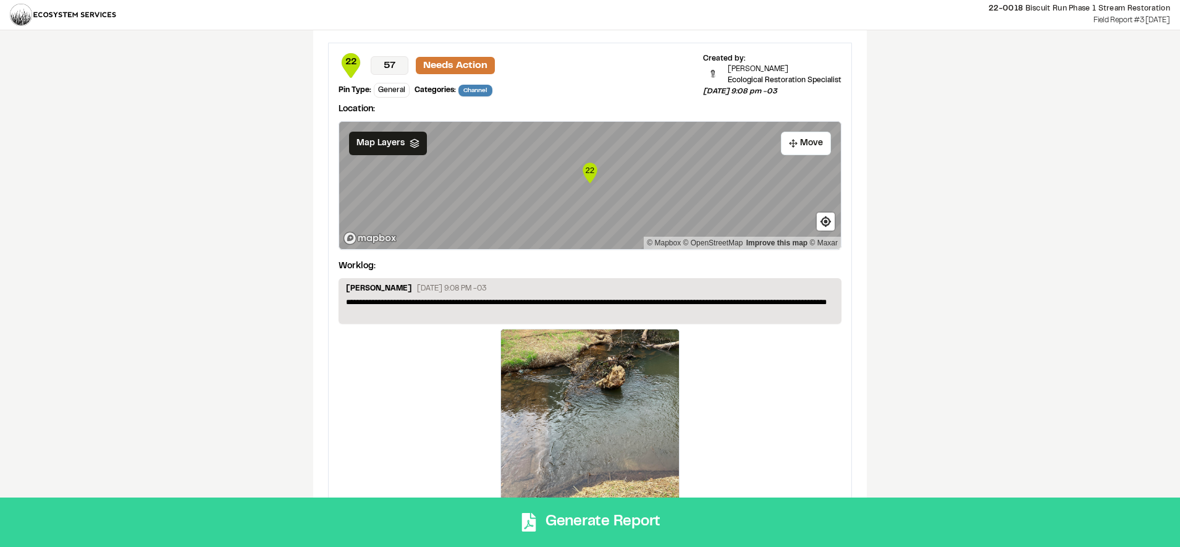
click at [622, 518] on button "Generate Report" at bounding box center [590, 521] width 1180 height 49
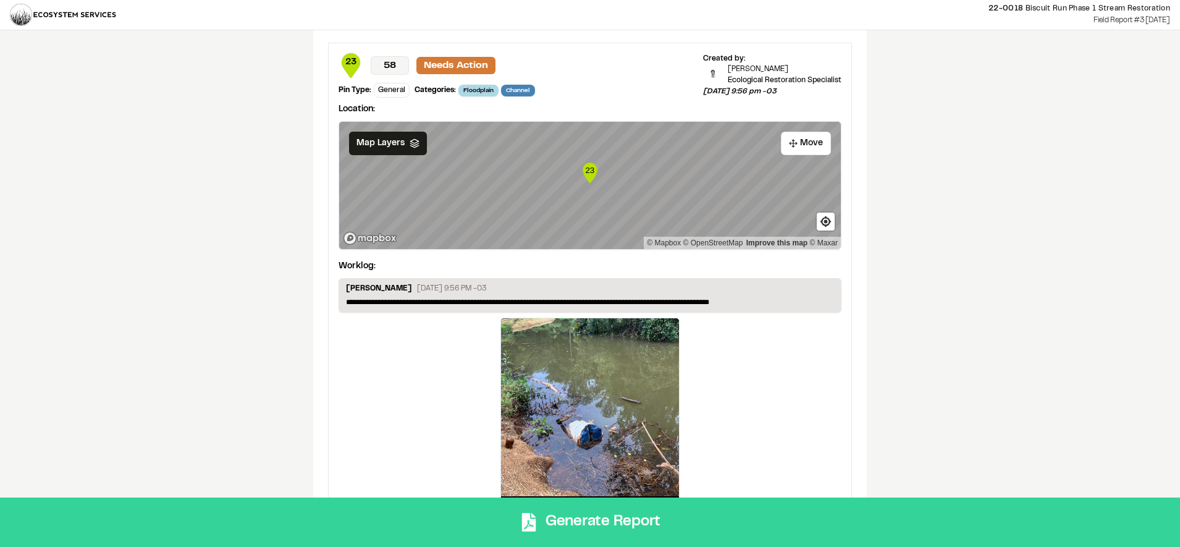
click at [444, 517] on button "Generate Report" at bounding box center [590, 521] width 1180 height 49
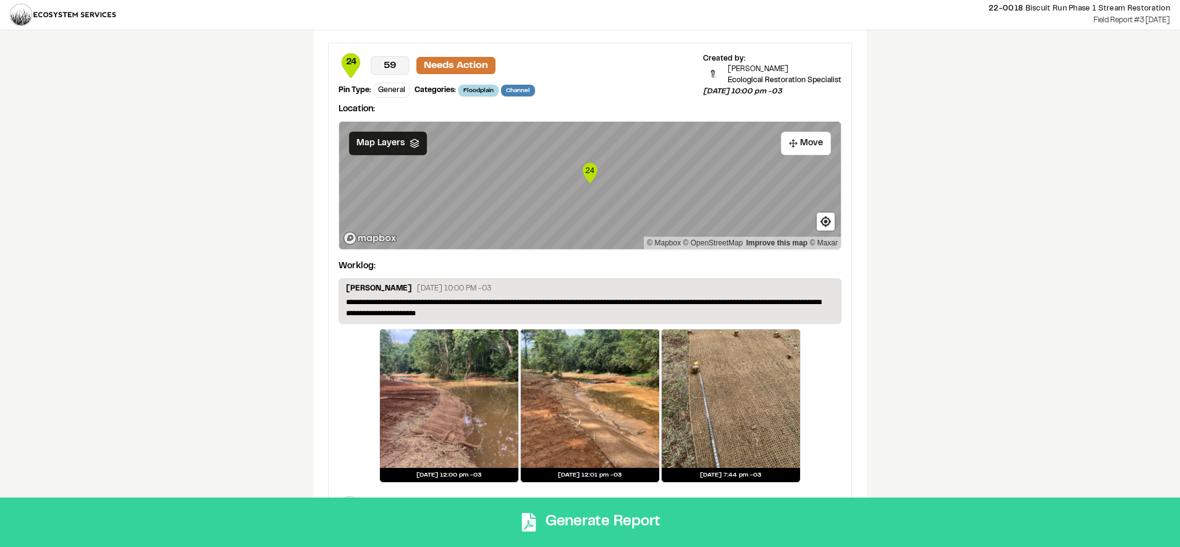
click at [543, 526] on button "Generate Report" at bounding box center [590, 521] width 1180 height 49
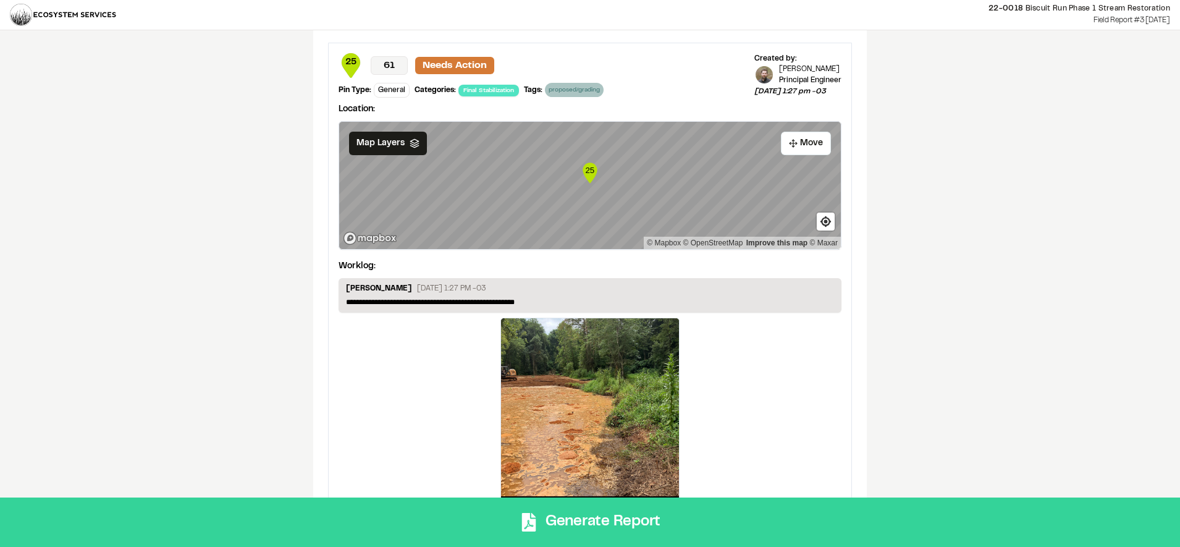
click at [566, 524] on button "Generate Report" at bounding box center [590, 521] width 1180 height 49
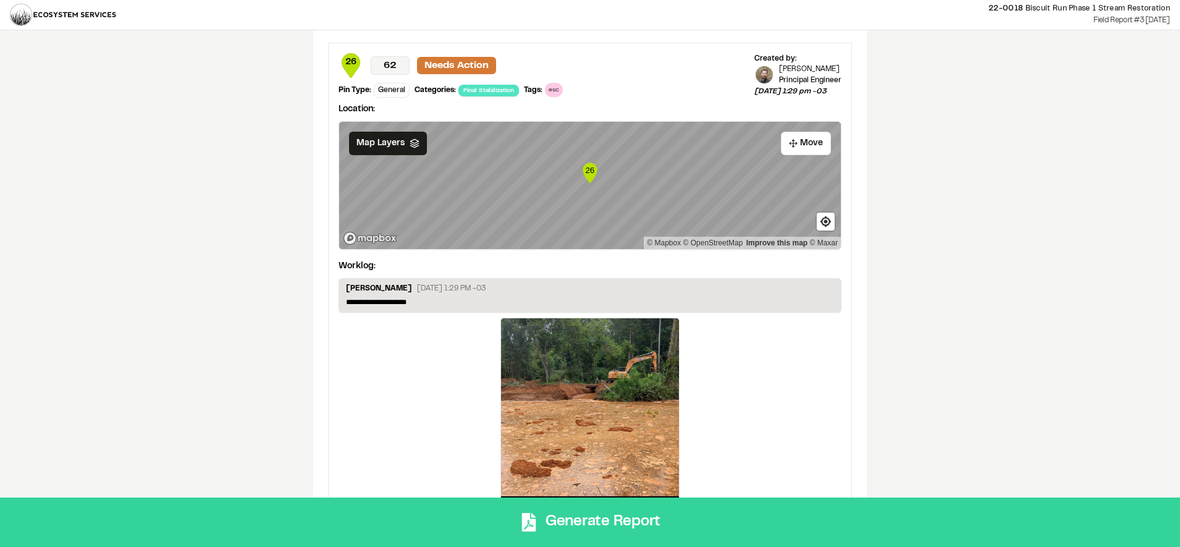
click at [604, 513] on button "Generate Report" at bounding box center [590, 521] width 1180 height 49
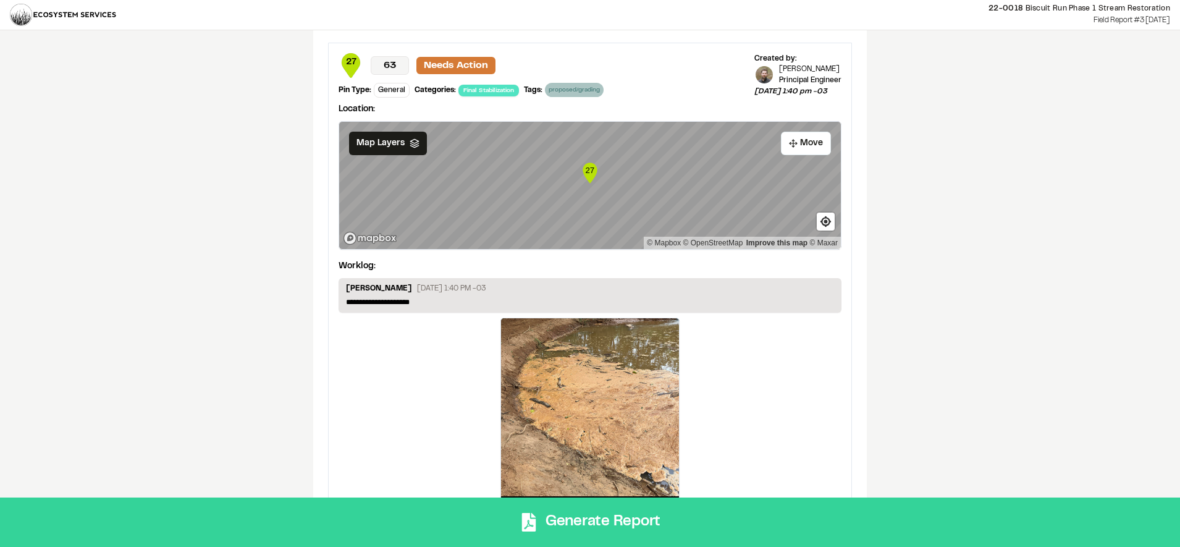
click at [634, 516] on button "Generate Report" at bounding box center [590, 521] width 1180 height 49
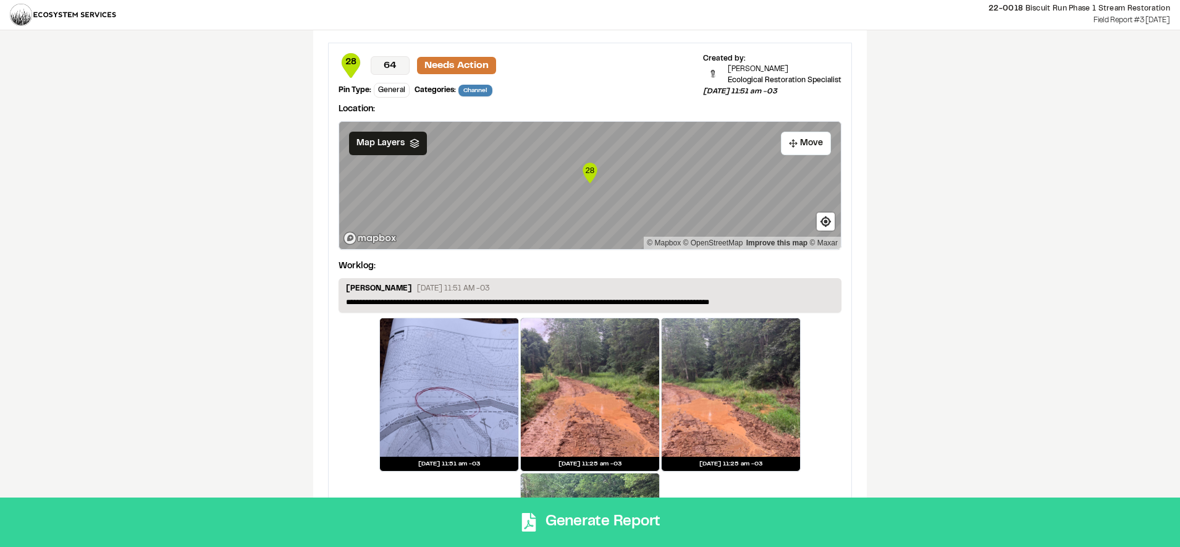
click at [581, 530] on button "Generate Report" at bounding box center [590, 521] width 1180 height 49
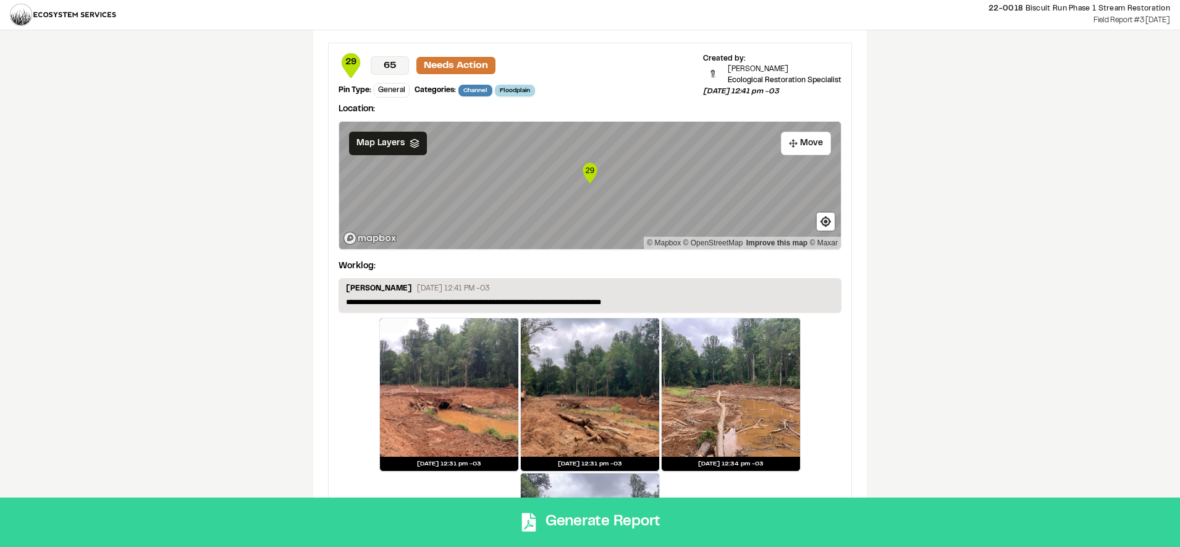
click at [661, 511] on button "Generate Report" at bounding box center [590, 521] width 1180 height 49
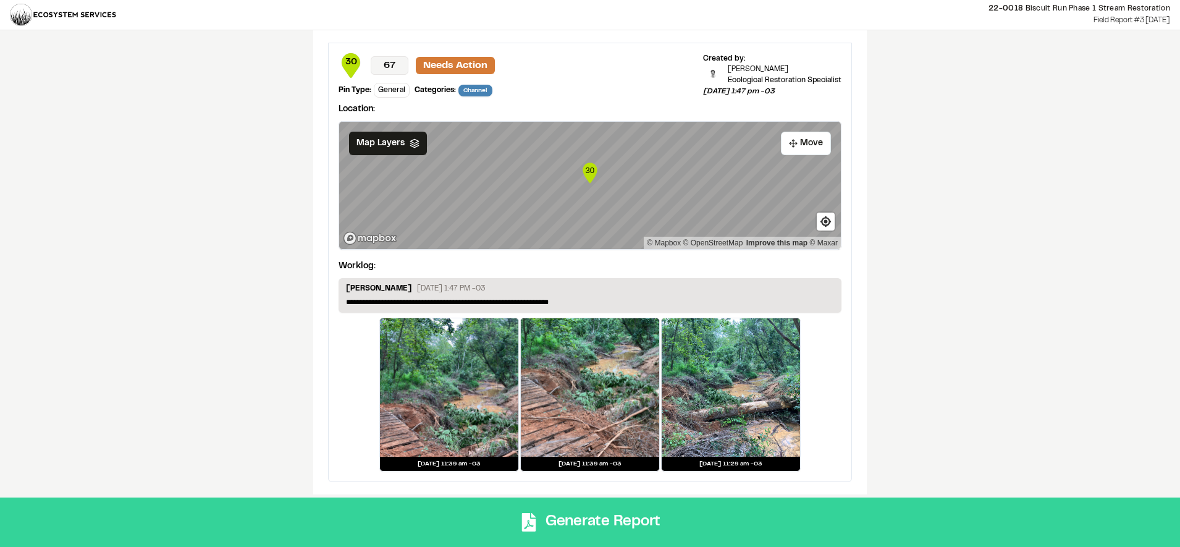
click at [644, 513] on button "Generate Report" at bounding box center [590, 521] width 1180 height 49
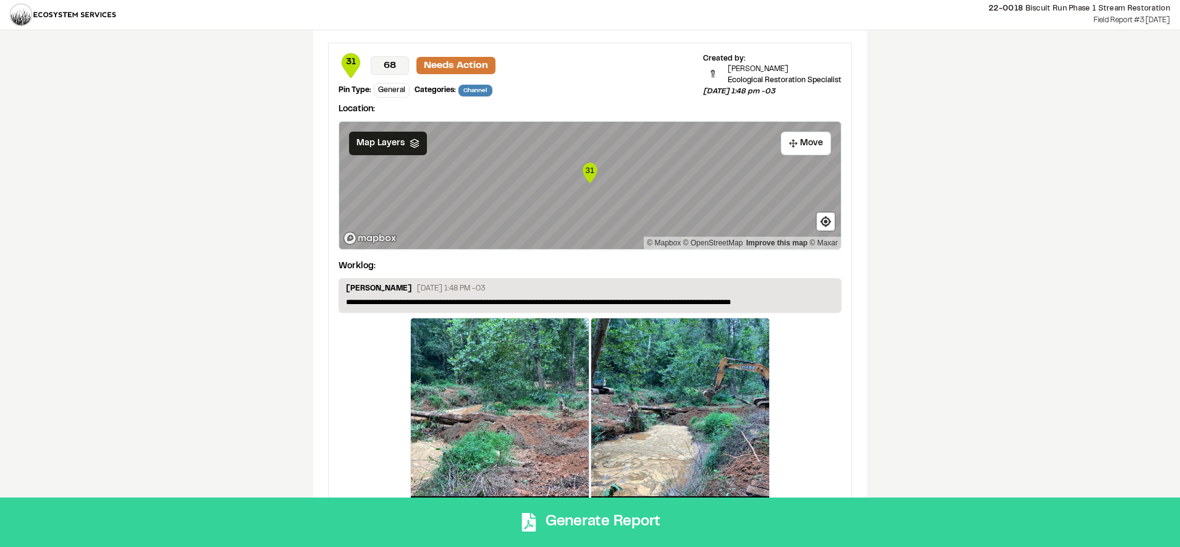
click at [603, 518] on button "Generate Report" at bounding box center [590, 521] width 1180 height 49
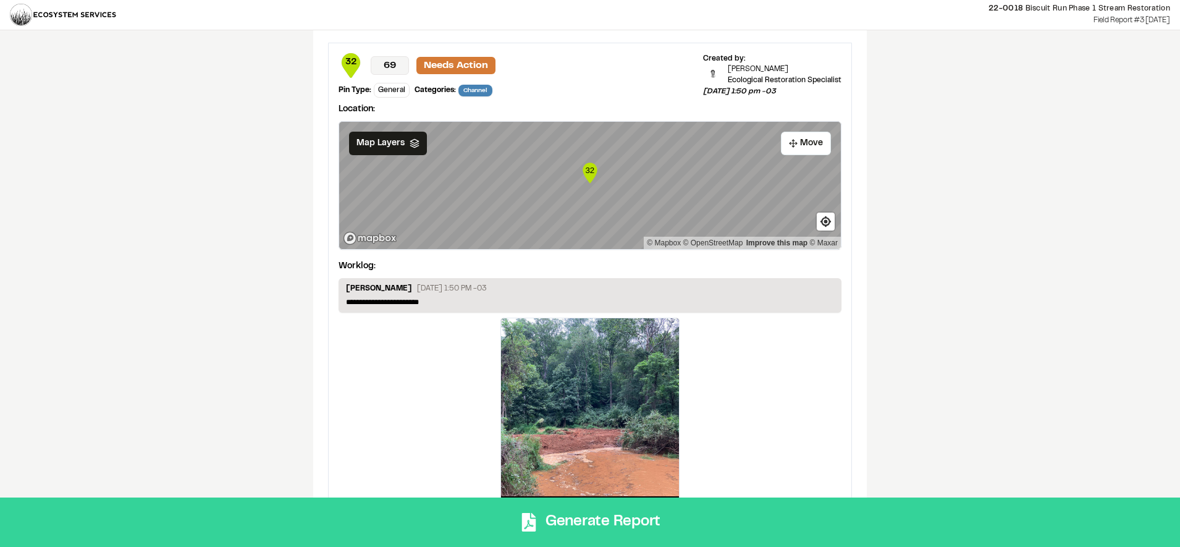
click at [622, 525] on button "Generate Report" at bounding box center [590, 521] width 1180 height 49
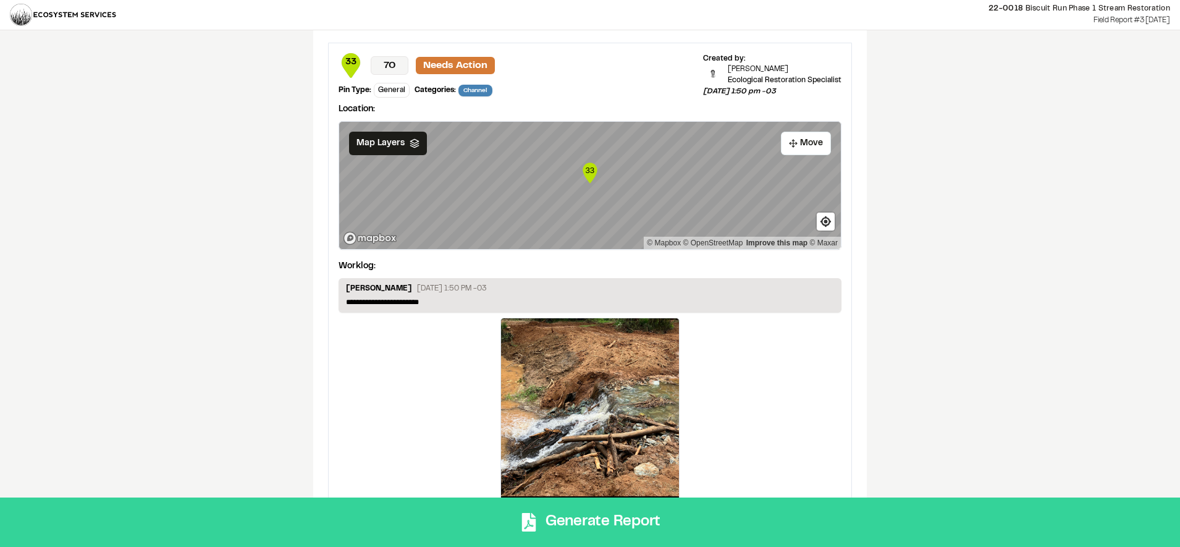
click at [668, 527] on button "Generate Report" at bounding box center [590, 521] width 1180 height 49
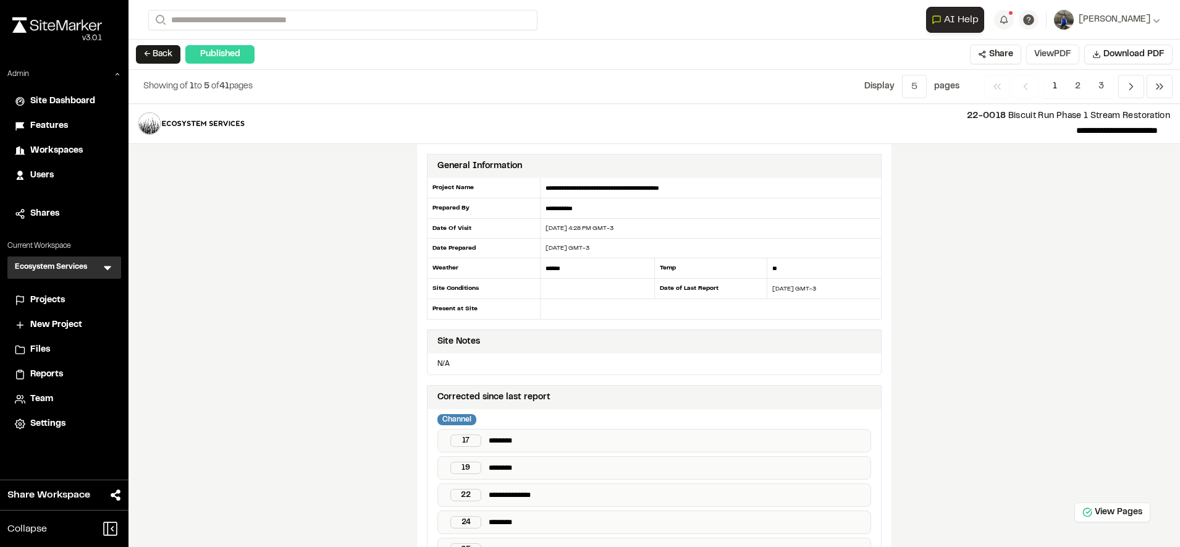
click at [1062, 50] on button "View PDF" at bounding box center [1052, 54] width 53 height 20
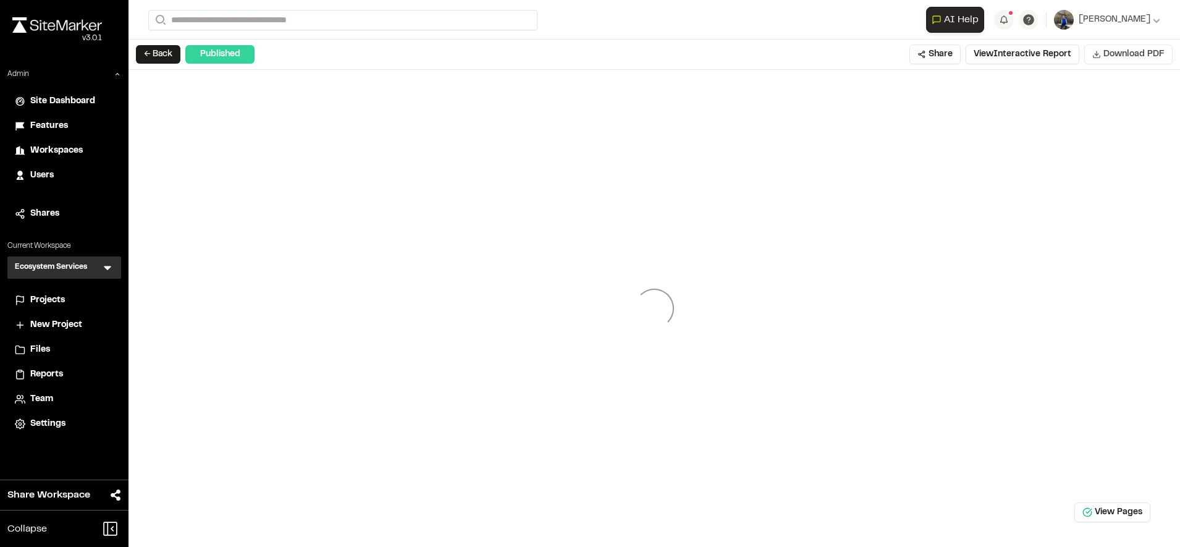
click at [1120, 46] on button "Download PDF" at bounding box center [1128, 54] width 88 height 20
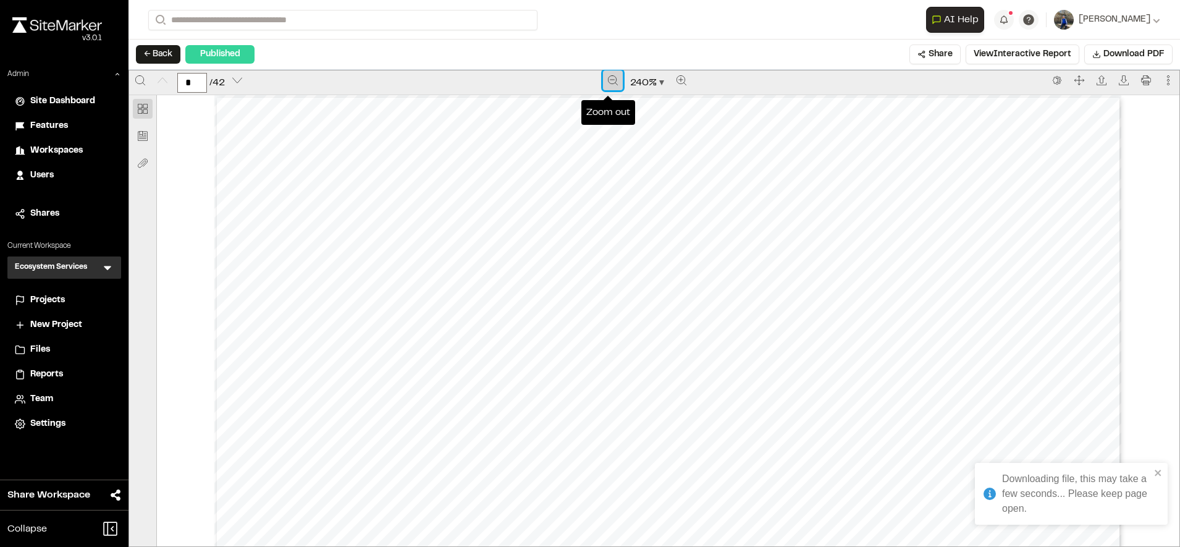
click at [608, 81] on icon "Zoom out" at bounding box center [613, 80] width 10 height 10
click at [609, 81] on icon "Zoom out" at bounding box center [614, 80] width 10 height 10
click at [608, 81] on icon "Zoom out" at bounding box center [613, 80] width 10 height 10
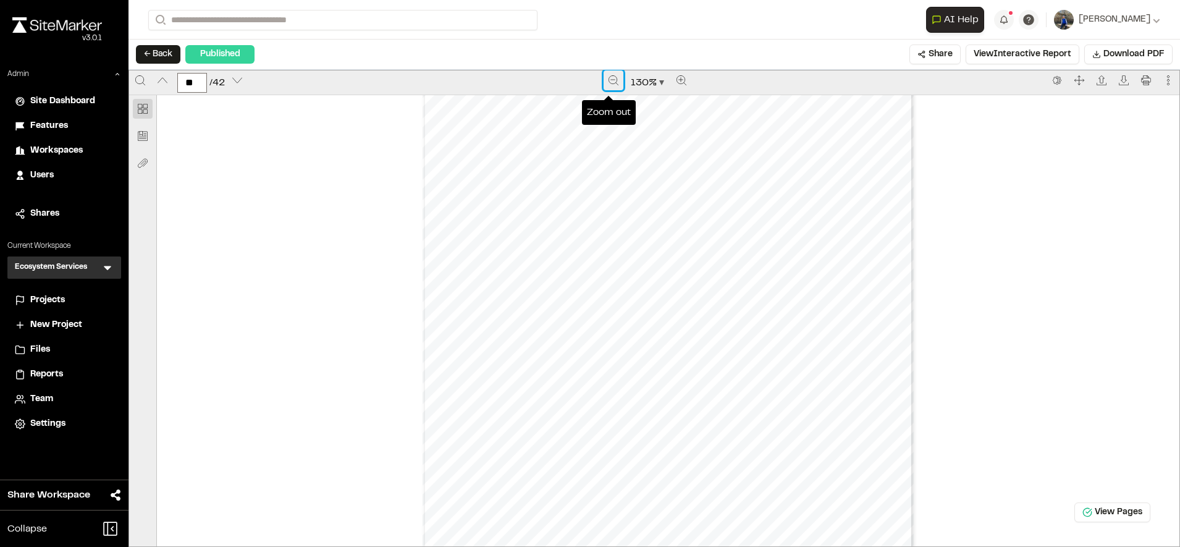
scroll to position [17845, 0]
click at [676, 217] on div "Prepared by [PERSON_NAME] - 29 - Created with SiteMarker" at bounding box center [668, 372] width 492 height 636
type input "**"
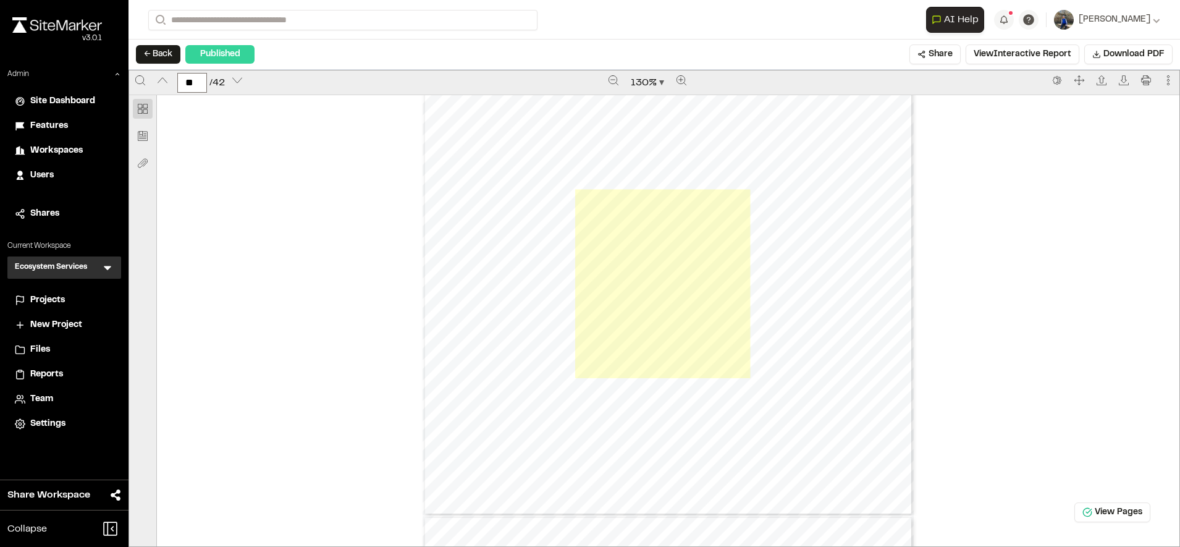
scroll to position [17836, 0]
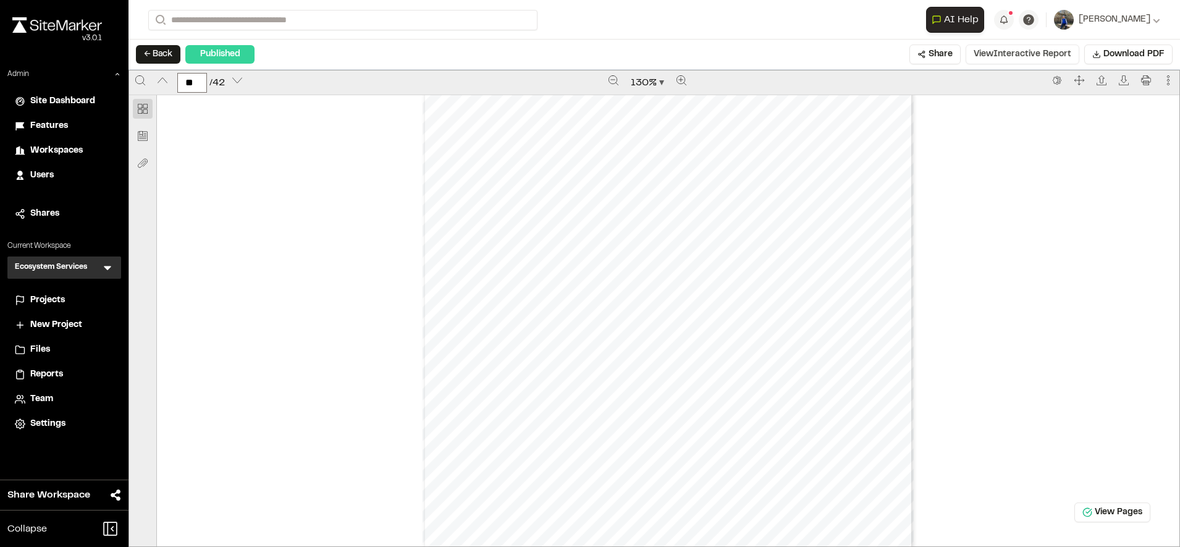
click at [1035, 57] on button "View Interactive Report" at bounding box center [1022, 54] width 114 height 20
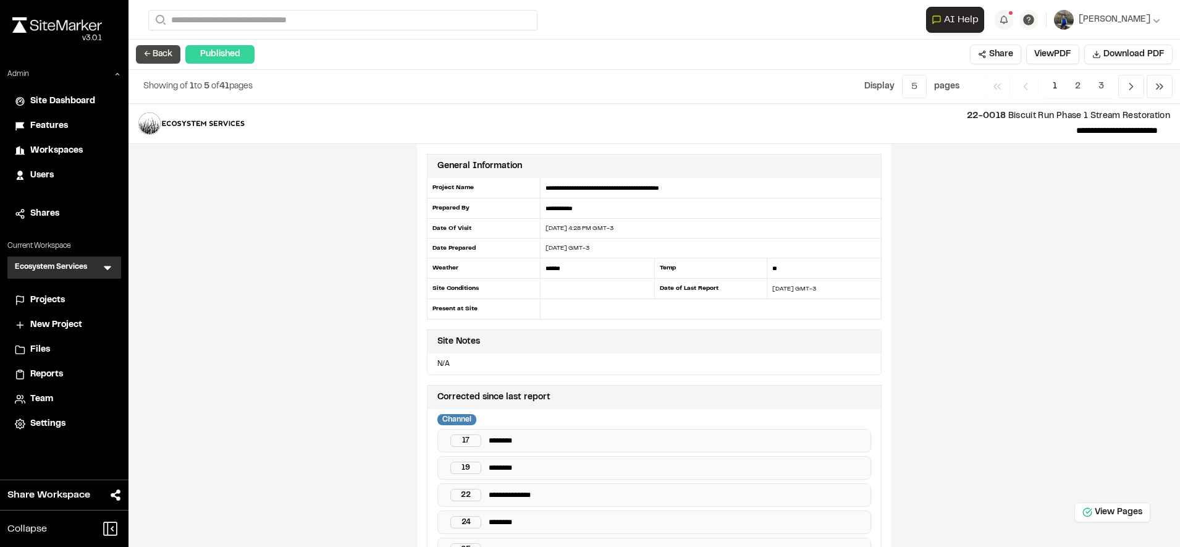
click at [167, 56] on button "← Back" at bounding box center [158, 54] width 44 height 19
click at [41, 372] on span "Reports" at bounding box center [46, 374] width 33 height 14
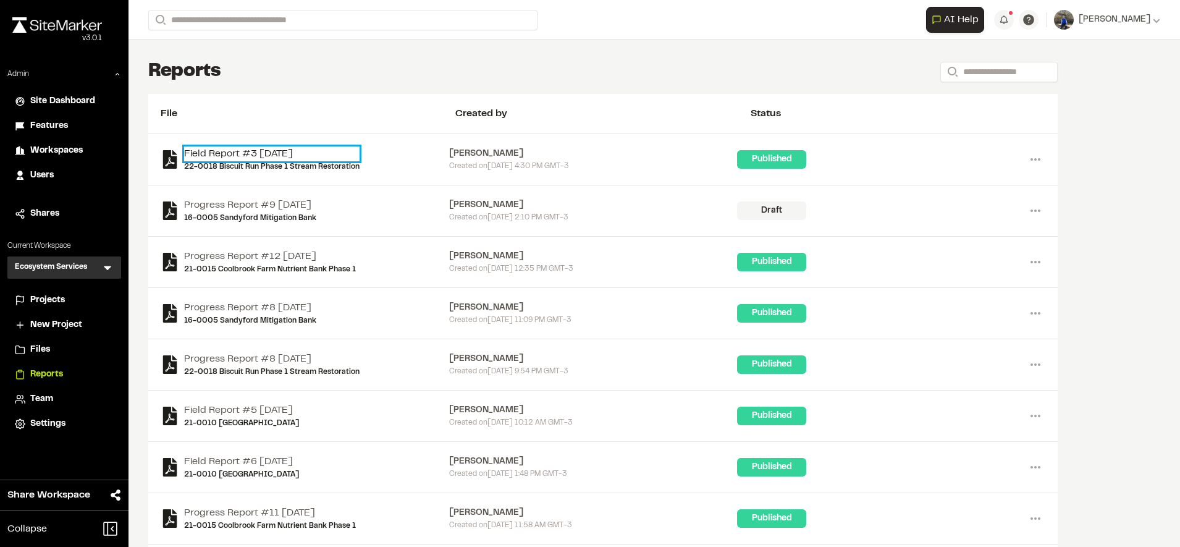
click at [291, 161] on link "Field Report #3 [DATE]" at bounding box center [271, 153] width 175 height 15
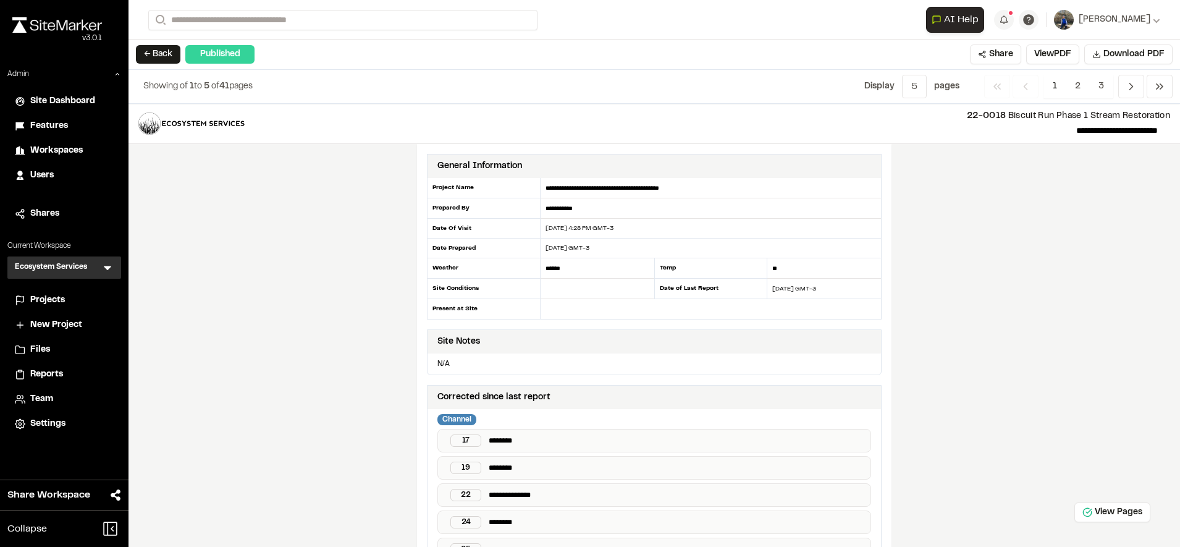
click at [57, 367] on li "Reports" at bounding box center [64, 373] width 114 height 23
click at [56, 370] on span "Reports" at bounding box center [46, 374] width 33 height 14
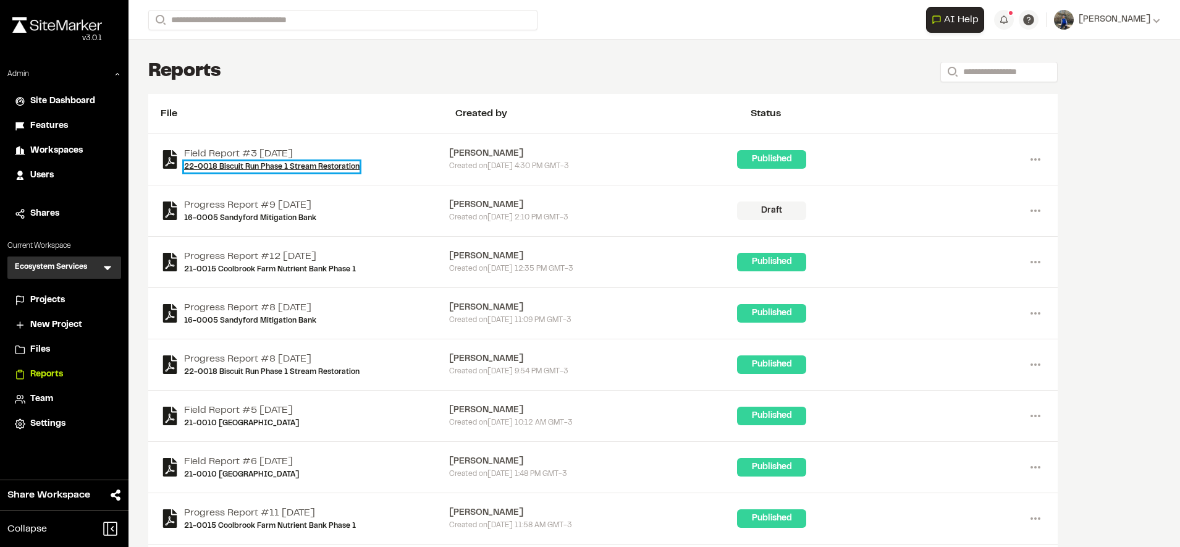
click at [294, 169] on link "22-0018 Biscuit Run Phase 1 Stream Restoration" at bounding box center [271, 166] width 175 height 11
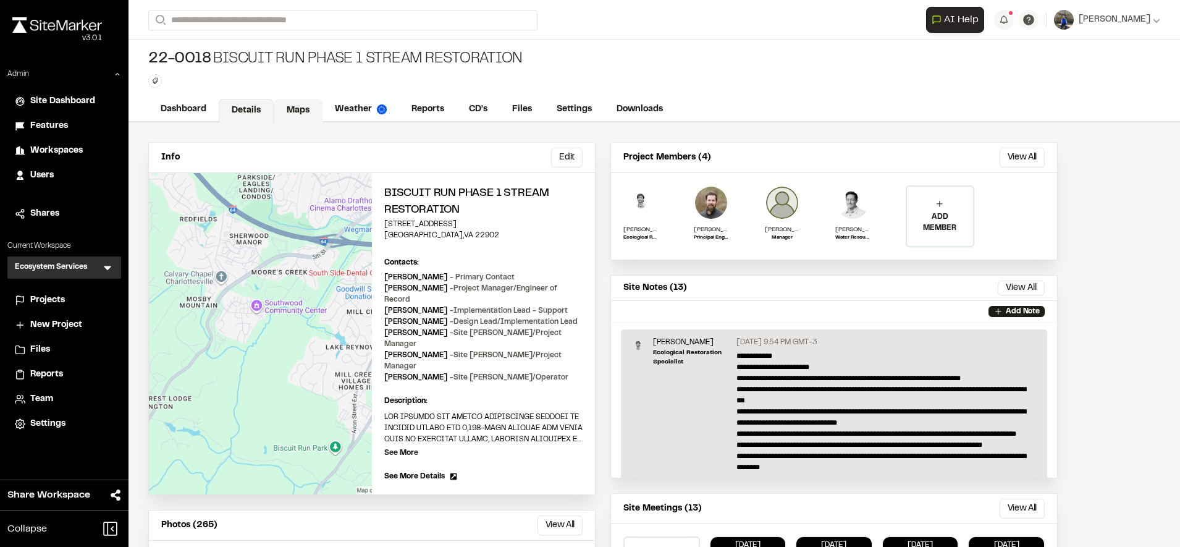
click at [283, 110] on link "Maps" at bounding box center [298, 110] width 49 height 23
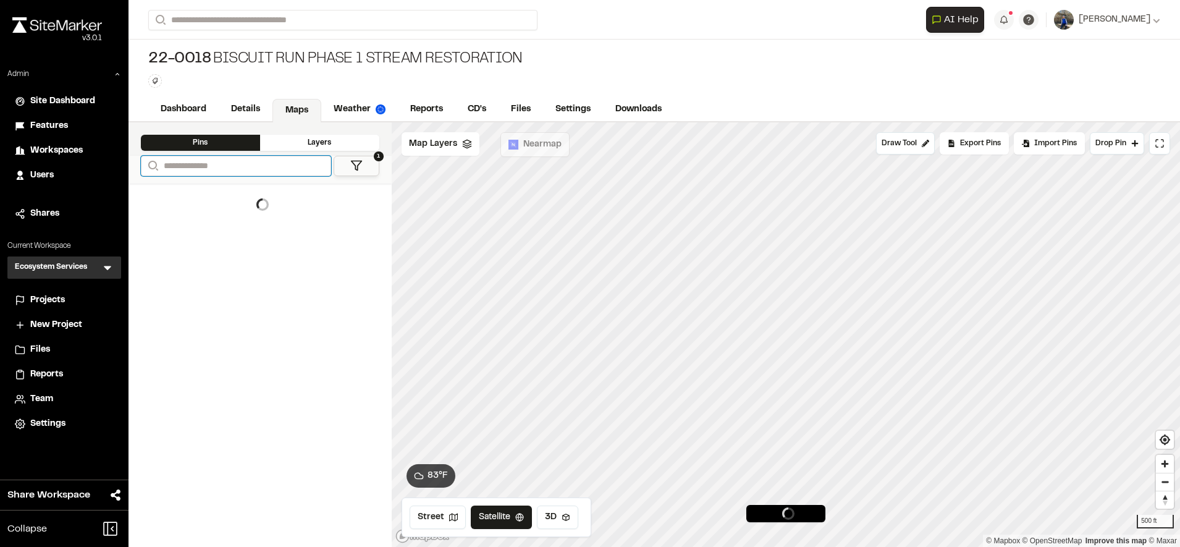
click at [254, 165] on input "Search" at bounding box center [236, 166] width 190 height 20
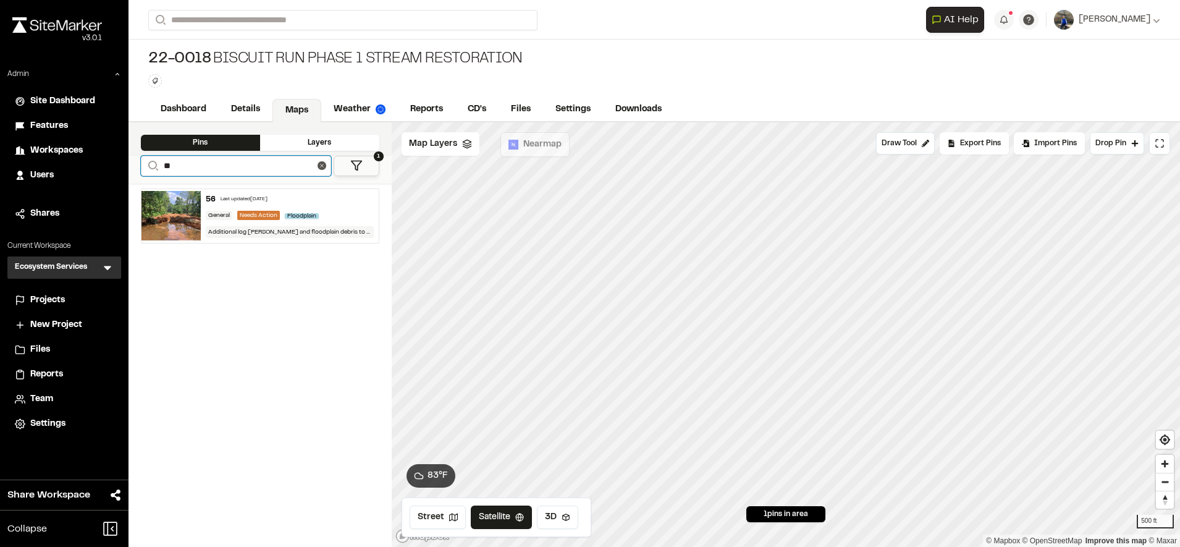
type input "**"
click at [319, 205] on div "56 Last updated [DATE] General Needs Action Floodplain Additional log [PERSON_N…" at bounding box center [290, 216] width 178 height 54
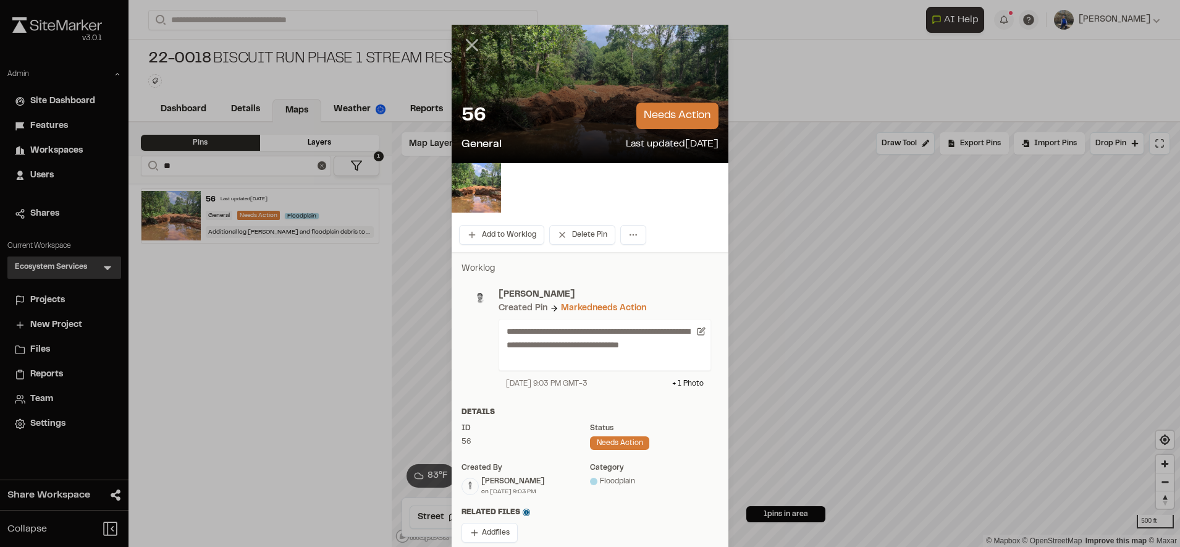
click at [468, 48] on line at bounding box center [472, 45] width 10 height 10
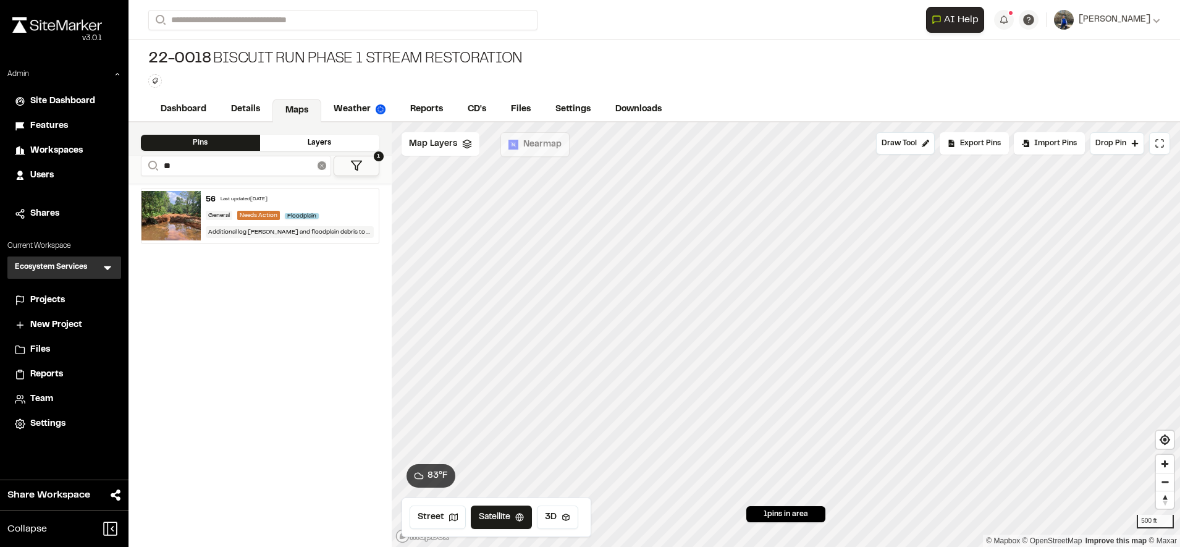
click at [322, 166] on icon at bounding box center [321, 165] width 9 height 9
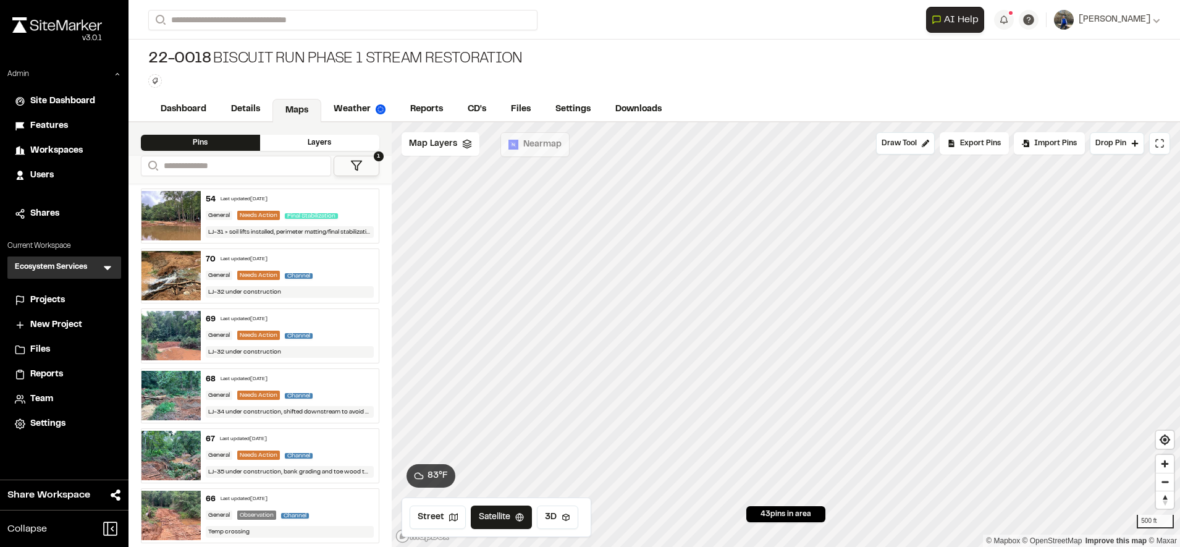
click at [57, 301] on span "Projects" at bounding box center [47, 300] width 35 height 14
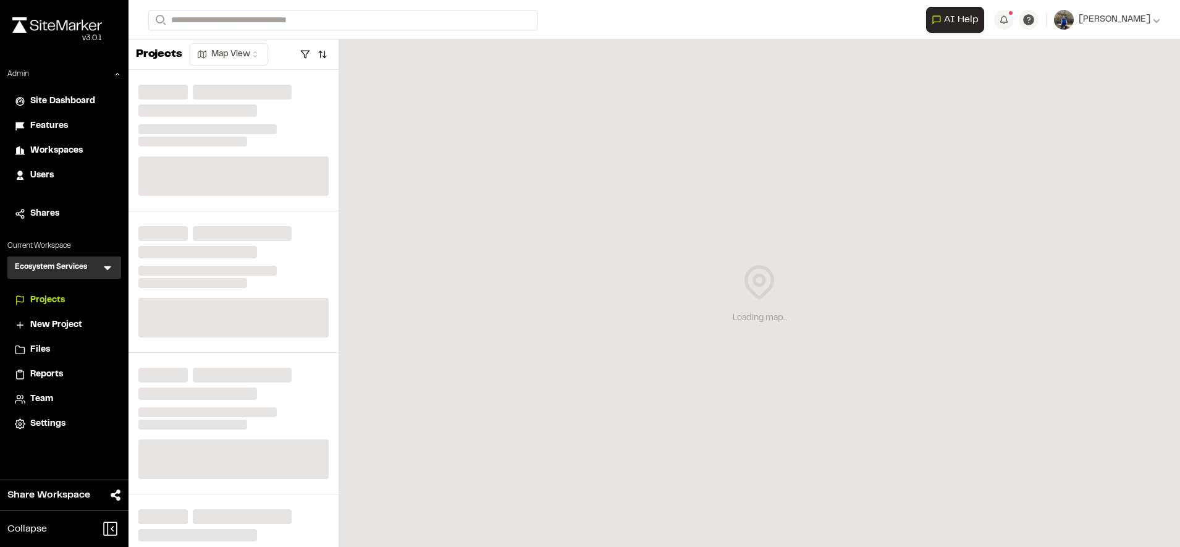
click at [44, 383] on li "Reports" at bounding box center [64, 373] width 114 height 23
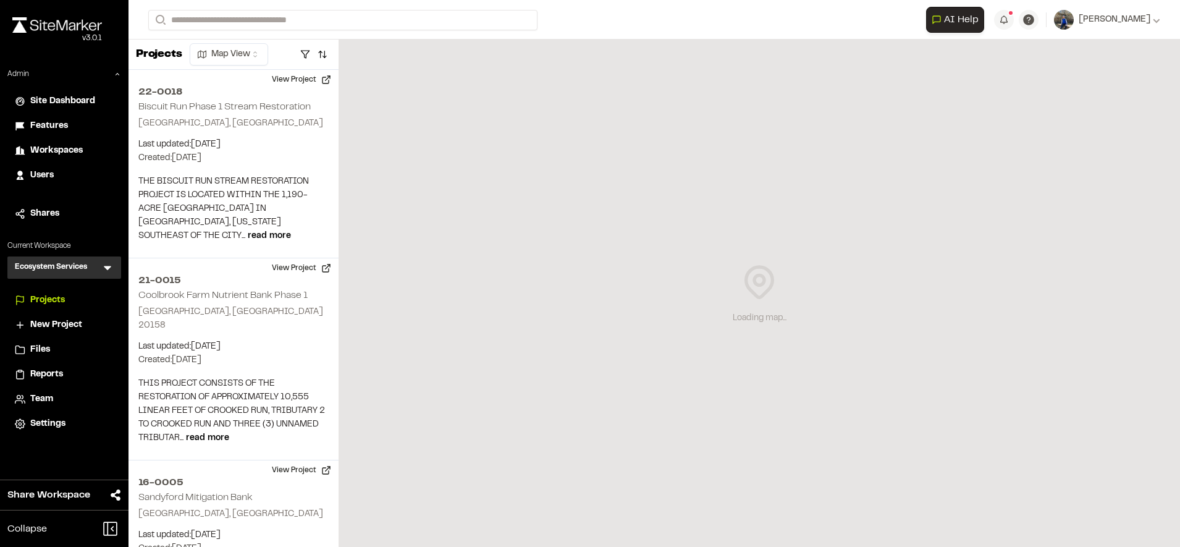
click at [48, 379] on span "Reports" at bounding box center [46, 374] width 33 height 14
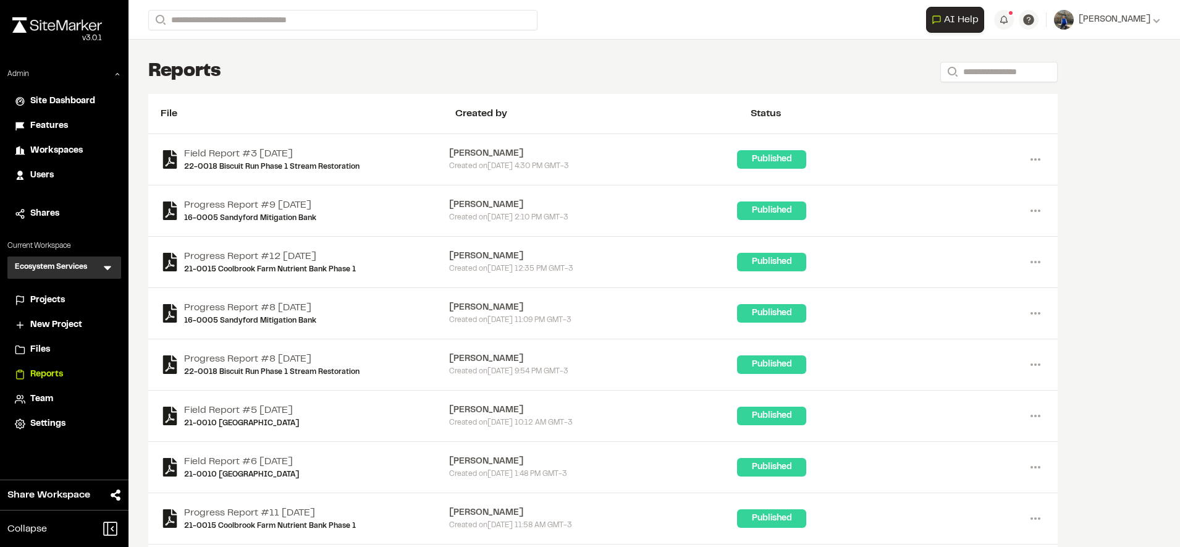
click at [586, 82] on div "Reports Search" at bounding box center [602, 71] width 909 height 25
